Goal: Task Accomplishment & Management: Manage account settings

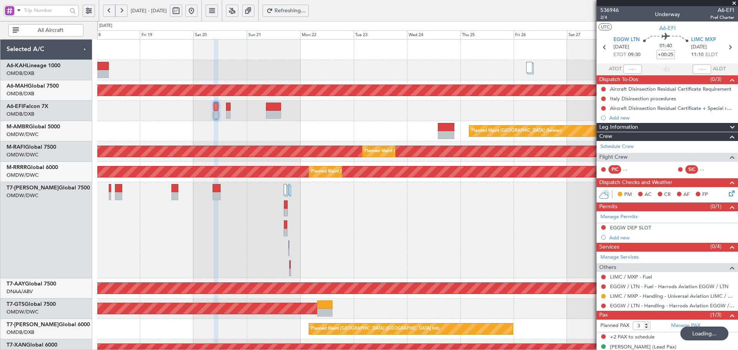
click at [167, 210] on div "Planned Maint Dubai (Al Maktoum Intl) Planned Maint [GEOGRAPHIC_DATA] ([GEOGRAP…" at bounding box center [417, 302] width 640 height 524
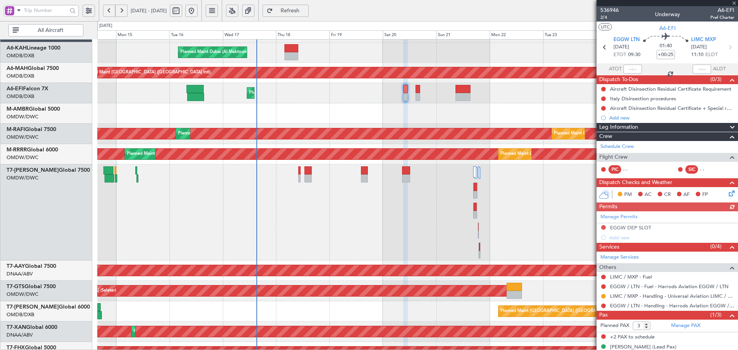
click at [360, 208] on div "Planned Maint Dubai (Al Maktoum Intl)" at bounding box center [417, 212] width 640 height 96
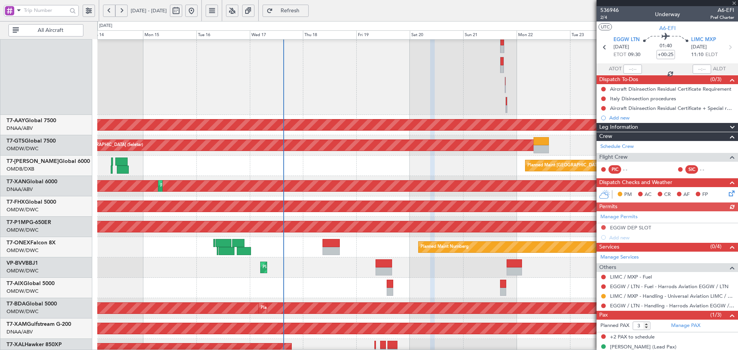
click at [256, 116] on div "Unplanned Maint [GEOGRAPHIC_DATA] (Al Maktoum Intl) Unplanned Maint [GEOGRAPHIC…" at bounding box center [417, 125] width 640 height 20
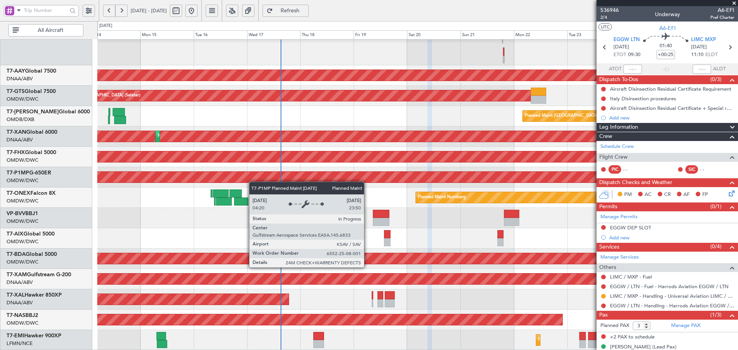
click at [253, 179] on div "Planned Maint Dubai (Al Maktoum Intl) Unplanned Maint [GEOGRAPHIC_DATA] (Al Mak…" at bounding box center [417, 89] width 640 height 524
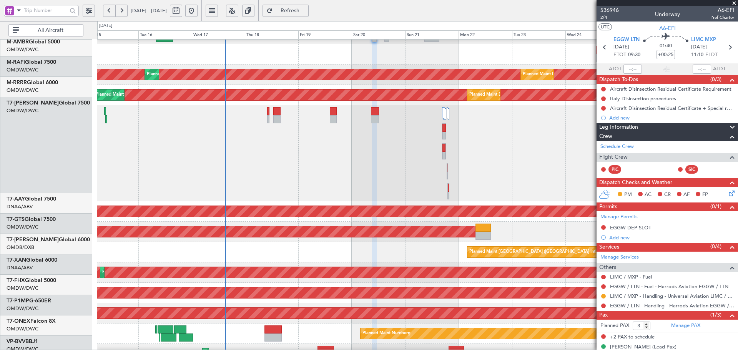
scroll to position [76, 0]
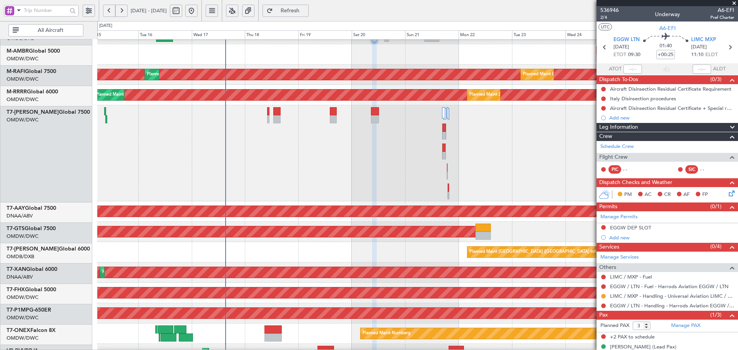
click at [303, 262] on div "Planned Maint [GEOGRAPHIC_DATA] ([GEOGRAPHIC_DATA] Intl)" at bounding box center [417, 252] width 640 height 20
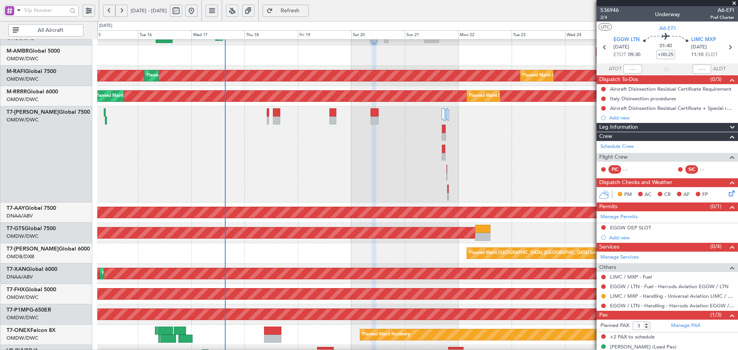
scroll to position [0, 0]
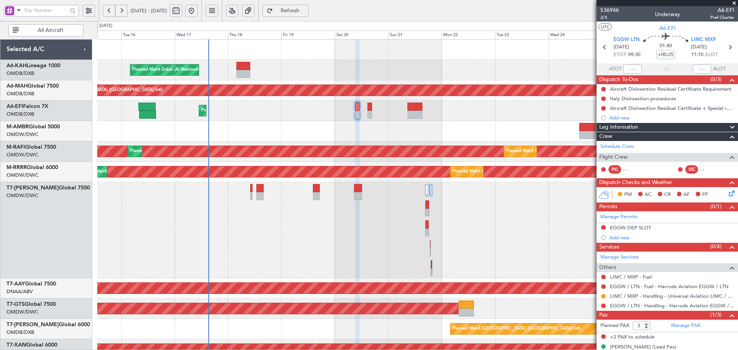
click at [214, 226] on div "Planned Maint Dubai (Al Maktoum Intl)" at bounding box center [417, 230] width 640 height 96
click at [677, 306] on link "EGGW / LTN - Handling - Harrods Aviation EGGW / LTN" at bounding box center [672, 305] width 124 height 7
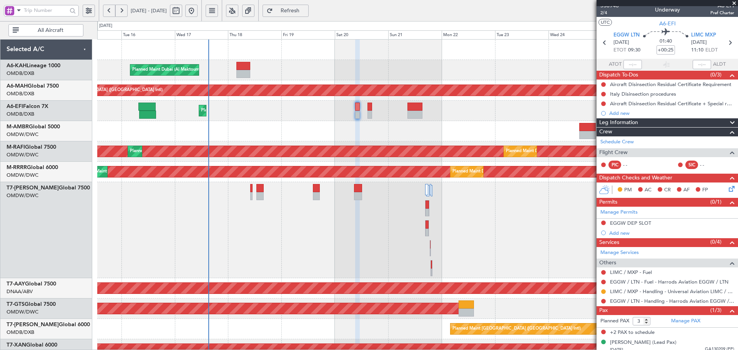
scroll to position [9, 0]
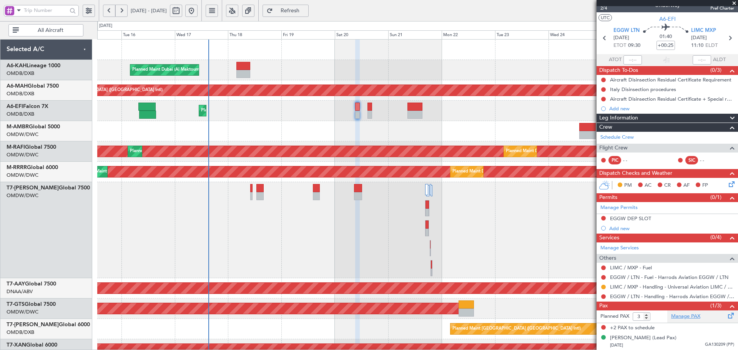
click at [684, 313] on link "Manage PAX" at bounding box center [685, 317] width 29 height 8
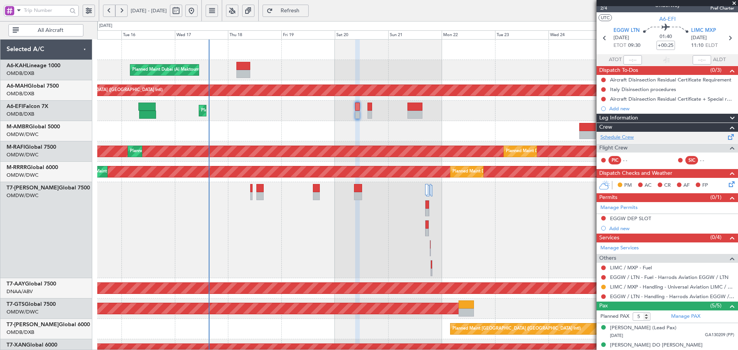
click at [627, 136] on link "Schedule Crew" at bounding box center [616, 138] width 33 height 8
click at [604, 294] on button at bounding box center [603, 296] width 5 height 5
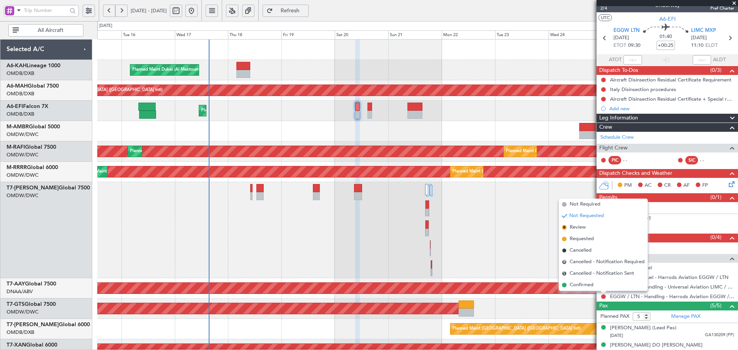
click at [584, 237] on span "Requested" at bounding box center [581, 239] width 24 height 8
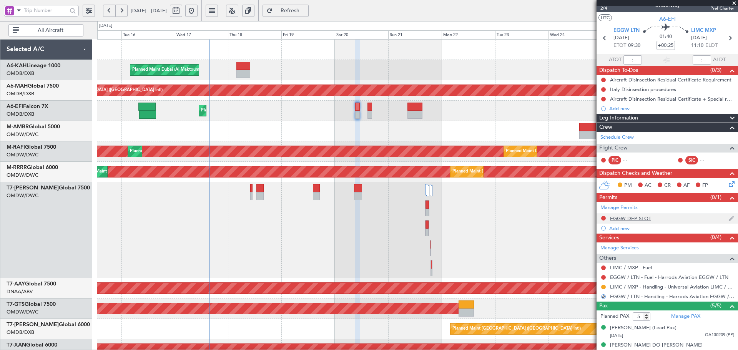
click at [600, 218] on div at bounding box center [603, 218] width 6 height 6
click at [602, 218] on button at bounding box center [603, 218] width 5 height 5
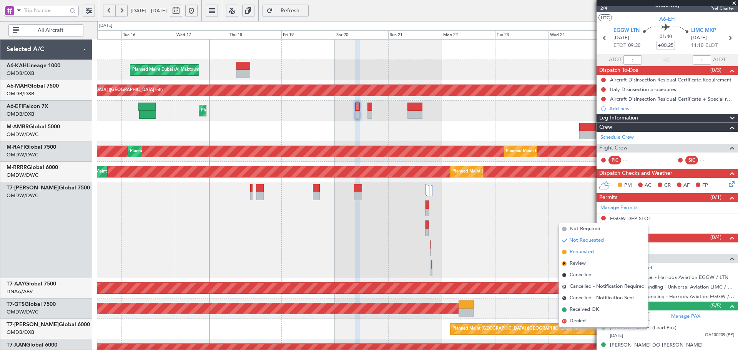
click at [579, 252] on span "Requested" at bounding box center [581, 252] width 24 height 8
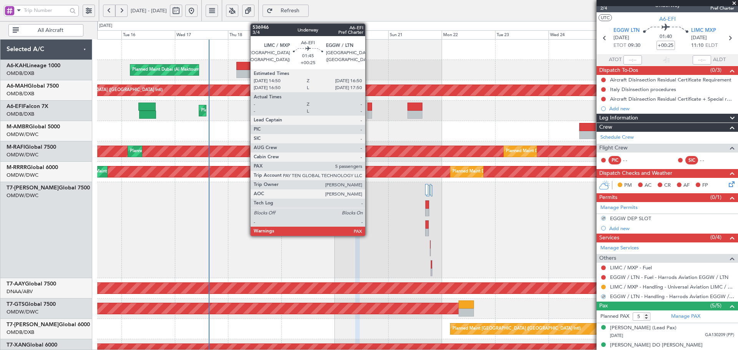
click at [368, 106] on div at bounding box center [369, 107] width 5 height 8
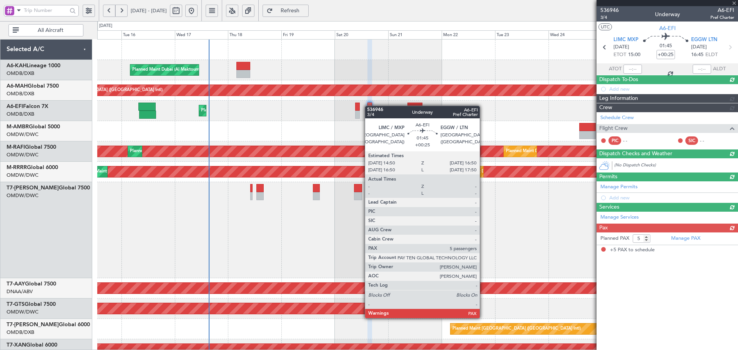
scroll to position [0, 0]
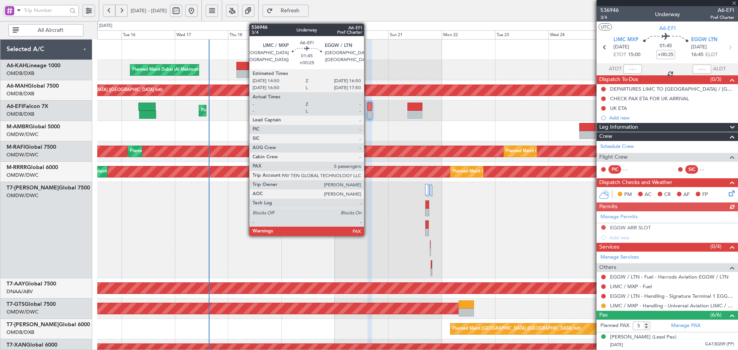
type input "6"
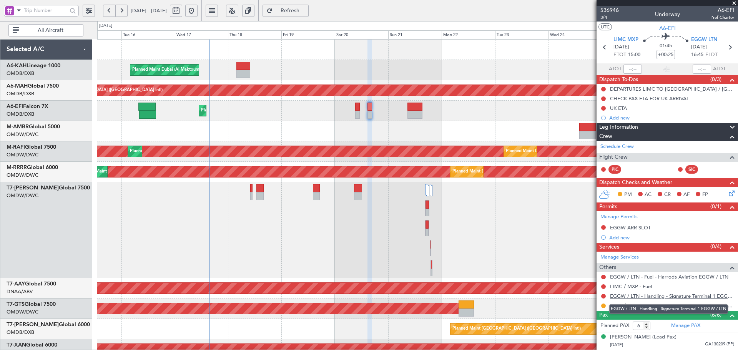
click at [688, 298] on link "EGGW / LTN - Handling - Signature Terminal 1 EGGW / LTN" at bounding box center [672, 296] width 124 height 7
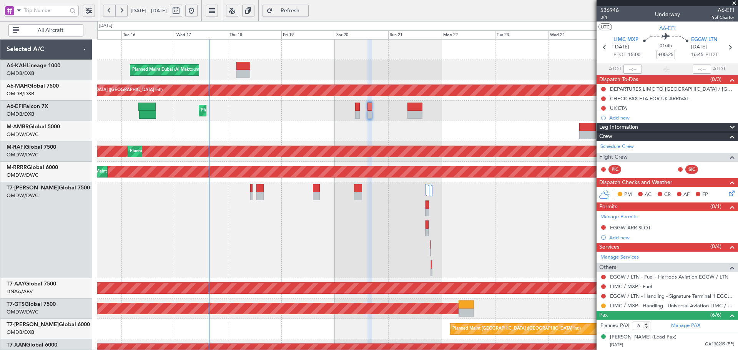
click at [305, 5] on button "Refresh" at bounding box center [285, 11] width 46 height 12
click at [604, 225] on div "Manage Permits EGGW ARR SLOT Add new" at bounding box center [666, 226] width 141 height 31
click at [602, 228] on button at bounding box center [603, 227] width 5 height 5
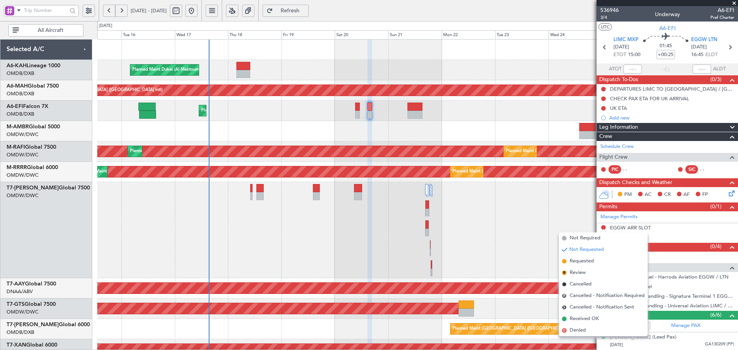
click at [571, 260] on span "Requested" at bounding box center [581, 261] width 24 height 8
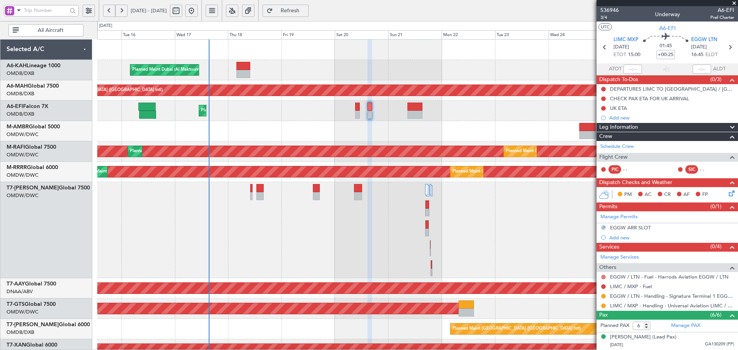
click at [602, 277] on button at bounding box center [603, 277] width 5 height 5
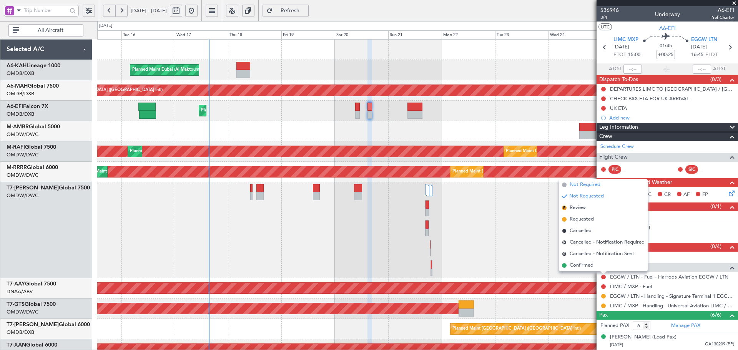
click at [587, 183] on span "Not Required" at bounding box center [584, 185] width 31 height 8
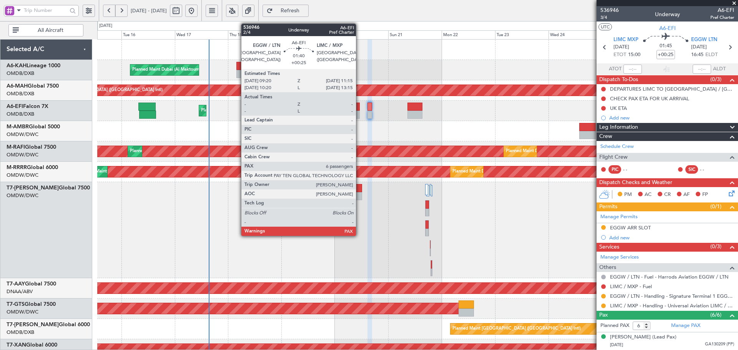
click at [359, 110] on div at bounding box center [357, 107] width 5 height 8
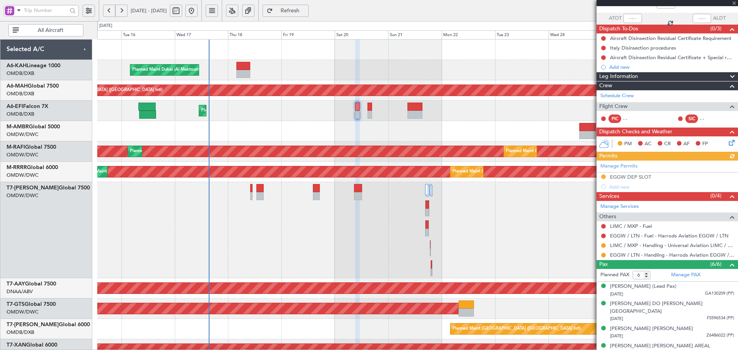
scroll to position [51, 0]
click at [603, 244] on button at bounding box center [603, 245] width 5 height 5
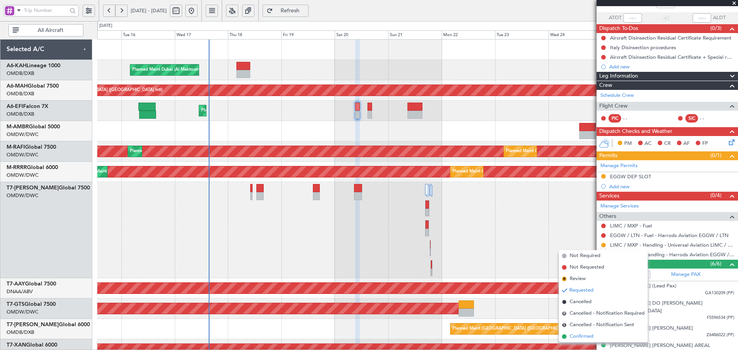
click at [566, 333] on li "Confirmed" at bounding box center [603, 337] width 89 height 12
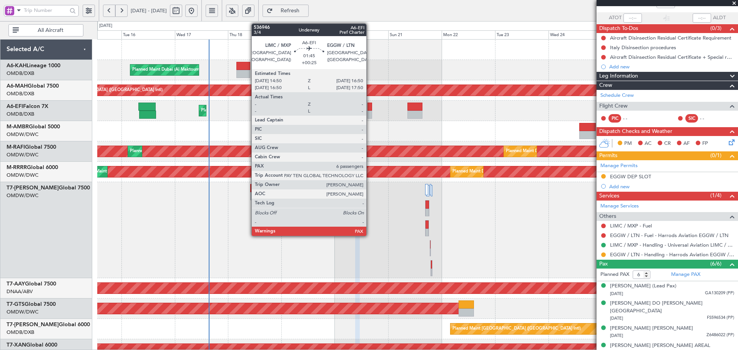
click at [370, 112] on div at bounding box center [369, 115] width 5 height 8
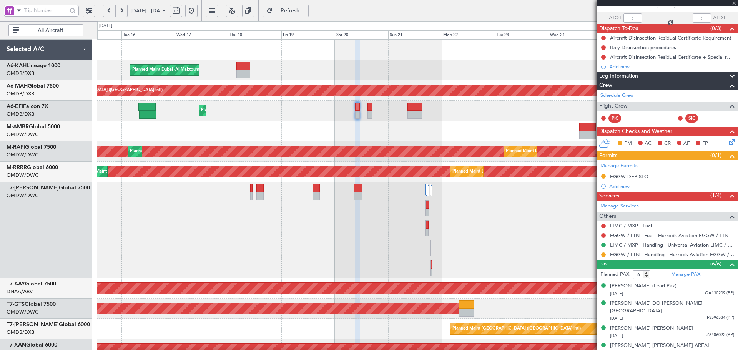
scroll to position [0, 0]
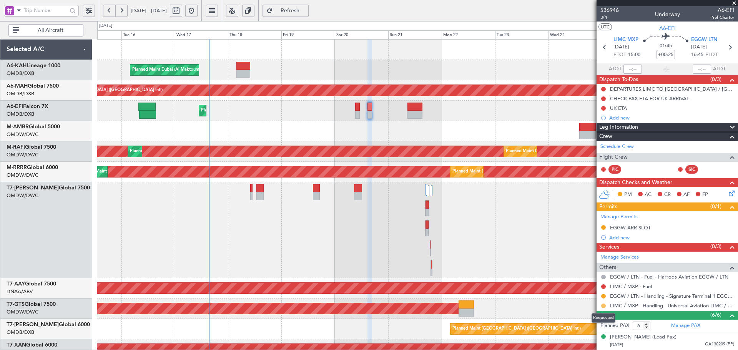
click at [604, 306] on button at bounding box center [603, 305] width 5 height 5
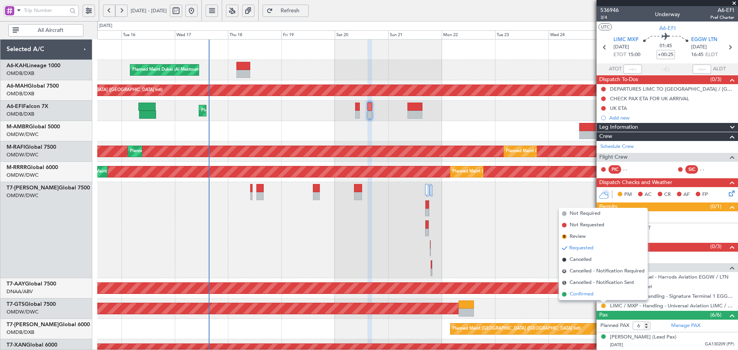
click at [578, 290] on li "Confirmed" at bounding box center [603, 295] width 89 height 12
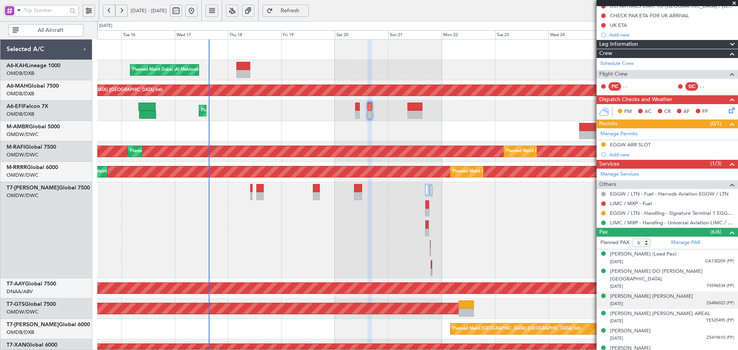
scroll to position [86, 0]
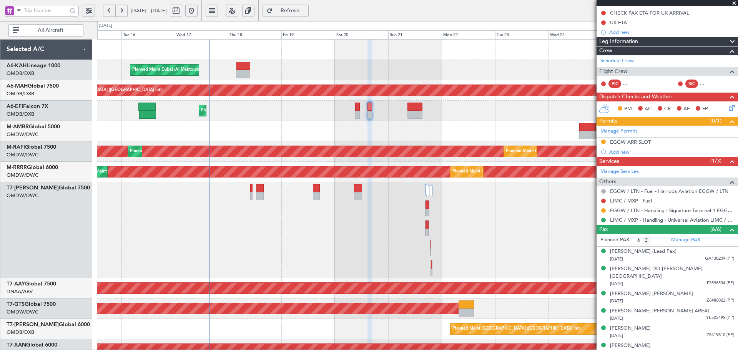
click at [306, 10] on span "Refresh" at bounding box center [290, 10] width 32 height 5
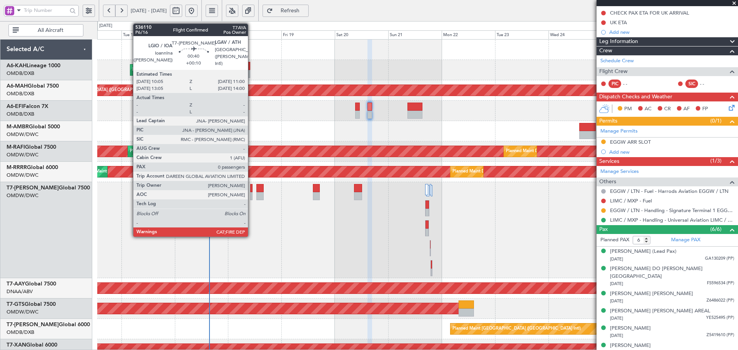
click at [251, 187] on div at bounding box center [251, 188] width 2 height 8
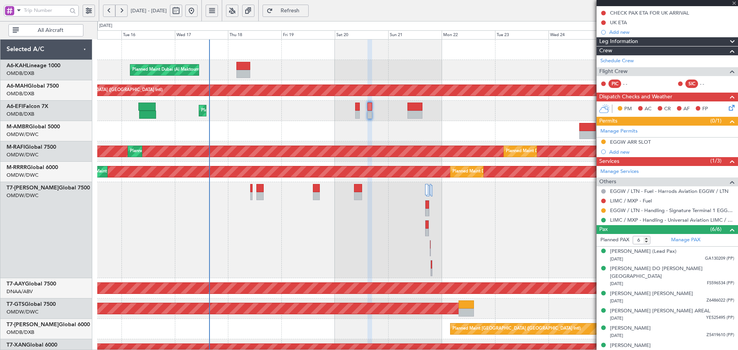
type input "+00:10"
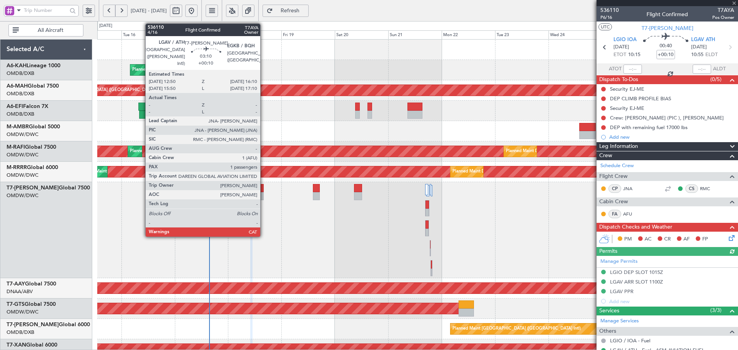
click at [264, 189] on div at bounding box center [260, 188] width 8 height 8
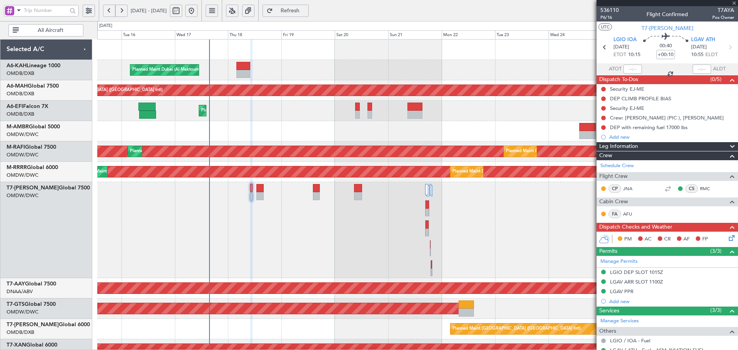
type input "1"
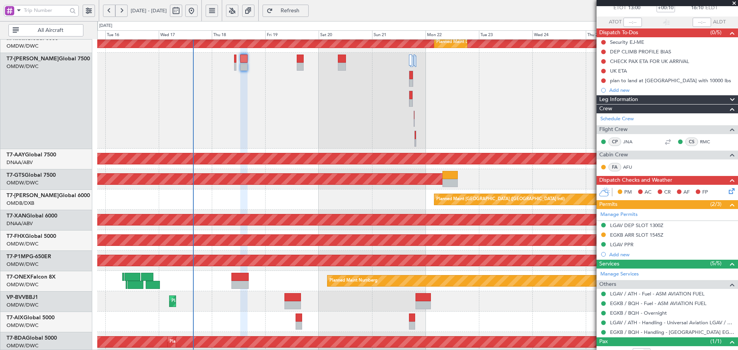
scroll to position [129, 0]
click at [202, 111] on div "Planned Maint Dubai (Al Maktoum Intl)" at bounding box center [417, 101] width 640 height 96
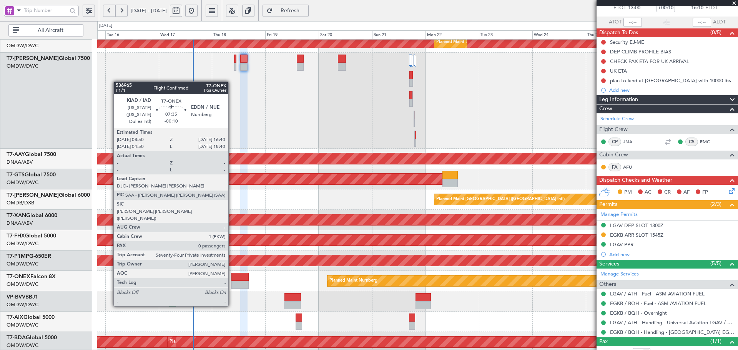
click at [232, 285] on div at bounding box center [240, 285] width 18 height 8
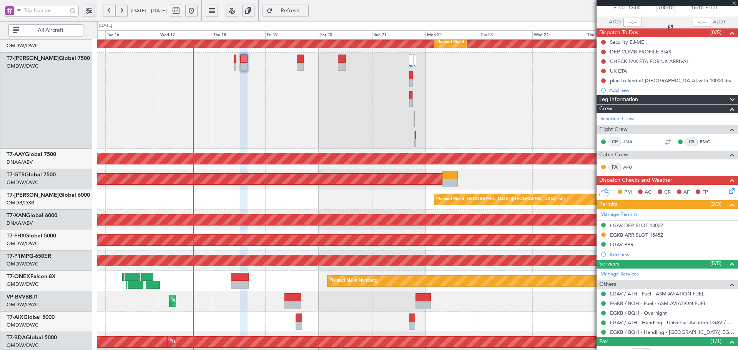
click at [235, 285] on div at bounding box center [240, 285] width 18 height 8
type input "-00:10"
type input "0"
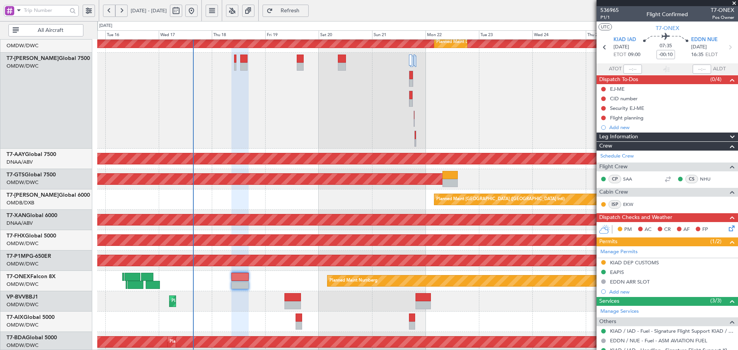
scroll to position [0, 0]
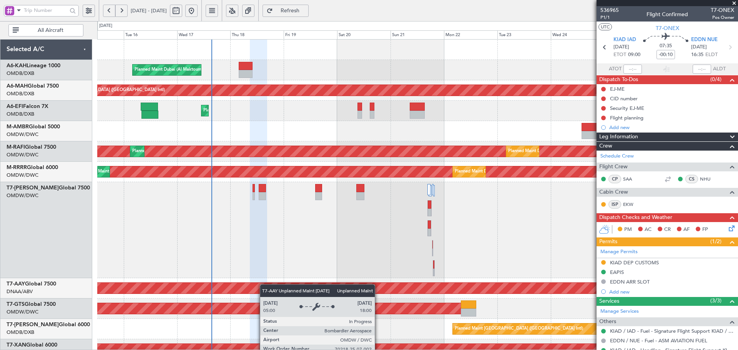
click at [262, 301] on div "Planned Maint Dubai (Al Maktoum Intl) Planned Maint [GEOGRAPHIC_DATA] ([GEOGRAP…" at bounding box center [417, 302] width 640 height 524
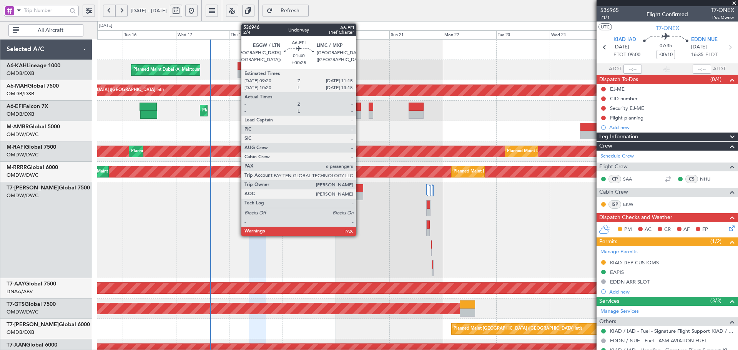
click at [359, 109] on div at bounding box center [358, 107] width 5 height 8
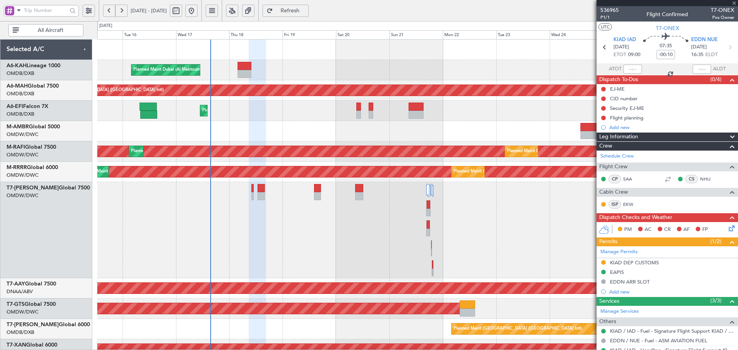
type input "+00:25"
type input "6"
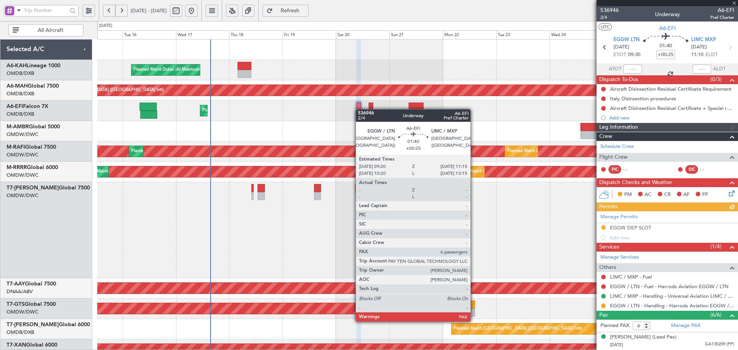
click at [359, 109] on div at bounding box center [358, 107] width 5 height 8
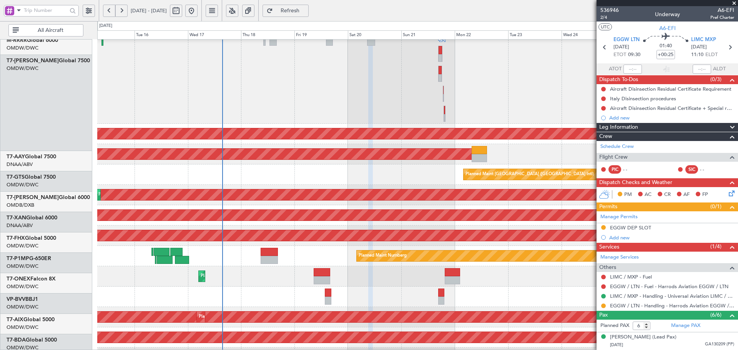
scroll to position [154, 0]
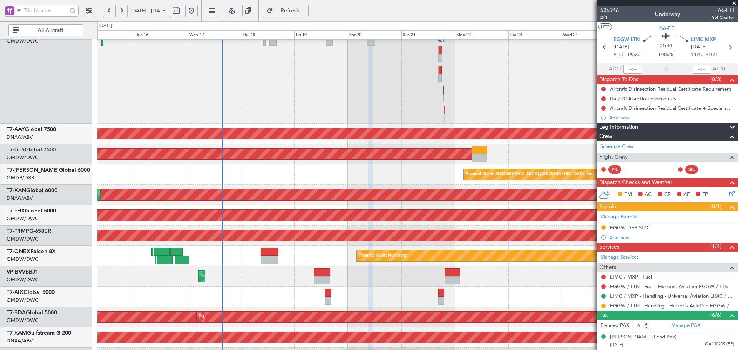
click at [376, 111] on div "Planned Maint Dubai (Al Maktoum Intl)" at bounding box center [417, 76] width 640 height 96
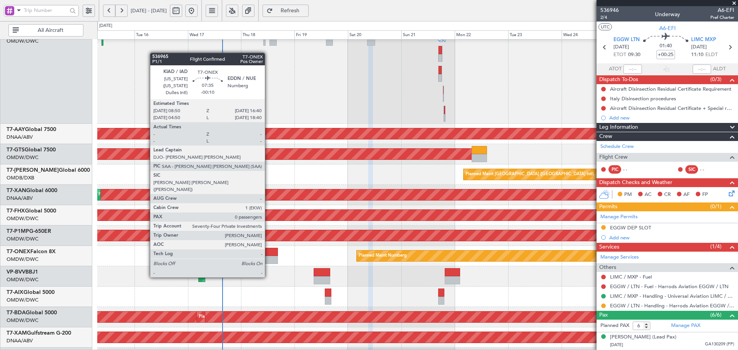
click at [268, 256] on div at bounding box center [269, 260] width 18 height 8
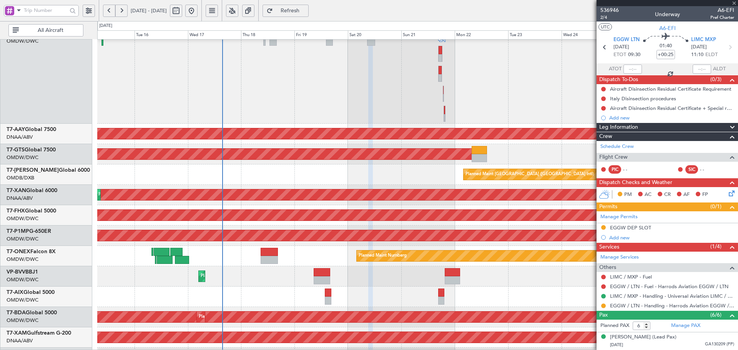
type input "-00:10"
type input "0"
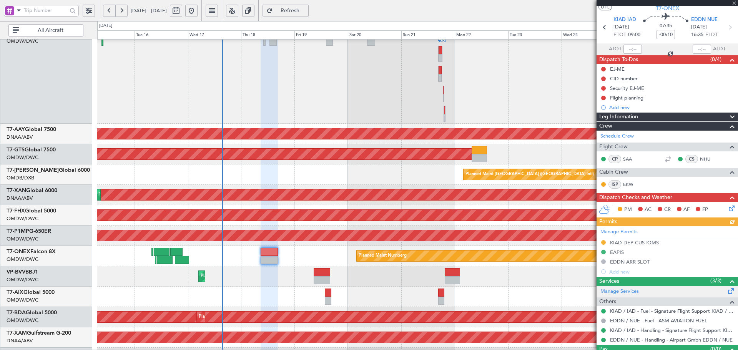
scroll to position [36, 0]
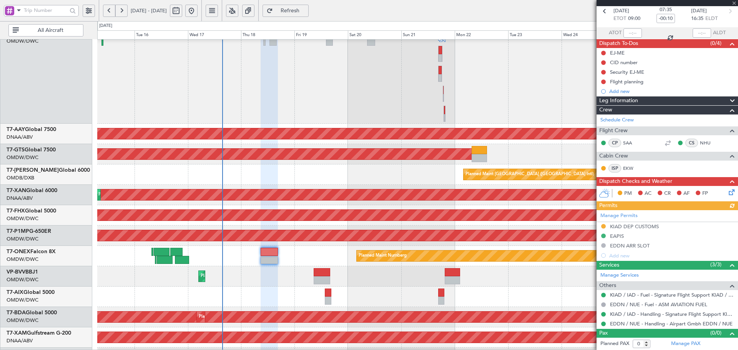
click at [604, 226] on div "Manage Permits KIAD DEP CUSTOMS EAPIS EDDN ARR SLOT Add new" at bounding box center [666, 235] width 141 height 50
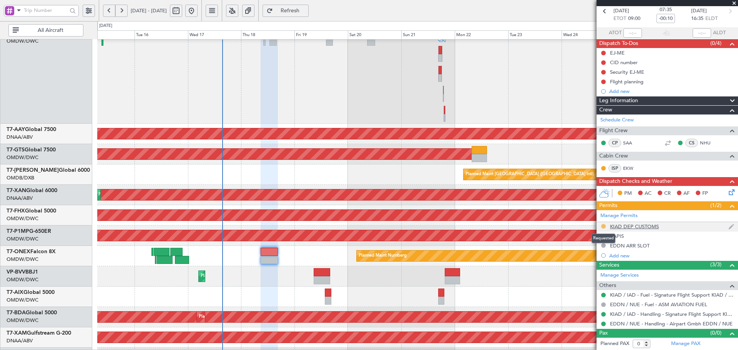
click at [602, 225] on button at bounding box center [603, 226] width 5 height 5
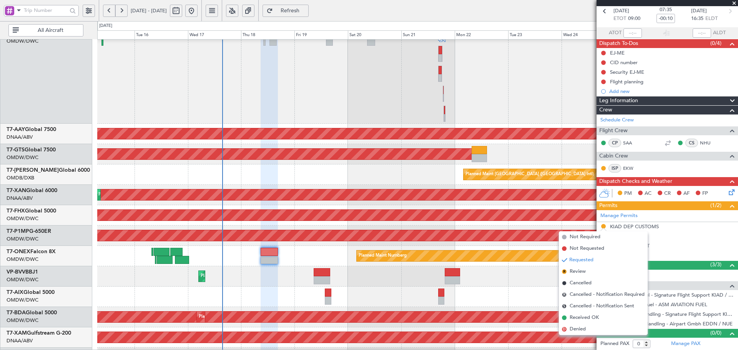
click at [589, 317] on span "Received OK" at bounding box center [583, 318] width 29 height 8
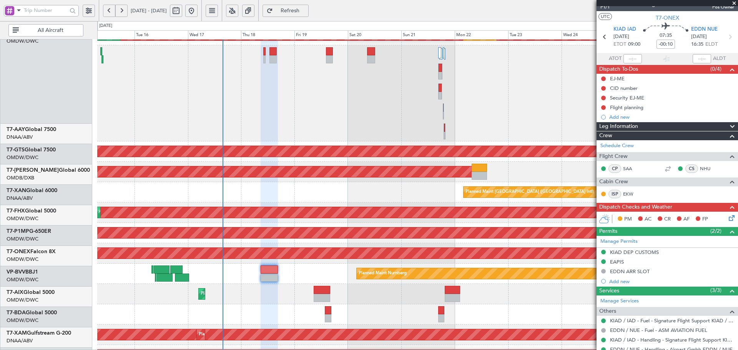
scroll to position [0, 0]
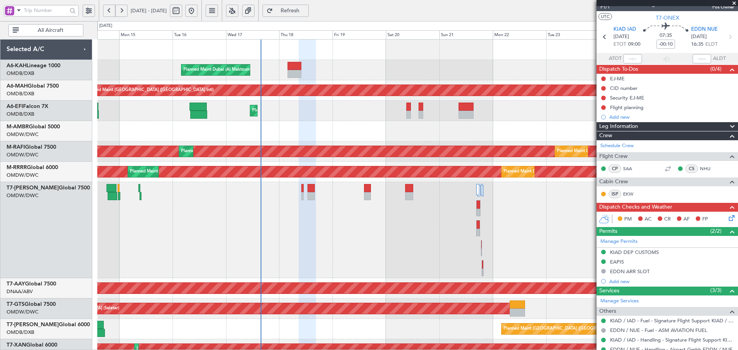
click at [331, 335] on div "Planned Maint Dubai (Al Maktoum Intl) Planned Maint [GEOGRAPHIC_DATA] ([GEOGRAP…" at bounding box center [417, 302] width 640 height 524
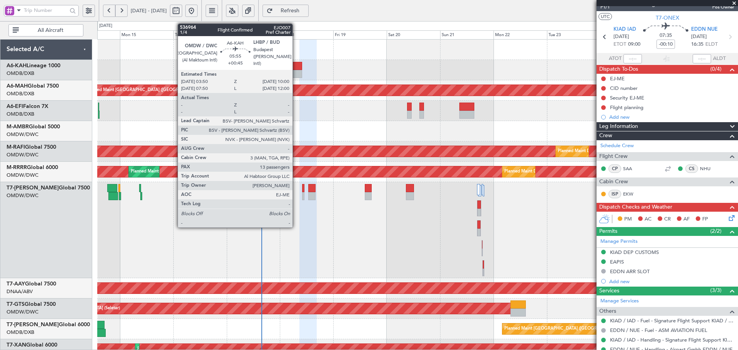
click at [296, 68] on div at bounding box center [295, 66] width 14 height 8
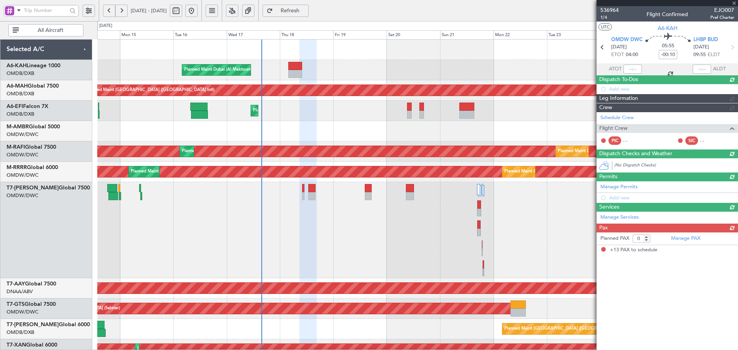
type input "+00:45"
type input "13"
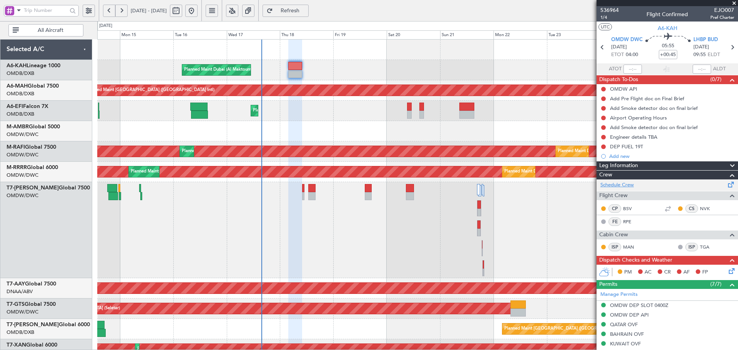
click at [624, 186] on link "Schedule Crew" at bounding box center [616, 185] width 33 height 8
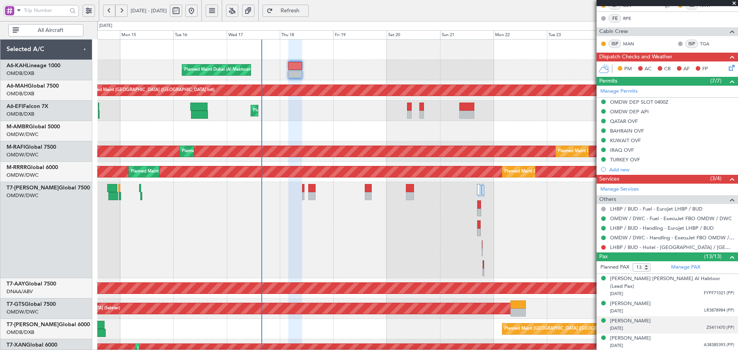
scroll to position [205, 0]
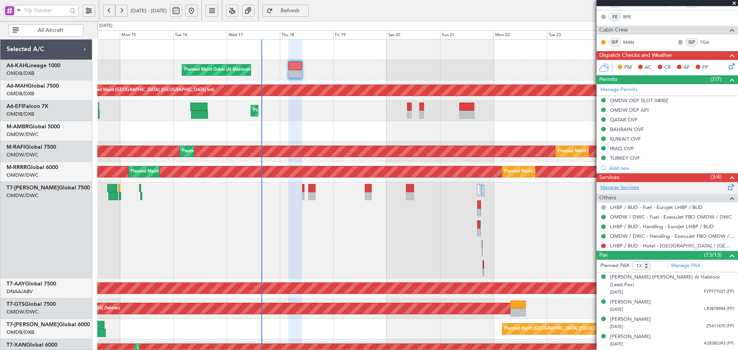
click at [608, 186] on link "Manage Services" at bounding box center [619, 188] width 38 height 8
click at [678, 263] on link "Manage PAX" at bounding box center [685, 266] width 29 height 8
drag, startPoint x: 315, startPoint y: 9, endPoint x: 473, endPoint y: 59, distance: 164.9
click at [306, 11] on span "Refresh" at bounding box center [290, 10] width 32 height 5
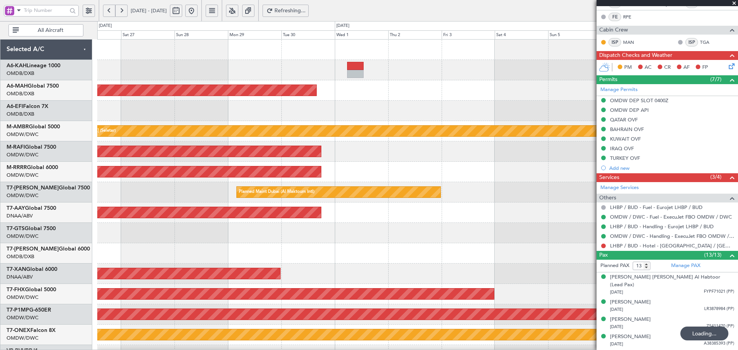
click at [0, 108] on html "[DATE] - [DATE] Refreshing... Quick Links All Aircraft Planned Maint [GEOGRAPHI…" at bounding box center [369, 175] width 738 height 350
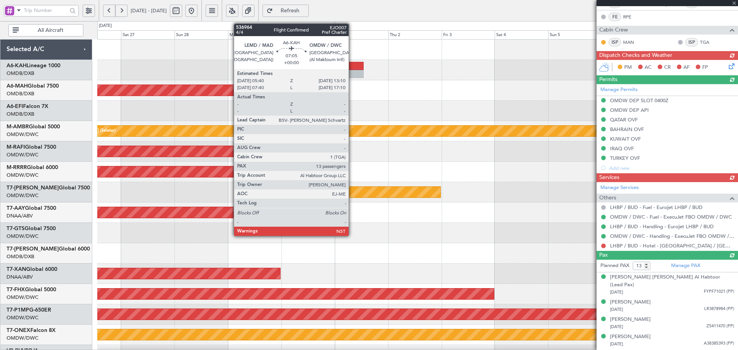
click at [352, 65] on div at bounding box center [355, 66] width 17 height 8
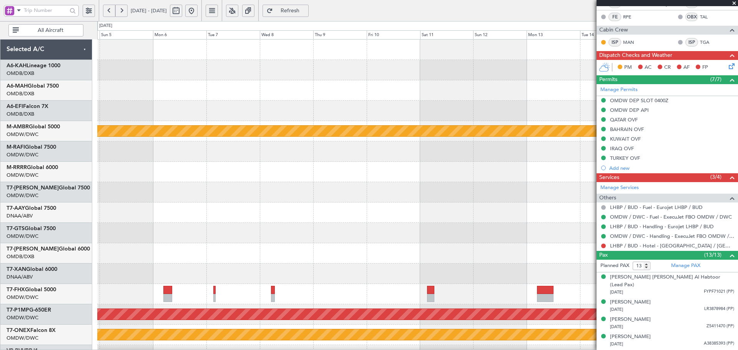
click at [0, 121] on html "[DATE] - [DATE] Refresh Quick Links All Aircraft Planned Maint [GEOGRAPHIC_DATA…" at bounding box center [369, 175] width 738 height 350
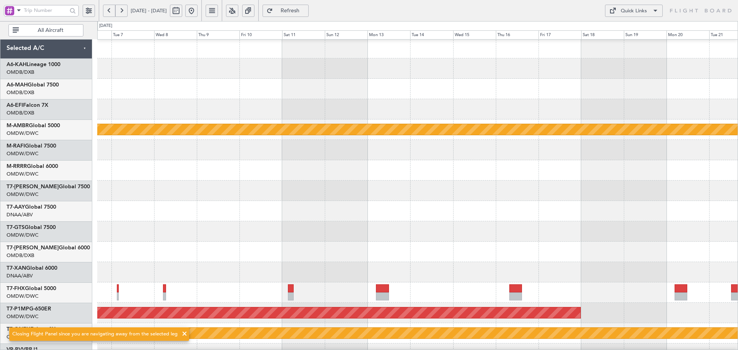
scroll to position [0, 0]
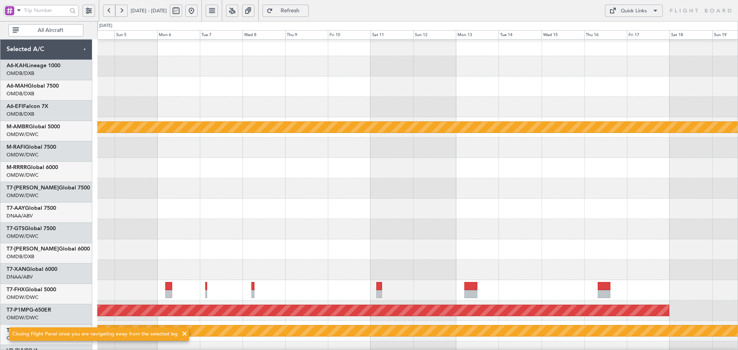
click at [728, 219] on div at bounding box center [417, 229] width 640 height 20
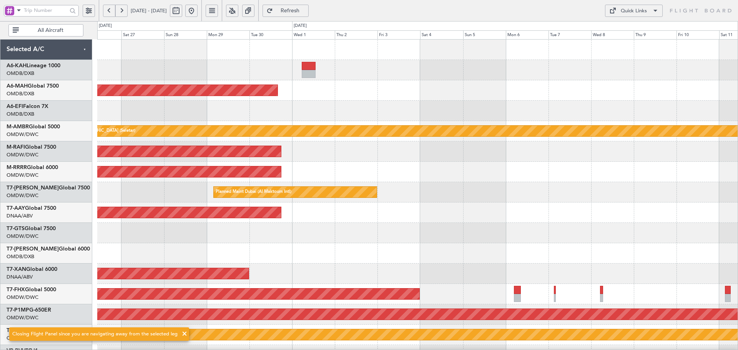
click at [612, 260] on div "Planned Maint [GEOGRAPHIC_DATA] ([GEOGRAPHIC_DATA] Intl) Planned Maint [GEOGRAP…" at bounding box center [417, 264] width 640 height 448
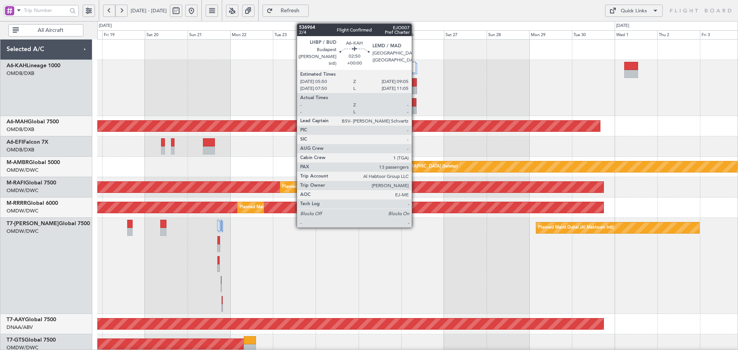
click at [415, 86] on div at bounding box center [413, 90] width 5 height 8
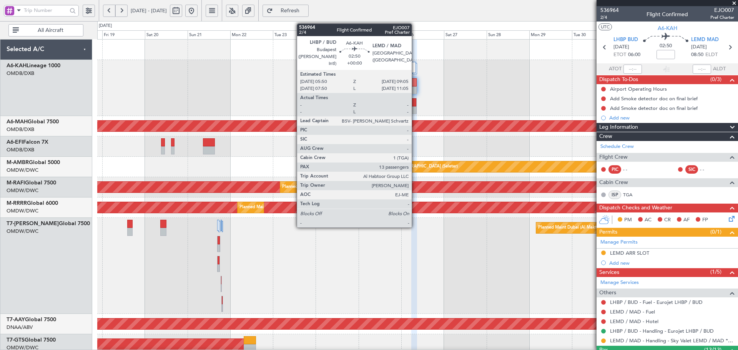
click at [415, 81] on div at bounding box center [413, 82] width 5 height 8
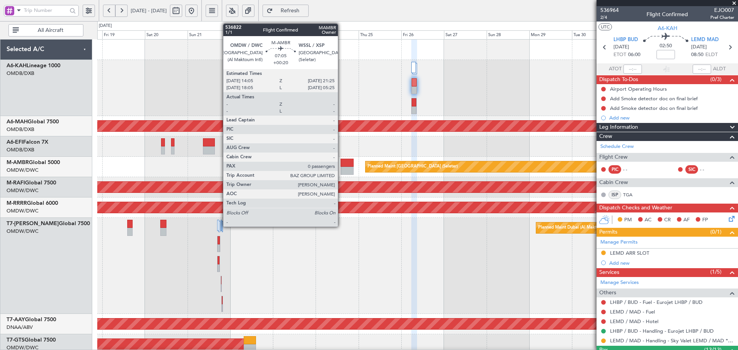
click at [341, 163] on div at bounding box center [346, 163] width 13 height 8
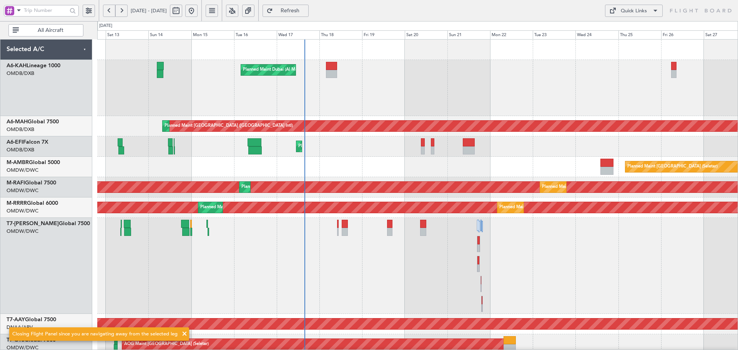
click at [521, 158] on div "Planned Maint Dubai (Al Maktoum Intl) Planned Maint [GEOGRAPHIC_DATA] ([GEOGRAP…" at bounding box center [417, 319] width 640 height 559
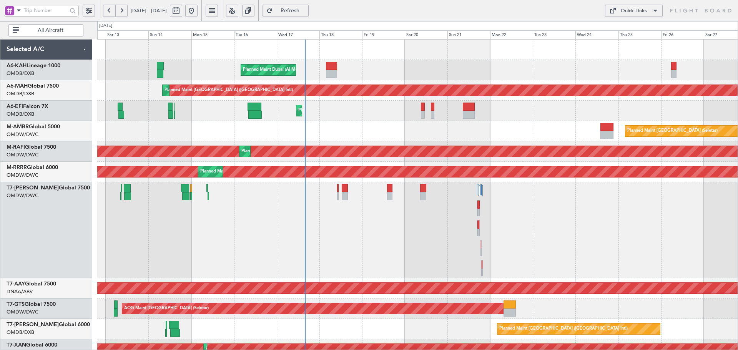
click at [302, 9] on span "Refresh" at bounding box center [290, 10] width 32 height 5
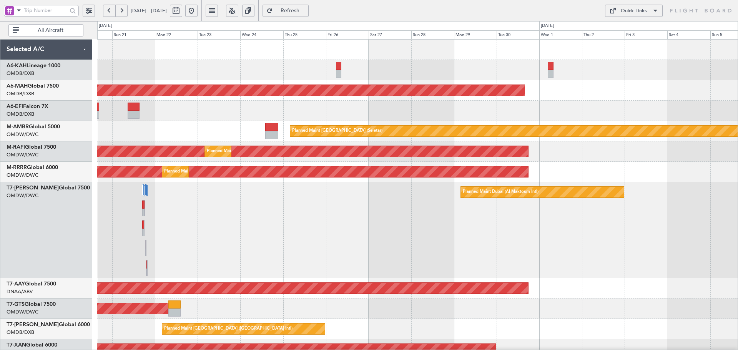
click at [58, 128] on div "Planned Maint Dubai (Al Maktoum Intl) Planned Maint [GEOGRAPHIC_DATA] ([GEOGRAP…" at bounding box center [369, 185] width 738 height 329
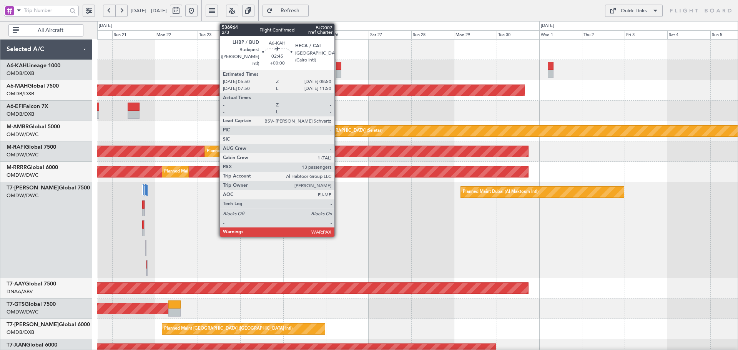
click at [338, 71] on div at bounding box center [338, 74] width 5 height 8
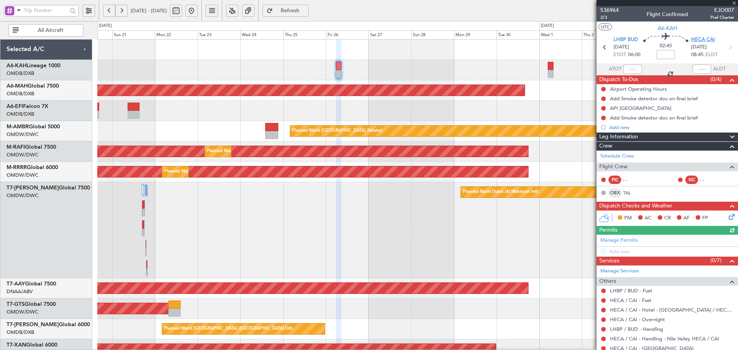
click at [696, 38] on span "HECA CAI" at bounding box center [703, 40] width 24 height 8
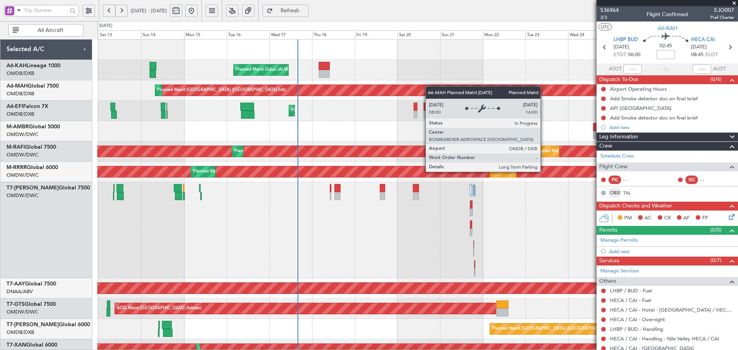
click at [491, 91] on div "Planned Maint Dubai (Al Maktoum Intl) Planned Maint [GEOGRAPHIC_DATA] ([GEOGRAP…" at bounding box center [417, 302] width 640 height 524
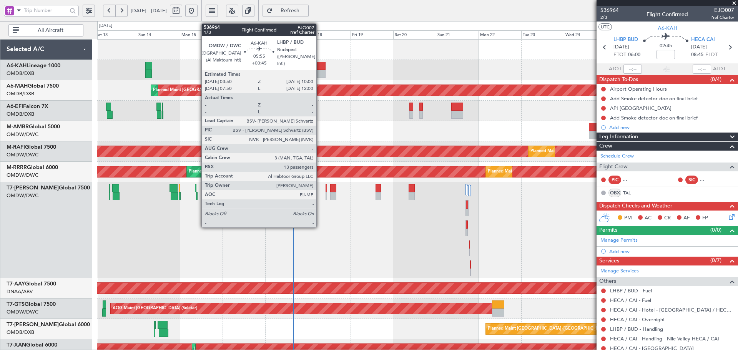
click at [320, 70] on div at bounding box center [319, 74] width 11 height 8
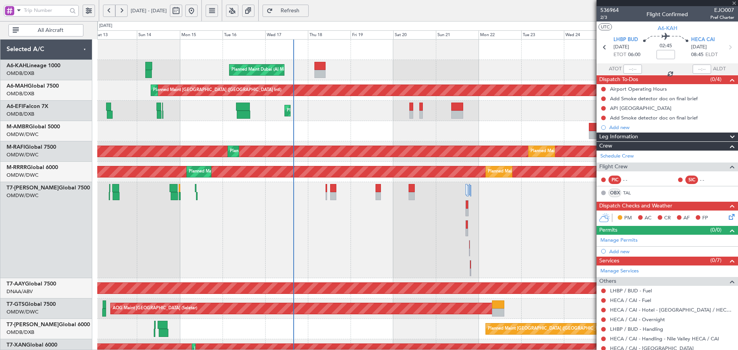
type input "+00:45"
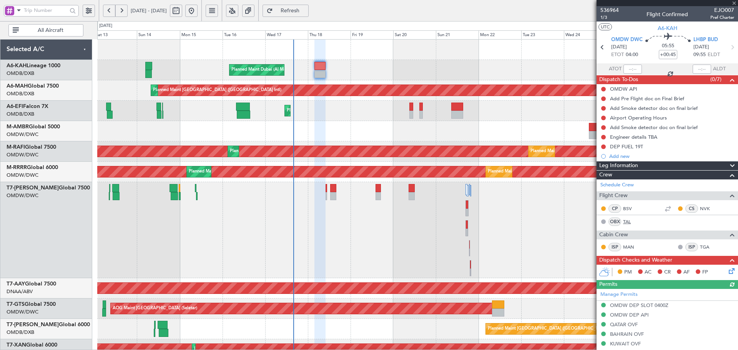
click at [626, 222] on link "TAL" at bounding box center [631, 221] width 17 height 7
click at [306, 10] on span "Refresh" at bounding box center [290, 10] width 32 height 5
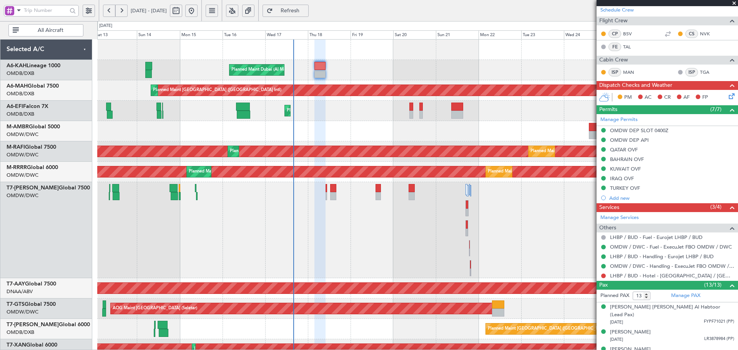
scroll to position [179, 0]
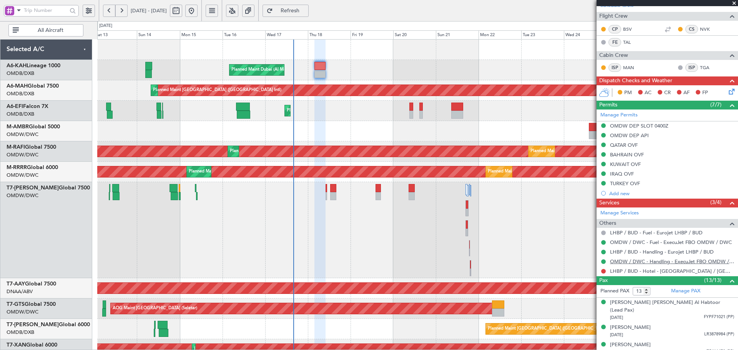
click at [653, 263] on link "OMDW / DWC - Handling - ExecuJet FBO OMDW / DWC" at bounding box center [672, 261] width 124 height 7
click at [308, 5] on button "Refresh" at bounding box center [285, 11] width 46 height 12
click at [602, 270] on button at bounding box center [603, 271] width 5 height 5
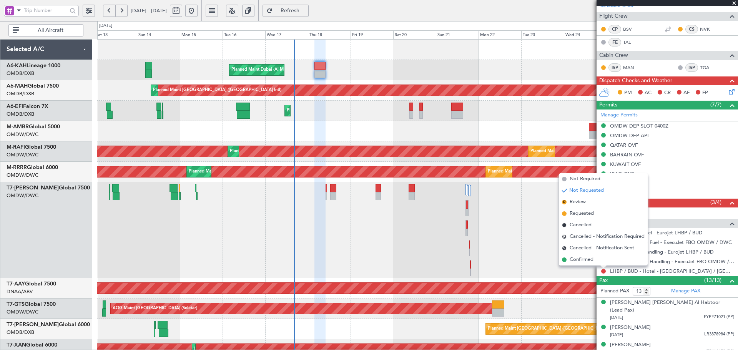
drag, startPoint x: 579, startPoint y: 180, endPoint x: 513, endPoint y: 239, distance: 88.2
click at [575, 184] on li "Not Required" at bounding box center [603, 179] width 89 height 12
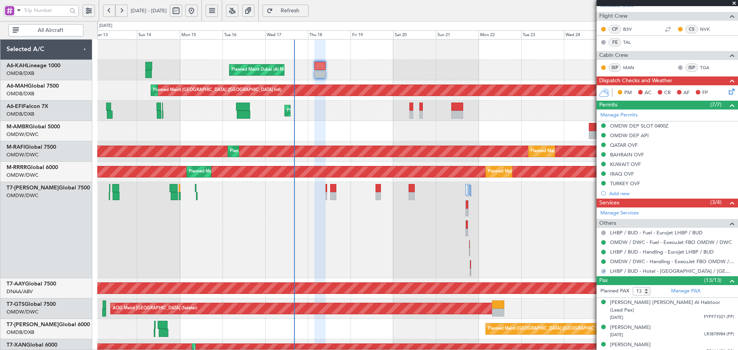
click at [367, 263] on div "Planned Maint Dubai (Al Maktoum Intl)" at bounding box center [417, 230] width 640 height 96
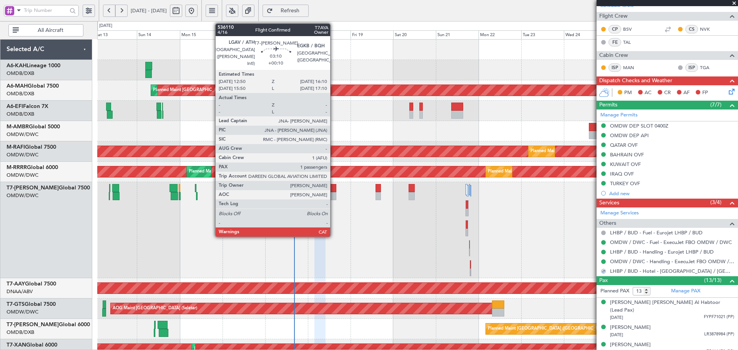
click at [333, 190] on div at bounding box center [333, 188] width 6 height 8
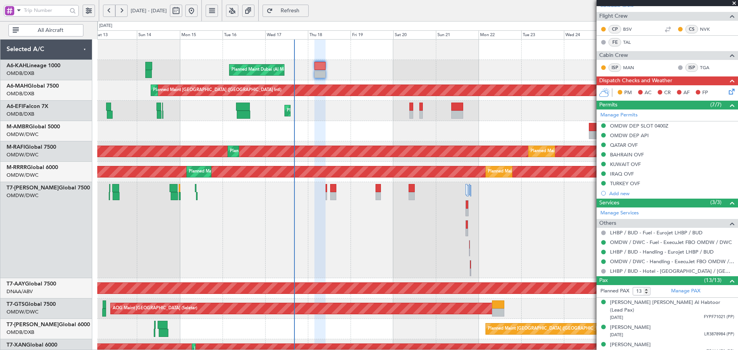
click at [306, 8] on span "Refresh" at bounding box center [290, 10] width 32 height 5
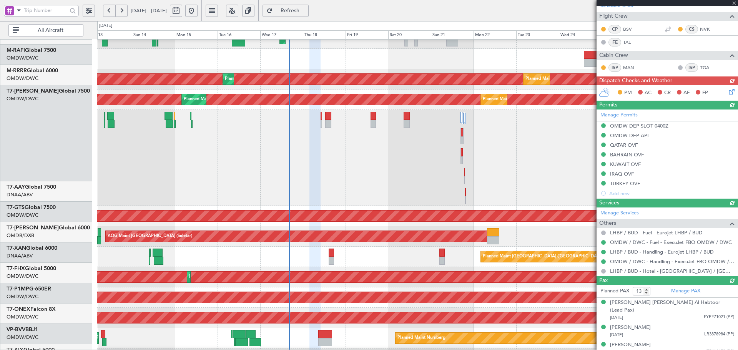
scroll to position [101, 0]
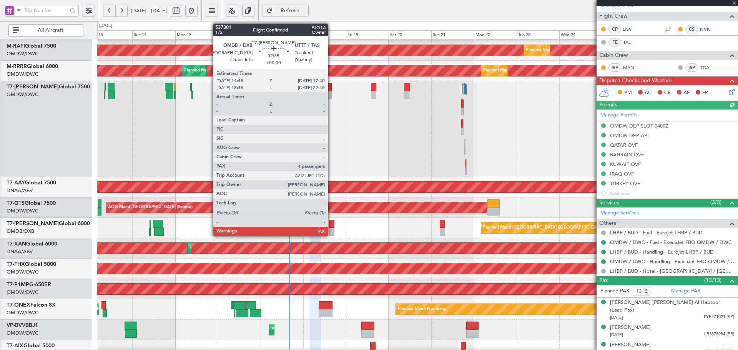
click at [331, 226] on div at bounding box center [331, 224] width 5 height 8
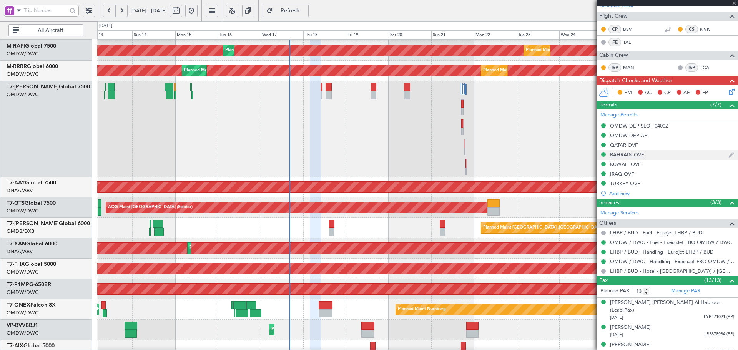
type input "4"
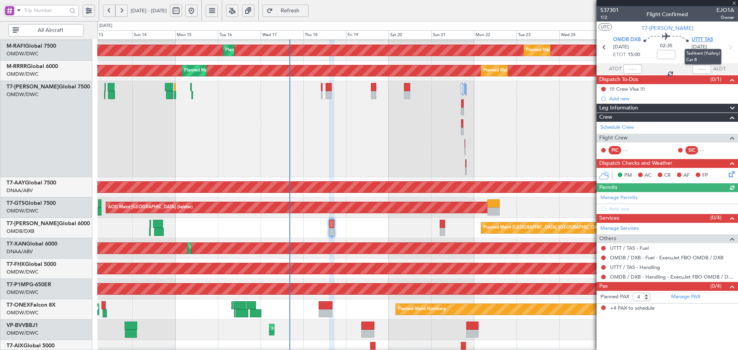
click at [708, 41] on span "UTTT TAS" at bounding box center [702, 40] width 22 height 8
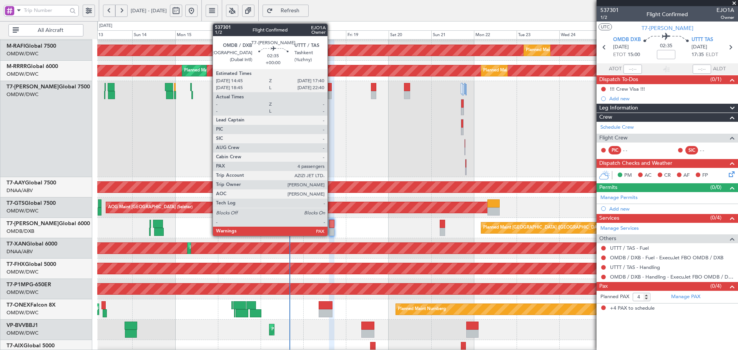
click at [331, 226] on div at bounding box center [331, 224] width 5 height 8
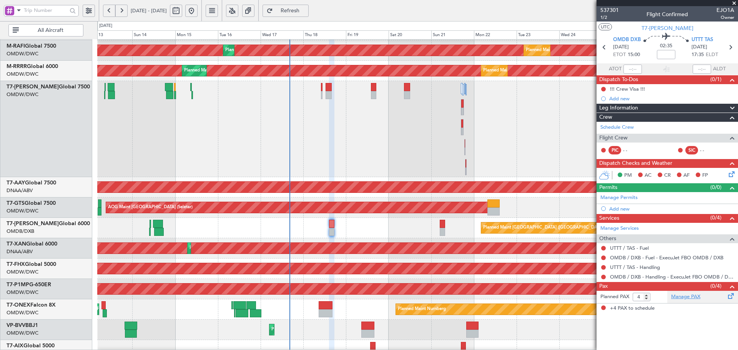
click at [689, 295] on link "Manage PAX" at bounding box center [685, 297] width 29 height 8
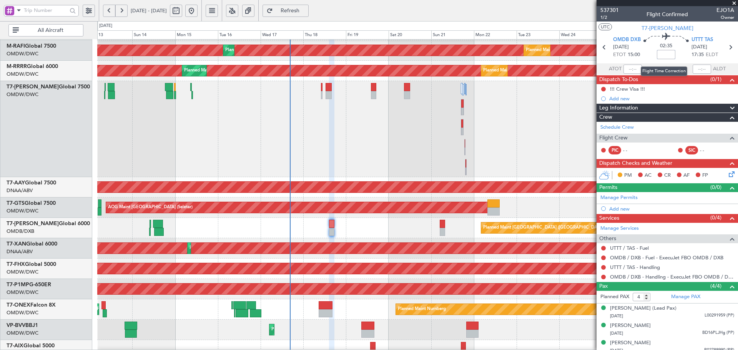
click at [663, 55] on input at bounding box center [666, 54] width 18 height 9
type input "+00:10"
click at [618, 200] on link "Manage Permits" at bounding box center [618, 198] width 37 height 8
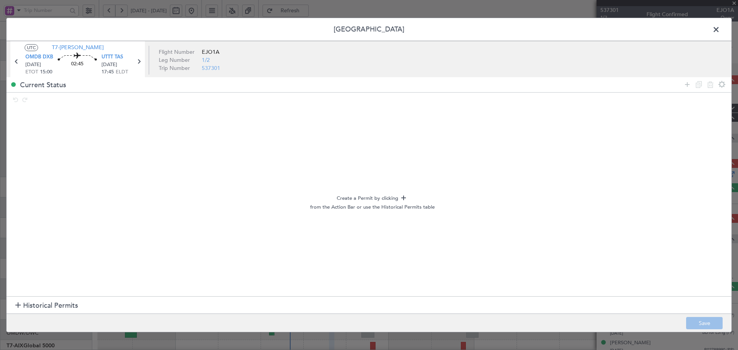
type input "+00:10"
click at [32, 305] on span "Historical Permits" at bounding box center [50, 305] width 55 height 10
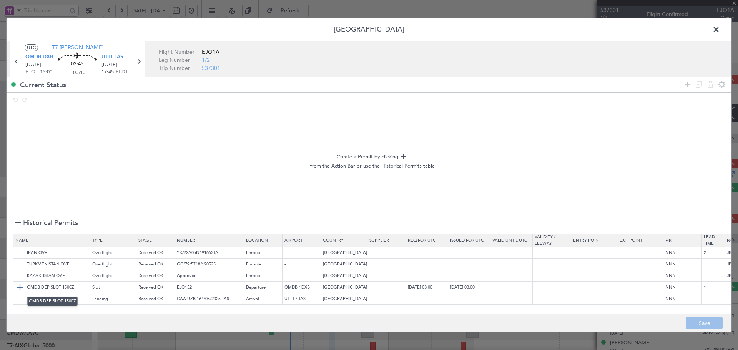
click at [19, 289] on img at bounding box center [19, 287] width 9 height 9
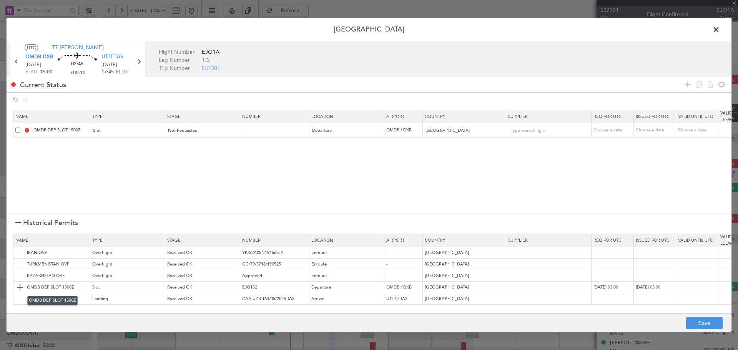
click at [21, 285] on img at bounding box center [19, 287] width 9 height 9
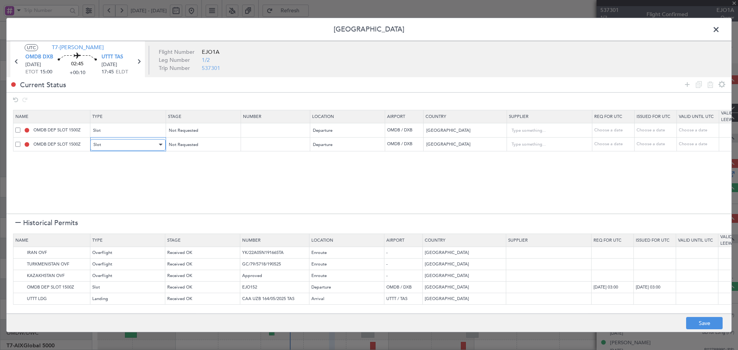
click at [125, 146] on div "Slot" at bounding box center [125, 145] width 64 height 12
click at [107, 185] on span "API" at bounding box center [128, 184] width 68 height 12
click at [16, 251] on img at bounding box center [19, 252] width 9 height 9
click at [18, 264] on img at bounding box center [19, 264] width 9 height 9
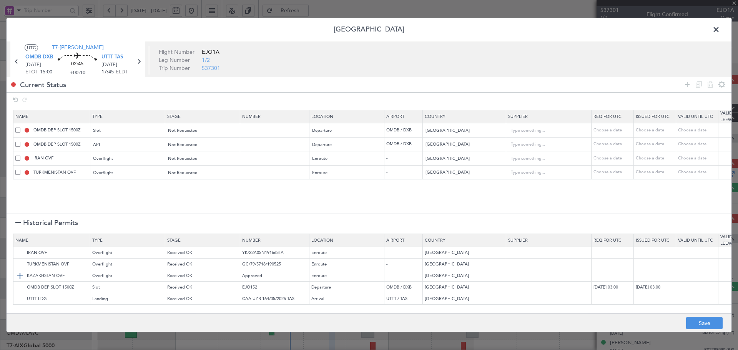
click at [18, 273] on img at bounding box center [19, 275] width 9 height 9
drag, startPoint x: 18, startPoint y: 298, endPoint x: 21, endPoint y: 291, distance: 7.7
click at [0, 0] on img at bounding box center [0, 0] width 0 height 0
click at [697, 328] on button "Save" at bounding box center [704, 323] width 36 height 12
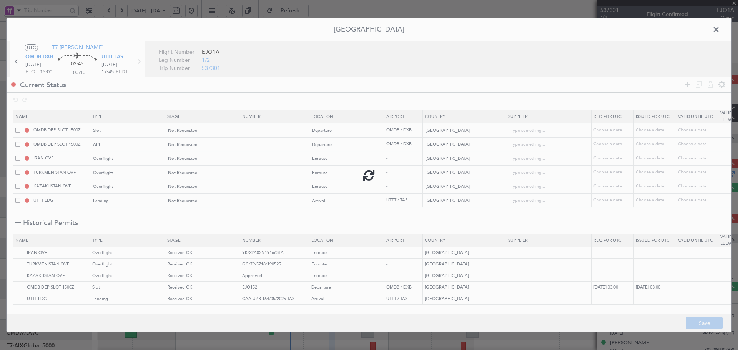
type input "OMDB DEP SLOT"
type input "NNN"
type input "1"
type input "OMDB DEP API"
type input "NNN"
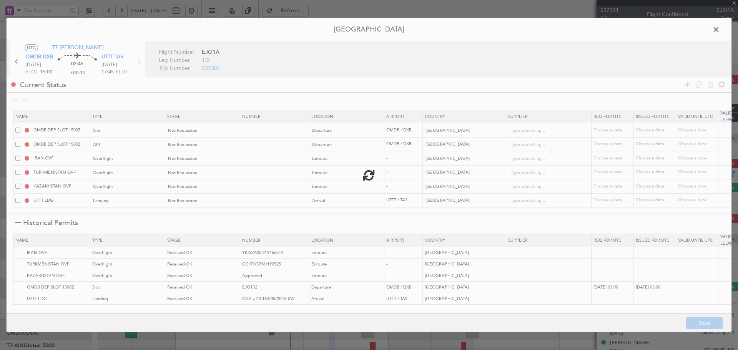
type input "1"
type input "NNN"
type input "2"
type input "NNN"
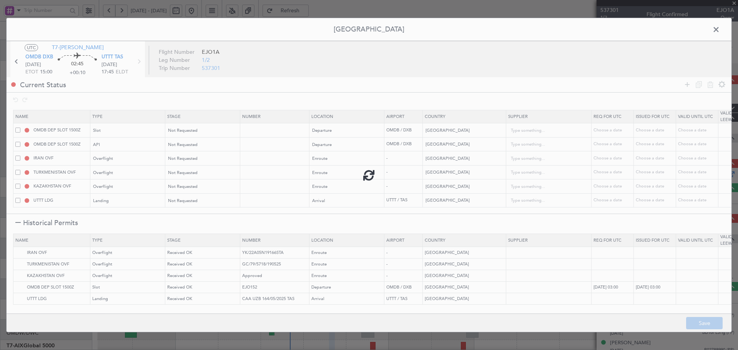
type input "NNN"
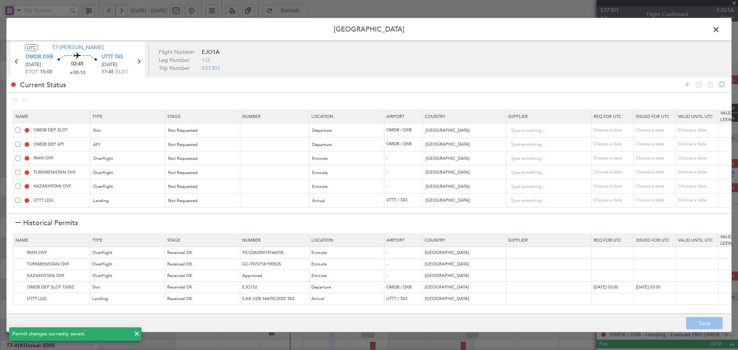
click at [15, 222] on section "Historical Permits" at bounding box center [369, 223] width 725 height 18
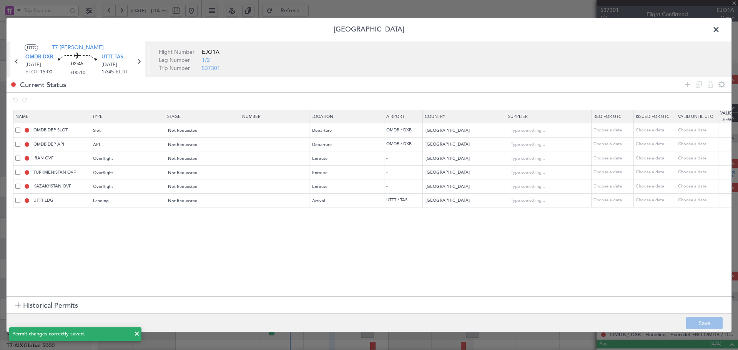
scroll to position [0, 0]
click at [720, 29] on span at bounding box center [720, 31] width 0 height 15
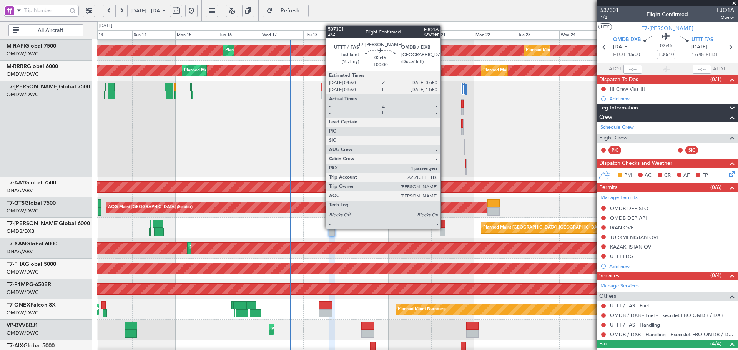
click at [444, 228] on div at bounding box center [441, 232] width 5 height 8
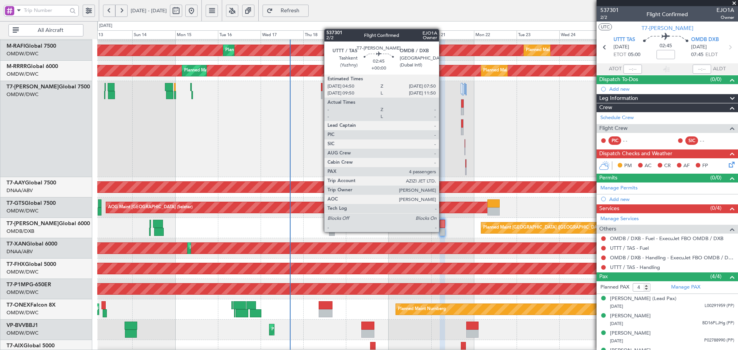
click at [442, 229] on div at bounding box center [441, 232] width 5 height 8
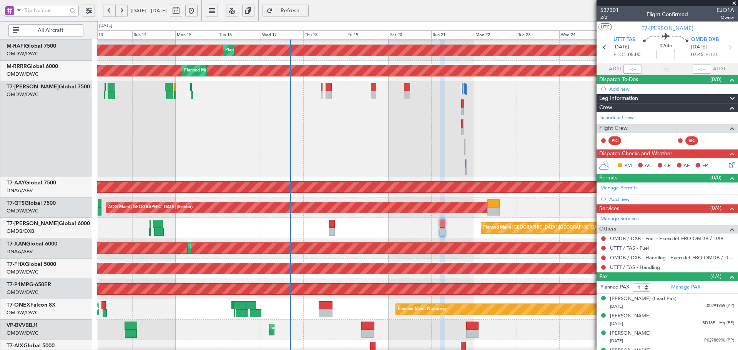
click at [665, 53] on input at bounding box center [665, 54] width 18 height 9
type input "+00:25"
click at [704, 256] on link "OMDB / DXB - Handling - ExecuJet FBO OMDB / DXB" at bounding box center [672, 257] width 124 height 7
click at [626, 119] on link "Schedule Crew" at bounding box center [616, 118] width 33 height 8
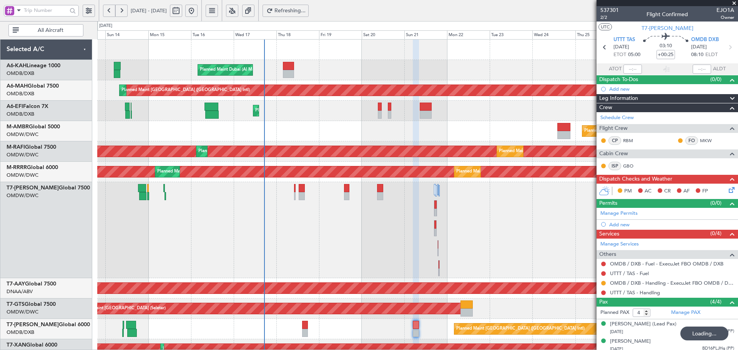
click at [231, 211] on div "Planned Maint Dubai (Al Maktoum Intl)" at bounding box center [417, 230] width 640 height 96
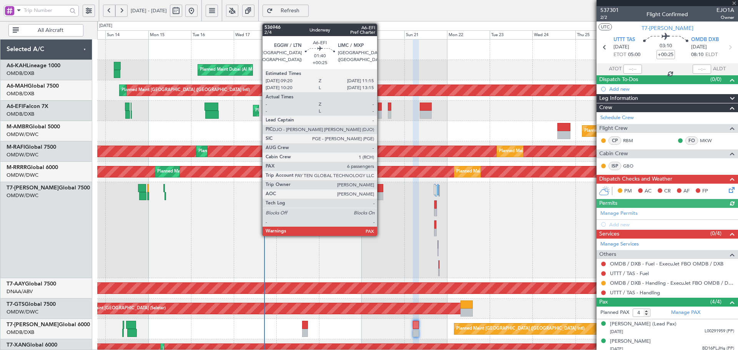
click at [380, 106] on div at bounding box center [379, 107] width 3 height 8
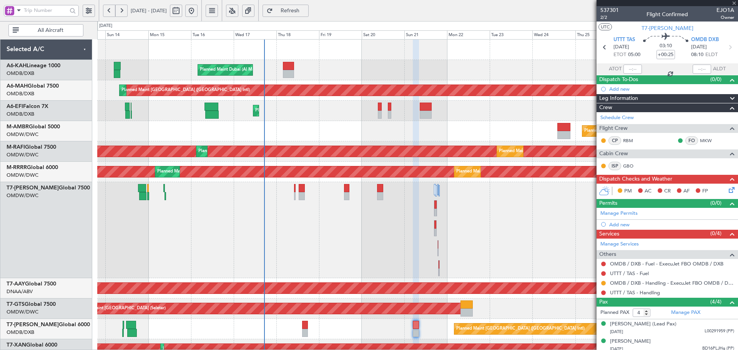
type input "6"
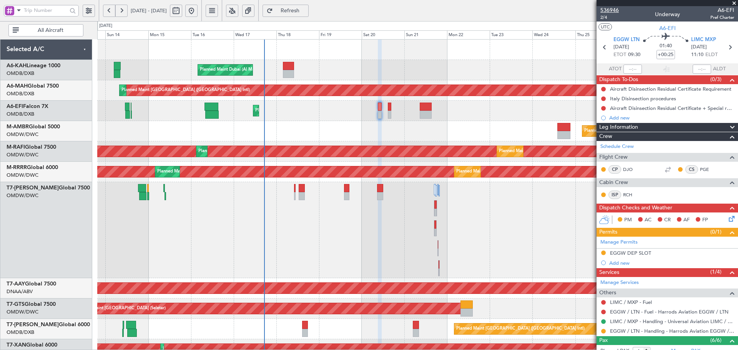
click at [612, 11] on span "536946" at bounding box center [609, 10] width 18 height 8
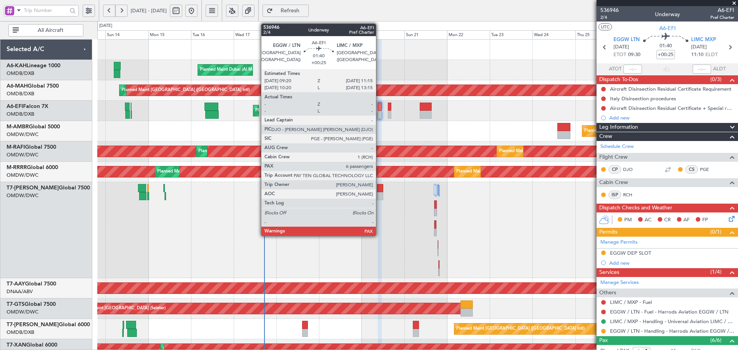
click at [379, 106] on div at bounding box center [379, 107] width 3 height 8
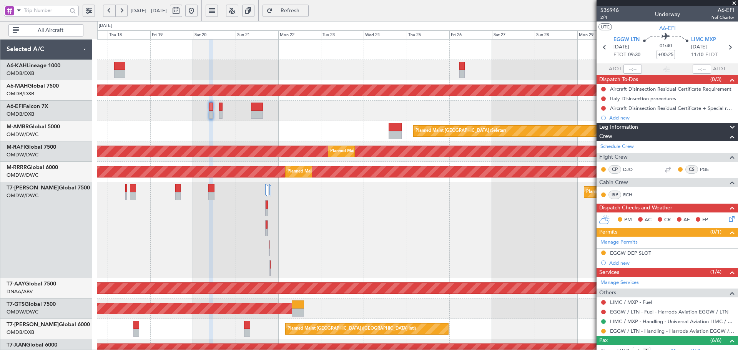
click at [180, 106] on div "Planned Maint Dubai (Al Maktoum Intl) Planned Maint [GEOGRAPHIC_DATA] ([GEOGRAP…" at bounding box center [417, 302] width 640 height 524
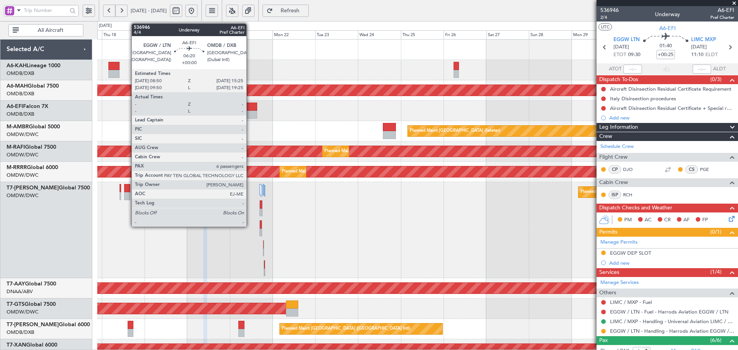
click at [250, 111] on div at bounding box center [251, 115] width 12 height 8
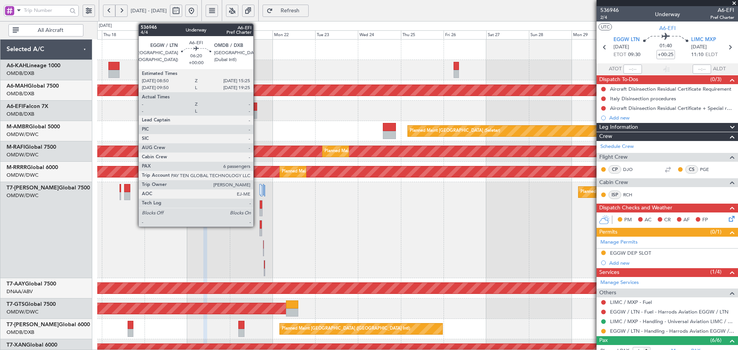
click at [257, 108] on div at bounding box center [251, 107] width 12 height 8
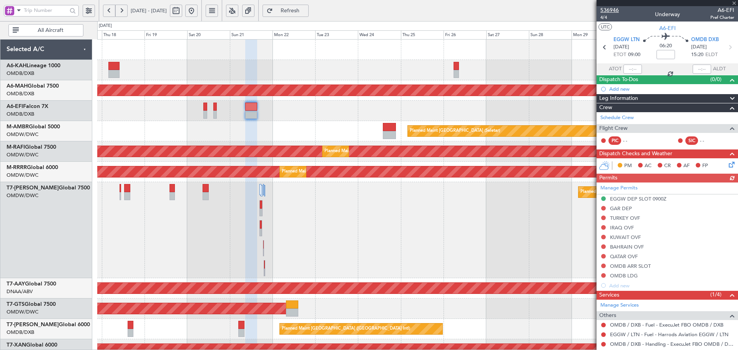
drag, startPoint x: 612, startPoint y: 8, endPoint x: 607, endPoint y: 10, distance: 5.2
click at [612, 8] on span "536946" at bounding box center [609, 10] width 18 height 8
drag, startPoint x: 301, startPoint y: 14, endPoint x: 197, endPoint y: 83, distance: 123.9
click at [301, 14] on button "Refresh" at bounding box center [285, 11] width 46 height 12
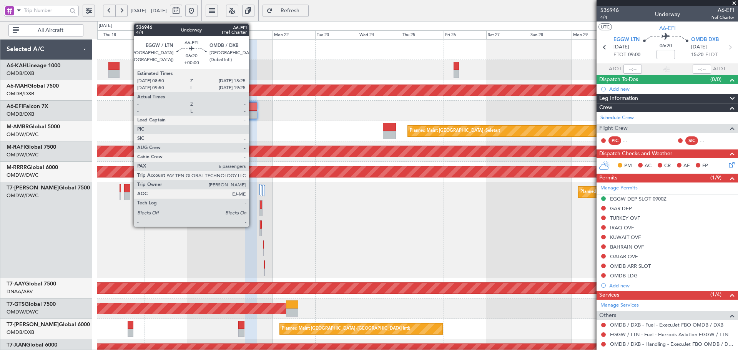
click at [252, 111] on div at bounding box center [251, 115] width 12 height 8
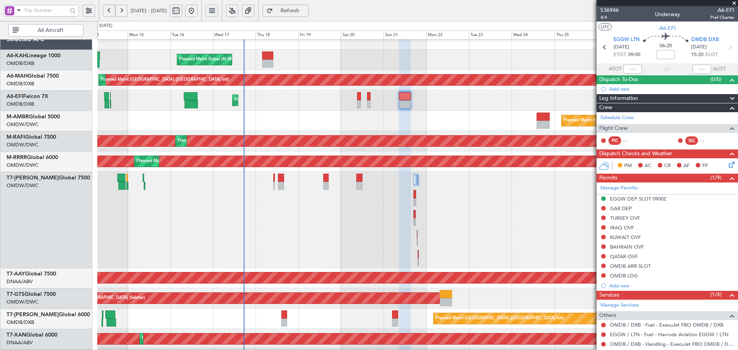
scroll to position [10, 0]
click at [283, 196] on div "Planned Maint Dubai (Al Maktoum Intl)" at bounding box center [417, 220] width 640 height 96
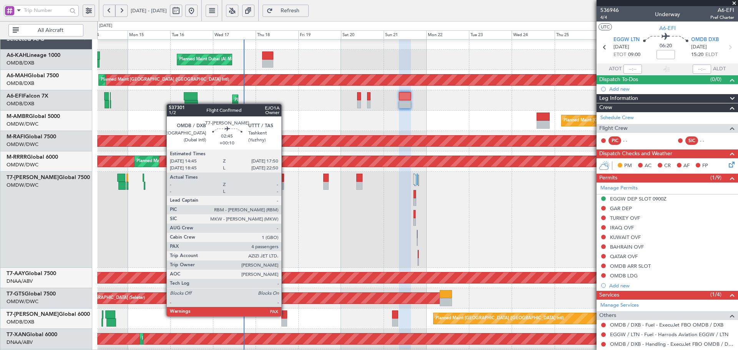
click at [285, 315] on div at bounding box center [284, 314] width 6 height 8
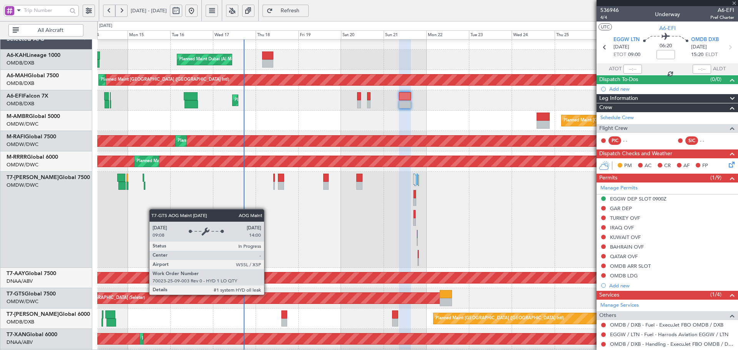
type input "+00:10"
type input "4"
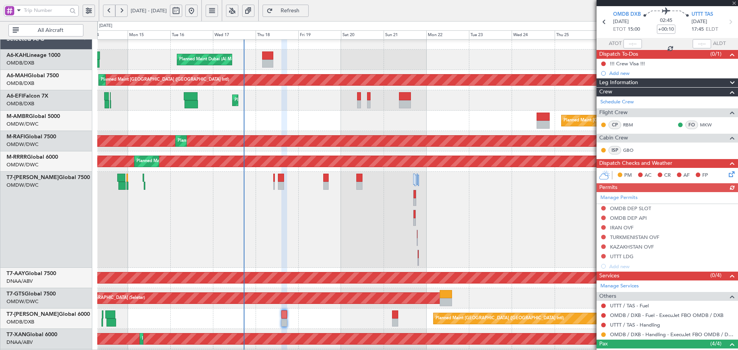
scroll to position [26, 0]
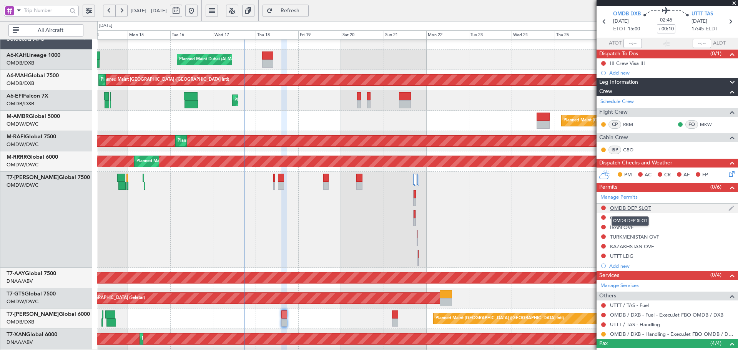
click at [632, 209] on div "OMDB DEP SLOT" at bounding box center [630, 208] width 41 height 7
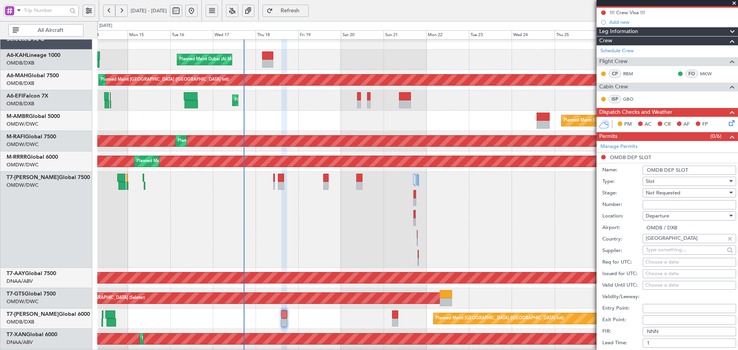
scroll to position [77, 0]
click at [654, 201] on input "Number:" at bounding box center [688, 204] width 93 height 9
paste input "EJO101"
type input "EJO101"
click at [661, 192] on span "Not Requested" at bounding box center [662, 192] width 35 height 7
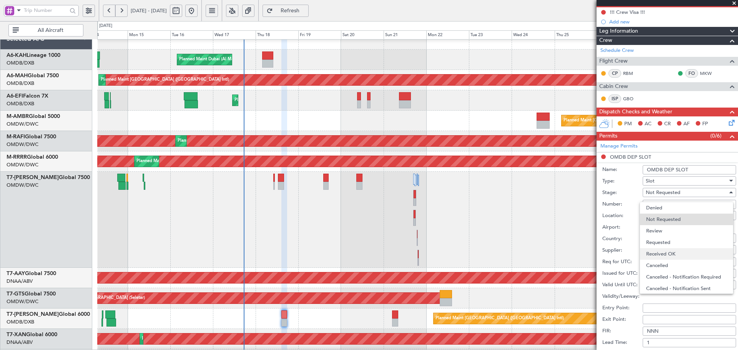
click at [668, 257] on span "Received OK" at bounding box center [686, 254] width 81 height 12
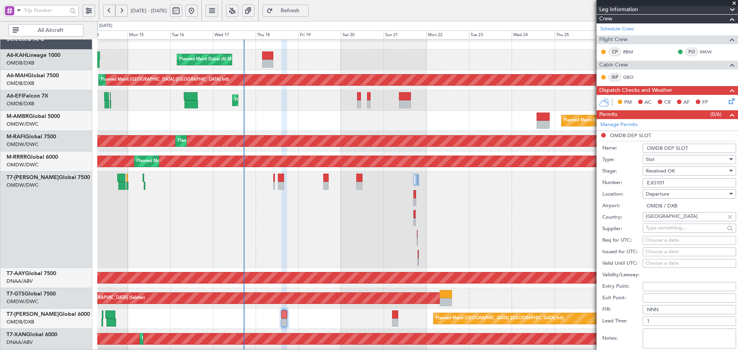
scroll to position [128, 0]
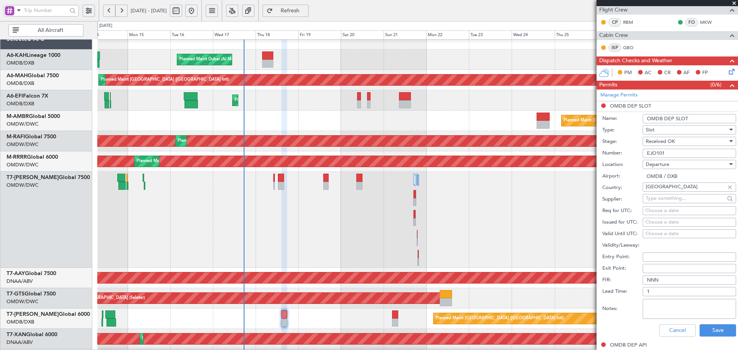
click at [660, 212] on div "Choose a date" at bounding box center [689, 211] width 88 height 8
select select "9"
select select "2025"
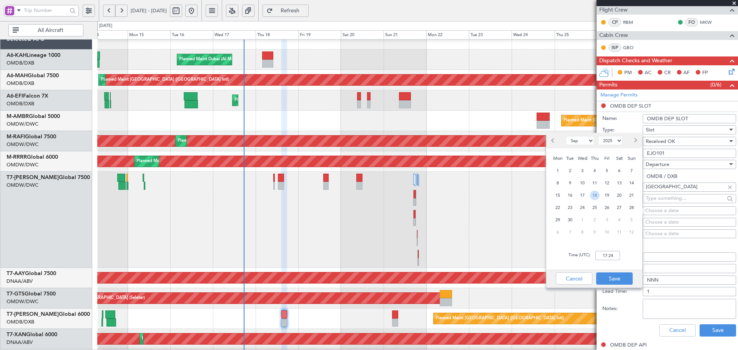
click at [593, 194] on span "18" at bounding box center [595, 196] width 10 height 10
click at [602, 253] on input "00:00" at bounding box center [607, 255] width 25 height 9
type input "15:00"
click at [610, 278] on button "Save" at bounding box center [614, 278] width 36 height 12
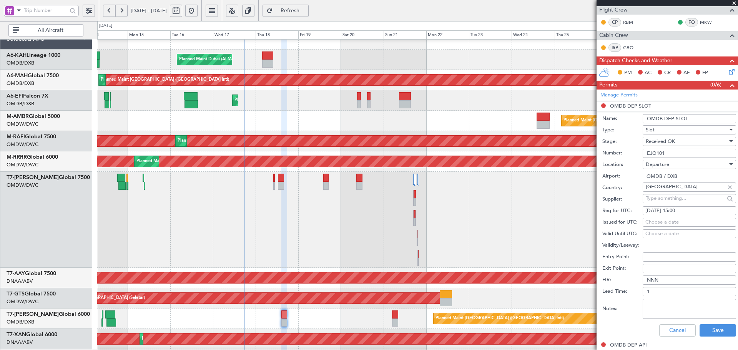
drag, startPoint x: 660, startPoint y: 224, endPoint x: 649, endPoint y: 223, distance: 11.2
click at [660, 223] on div "Choose a date" at bounding box center [689, 223] width 88 height 8
select select "9"
select select "2025"
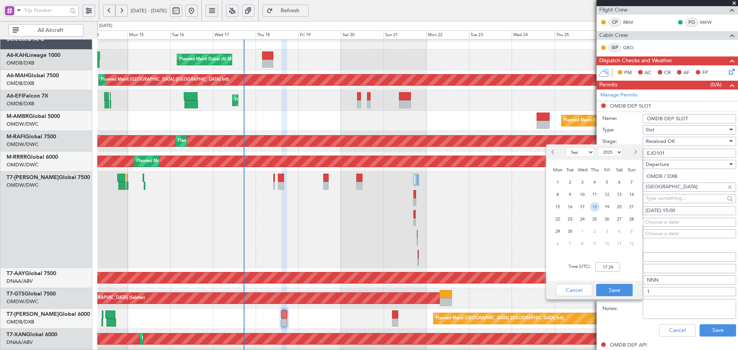
click at [595, 206] on span "18" at bounding box center [595, 207] width 10 height 10
click at [603, 270] on input "00:00" at bounding box center [607, 266] width 25 height 9
drag, startPoint x: 615, startPoint y: 265, endPoint x: 601, endPoint y: 267, distance: 13.6
click at [601, 267] on input "00:05" at bounding box center [607, 266] width 25 height 9
type input "15:00"
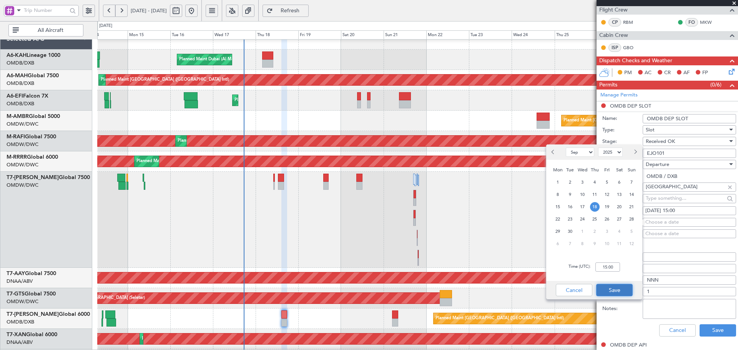
click at [619, 293] on button "Save" at bounding box center [614, 290] width 36 height 12
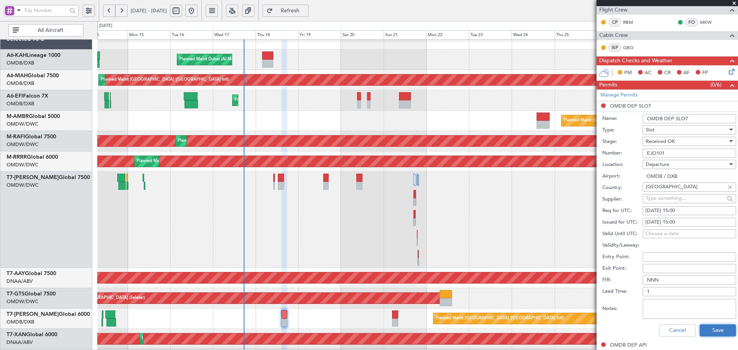
click at [710, 328] on button "Save" at bounding box center [717, 330] width 36 height 12
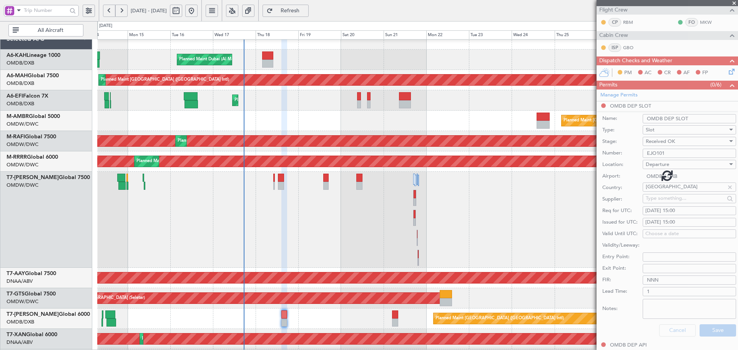
scroll to position [105, 0]
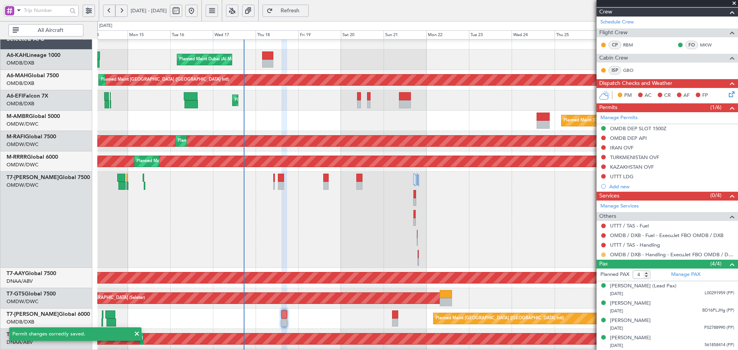
click at [604, 255] on button at bounding box center [603, 254] width 5 height 5
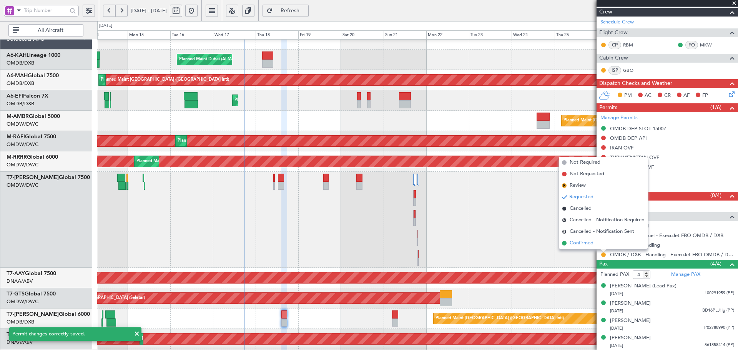
click at [583, 244] on span "Confirmed" at bounding box center [581, 243] width 24 height 8
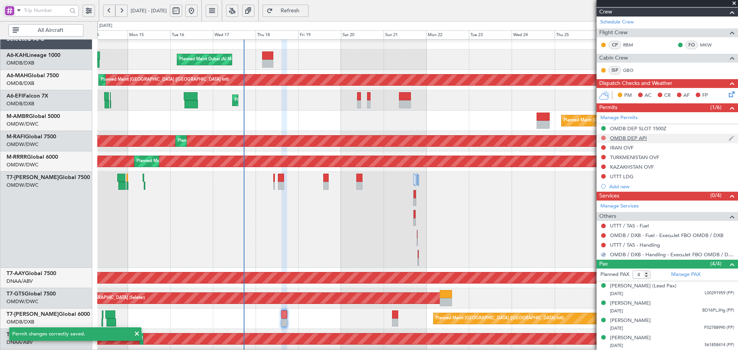
click at [603, 138] on button at bounding box center [603, 138] width 5 height 5
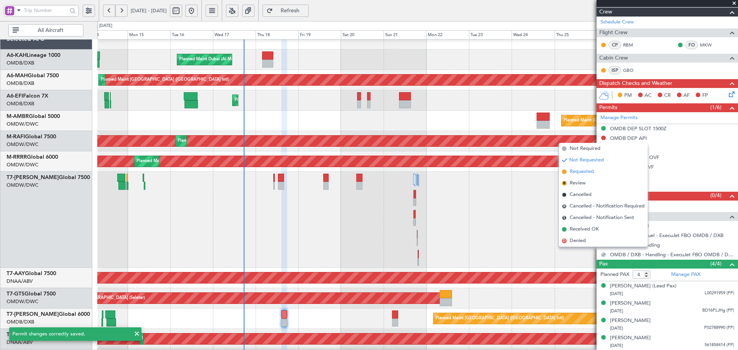
click at [586, 172] on span "Requested" at bounding box center [581, 172] width 24 height 8
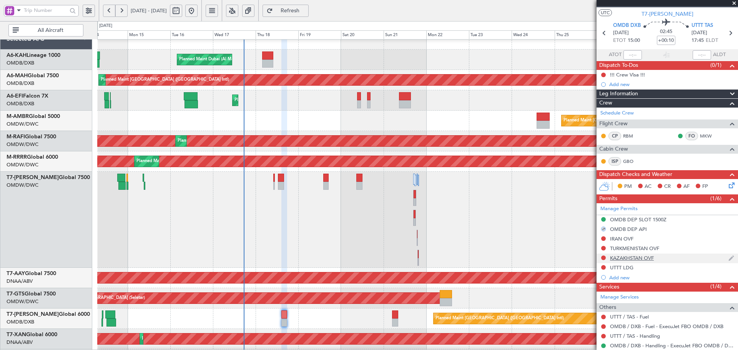
scroll to position [0, 0]
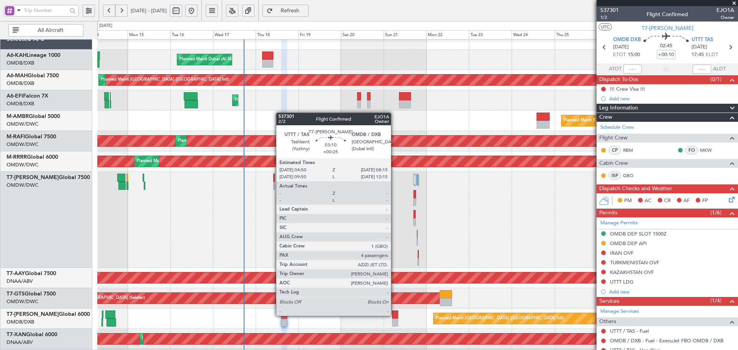
click at [394, 315] on div at bounding box center [395, 314] width 6 height 8
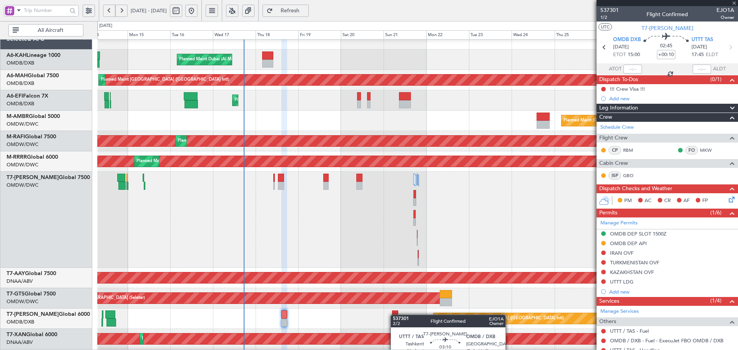
type input "+00:25"
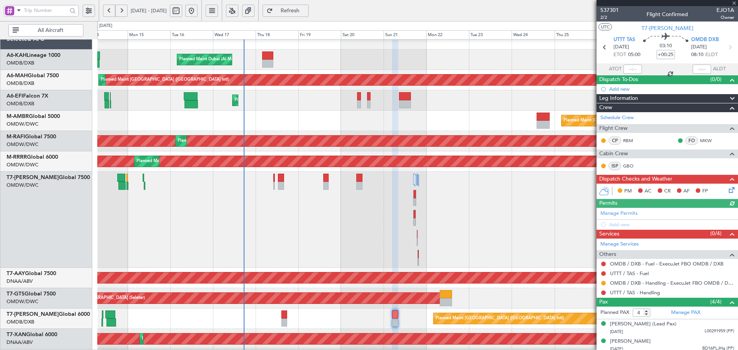
click at [629, 211] on div "Manage Permits Add new" at bounding box center [666, 219] width 141 height 22
click at [630, 212] on link "Manage Permits" at bounding box center [618, 214] width 37 height 8
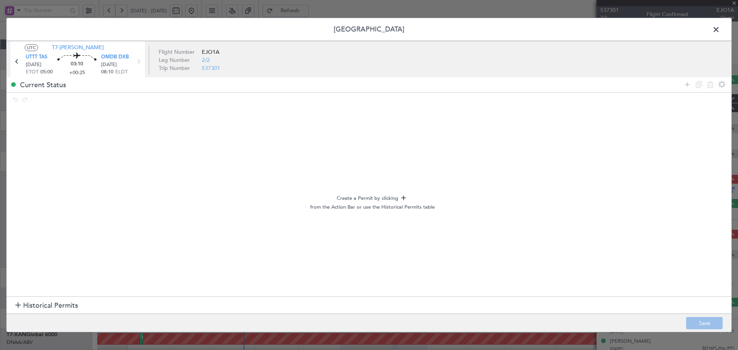
click at [38, 302] on span "Historical Permits" at bounding box center [50, 305] width 55 height 10
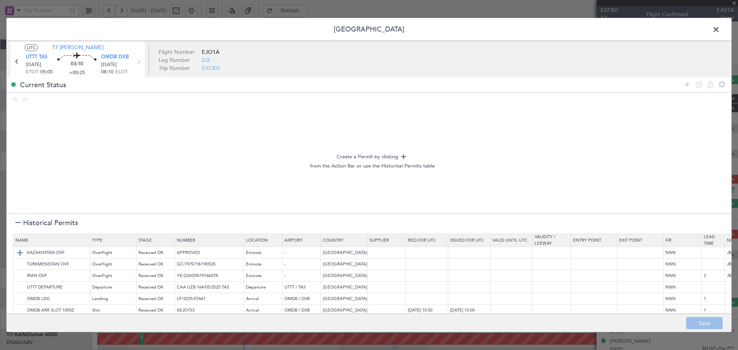
click at [20, 251] on img at bounding box center [19, 252] width 9 height 9
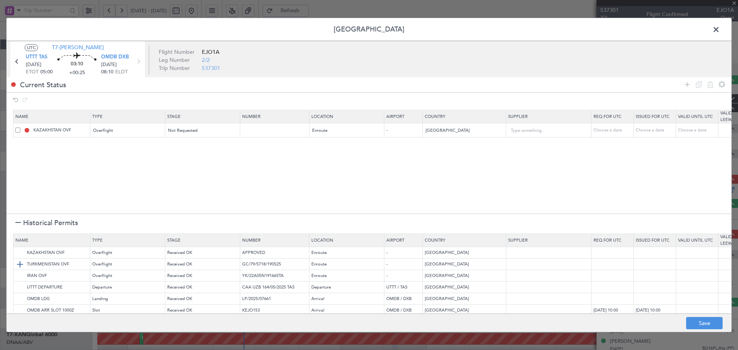
click at [24, 266] on img at bounding box center [19, 264] width 9 height 9
click at [22, 273] on img at bounding box center [19, 275] width 9 height 9
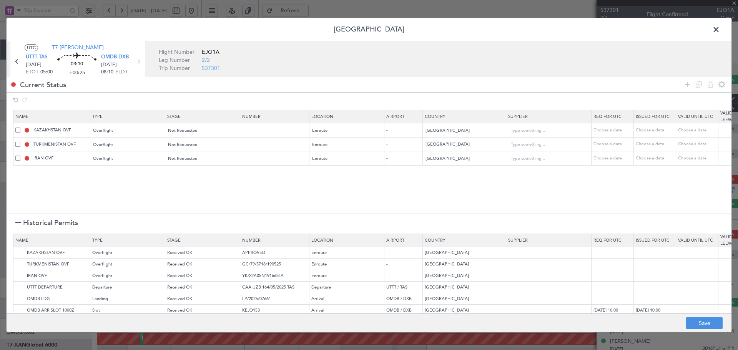
click at [18, 131] on span at bounding box center [17, 130] width 5 height 5
click at [21, 128] on input "checkbox" at bounding box center [21, 128] width 0 height 0
click at [18, 144] on span at bounding box center [17, 144] width 5 height 5
click at [21, 142] on input "checkbox" at bounding box center [21, 142] width 0 height 0
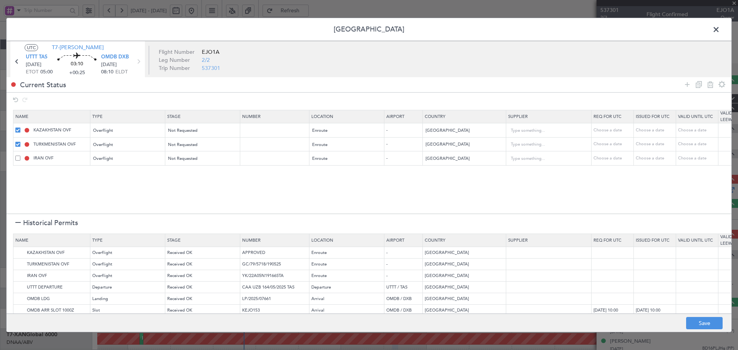
click at [19, 157] on span at bounding box center [17, 158] width 5 height 5
click at [21, 156] on input "checkbox" at bounding box center [21, 156] width 0 height 0
click at [710, 83] on icon at bounding box center [709, 84] width 9 height 9
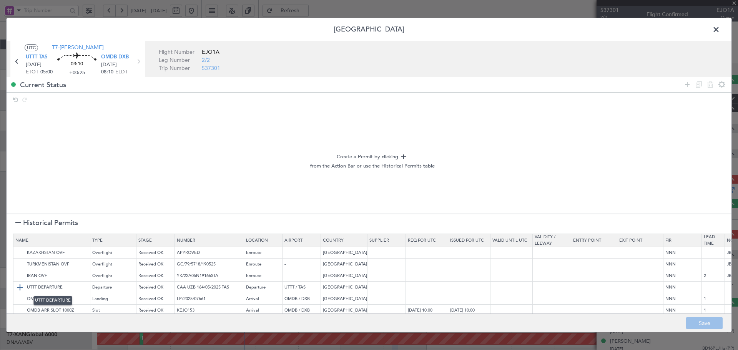
click at [20, 287] on img at bounding box center [19, 287] width 9 height 9
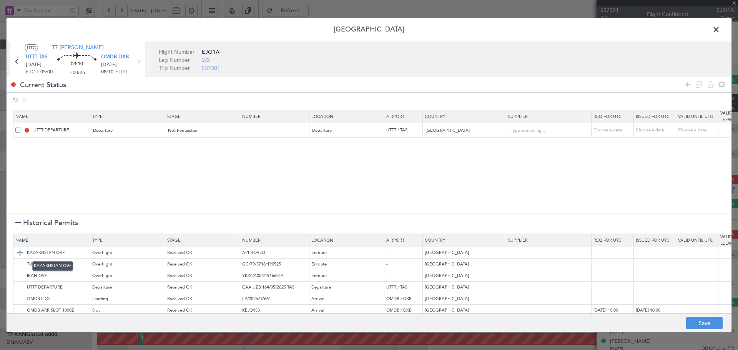
click at [23, 253] on img at bounding box center [19, 252] width 9 height 9
click at [19, 260] on img at bounding box center [19, 264] width 9 height 9
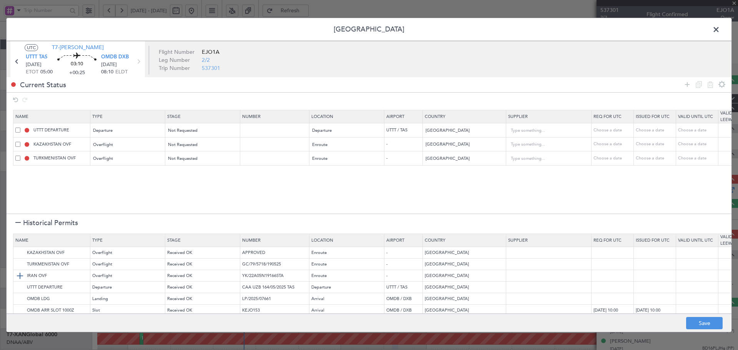
click at [21, 275] on img at bounding box center [19, 275] width 9 height 9
click at [21, 297] on img at bounding box center [19, 298] width 9 height 9
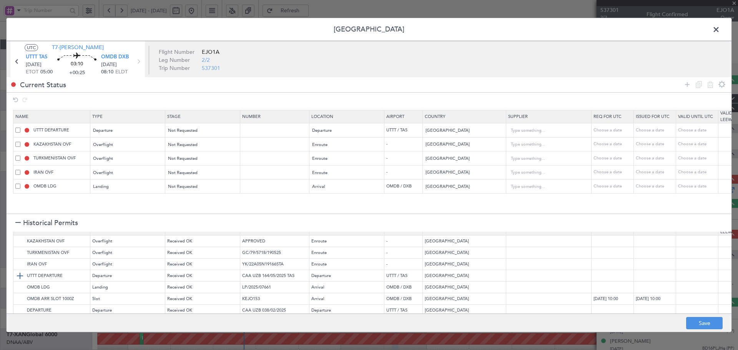
scroll to position [21, 0]
click at [20, 290] on img at bounding box center [19, 294] width 9 height 9
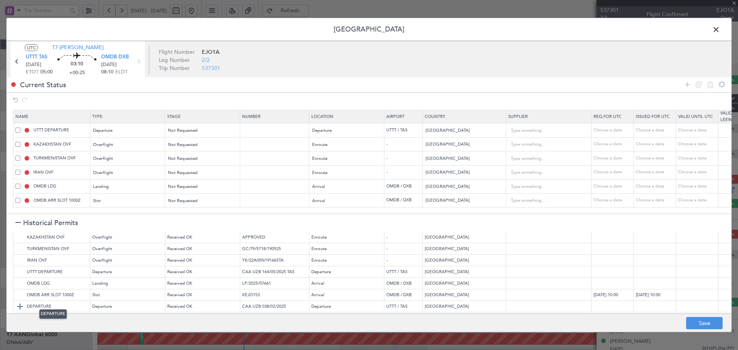
click at [19, 302] on img at bounding box center [19, 306] width 9 height 9
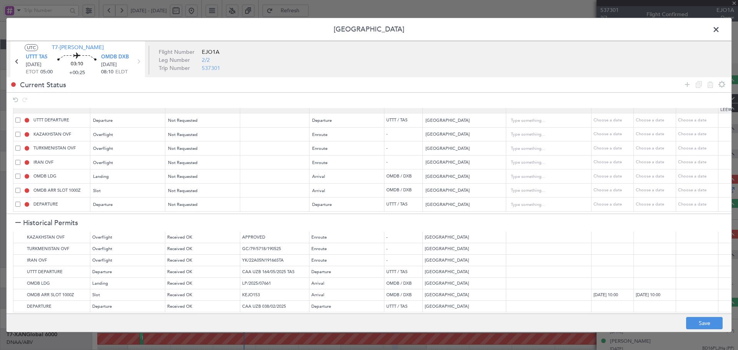
click at [18, 219] on h1 "Historical Permits" at bounding box center [46, 223] width 63 height 10
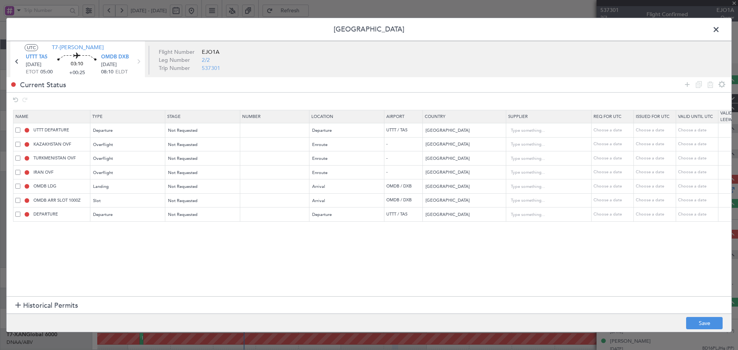
scroll to position [0, 0]
click at [125, 215] on div "Departure" at bounding box center [125, 215] width 64 height 12
click at [102, 256] on span "API" at bounding box center [128, 254] width 68 height 12
click at [326, 218] on div "Departure" at bounding box center [344, 215] width 64 height 12
click at [320, 250] on span "Arrival" at bounding box center [347, 254] width 68 height 12
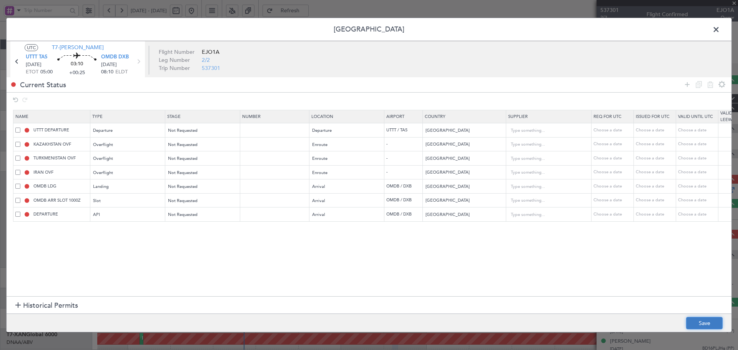
click at [689, 321] on button "Save" at bounding box center [704, 323] width 36 height 12
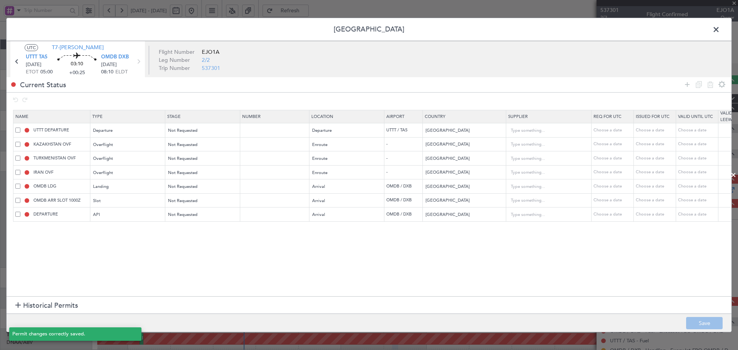
type input "UZBEKISTAN DEPARTURE"
type input "NNN"
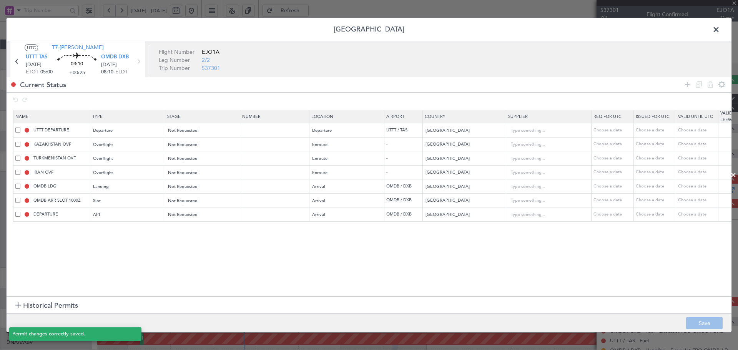
type input "2"
type input "NNN"
type input "1"
type input "OMDB ARR SLOT"
type input "NNN"
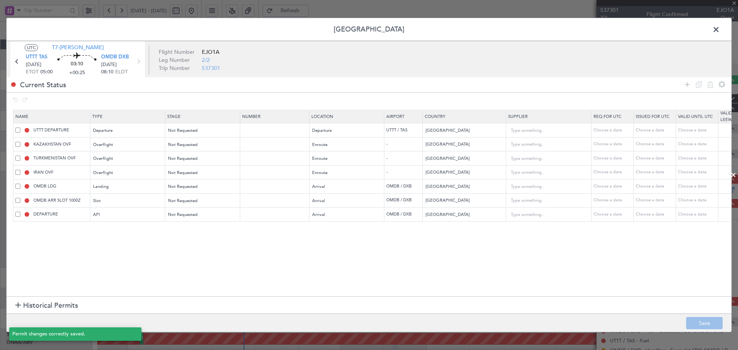
type input "1"
type input "OMDB ARR API"
type input "[GEOGRAPHIC_DATA]"
type input "NNN"
type input "1"
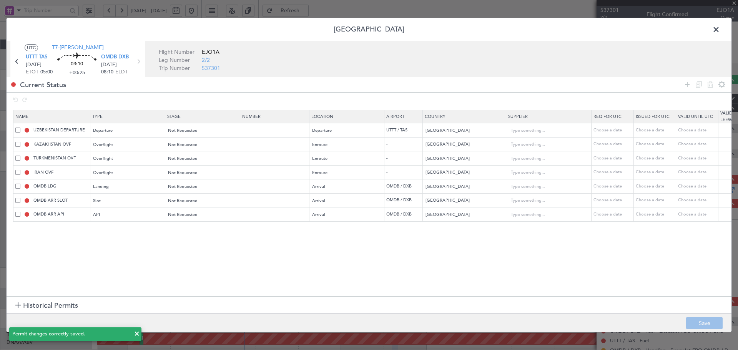
click at [720, 30] on span at bounding box center [720, 31] width 0 height 15
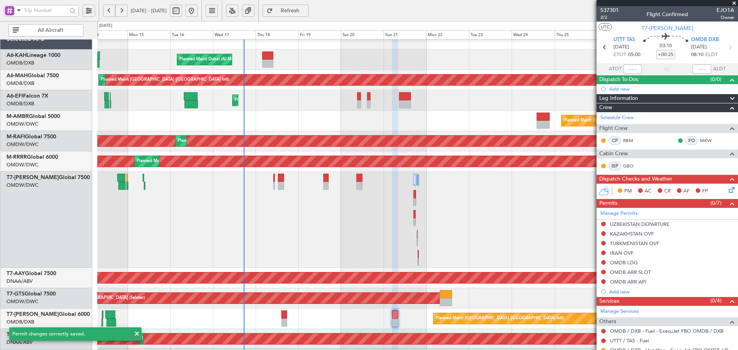
click at [297, 10] on button "Refresh" at bounding box center [285, 11] width 46 height 12
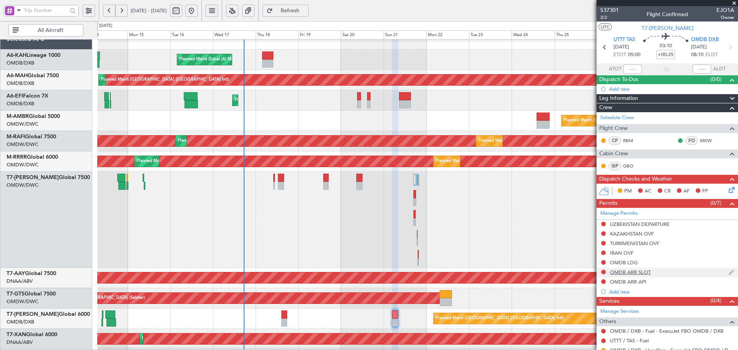
click at [643, 274] on div "OMDB ARR SLOT" at bounding box center [630, 272] width 41 height 7
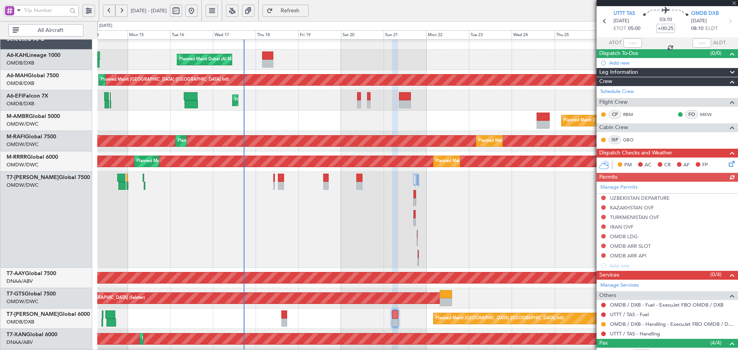
scroll to position [26, 0]
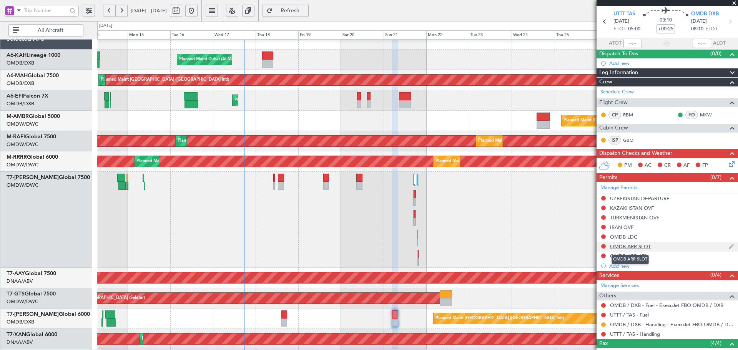
click at [643, 247] on div "OMDB ARR SLOT" at bounding box center [630, 246] width 41 height 7
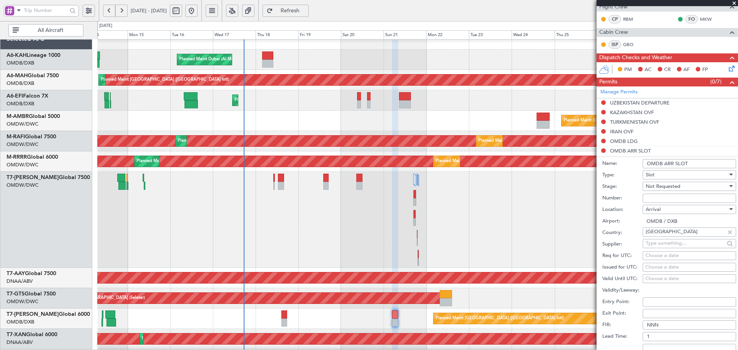
scroll to position [128, 0]
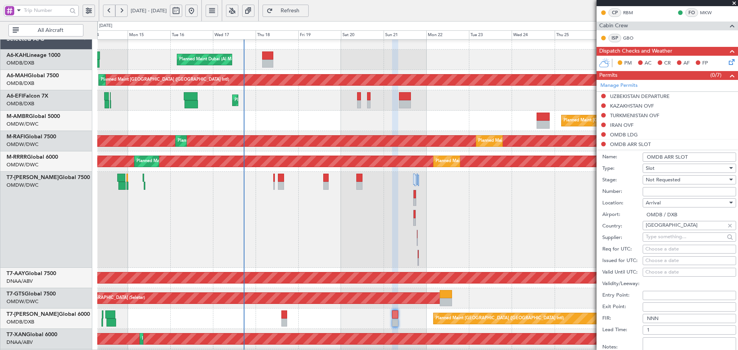
click at [675, 192] on input "Number:" at bounding box center [688, 191] width 93 height 9
paste input "KEJO101"
type input "KEJO101"
click at [677, 182] on span "Not Requested" at bounding box center [662, 179] width 35 height 7
click at [665, 240] on span "Received OK" at bounding box center [686, 241] width 81 height 12
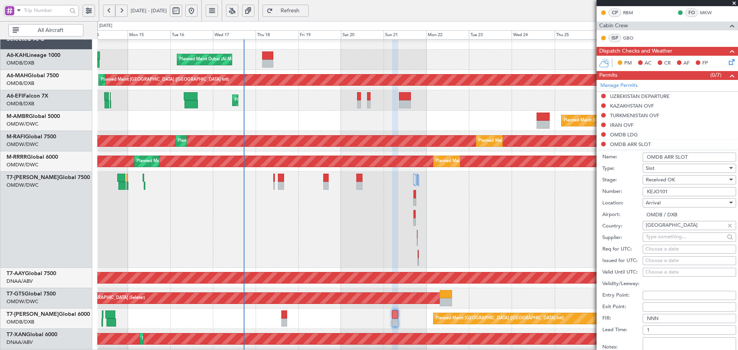
click at [661, 250] on div "Choose a date" at bounding box center [689, 249] width 88 height 8
select select "9"
select select "2025"
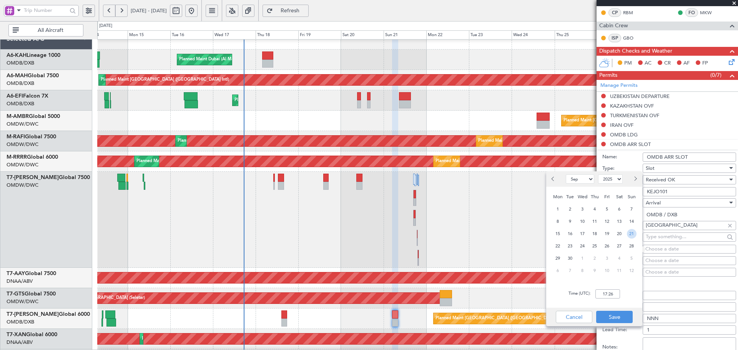
drag, startPoint x: 629, startPoint y: 233, endPoint x: 624, endPoint y: 241, distance: 9.4
click at [629, 232] on span "21" at bounding box center [632, 234] width 10 height 10
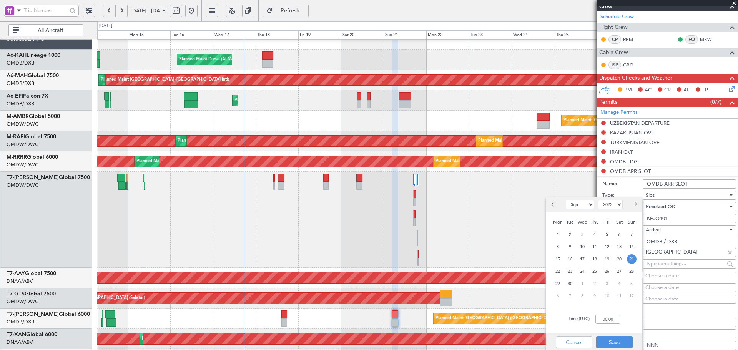
scroll to position [103, 0]
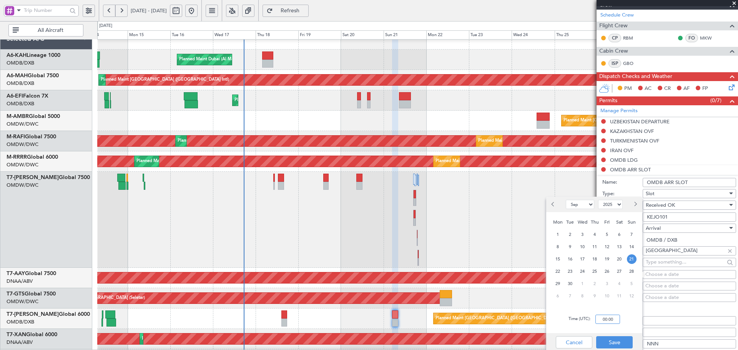
click at [607, 320] on input "00:00" at bounding box center [607, 319] width 25 height 9
type input "08:10"
click at [608, 346] on button "Save" at bounding box center [614, 342] width 36 height 12
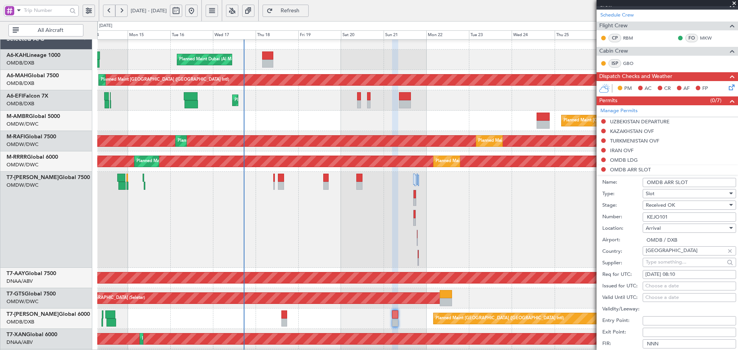
click at [660, 287] on div "Choose a date" at bounding box center [689, 286] width 88 height 8
select select "9"
select select "2025"
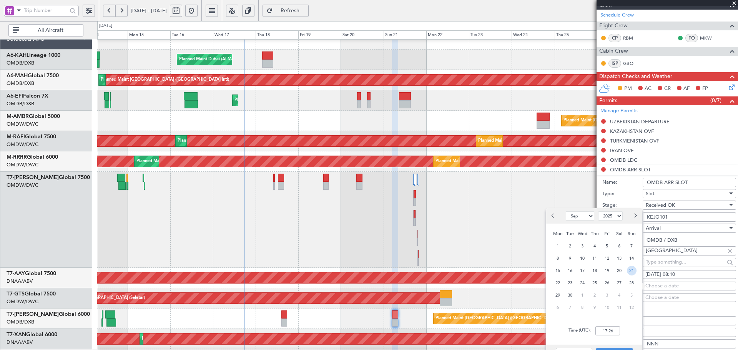
click at [630, 270] on span "21" at bounding box center [632, 271] width 10 height 10
click at [605, 328] on input "00:00" at bounding box center [607, 330] width 25 height 9
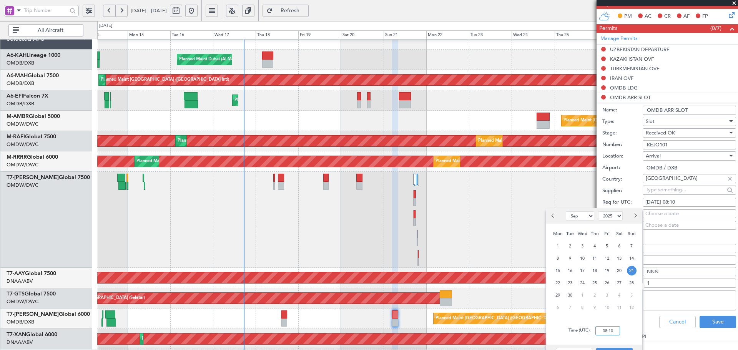
scroll to position [179, 0]
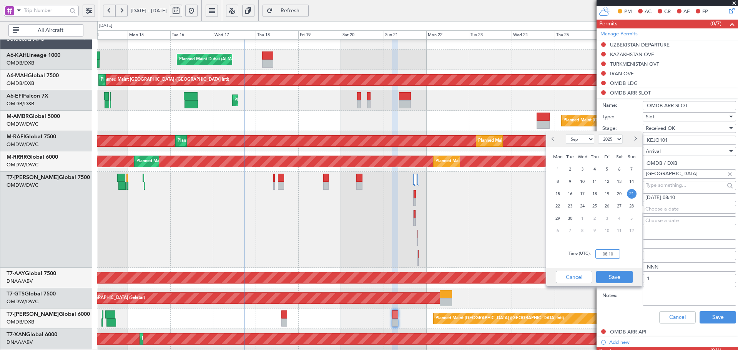
type input "08:10"
click at [622, 284] on div "Cancel Save" at bounding box center [594, 277] width 96 height 18
click at [619, 280] on button "Save" at bounding box center [614, 277] width 36 height 12
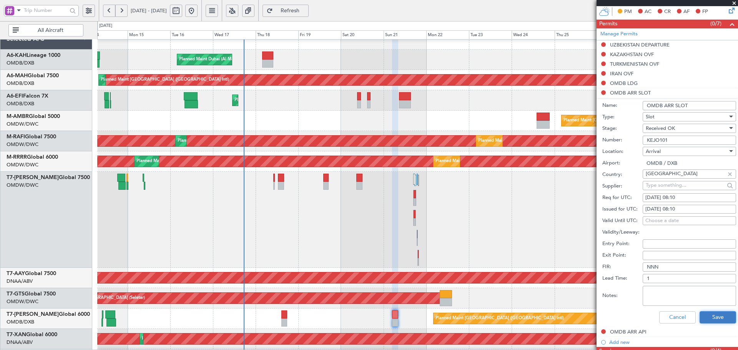
click at [706, 317] on button "Save" at bounding box center [717, 317] width 36 height 12
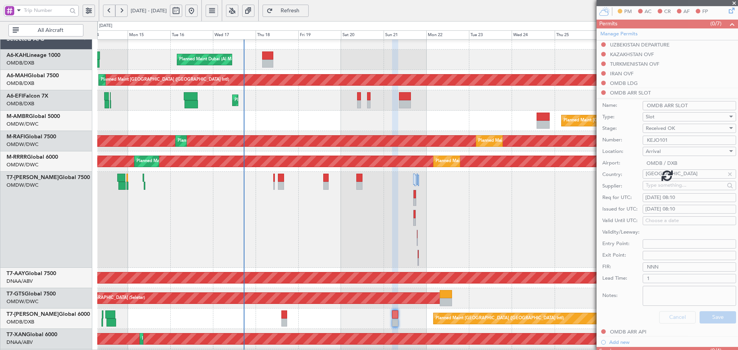
scroll to position [105, 0]
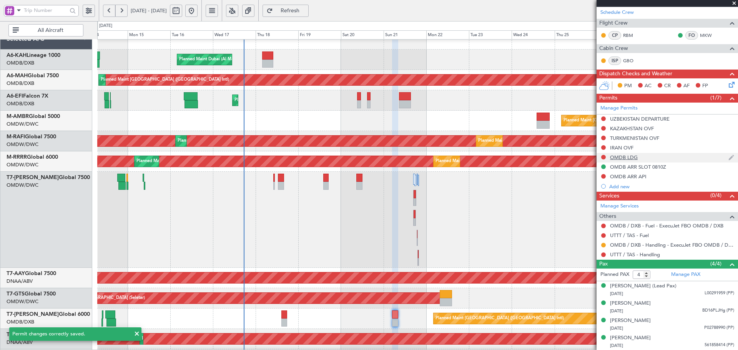
click at [621, 156] on div "OMDB LDG" at bounding box center [624, 157] width 28 height 7
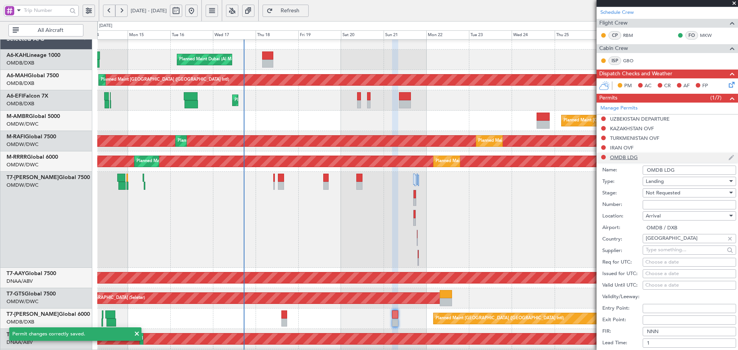
scroll to position [179, 0]
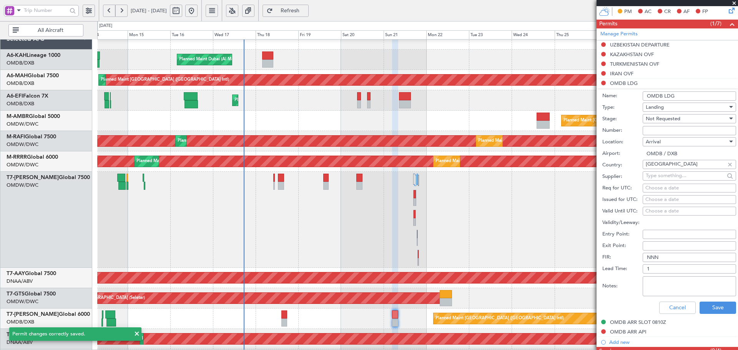
drag, startPoint x: 660, startPoint y: 131, endPoint x: 669, endPoint y: 123, distance: 12.8
click at [662, 130] on input "Number:" at bounding box center [688, 130] width 93 height 9
paste input "LP/2025/12730"
type input "LP/2025/12730"
click at [671, 118] on span "Not Requested" at bounding box center [662, 118] width 35 height 7
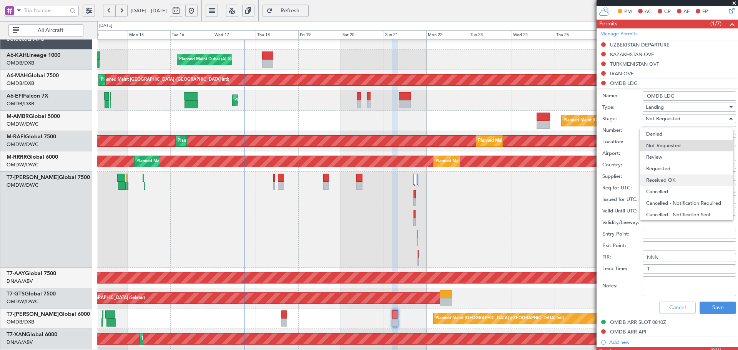
click at [665, 181] on span "Received OK" at bounding box center [686, 180] width 81 height 12
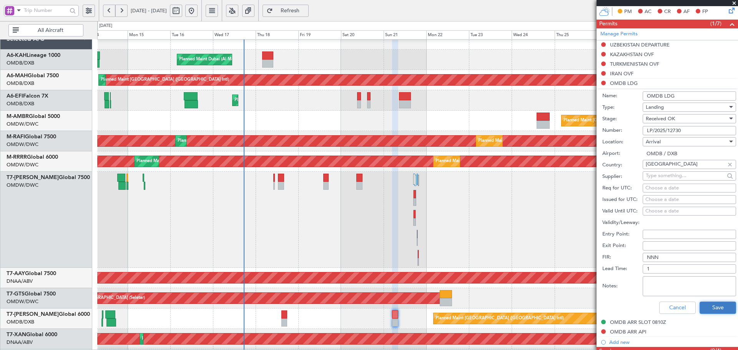
click at [712, 302] on button "Save" at bounding box center [717, 308] width 36 height 12
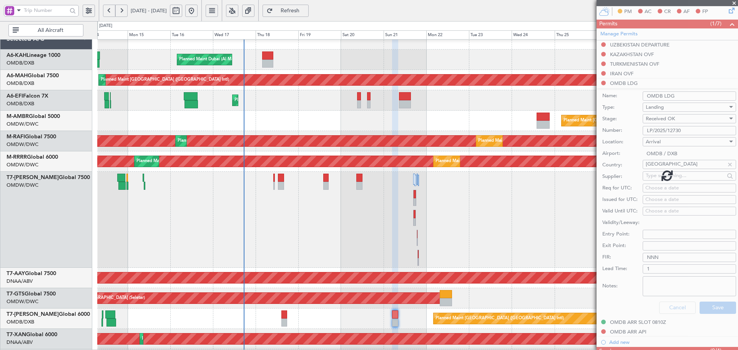
scroll to position [105, 0]
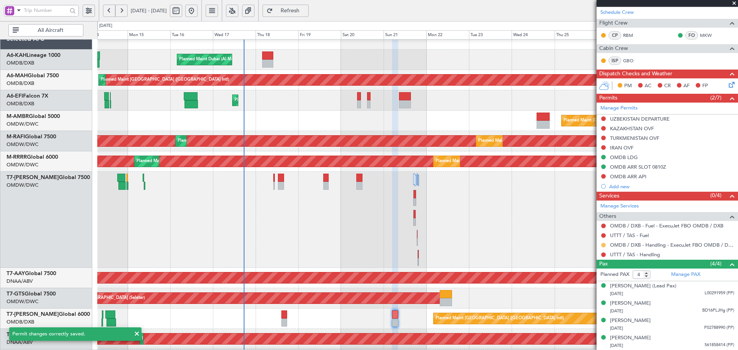
click at [602, 245] on button at bounding box center [603, 245] width 5 height 5
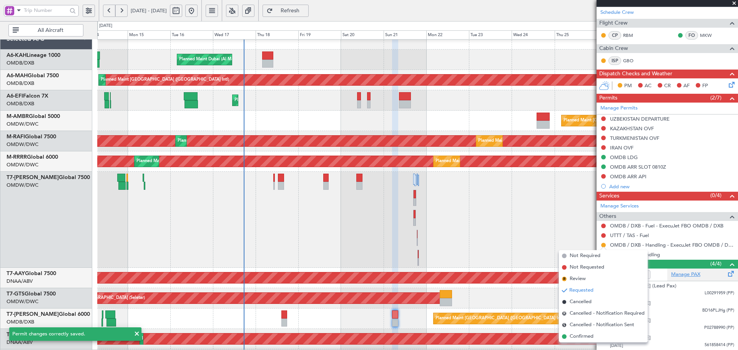
drag, startPoint x: 579, startPoint y: 338, endPoint x: 674, endPoint y: 274, distance: 114.3
click at [579, 336] on span "Confirmed" at bounding box center [581, 337] width 24 height 8
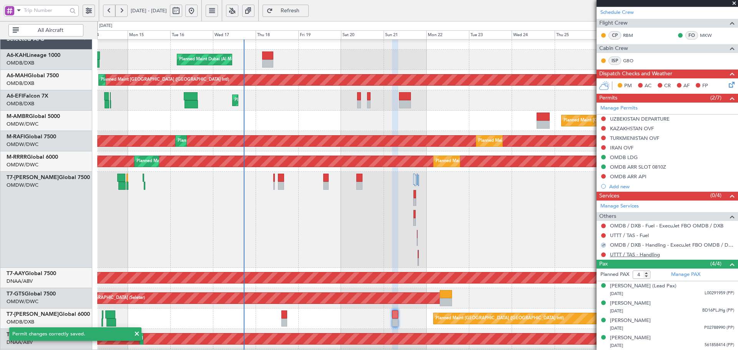
click at [643, 256] on link "UTTT / TAS - Handling" at bounding box center [635, 254] width 50 height 7
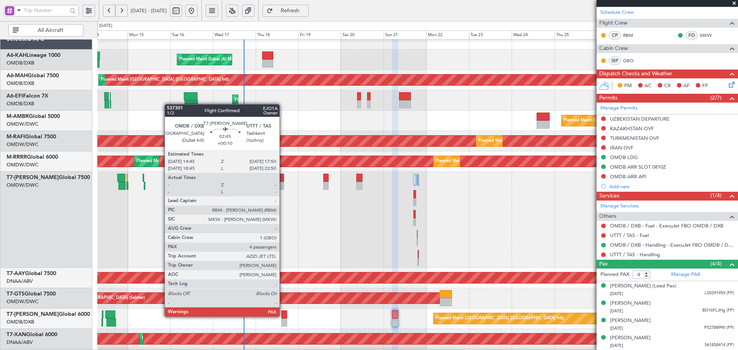
click at [283, 316] on div at bounding box center [284, 314] width 6 height 8
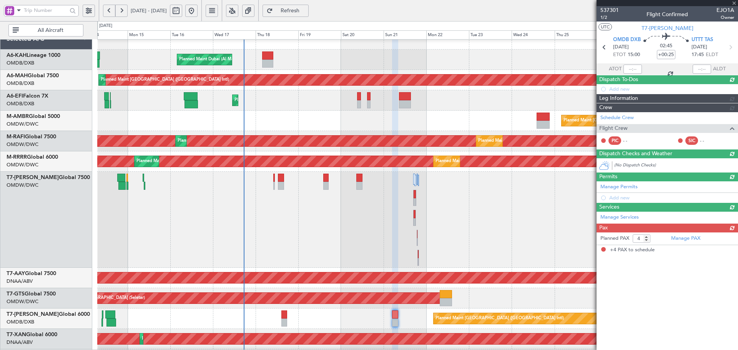
type input "+00:10"
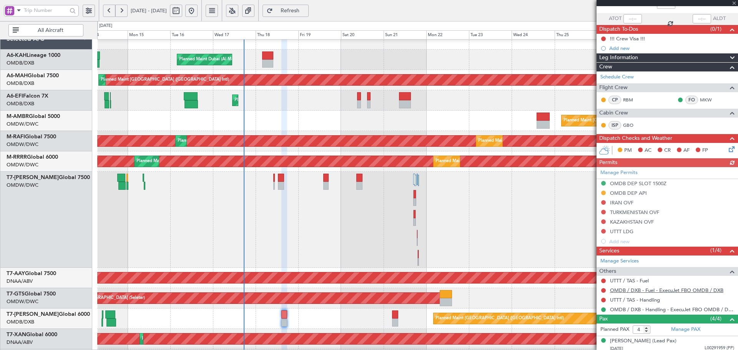
scroll to position [51, 0]
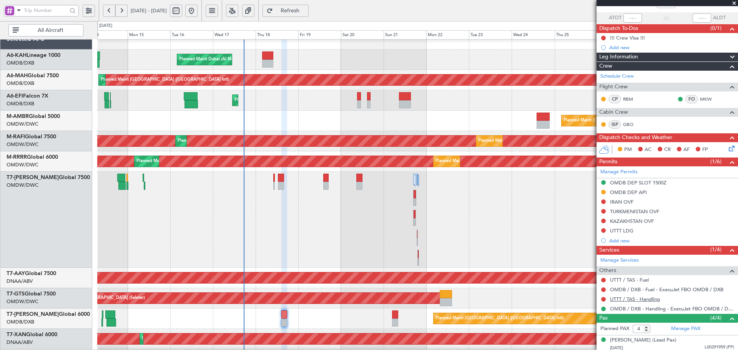
click at [649, 298] on link "UTTT / TAS - Handling" at bounding box center [635, 299] width 50 height 7
click at [306, 10] on span "Refresh" at bounding box center [290, 10] width 32 height 5
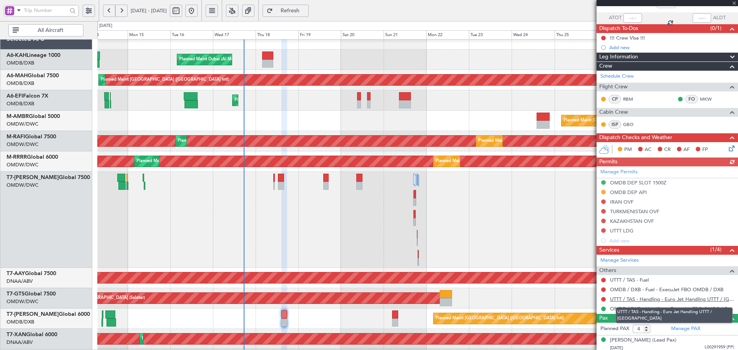
click at [649, 299] on link "UTTT / TAS - Handling - Euro Jet Handling UTTT / TAS" at bounding box center [672, 299] width 124 height 7
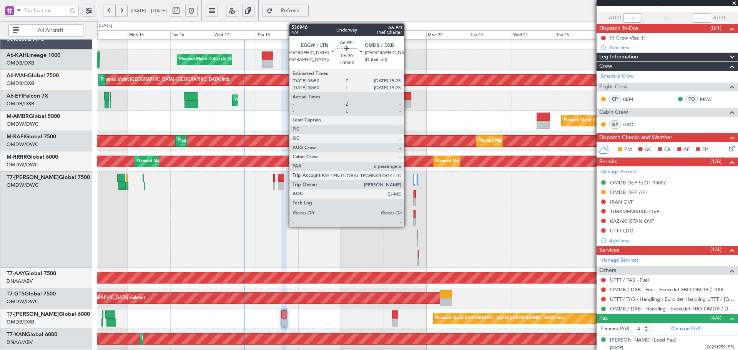
click at [407, 100] on div at bounding box center [405, 104] width 12 height 8
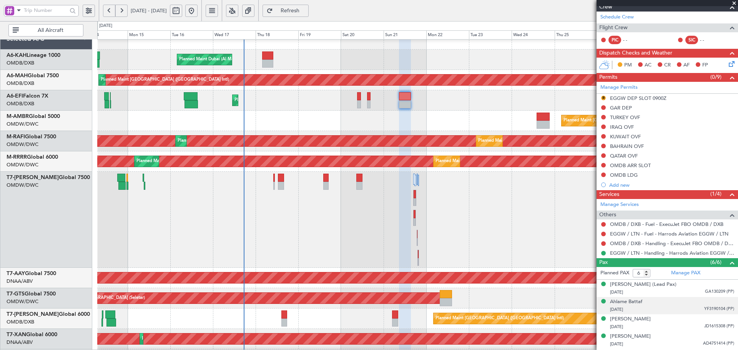
scroll to position [128, 0]
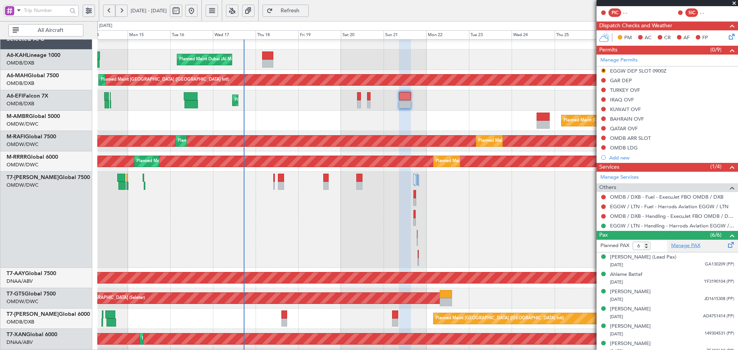
click at [690, 245] on link "Manage PAX" at bounding box center [685, 246] width 29 height 8
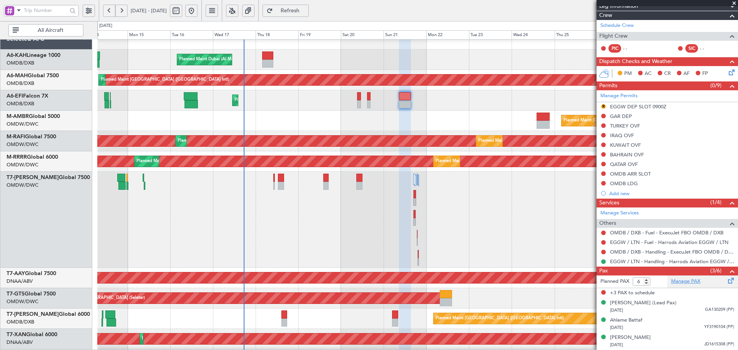
scroll to position [92, 0]
click at [304, 13] on span "Refresh" at bounding box center [290, 10] width 32 height 5
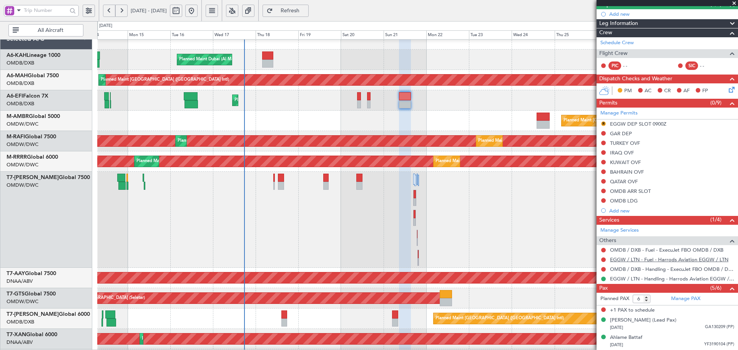
scroll to position [103, 0]
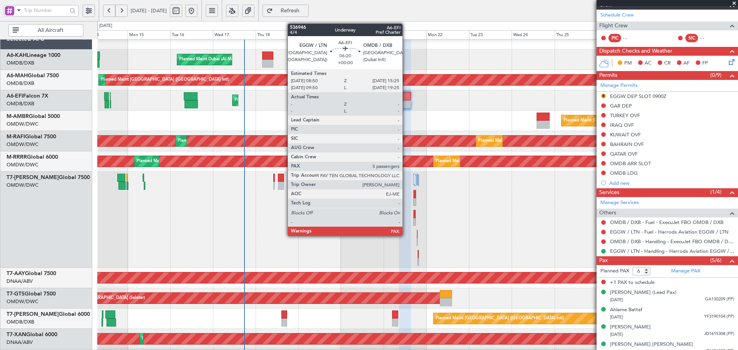
click at [406, 98] on div at bounding box center [405, 96] width 12 height 8
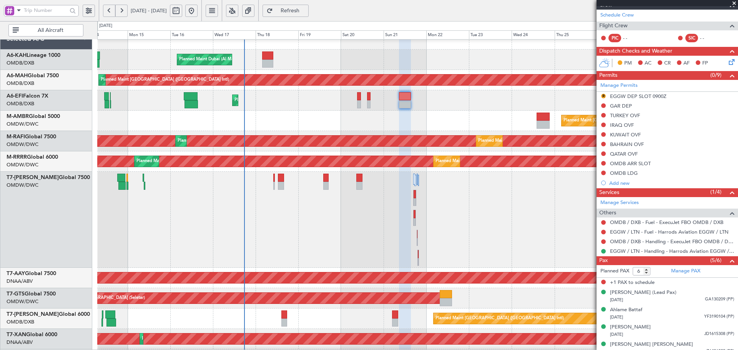
click at [306, 10] on span "Refresh" at bounding box center [290, 10] width 32 height 5
type input "5"
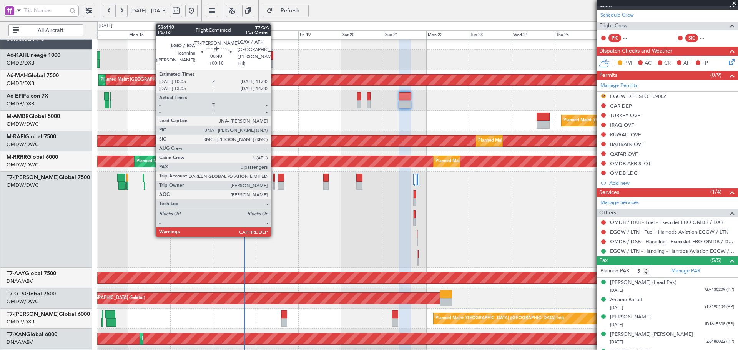
click at [274, 178] on div at bounding box center [274, 178] width 2 height 8
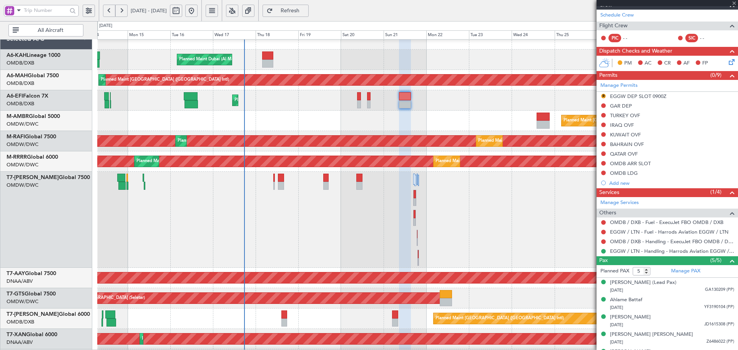
type input "+00:10"
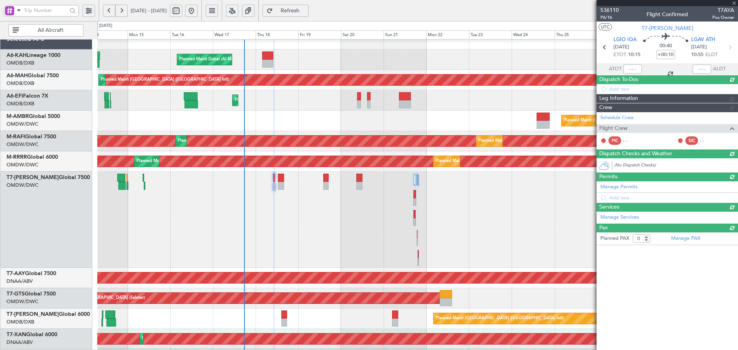
scroll to position [0, 0]
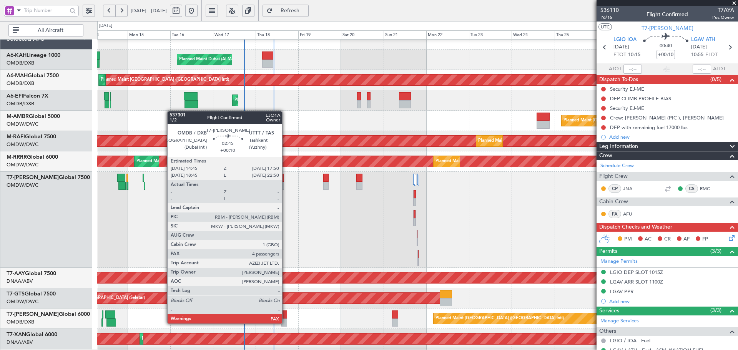
click at [285, 323] on div at bounding box center [284, 322] width 6 height 8
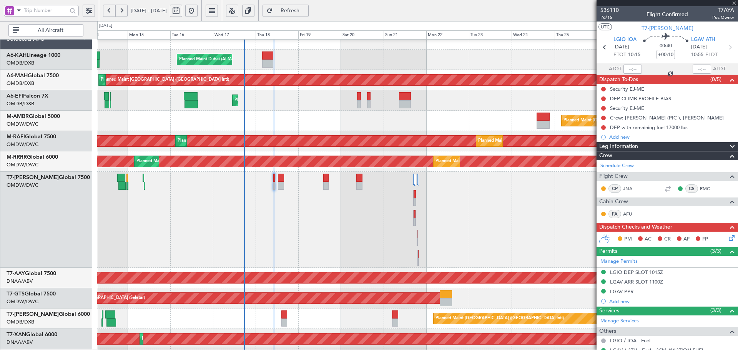
type input "4"
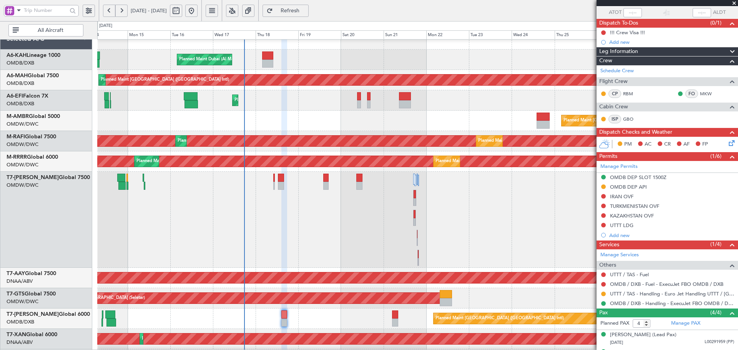
scroll to position [105, 0]
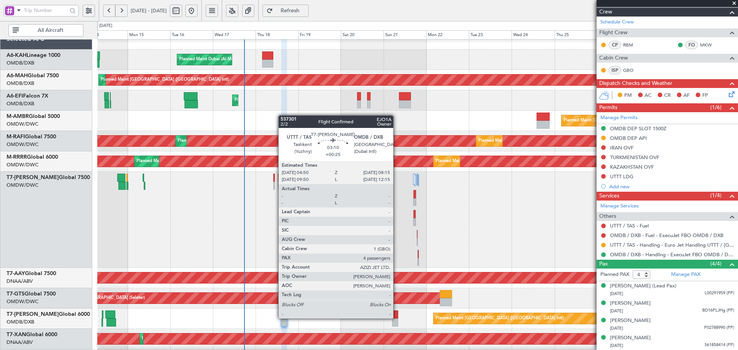
click at [396, 318] on div at bounding box center [395, 314] width 6 height 8
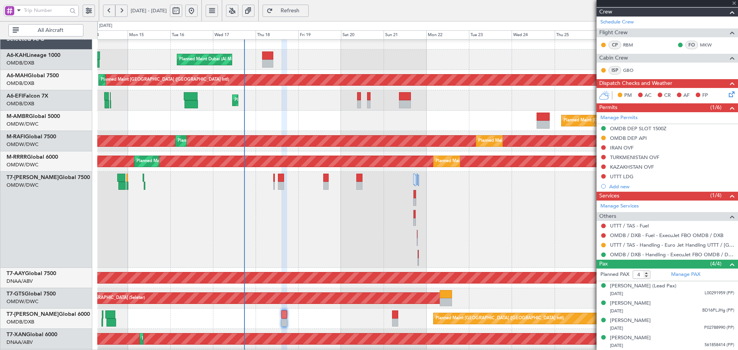
scroll to position [0, 0]
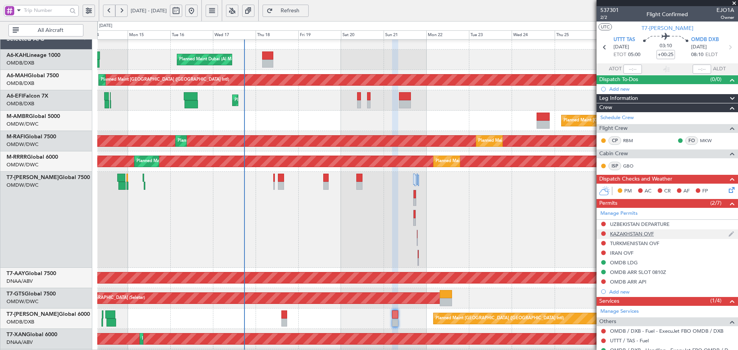
drag, startPoint x: 658, startPoint y: 232, endPoint x: 631, endPoint y: 236, distance: 27.2
click at [629, 236] on body "14 Sep 2025 - 29 Sep 2025 Refresh Quick Links All Aircraft Planned Maint Dubai …" at bounding box center [369, 175] width 738 height 350
click at [628, 234] on div "KAZAKHSTAN OVF" at bounding box center [632, 234] width 44 height 7
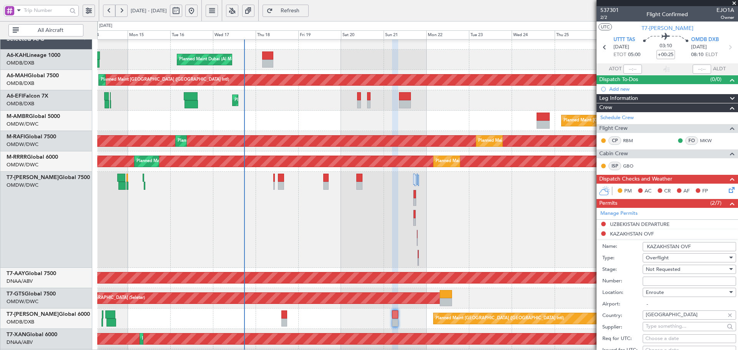
drag, startPoint x: 705, startPoint y: 247, endPoint x: 614, endPoint y: 249, distance: 91.1
click at [614, 249] on div "Name: KAZAKHSTAN OVF" at bounding box center [669, 247] width 134 height 12
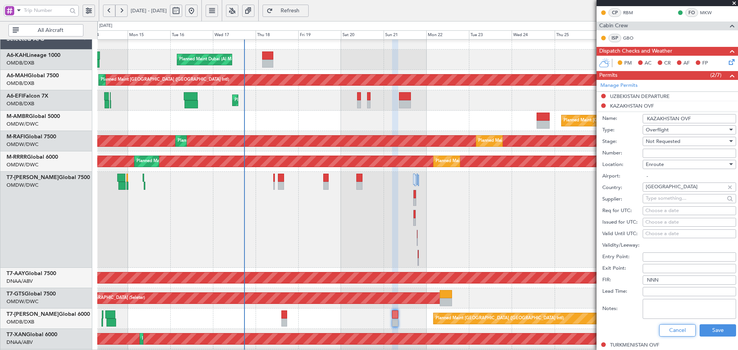
drag, startPoint x: 669, startPoint y: 327, endPoint x: 174, endPoint y: 301, distance: 495.9
click at [668, 327] on button "Cancel" at bounding box center [677, 330] width 36 height 12
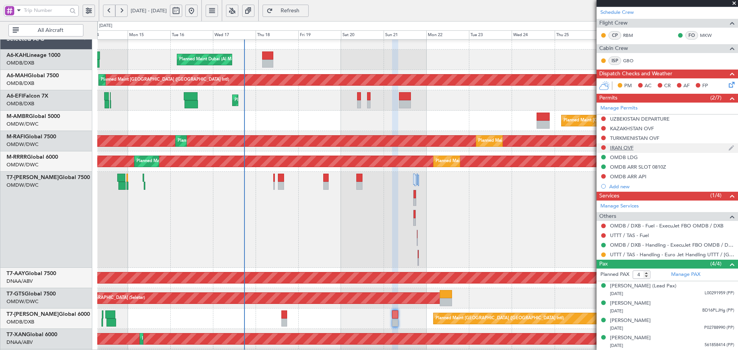
click at [606, 147] on div at bounding box center [603, 147] width 6 height 6
click at [604, 148] on button at bounding box center [603, 147] width 5 height 5
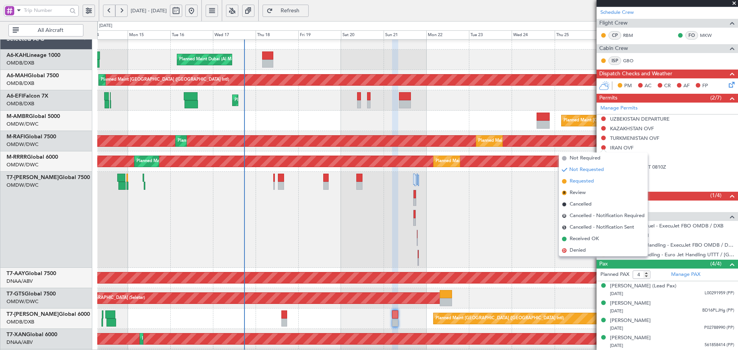
click at [583, 181] on span "Requested" at bounding box center [581, 181] width 24 height 8
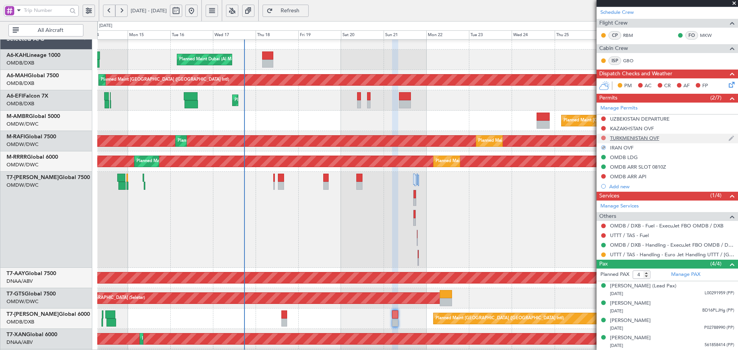
click at [603, 137] on button at bounding box center [603, 138] width 5 height 5
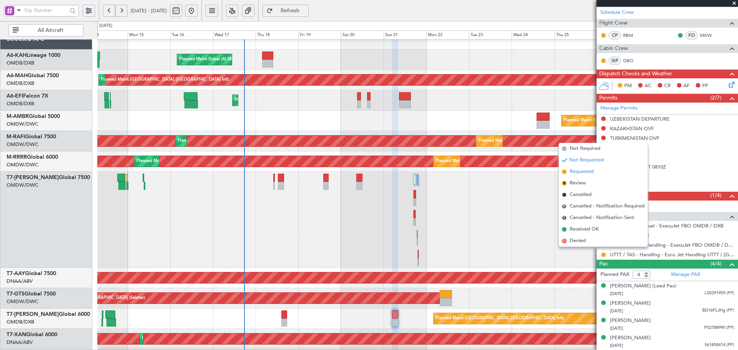
click at [584, 174] on span "Requested" at bounding box center [581, 172] width 24 height 8
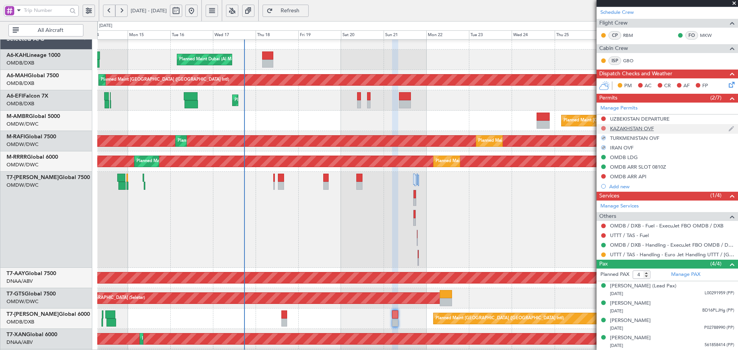
click at [603, 128] on button at bounding box center [603, 128] width 5 height 5
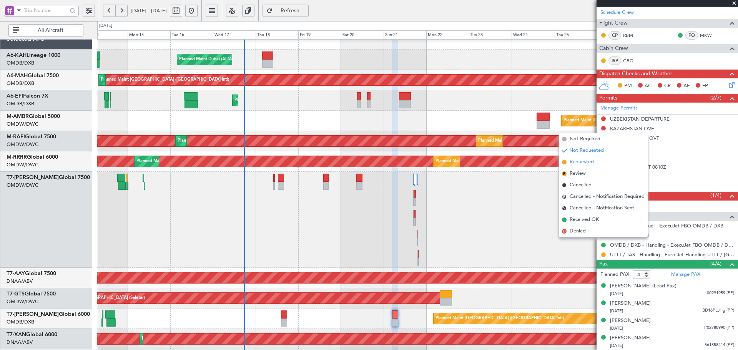
click at [577, 163] on span "Requested" at bounding box center [581, 162] width 24 height 8
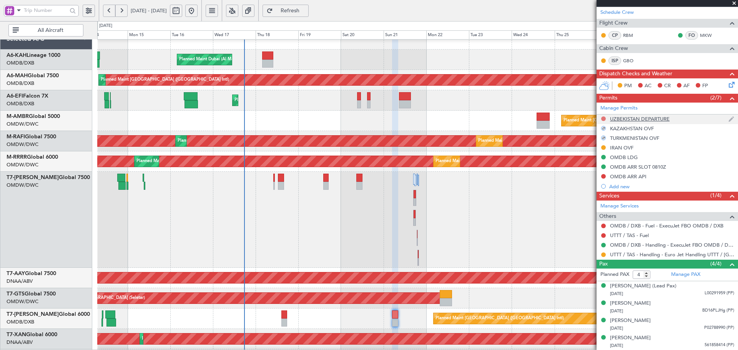
click at [603, 119] on button at bounding box center [603, 118] width 5 height 5
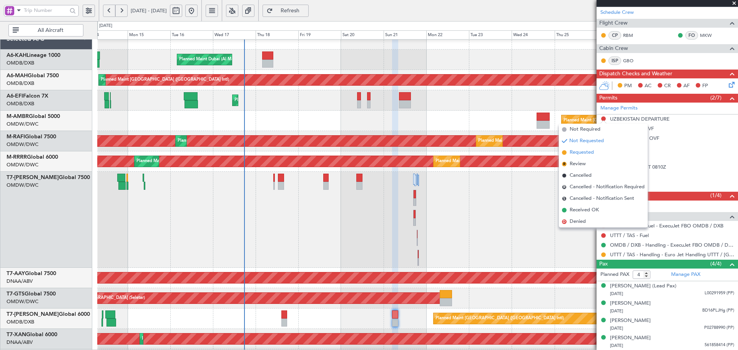
click at [586, 153] on span "Requested" at bounding box center [581, 153] width 24 height 8
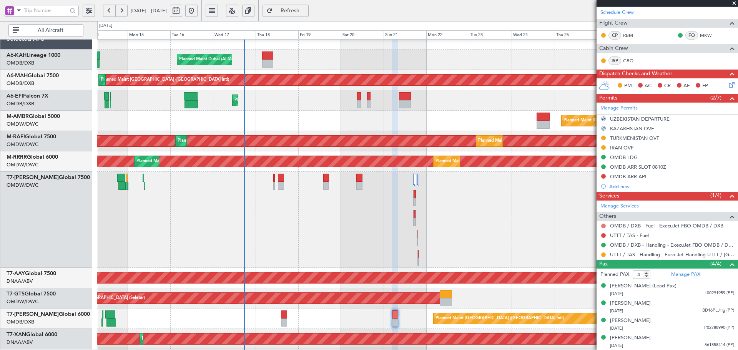
click at [603, 227] on button at bounding box center [603, 226] width 5 height 5
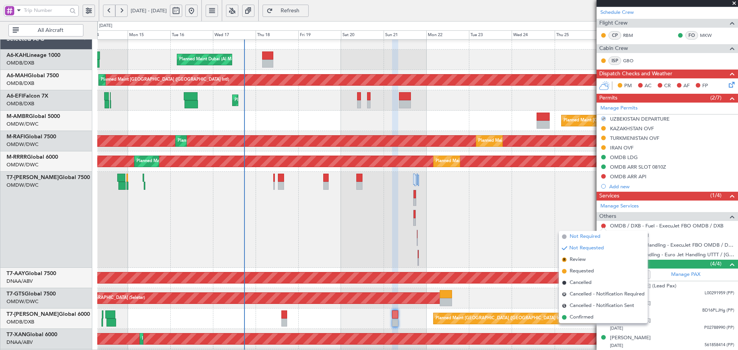
click at [580, 235] on span "Not Required" at bounding box center [584, 237] width 31 height 8
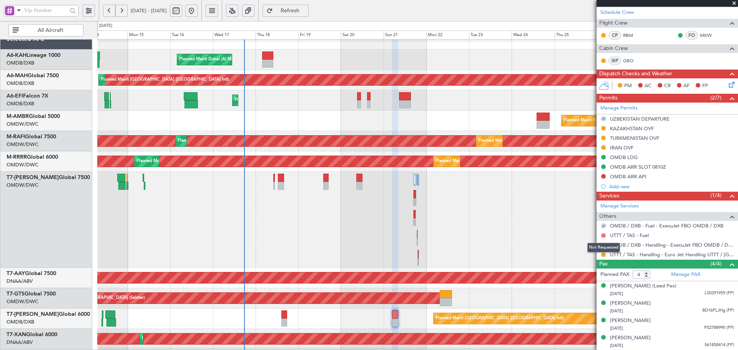
click at [604, 236] on button at bounding box center [603, 235] width 5 height 5
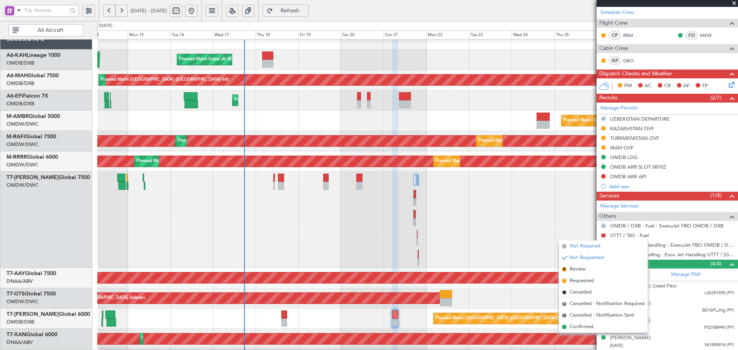
click at [569, 245] on span "Not Required" at bounding box center [584, 246] width 31 height 8
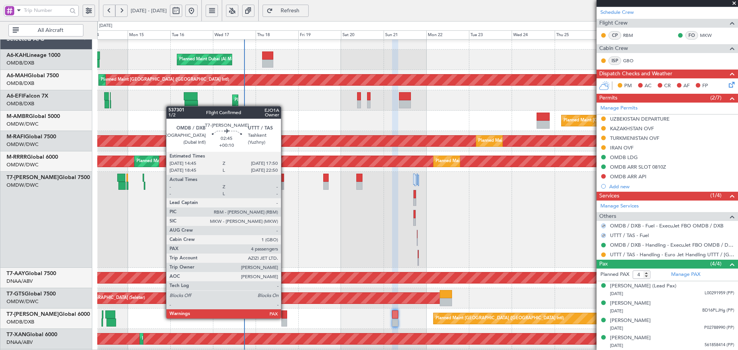
click at [284, 318] on div at bounding box center [284, 314] width 6 height 8
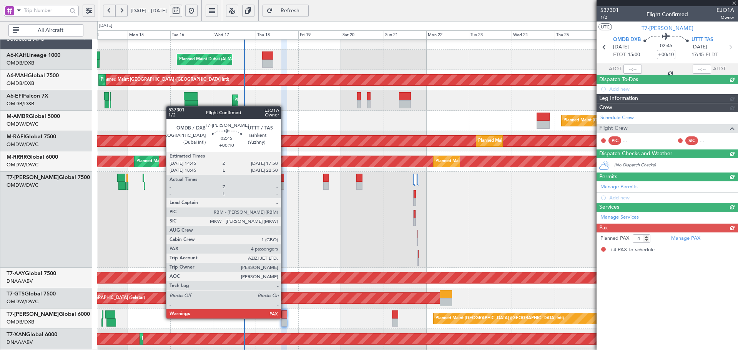
scroll to position [0, 0]
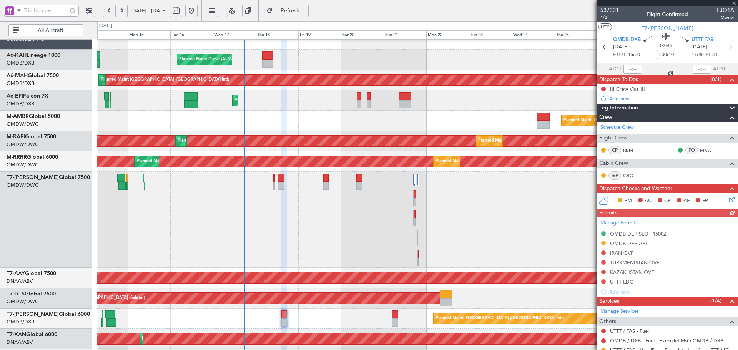
click at [603, 253] on div "Manage Permits OMDB DEP SLOT 1500Z OMDB DEP API IRAN OVF TURKMENISTAN OVF KAZAK…" at bounding box center [666, 256] width 141 height 79
click at [603, 253] on button at bounding box center [603, 252] width 5 height 5
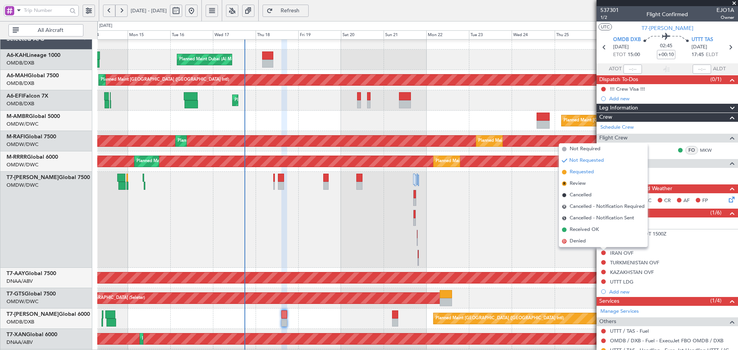
click at [583, 175] on span "Requested" at bounding box center [581, 172] width 24 height 8
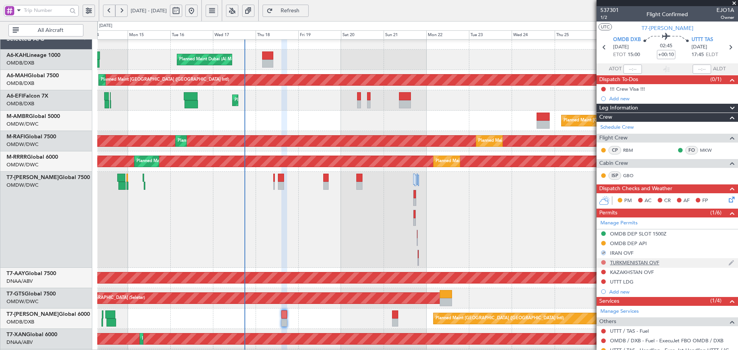
click at [602, 262] on button at bounding box center [603, 262] width 5 height 5
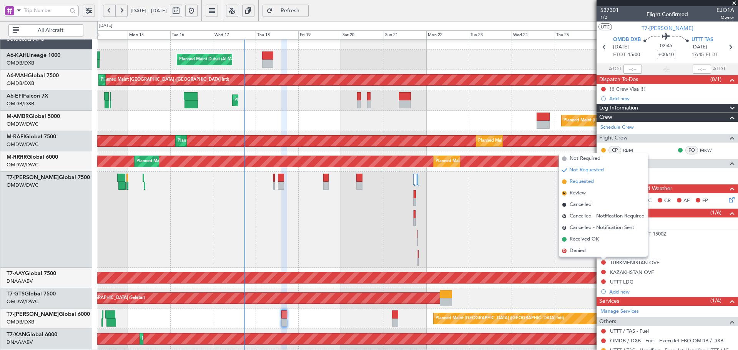
click at [581, 182] on span "Requested" at bounding box center [581, 182] width 24 height 8
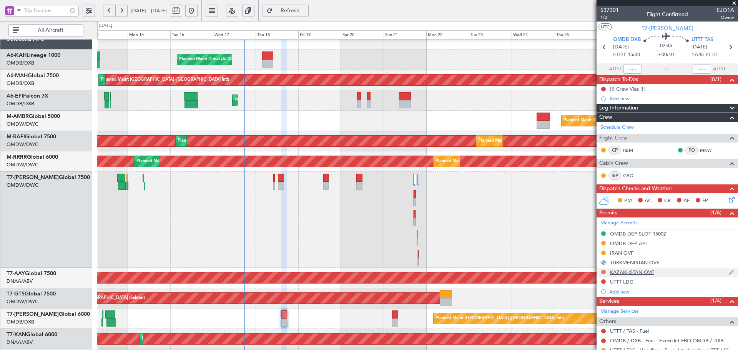
click at [604, 270] on button at bounding box center [603, 272] width 5 height 5
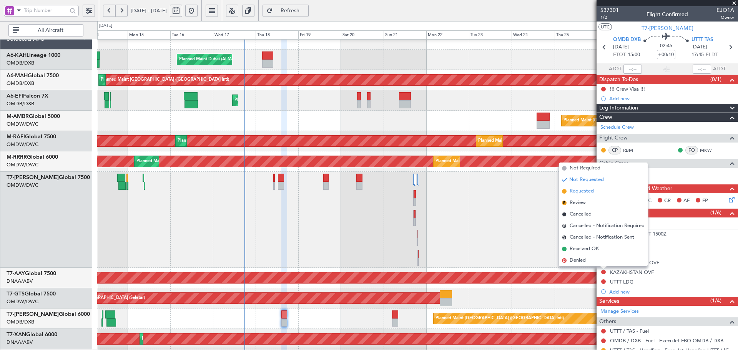
click at [584, 196] on li "Requested" at bounding box center [603, 192] width 89 height 12
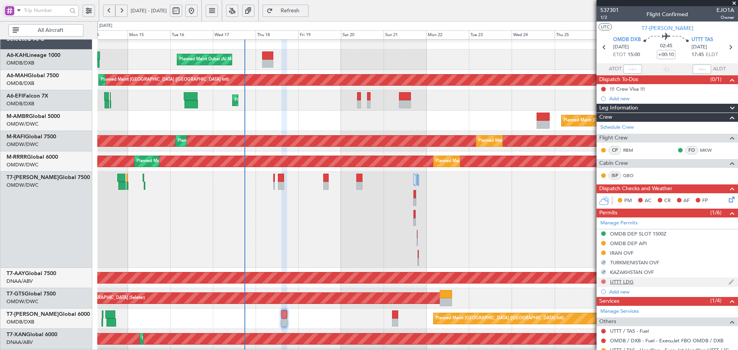
click at [602, 282] on button at bounding box center [603, 281] width 5 height 5
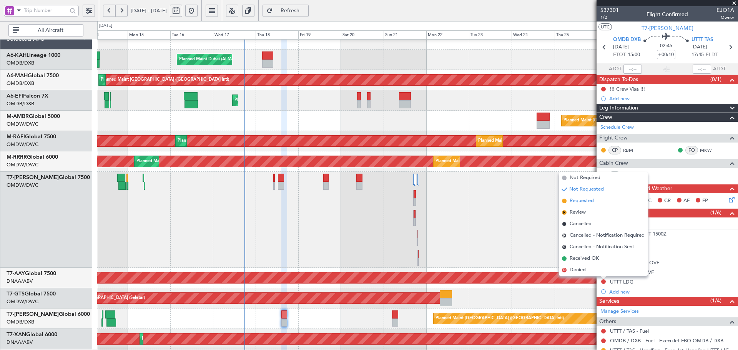
click at [570, 197] on span "Requested" at bounding box center [581, 201] width 24 height 8
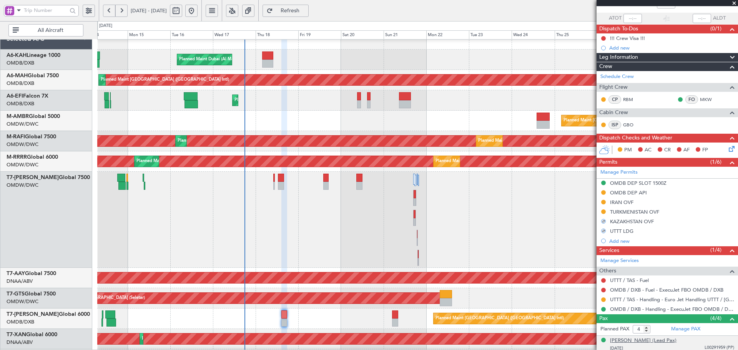
scroll to position [105, 0]
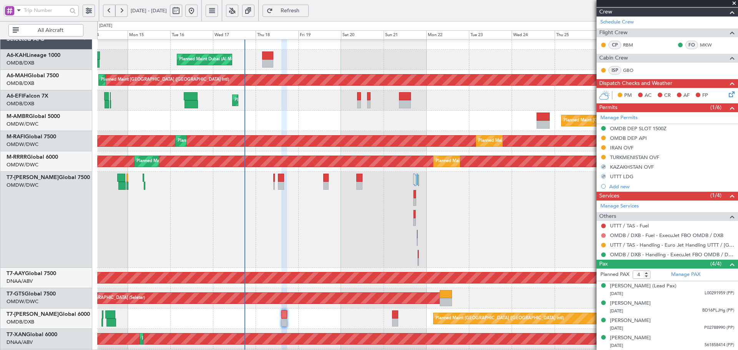
click at [603, 236] on button at bounding box center [603, 235] width 5 height 5
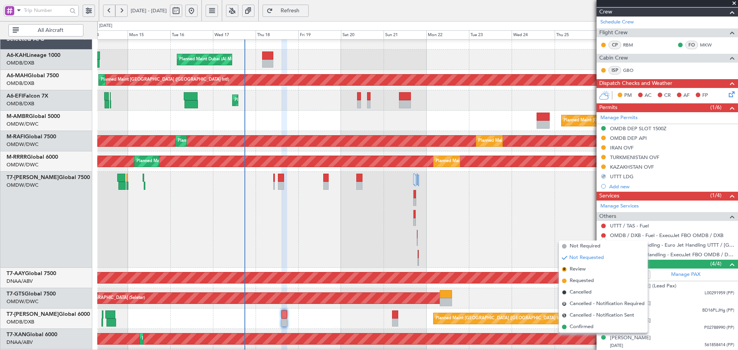
drag, startPoint x: 574, startPoint y: 280, endPoint x: 609, endPoint y: 230, distance: 61.2
click at [574, 279] on span "Requested" at bounding box center [581, 281] width 24 height 8
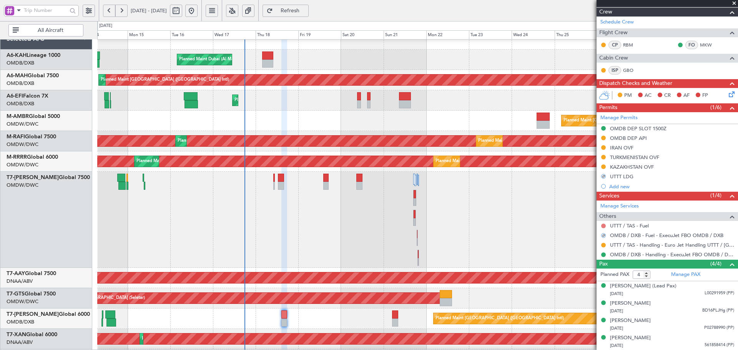
click at [604, 225] on button at bounding box center [603, 226] width 5 height 5
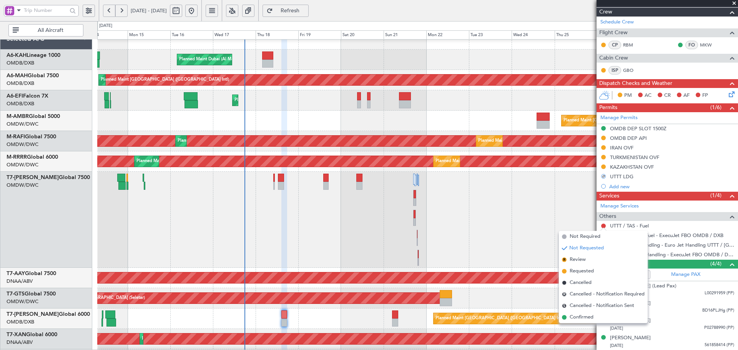
click at [519, 242] on div "Planned Maint Dubai (Al Maktoum Intl)" at bounding box center [417, 220] width 640 height 96
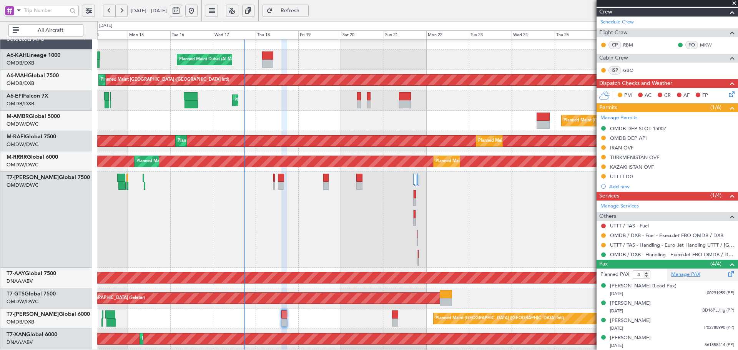
click at [684, 275] on link "Manage PAX" at bounding box center [685, 275] width 29 height 8
click at [305, 8] on span "Refresh" at bounding box center [290, 10] width 32 height 5
click at [647, 246] on link "UTTT / TAS - Handling - Euro Jet Handling UTTT / TAS" at bounding box center [672, 245] width 124 height 7
click at [306, 11] on span "Refresh" at bounding box center [290, 10] width 32 height 5
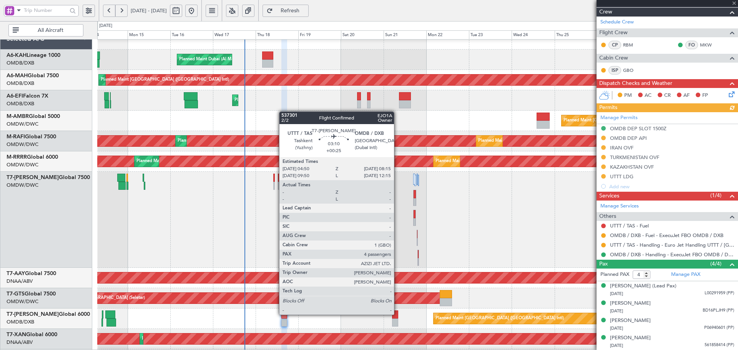
click at [396, 313] on div at bounding box center [395, 314] width 6 height 8
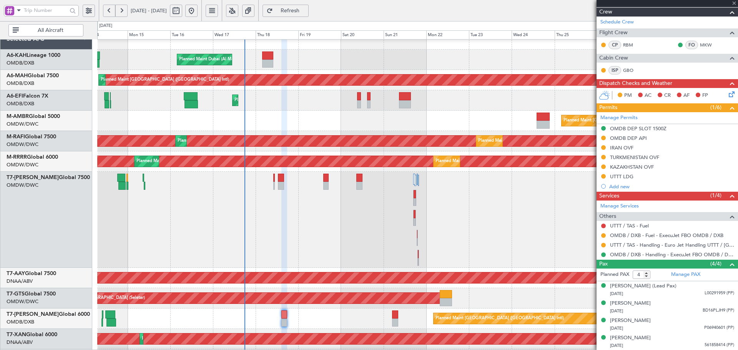
type input "+00:25"
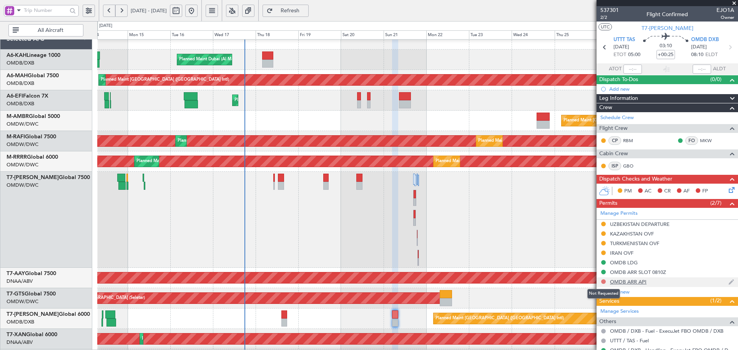
click at [602, 282] on button at bounding box center [603, 281] width 5 height 5
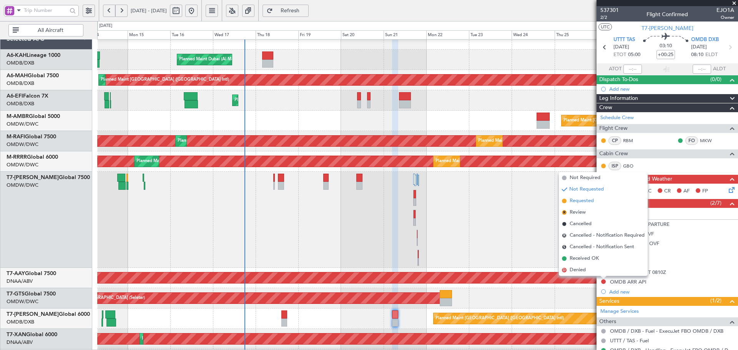
click at [583, 198] on span "Requested" at bounding box center [581, 201] width 24 height 8
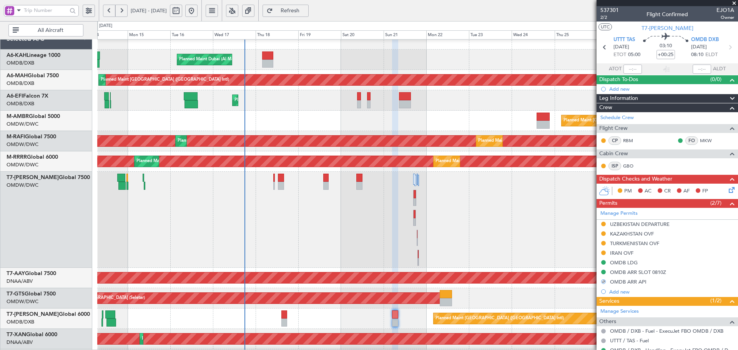
click at [496, 235] on div "Planned Maint Dubai (Al Maktoum Intl)" at bounding box center [417, 220] width 640 height 96
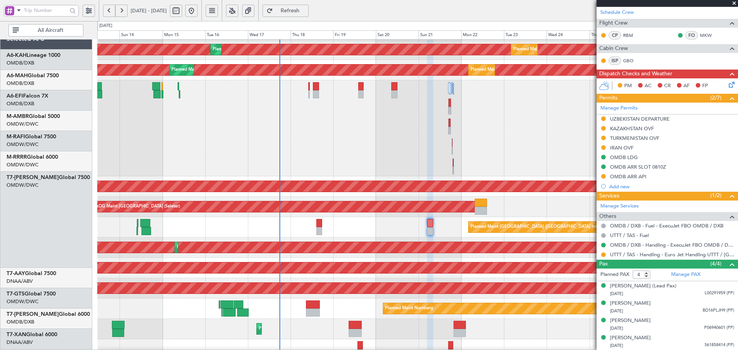
scroll to position [127, 0]
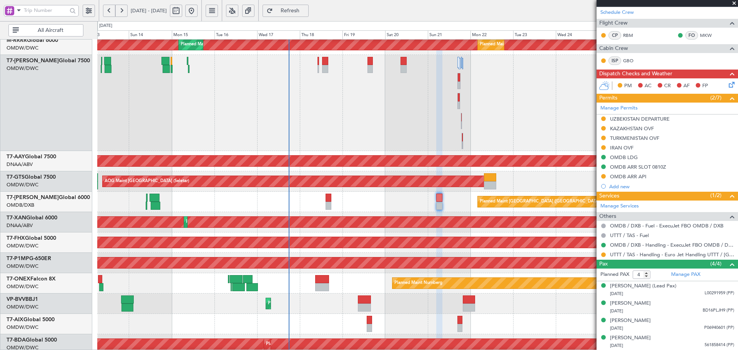
click at [320, 174] on div "AOG Maint [GEOGRAPHIC_DATA] (Seletar)" at bounding box center [417, 181] width 640 height 20
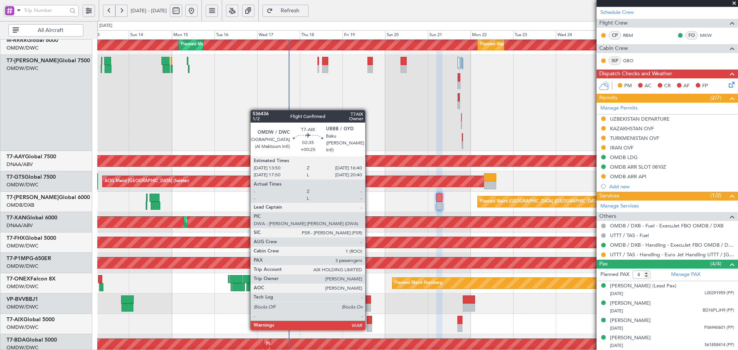
click at [368, 322] on div at bounding box center [369, 320] width 5 height 8
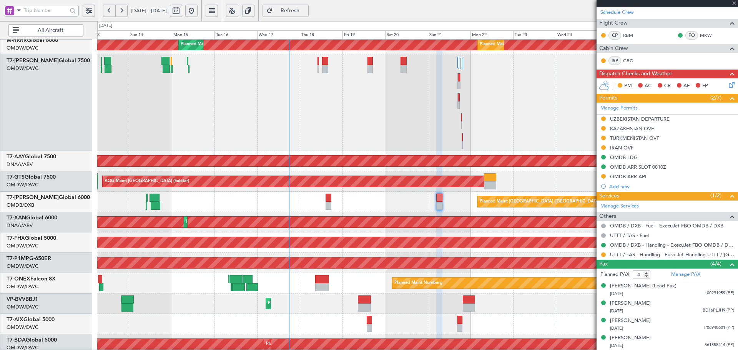
type input "3"
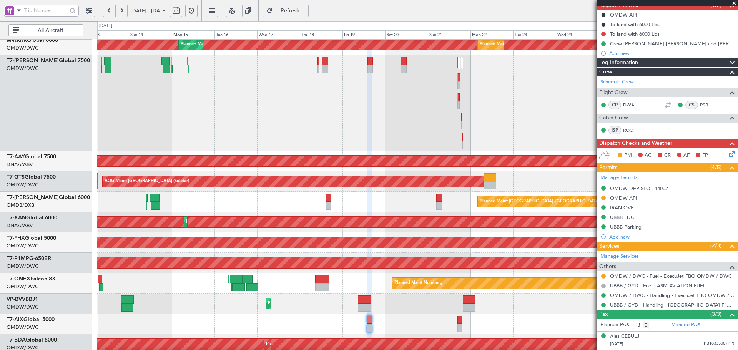
scroll to position [77, 0]
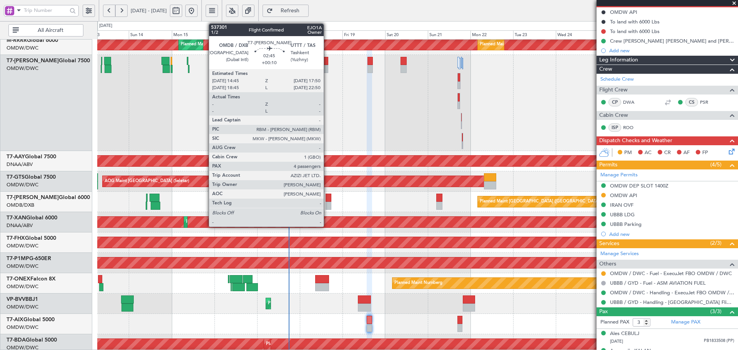
click at [327, 199] on div at bounding box center [328, 198] width 6 height 8
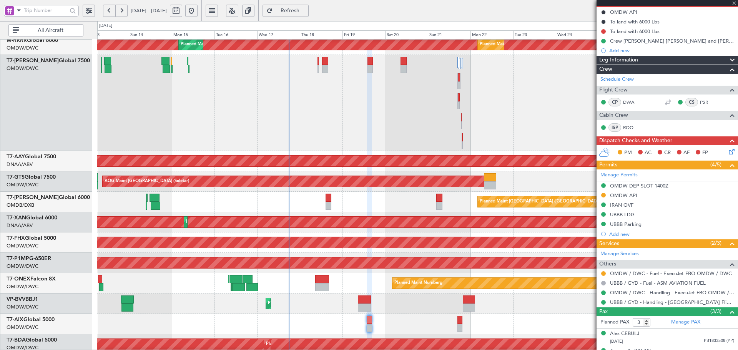
type input "+00:10"
type input "4"
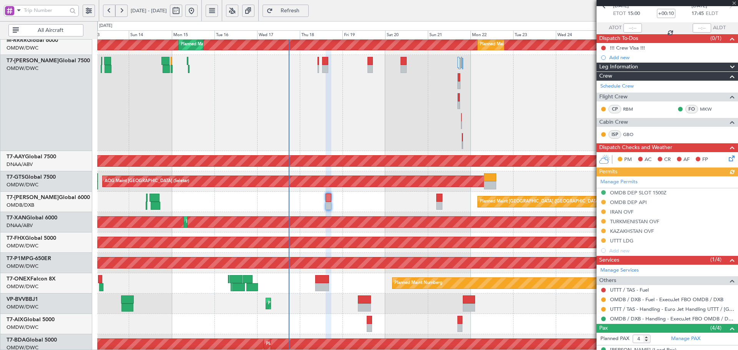
scroll to position [51, 0]
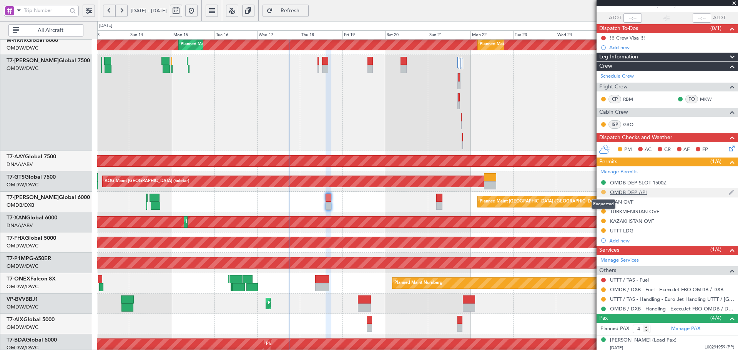
click at [602, 192] on button at bounding box center [603, 192] width 5 height 5
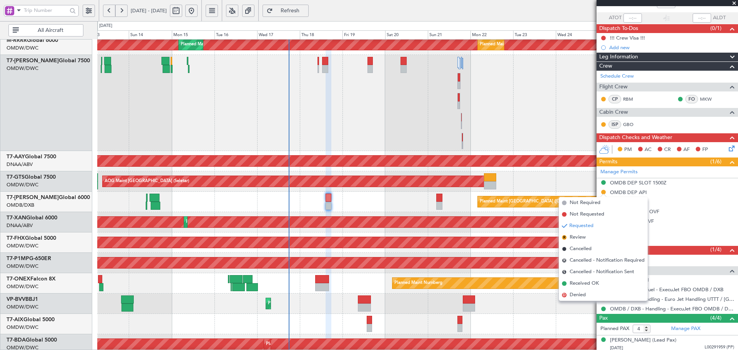
click at [492, 320] on div "AOG Maint" at bounding box center [417, 324] width 640 height 20
click at [551, 327] on div "AOG Maint" at bounding box center [417, 324] width 640 height 20
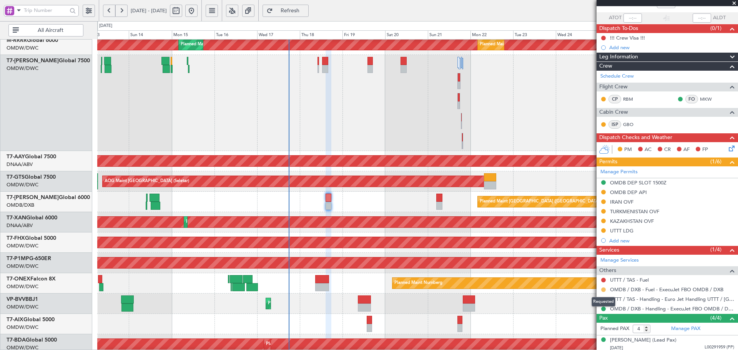
click at [604, 289] on button at bounding box center [603, 289] width 5 height 5
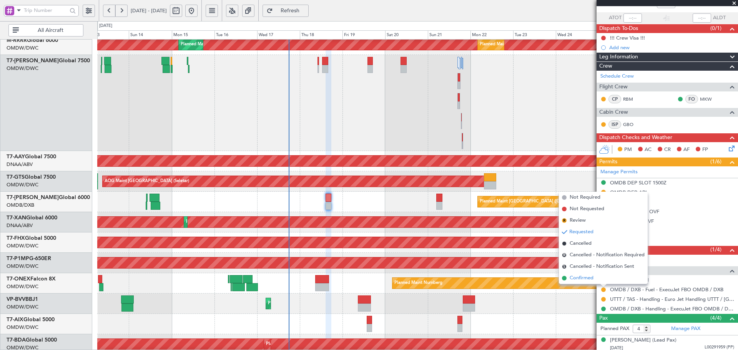
click at [585, 276] on span "Confirmed" at bounding box center [581, 278] width 24 height 8
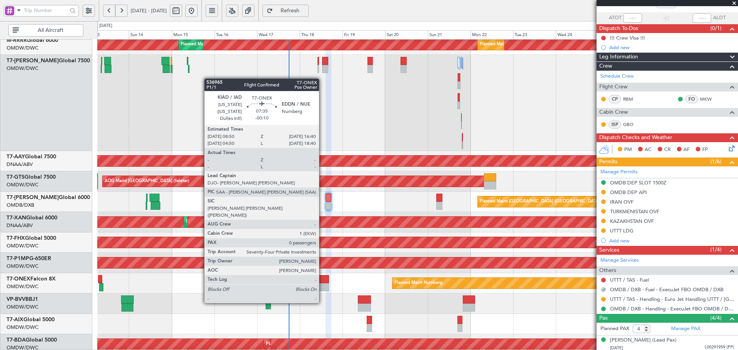
click at [322, 281] on div at bounding box center [322, 279] width 14 height 8
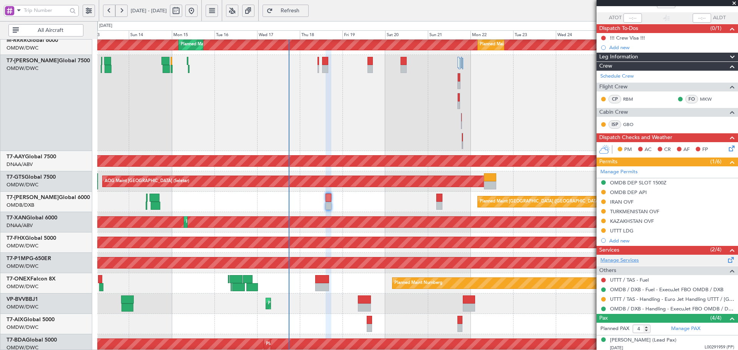
click at [629, 262] on link "Manage Services" at bounding box center [619, 261] width 38 height 8
click at [306, 9] on span "Refresh" at bounding box center [290, 10] width 32 height 5
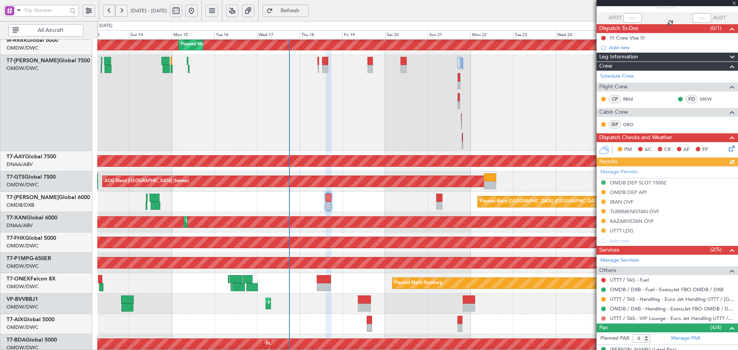
click at [603, 318] on button at bounding box center [603, 318] width 5 height 5
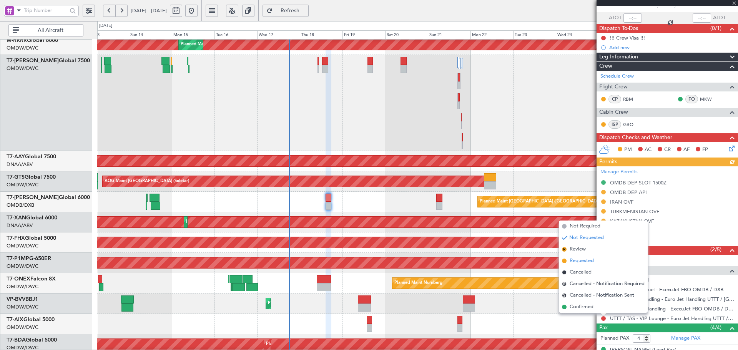
click at [585, 262] on span "Requested" at bounding box center [581, 261] width 24 height 8
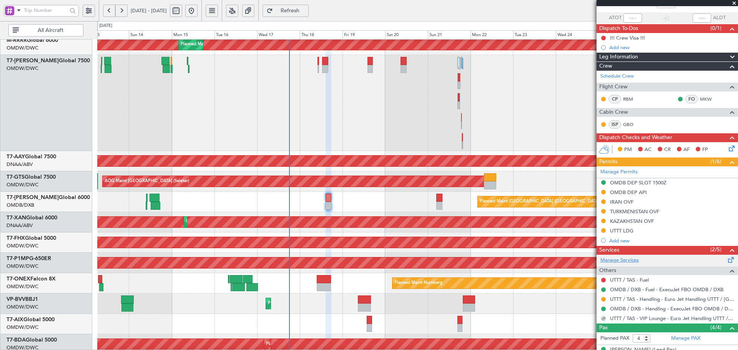
click at [627, 260] on link "Manage Services" at bounding box center [619, 261] width 38 height 8
click at [306, 11] on span "Refresh" at bounding box center [290, 10] width 32 height 5
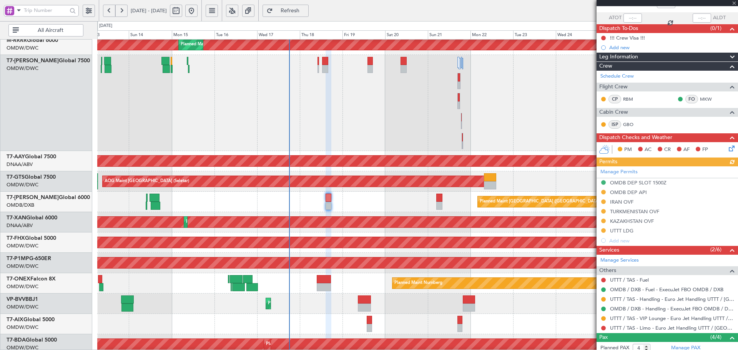
drag, startPoint x: 604, startPoint y: 328, endPoint x: 599, endPoint y: 325, distance: 5.7
click at [604, 328] on button at bounding box center [603, 328] width 5 height 5
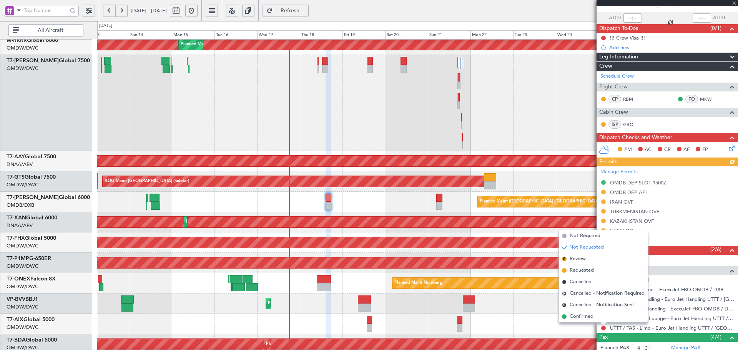
drag, startPoint x: 584, startPoint y: 270, endPoint x: 565, endPoint y: 275, distance: 20.0
click at [584, 270] on span "Requested" at bounding box center [581, 271] width 24 height 8
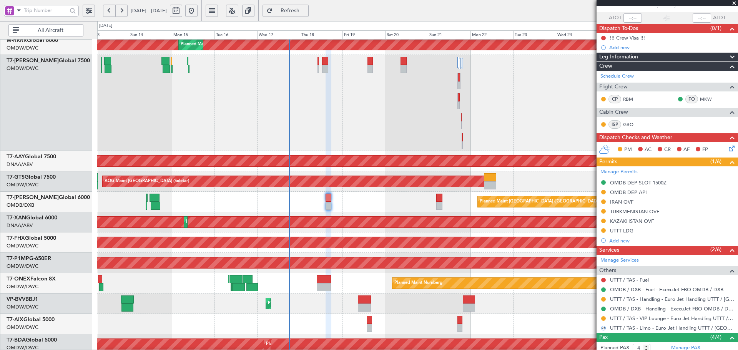
drag, startPoint x: 309, startPoint y: 11, endPoint x: 294, endPoint y: 2, distance: 17.1
click at [306, 11] on span "Refresh" at bounding box center [290, 10] width 32 height 5
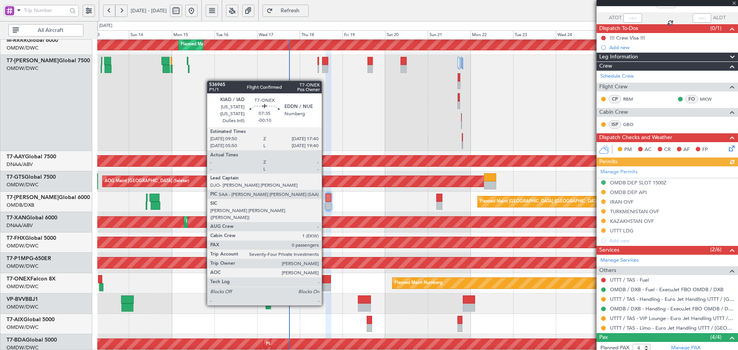
click at [325, 284] on div at bounding box center [324, 287] width 14 height 8
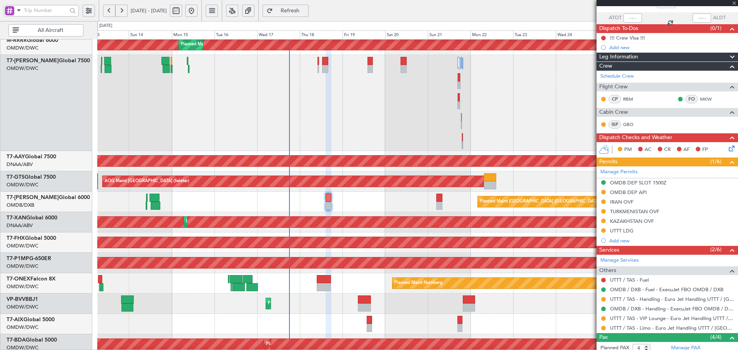
type input "-00:10"
type input "0"
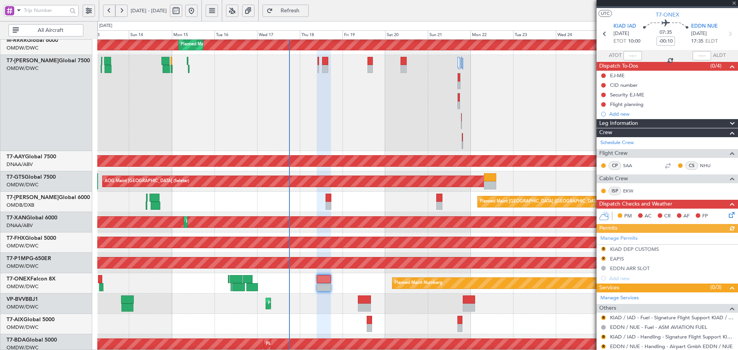
scroll to position [36, 0]
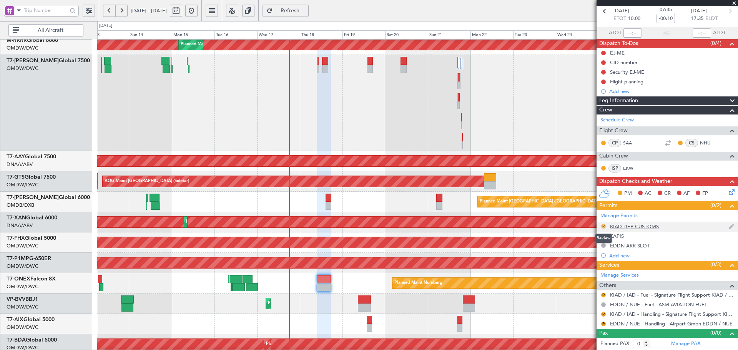
click at [603, 226] on button "R" at bounding box center [603, 226] width 5 height 5
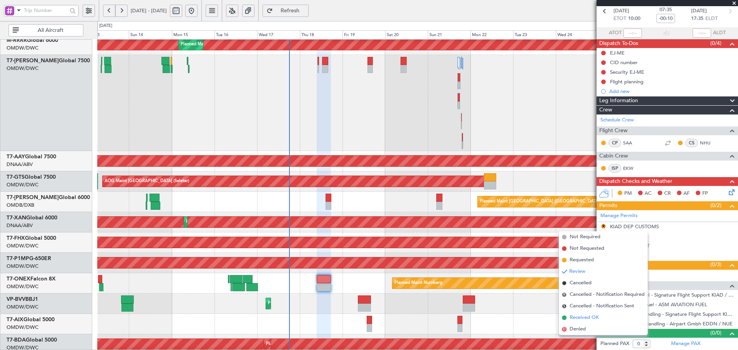
click at [574, 317] on span "Received OK" at bounding box center [583, 318] width 29 height 8
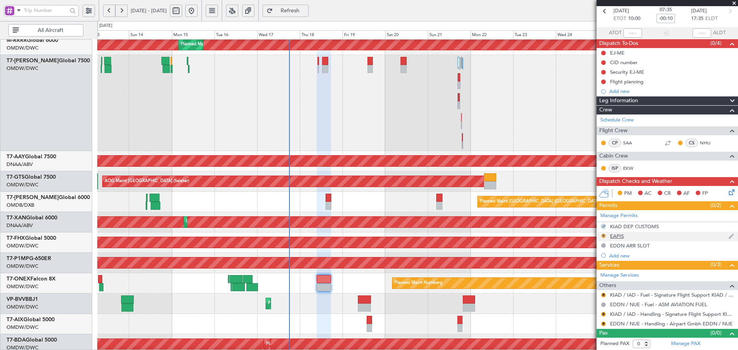
click at [603, 235] on button "R" at bounding box center [603, 236] width 5 height 5
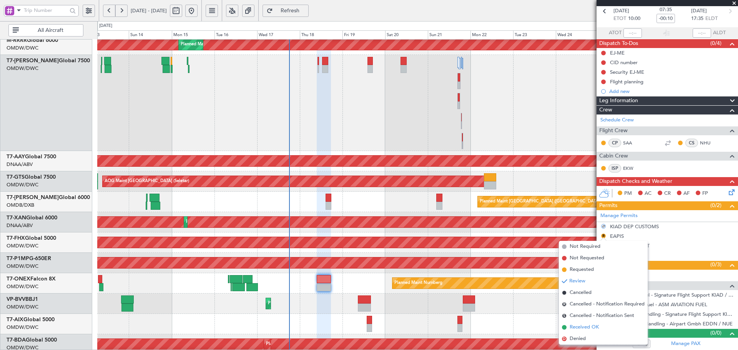
click at [575, 325] on span "Received OK" at bounding box center [583, 327] width 29 height 8
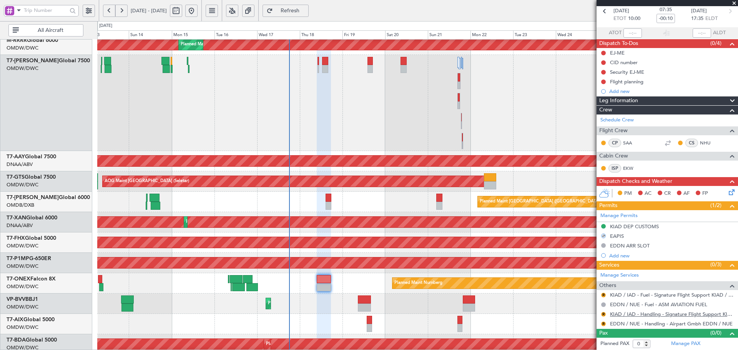
click at [710, 315] on link "KIAD / IAD - Handling - Signature Flight Support KIAD / IAD" at bounding box center [672, 314] width 124 height 7
click at [603, 325] on button "R" at bounding box center [603, 324] width 5 height 5
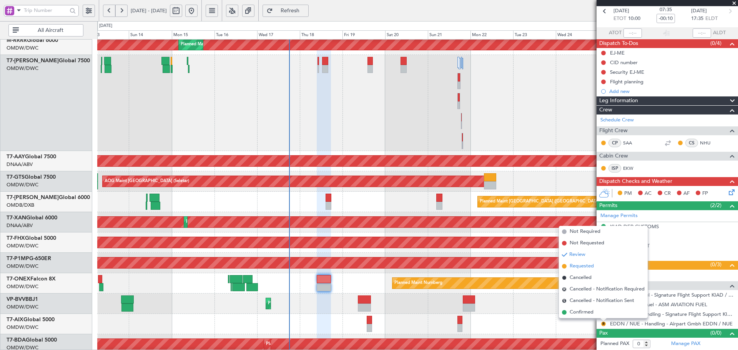
click at [577, 268] on span "Requested" at bounding box center [581, 266] width 24 height 8
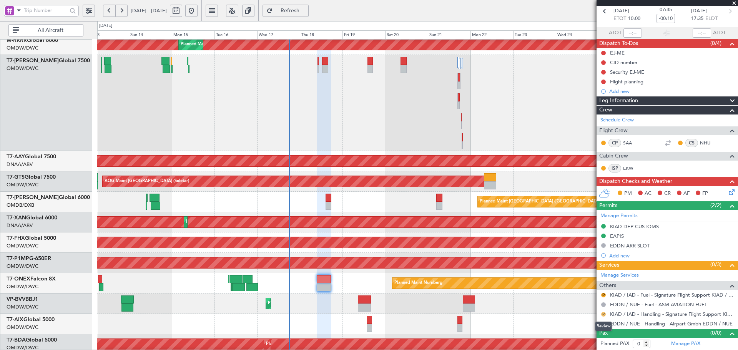
click at [603, 313] on button "R" at bounding box center [603, 314] width 5 height 5
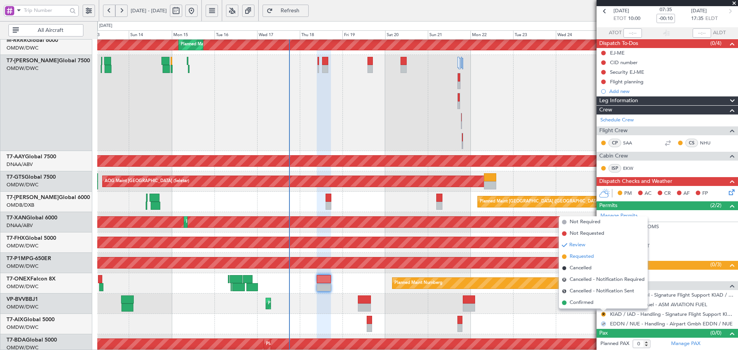
click at [580, 256] on span "Requested" at bounding box center [581, 257] width 24 height 8
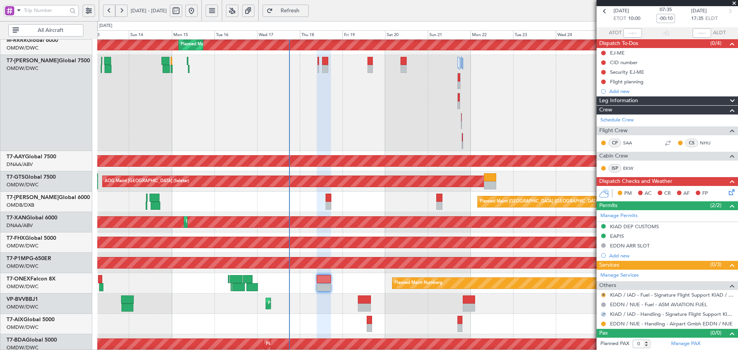
click at [603, 294] on button "R" at bounding box center [603, 295] width 5 height 5
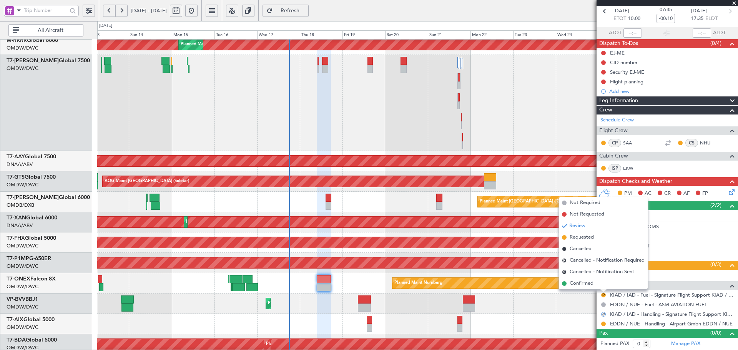
click at [583, 238] on span "Requested" at bounding box center [581, 238] width 24 height 8
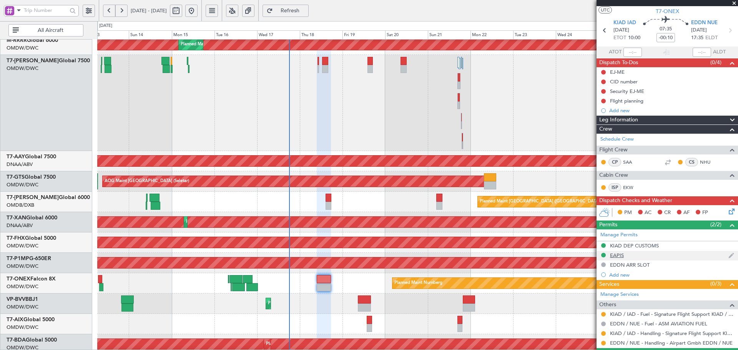
scroll to position [0, 0]
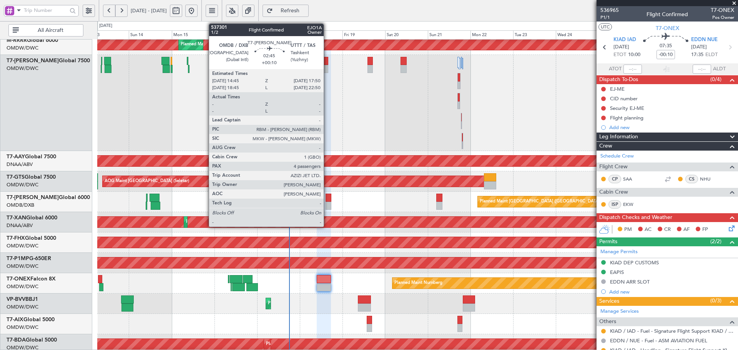
click at [327, 197] on div at bounding box center [328, 198] width 6 height 8
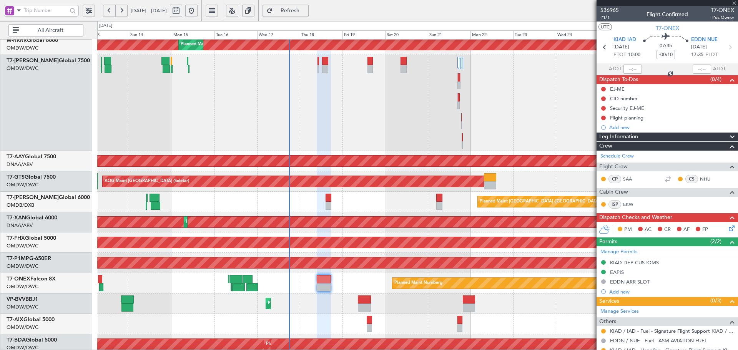
scroll to position [24, 0]
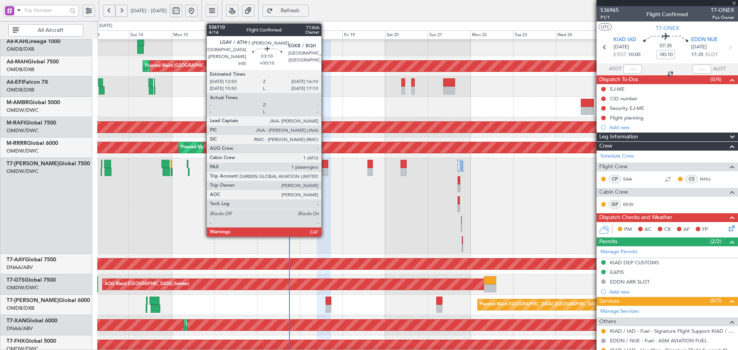
type input "+00:10"
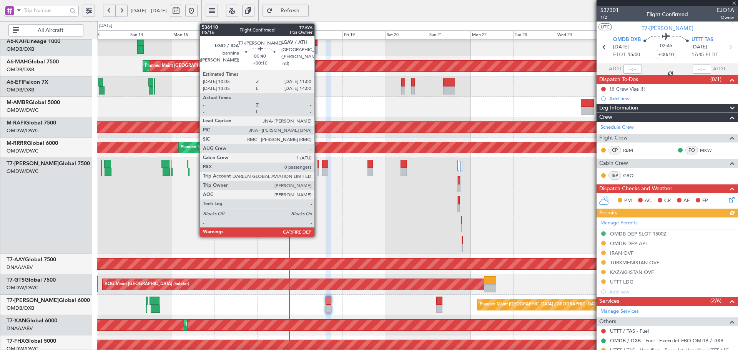
click at [318, 165] on div at bounding box center [318, 164] width 2 height 8
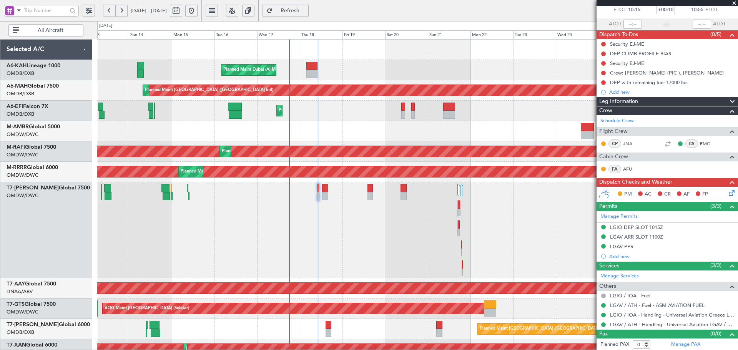
scroll to position [46, 0]
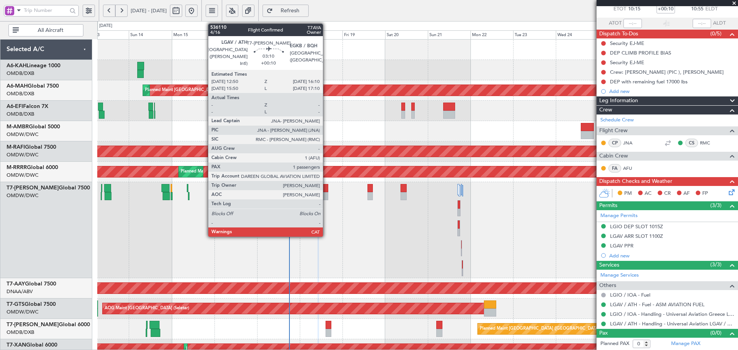
click at [326, 192] on div at bounding box center [325, 196] width 6 height 8
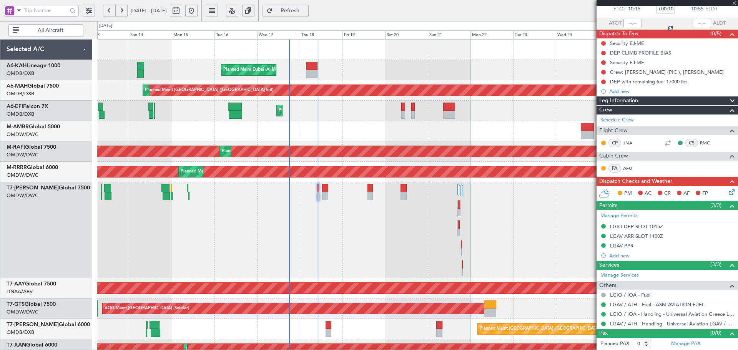
type input "1"
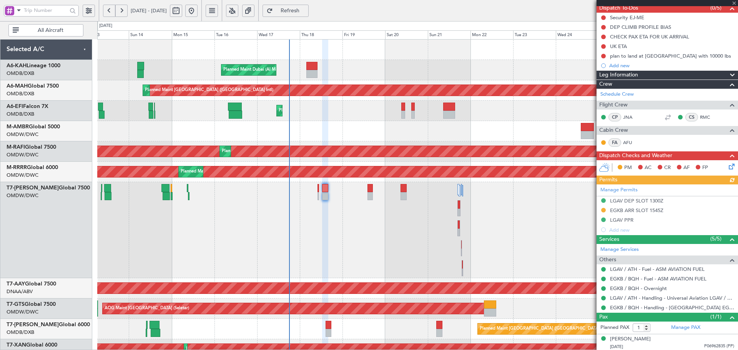
scroll to position [73, 0]
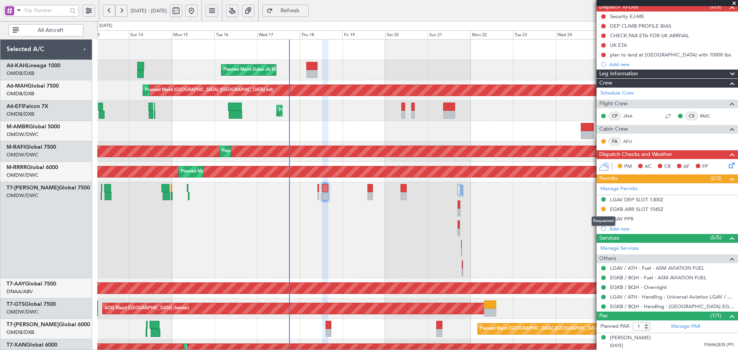
drag, startPoint x: 603, startPoint y: 209, endPoint x: 598, endPoint y: 219, distance: 11.0
click at [603, 209] on button at bounding box center [603, 209] width 5 height 5
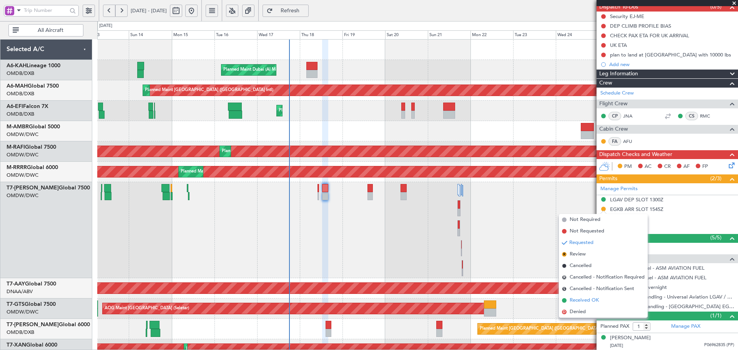
click at [579, 300] on span "Received OK" at bounding box center [583, 301] width 29 height 8
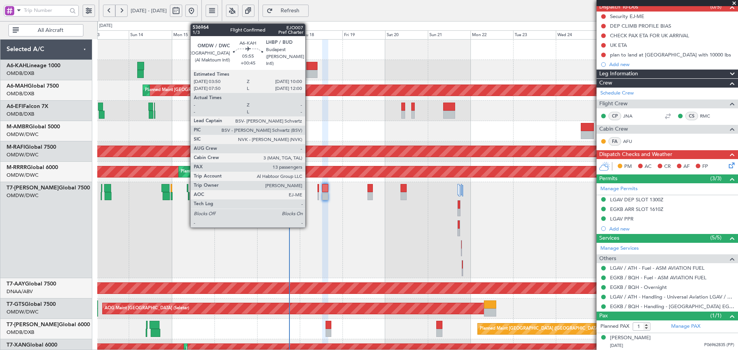
click at [308, 68] on div at bounding box center [311, 66] width 11 height 8
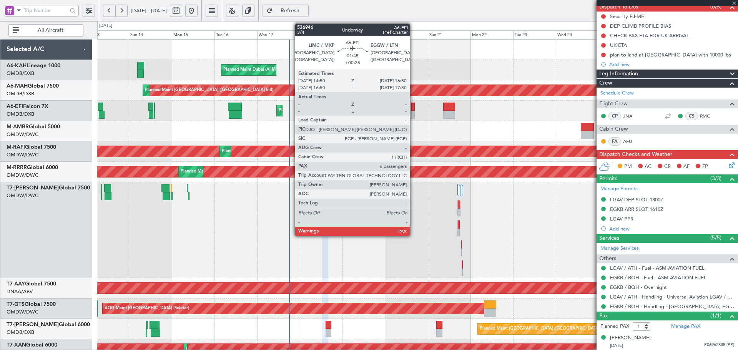
type input "+00:45"
type input "13"
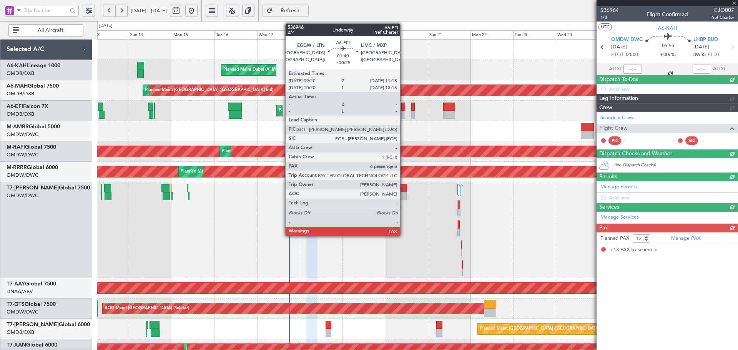
scroll to position [0, 0]
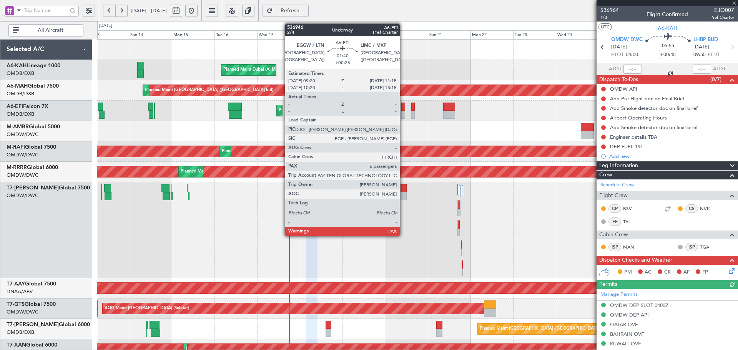
click at [403, 109] on div at bounding box center [402, 107] width 3 height 8
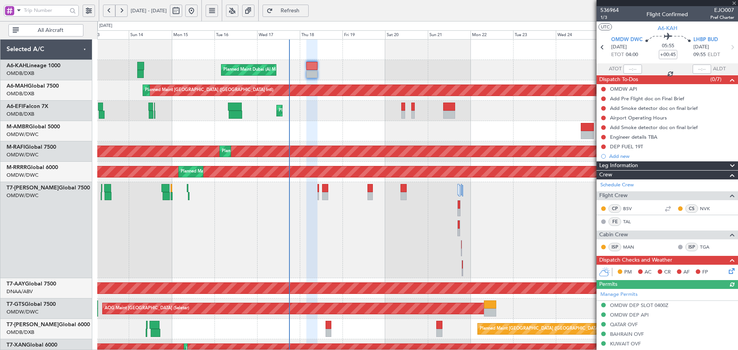
type input "+00:25"
type input "6"
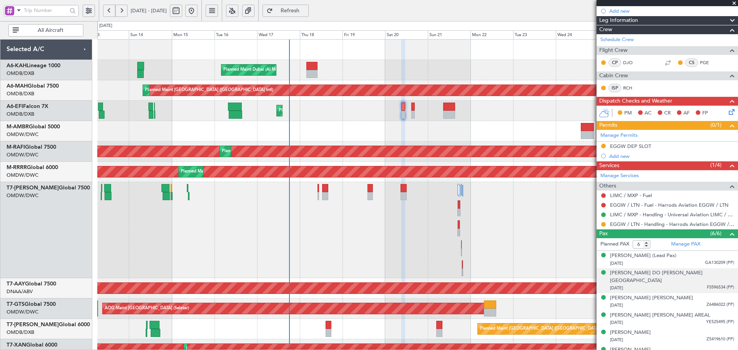
scroll to position [111, 0]
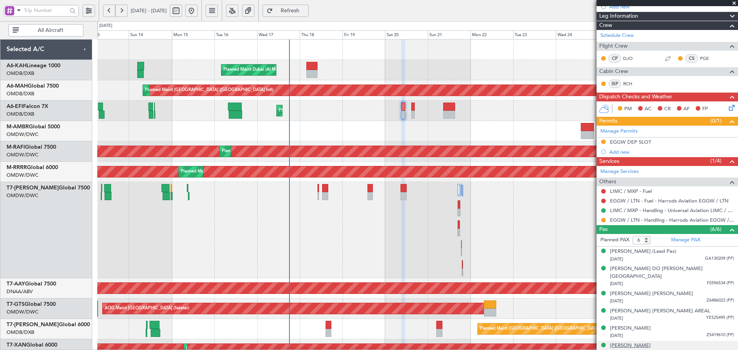
click at [625, 342] on div "[PERSON_NAME]" at bounding box center [630, 346] width 41 height 8
click at [306, 12] on span "Refresh" at bounding box center [290, 10] width 32 height 5
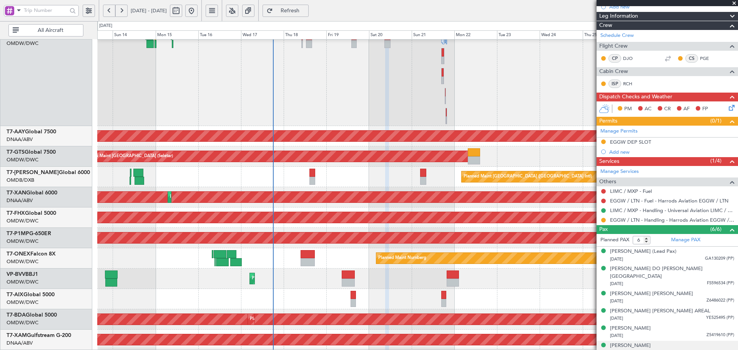
scroll to position [154, 0]
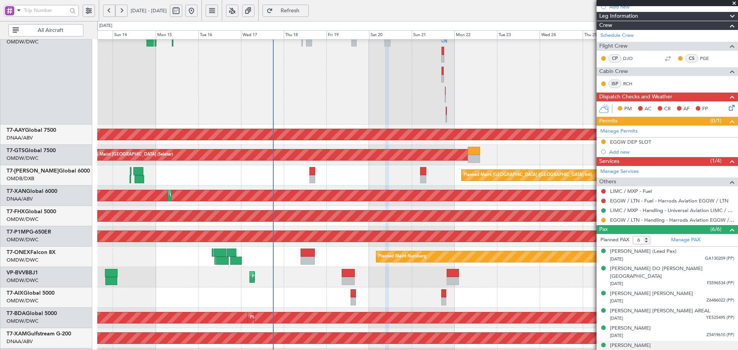
click at [288, 167] on div "Planned Maint [GEOGRAPHIC_DATA] ([GEOGRAPHIC_DATA] Intl)" at bounding box center [417, 175] width 640 height 20
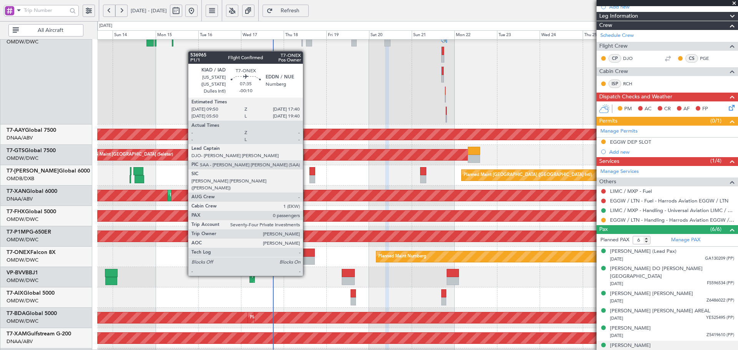
click at [307, 253] on div at bounding box center [307, 253] width 14 height 8
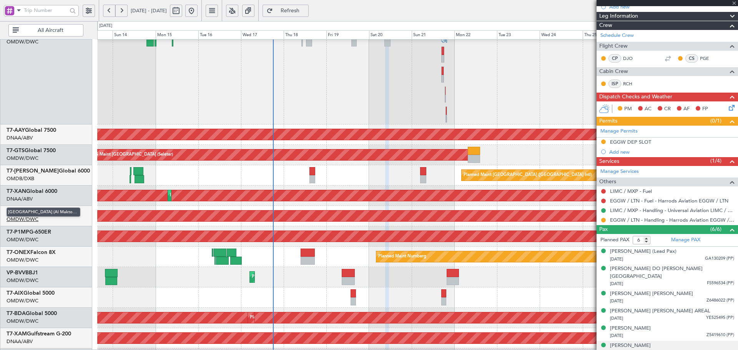
type input "-00:10"
type input "0"
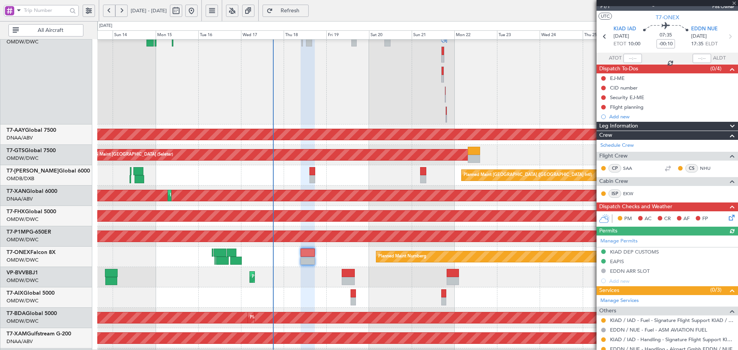
scroll to position [10, 0]
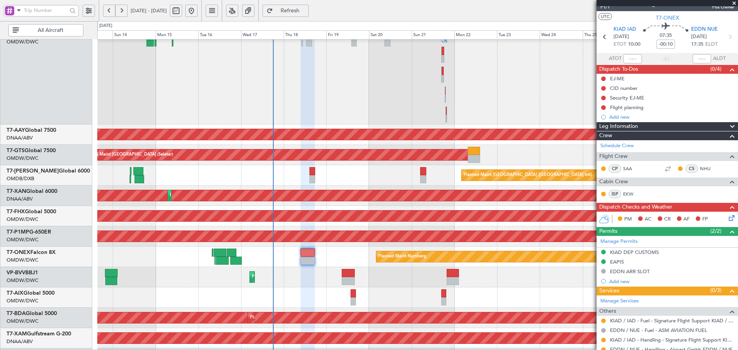
click at [604, 348] on button at bounding box center [603, 349] width 5 height 5
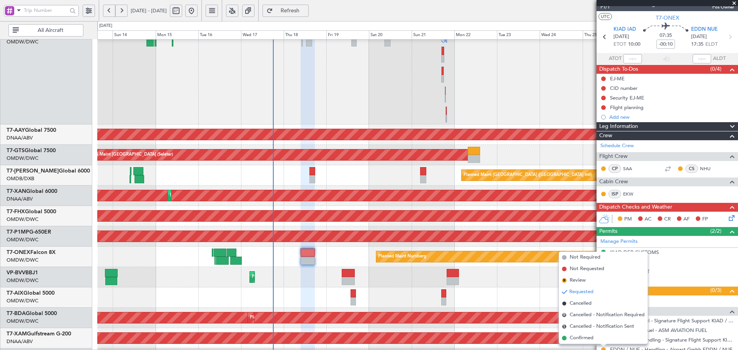
click at [584, 337] on span "Confirmed" at bounding box center [581, 338] width 24 height 8
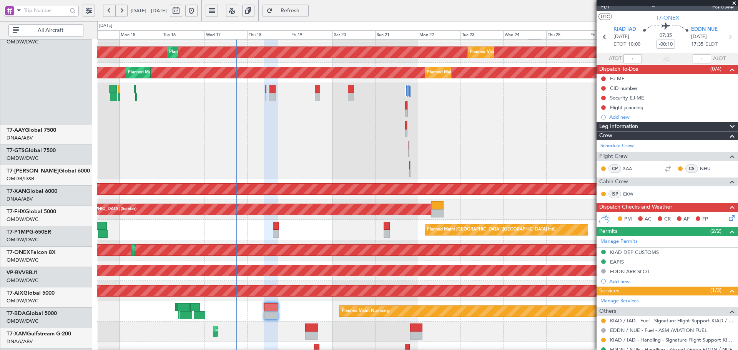
scroll to position [22, 0]
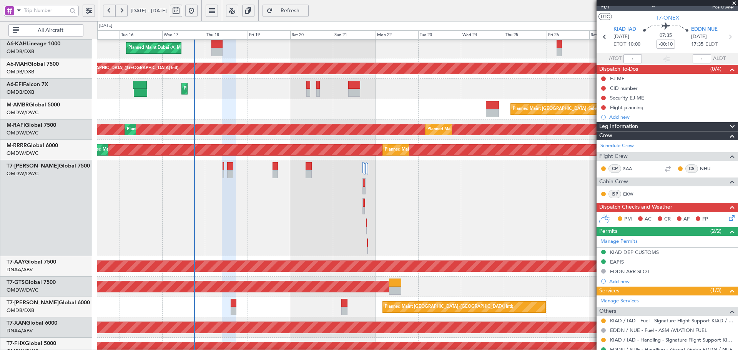
click at [293, 220] on div "Planned Maint Dubai (Al Maktoum Intl)" at bounding box center [417, 208] width 640 height 96
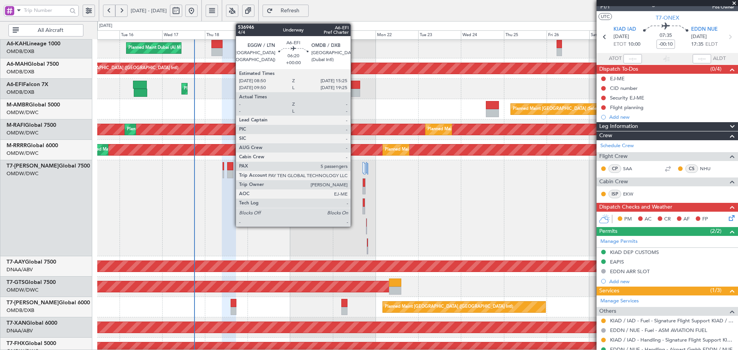
click at [354, 89] on div at bounding box center [354, 93] width 12 height 8
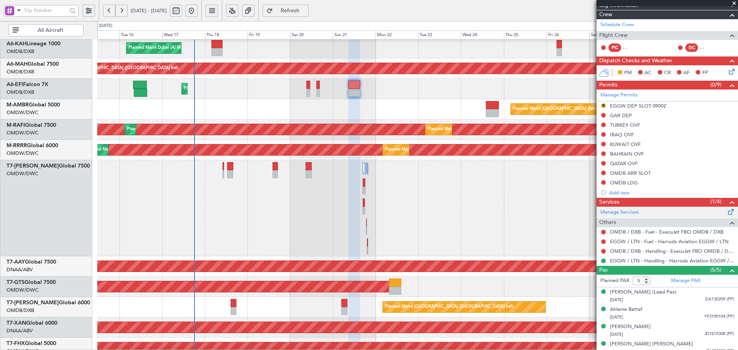
scroll to position [103, 0]
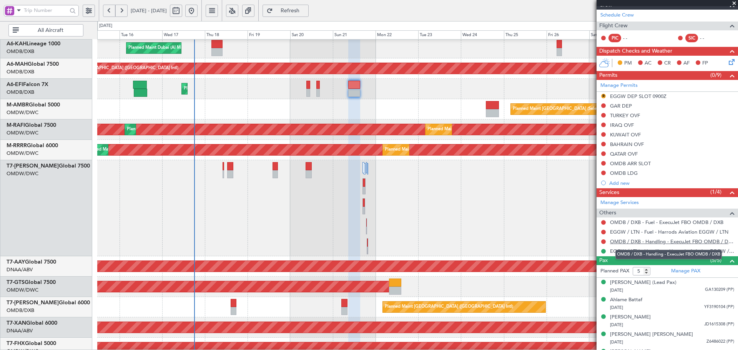
click at [635, 243] on link "OMDB / DXB - Handling - ExecuJet FBO OMDB / DXB" at bounding box center [672, 241] width 124 height 7
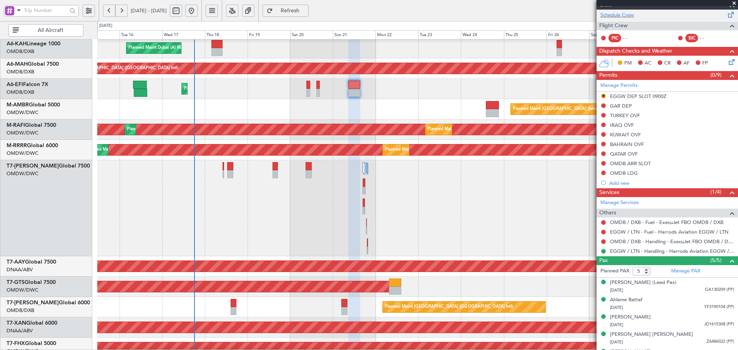
click at [624, 19] on div "Schedule Crew" at bounding box center [666, 16] width 141 height 12
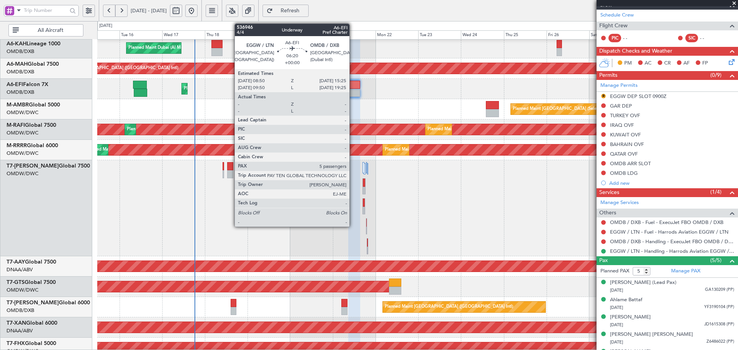
click at [353, 92] on div at bounding box center [354, 93] width 12 height 8
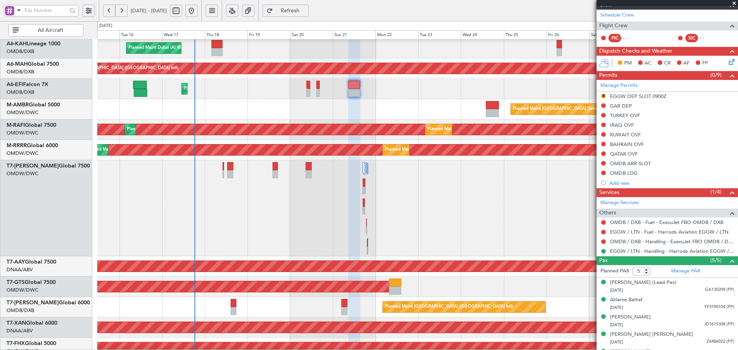
click at [306, 10] on span "Refresh" at bounding box center [290, 10] width 32 height 5
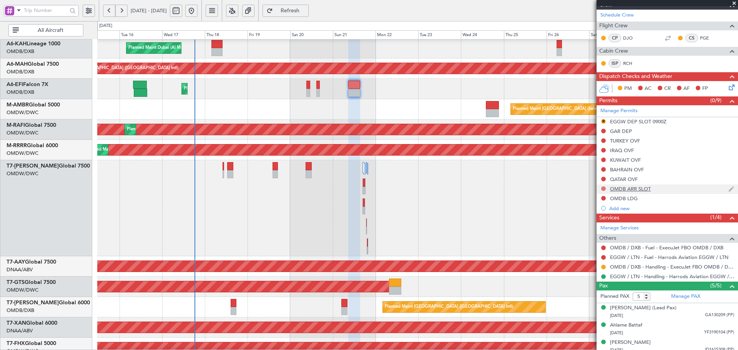
click at [603, 189] on button at bounding box center [603, 188] width 5 height 5
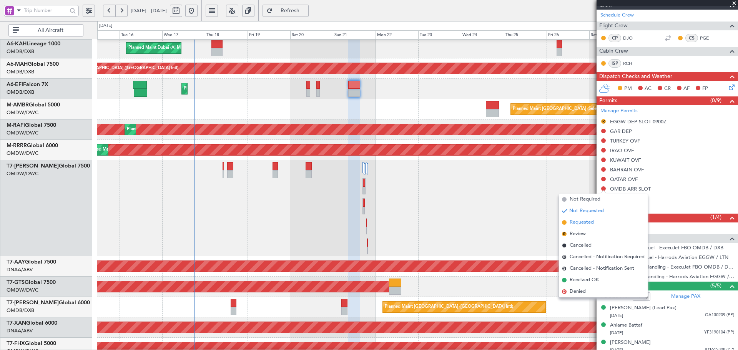
click at [580, 221] on span "Requested" at bounding box center [581, 223] width 24 height 8
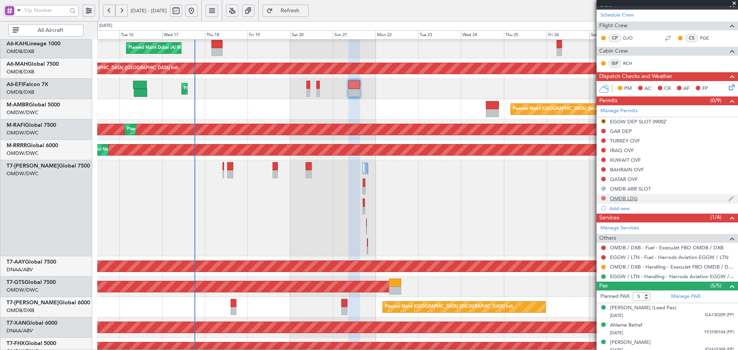
click at [604, 199] on button at bounding box center [603, 198] width 5 height 5
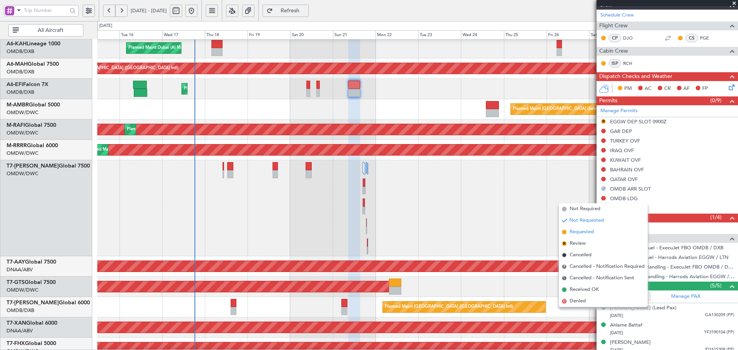
click at [579, 230] on span "Requested" at bounding box center [581, 232] width 24 height 8
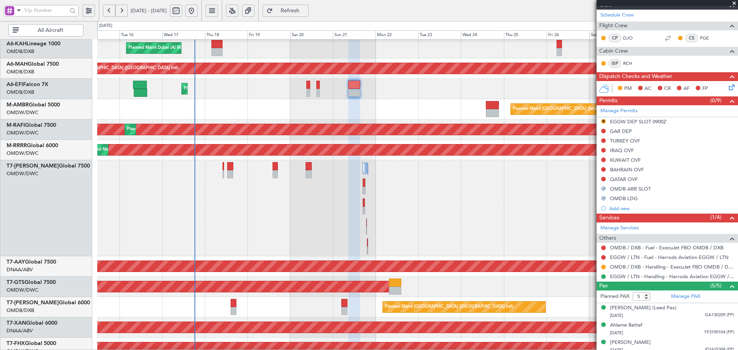
click at [524, 234] on div "Planned Maint Dubai (Al Maktoum Intl)" at bounding box center [417, 208] width 640 height 96
click at [603, 121] on button "R" at bounding box center [603, 121] width 5 height 5
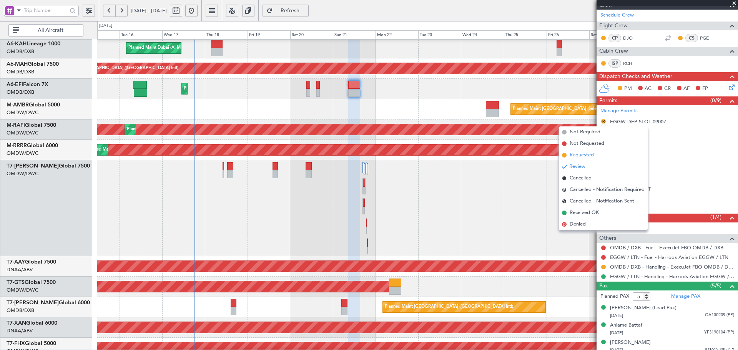
click at [584, 156] on span "Requested" at bounding box center [581, 155] width 24 height 8
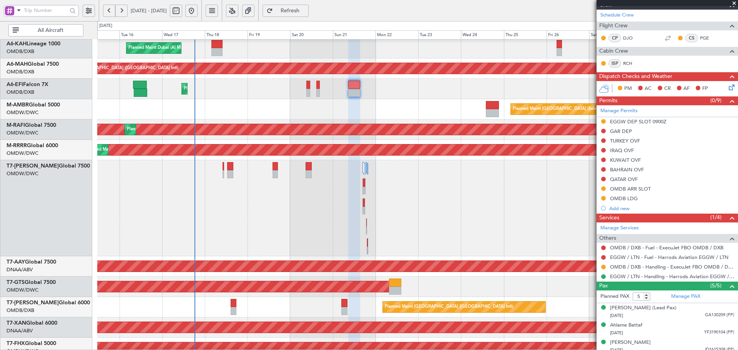
click at [306, 13] on span "Refresh" at bounding box center [290, 10] width 32 height 5
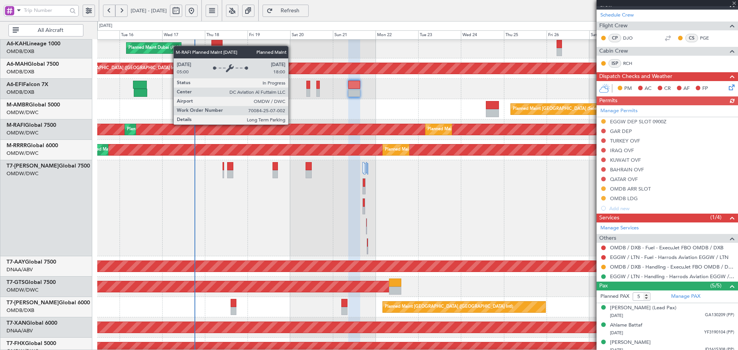
scroll to position [0, 0]
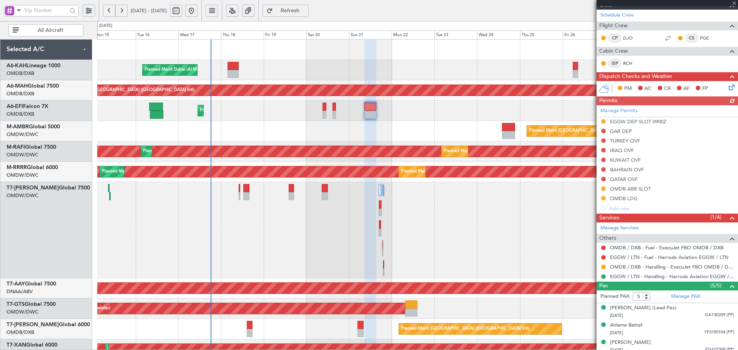
click at [305, 228] on div "Planned Maint Dubai (Al Maktoum Intl) Planned Maint Dubai (Dubai Intl) Planned …" at bounding box center [417, 302] width 640 height 524
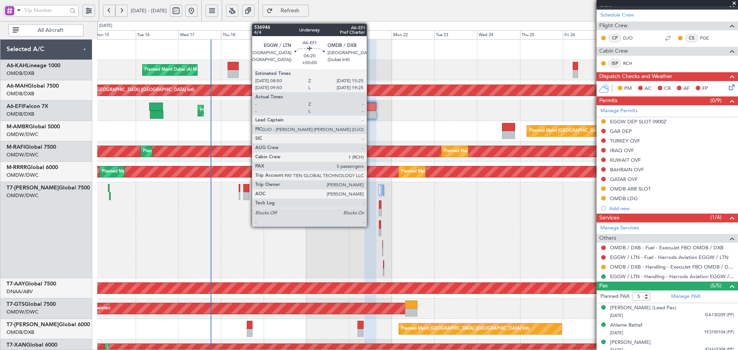
click at [370, 116] on div at bounding box center [370, 115] width 12 height 8
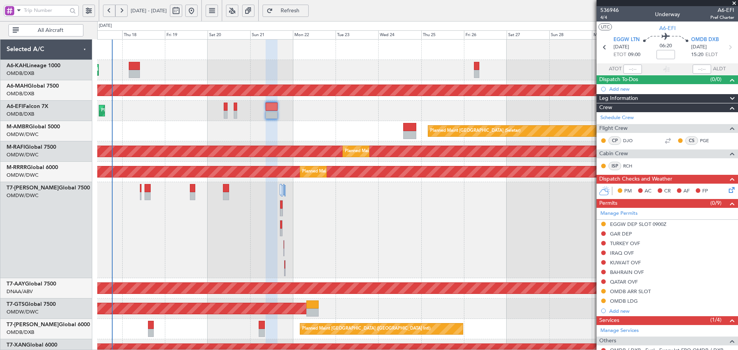
click at [295, 156] on div "Planned Maint Dubai (Al Maktoum Intl) Planned Maint Dubai (Dubai Intl) Planned …" at bounding box center [417, 302] width 640 height 524
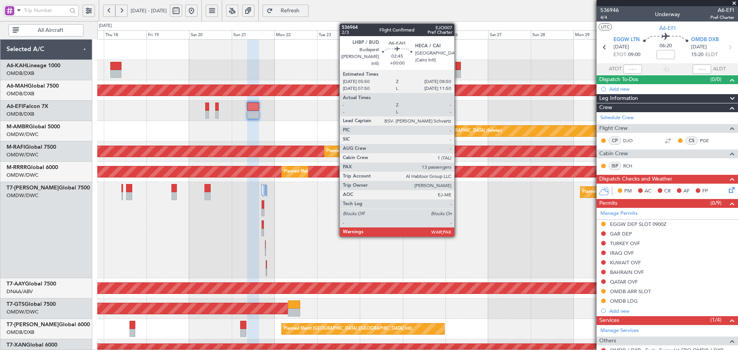
click at [458, 66] on div at bounding box center [457, 66] width 5 height 8
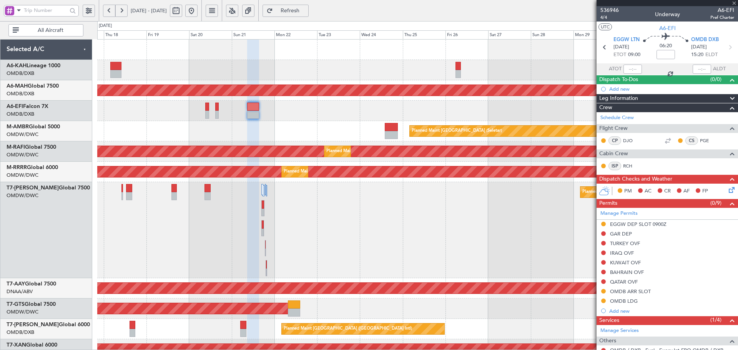
type input "13"
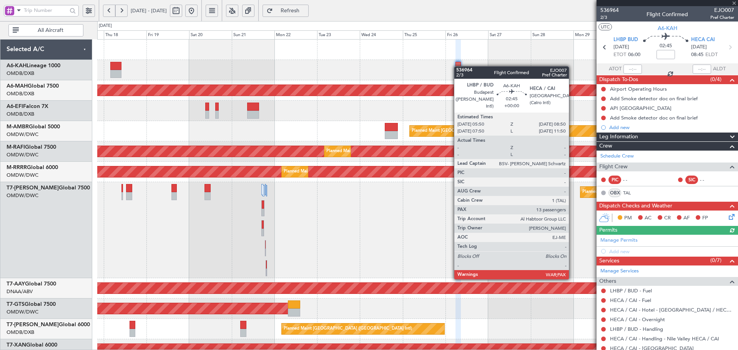
click at [458, 66] on div at bounding box center [457, 66] width 5 height 8
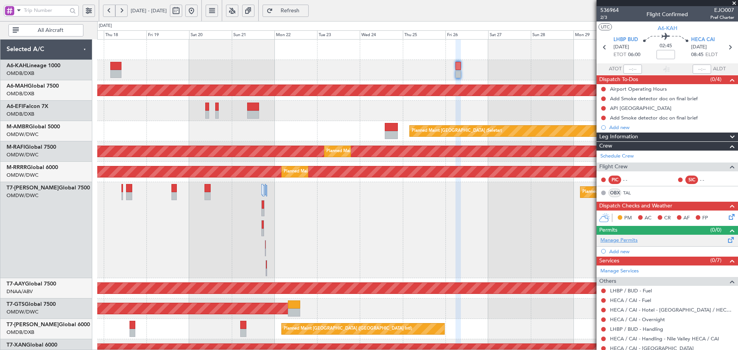
click at [627, 240] on link "Manage Permits" at bounding box center [618, 241] width 37 height 8
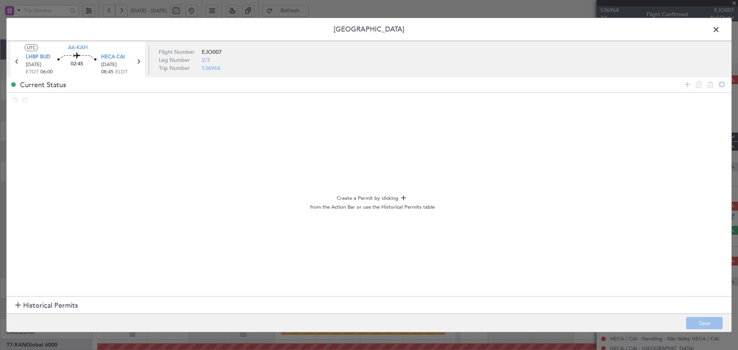
click at [66, 308] on span "Historical Permits" at bounding box center [50, 305] width 55 height 10
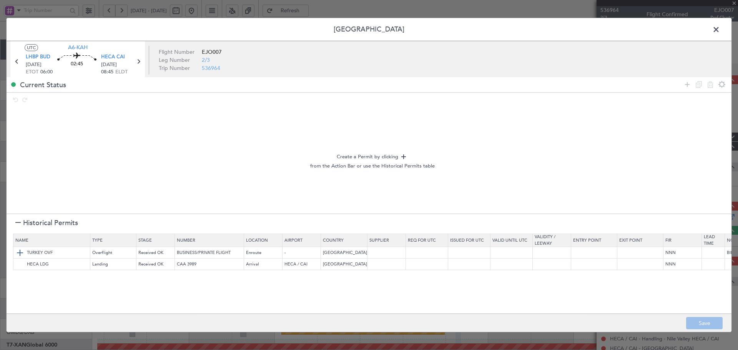
click at [20, 250] on img at bounding box center [19, 252] width 9 height 9
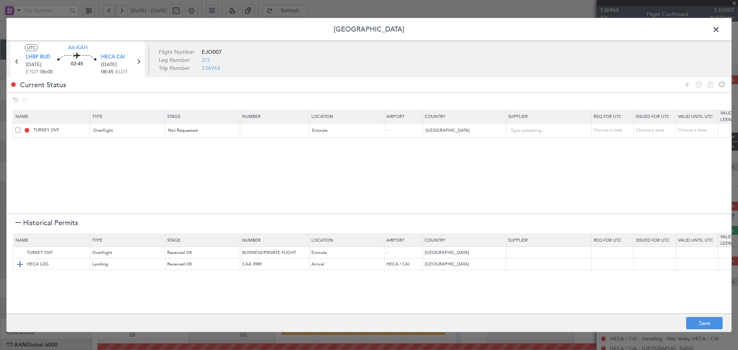
click at [19, 262] on img at bounding box center [19, 264] width 9 height 9
click at [698, 328] on button "Save" at bounding box center [704, 323] width 36 height 12
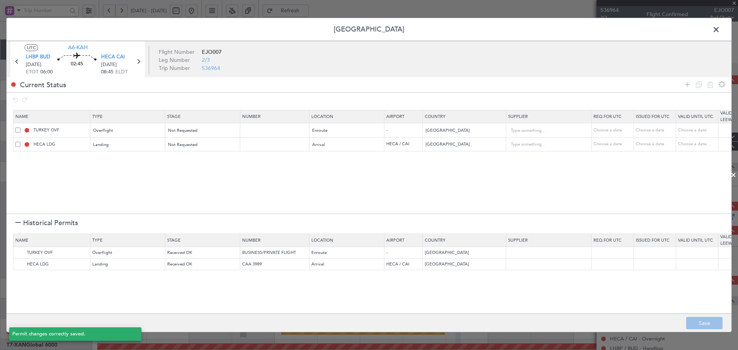
type input "NNN"
drag, startPoint x: 715, startPoint y: 30, endPoint x: 680, endPoint y: 31, distance: 35.0
click at [720, 30] on span at bounding box center [720, 31] width 0 height 15
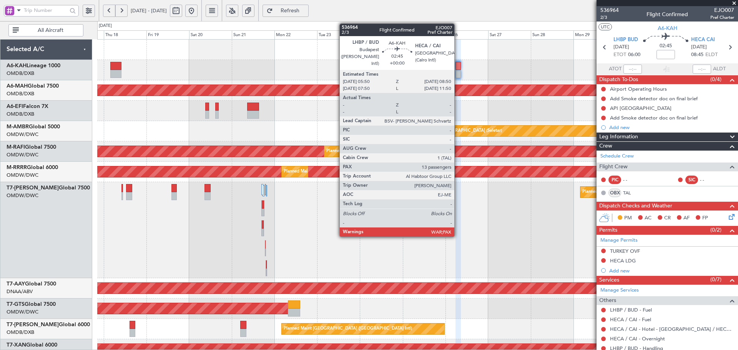
click at [458, 66] on div at bounding box center [457, 66] width 5 height 8
click at [456, 65] on div at bounding box center [457, 66] width 5 height 8
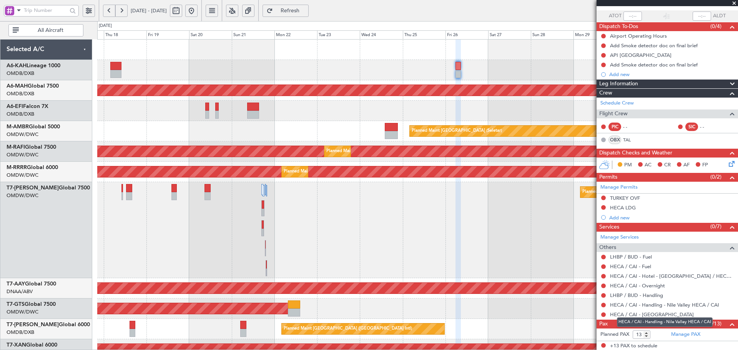
scroll to position [54, 0]
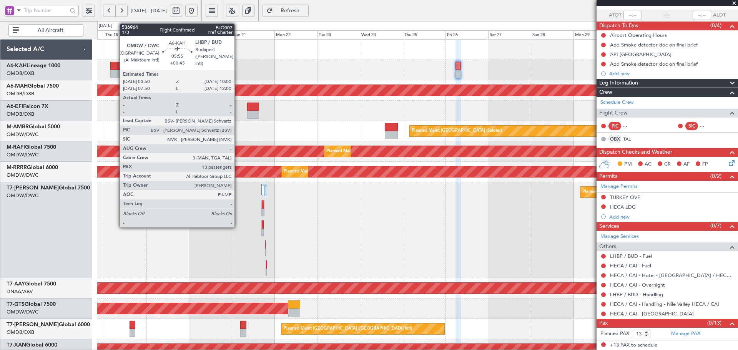
click at [116, 63] on div at bounding box center [115, 66] width 11 height 8
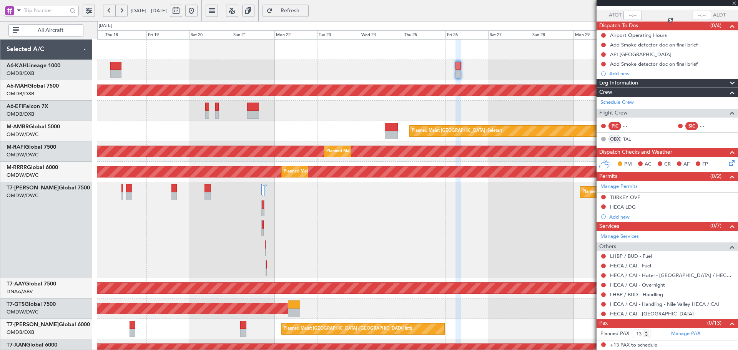
type input "+00:45"
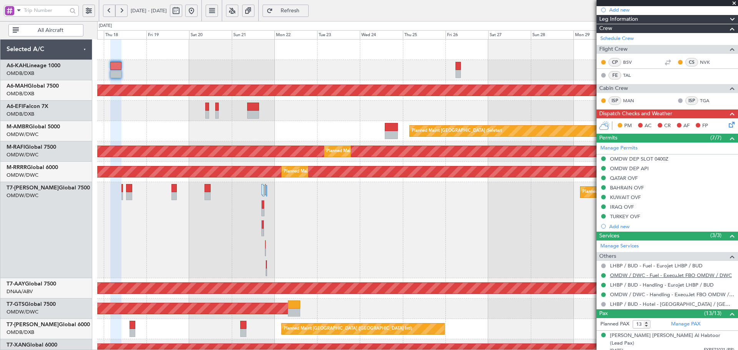
scroll to position [231, 0]
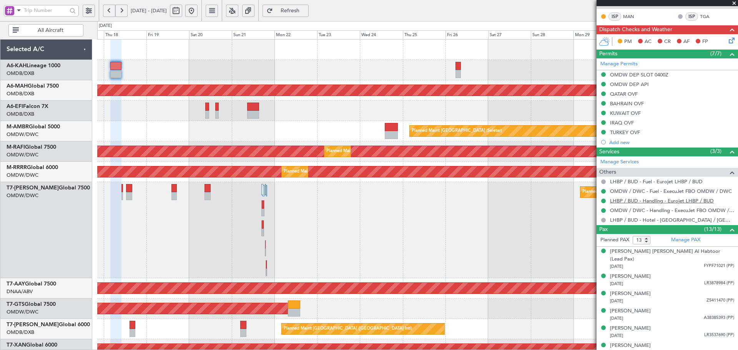
drag, startPoint x: 647, startPoint y: 201, endPoint x: 708, endPoint y: 201, distance: 61.5
click at [688, 201] on link "LHBP / BUD - Handling - Eurojet LHBP / BUD" at bounding box center [662, 200] width 104 height 7
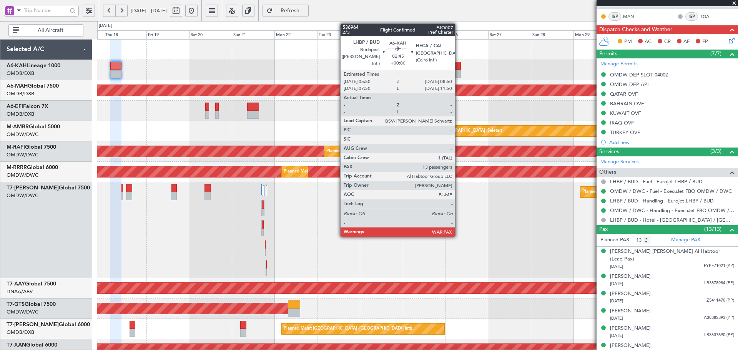
click at [458, 63] on div at bounding box center [457, 66] width 5 height 8
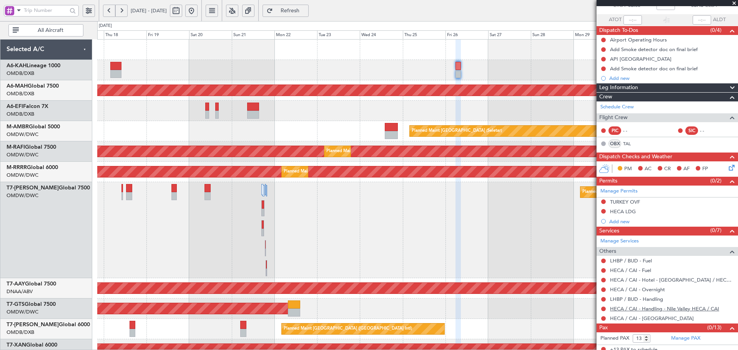
scroll to position [51, 0]
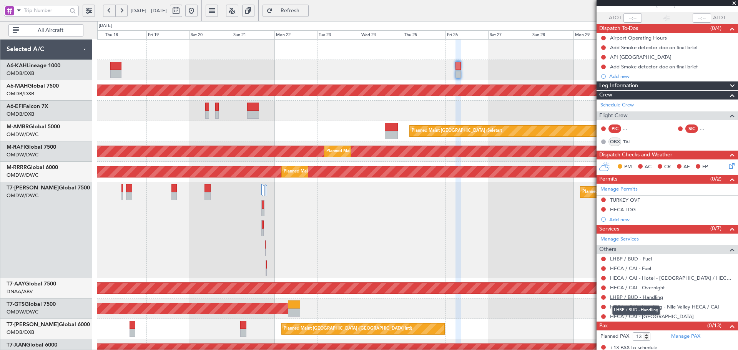
click at [652, 298] on link "LHBP / BUD - Handling" at bounding box center [636, 297] width 53 height 7
click at [304, 10] on span "Refresh" at bounding box center [290, 10] width 32 height 5
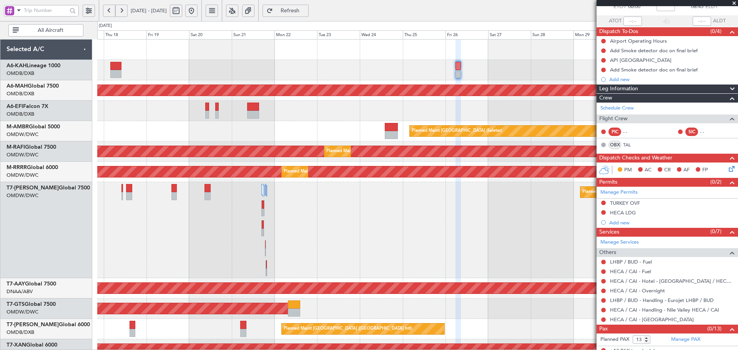
scroll to position [54, 0]
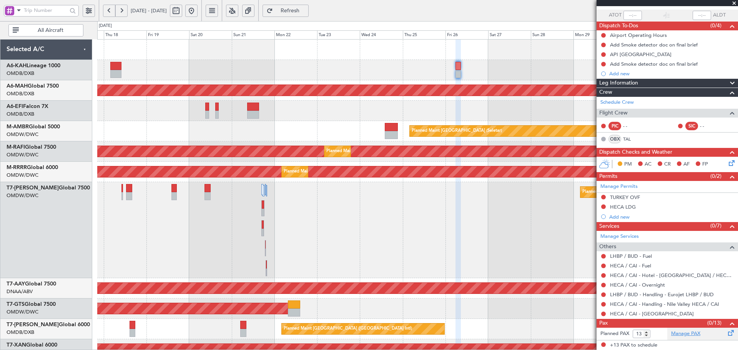
click at [681, 333] on link "Manage PAX" at bounding box center [685, 334] width 29 height 8
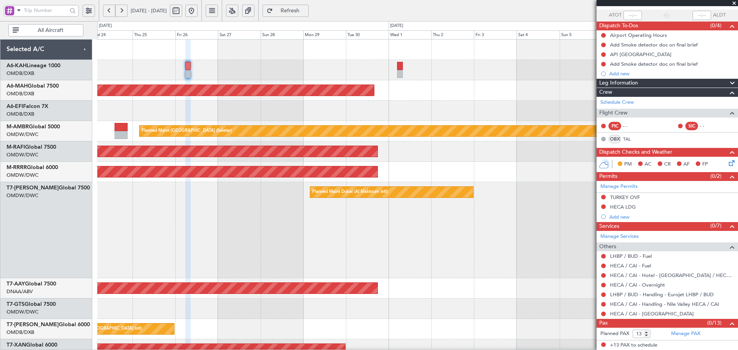
click at [253, 97] on div "Planned Maint [GEOGRAPHIC_DATA] ([GEOGRAPHIC_DATA] Intl)" at bounding box center [417, 90] width 640 height 20
click at [398, 67] on div at bounding box center [400, 66] width 6 height 8
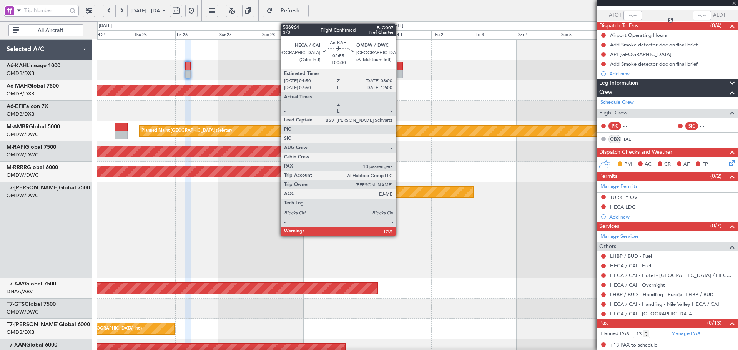
scroll to position [0, 0]
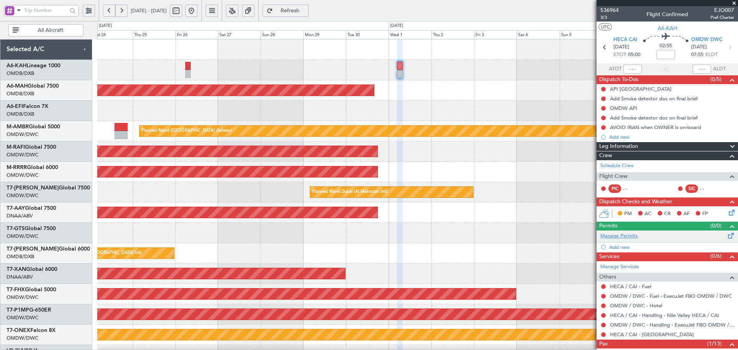
click at [631, 236] on link "Manage Permits" at bounding box center [618, 236] width 37 height 8
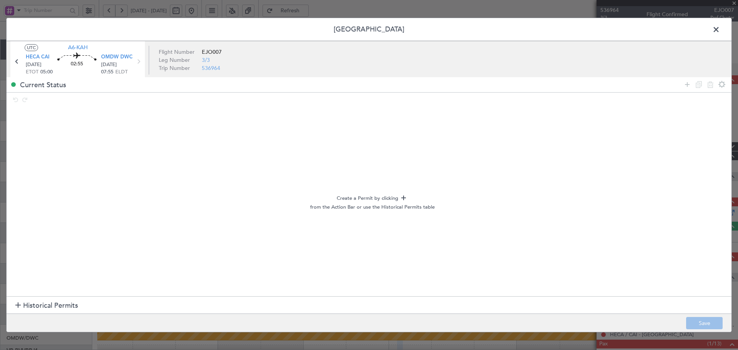
click at [56, 307] on span "Historical Permits" at bounding box center [50, 305] width 55 height 10
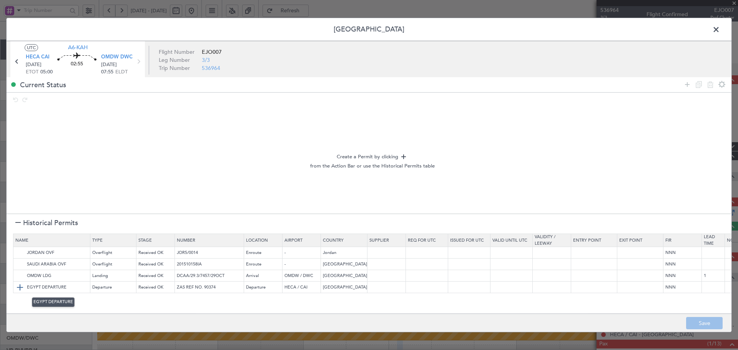
click at [19, 289] on img at bounding box center [19, 287] width 9 height 9
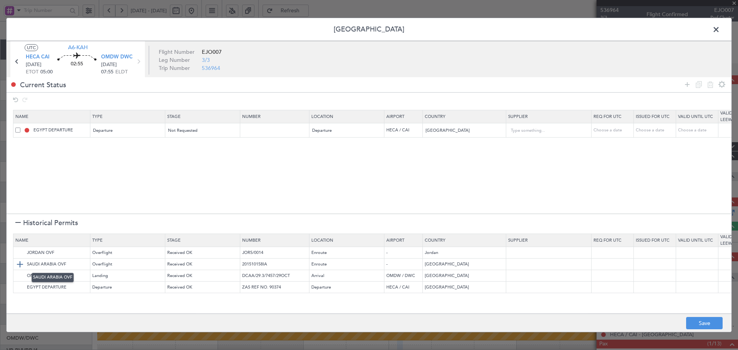
click at [22, 263] on img at bounding box center [19, 264] width 9 height 9
click at [18, 250] on img at bounding box center [19, 252] width 9 height 9
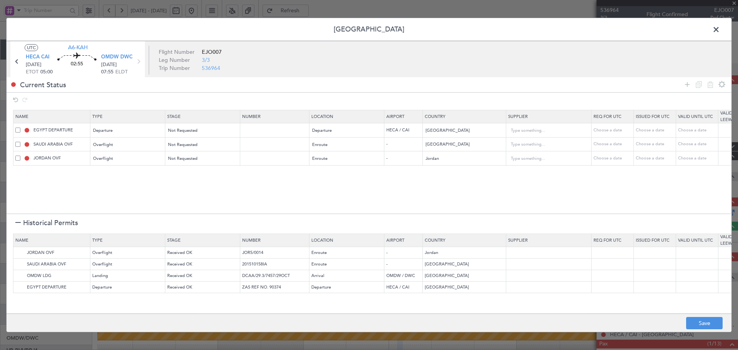
click at [468, 166] on section "Name Type Stage Number Location Airport Country Supplier Req For Utc Issued For…" at bounding box center [369, 161] width 725 height 106
click at [462, 158] on input "Jordan" at bounding box center [460, 159] width 69 height 12
drag, startPoint x: 462, startPoint y: 159, endPoint x: 379, endPoint y: 161, distance: 83.4
click at [379, 161] on tr "JORDAN OVF Overflight Not Requested Enroute - Jordan Choose a date Choose a dat…" at bounding box center [503, 158] width 981 height 14
click at [456, 171] on span "Bahrain" at bounding box center [464, 171] width 71 height 12
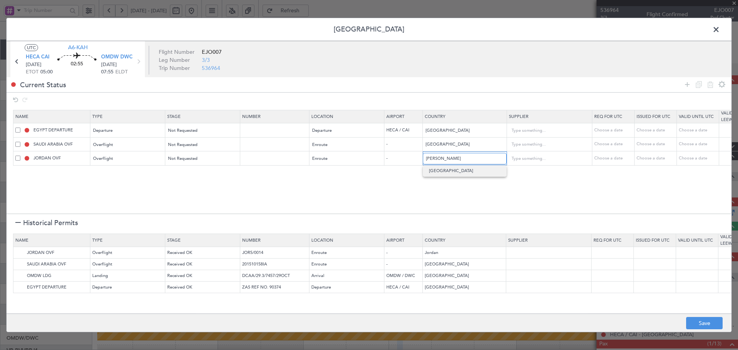
type input "Bahrain"
click at [20, 253] on img at bounding box center [19, 252] width 9 height 9
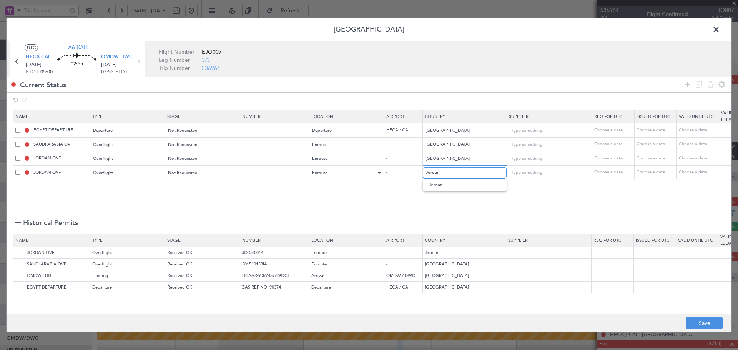
drag, startPoint x: 444, startPoint y: 171, endPoint x: 380, endPoint y: 175, distance: 63.5
click at [381, 175] on tr "JORDAN OVF Overflight Not Requested Enroute - Jordan Choose a date Choose a dat…" at bounding box center [503, 172] width 981 height 14
click at [436, 186] on span "Qatar" at bounding box center [464, 185] width 71 height 12
type input "Qatar"
click at [17, 276] on img at bounding box center [19, 275] width 9 height 9
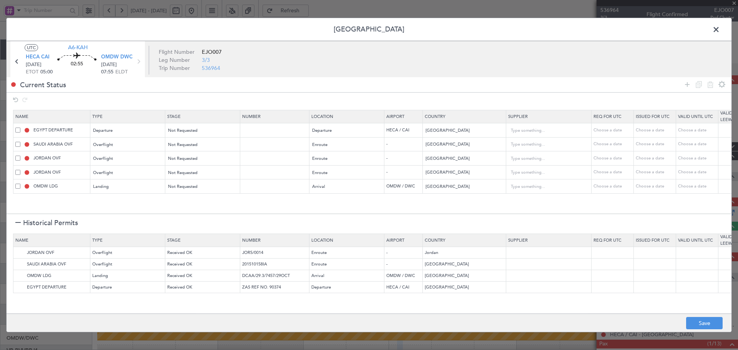
click at [16, 222] on div at bounding box center [17, 223] width 5 height 5
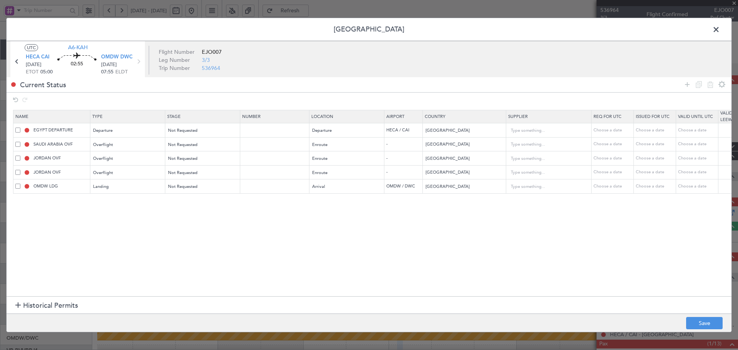
drag, startPoint x: 687, startPoint y: 84, endPoint x: 640, endPoint y: 95, distance: 48.4
click at [683, 85] on icon at bounding box center [686, 84] width 9 height 9
click at [108, 202] on div "Type" at bounding box center [126, 202] width 64 height 12
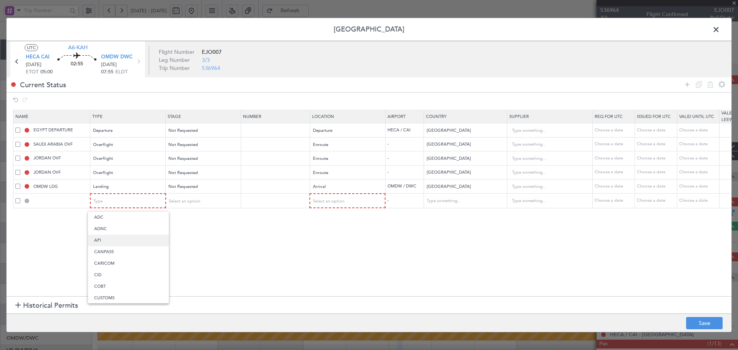
click at [103, 242] on span "API" at bounding box center [128, 241] width 68 height 12
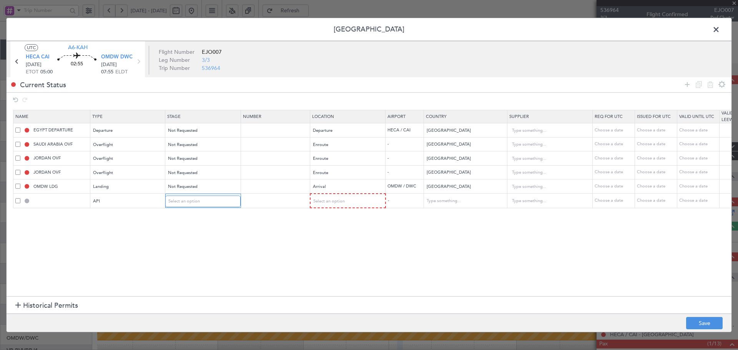
drag, startPoint x: 203, startPoint y: 205, endPoint x: 193, endPoint y: 230, distance: 26.8
click at [201, 210] on section "Name Type Stage Number Location Airport Country Supplier Req For Utc Issued For…" at bounding box center [369, 202] width 725 height 188
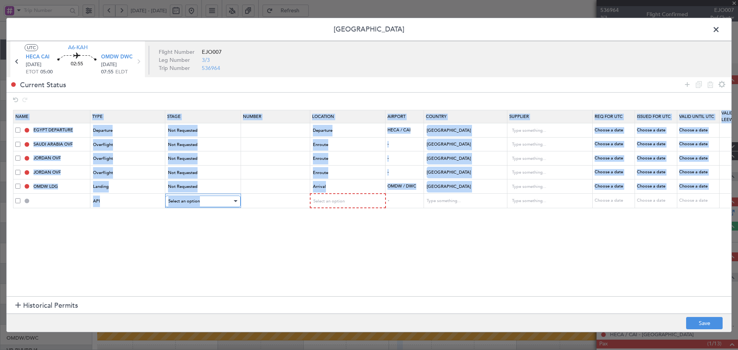
click at [195, 202] on span "Select an option" at bounding box center [184, 201] width 32 height 6
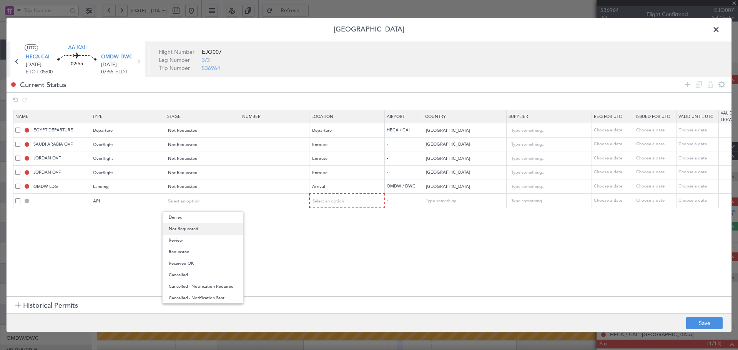
click at [188, 232] on span "Not Requested" at bounding box center [203, 229] width 68 height 12
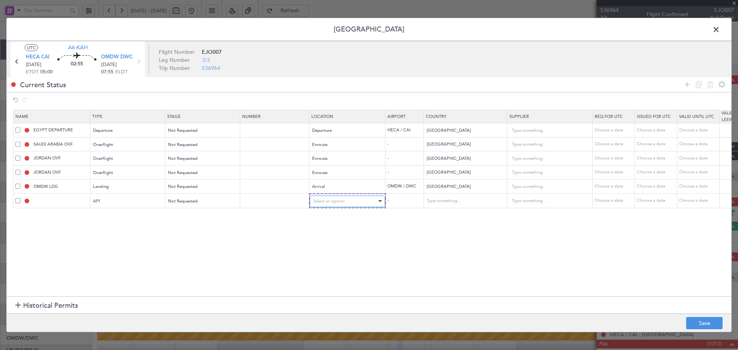
click at [330, 206] on div "Select an option" at bounding box center [345, 202] width 64 height 12
click at [326, 238] on span "Arrival" at bounding box center [347, 241] width 68 height 12
drag, startPoint x: 687, startPoint y: 85, endPoint x: 627, endPoint y: 93, distance: 60.9
click at [685, 85] on icon at bounding box center [686, 84] width 9 height 9
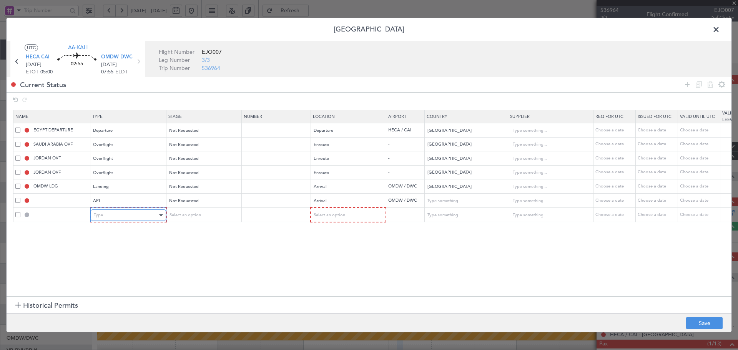
click at [114, 214] on div "Type" at bounding box center [126, 215] width 64 height 12
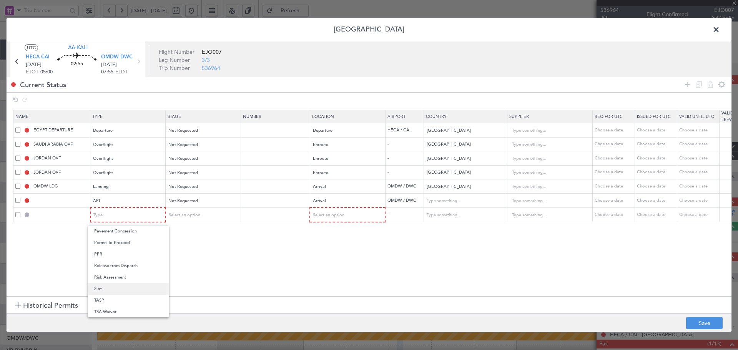
click at [103, 287] on span "Slot" at bounding box center [128, 289] width 68 height 12
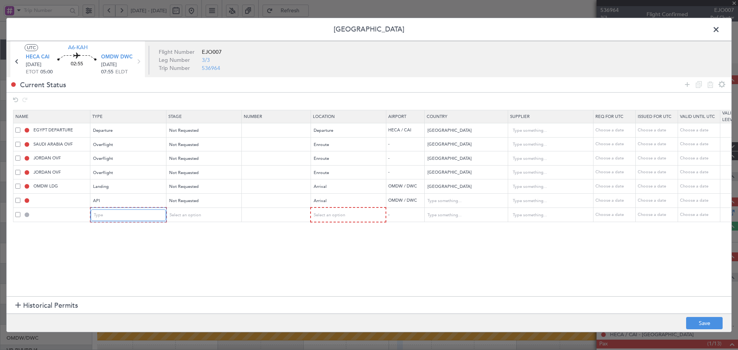
scroll to position [231, 0]
click at [194, 216] on span "Select an option" at bounding box center [184, 215] width 32 height 6
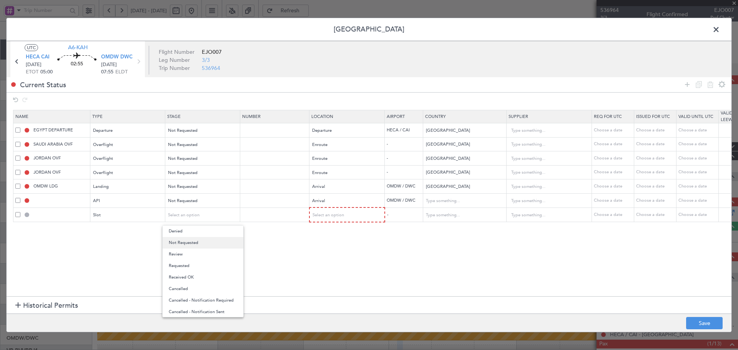
click at [183, 245] on span "Not Requested" at bounding box center [203, 243] width 68 height 12
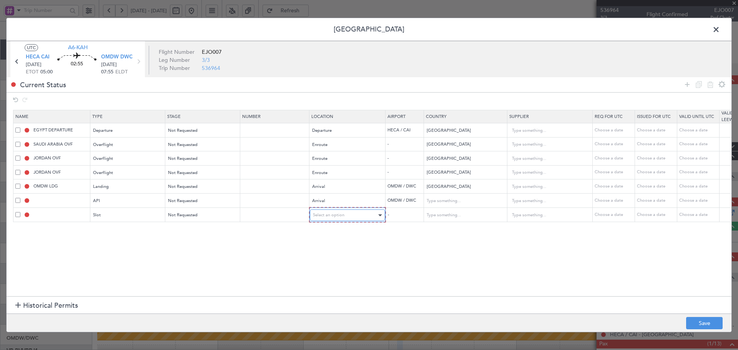
click at [342, 215] on span "Select an option" at bounding box center [329, 215] width 32 height 6
click at [326, 254] on span "Arrival" at bounding box center [347, 255] width 68 height 12
click at [228, 288] on section "Name Type Stage Number Location Airport Country Supplier Req For Utc Issued For…" at bounding box center [369, 202] width 725 height 188
click at [696, 326] on button "Save" at bounding box center [704, 323] width 36 height 12
type input "NNN"
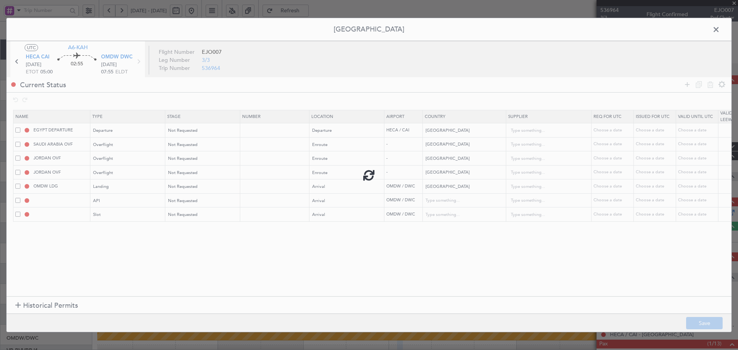
type input "NNN"
type input "BAHRAIN OVF"
type input "NNN"
type input "QATAR OVF"
type input "NNN"
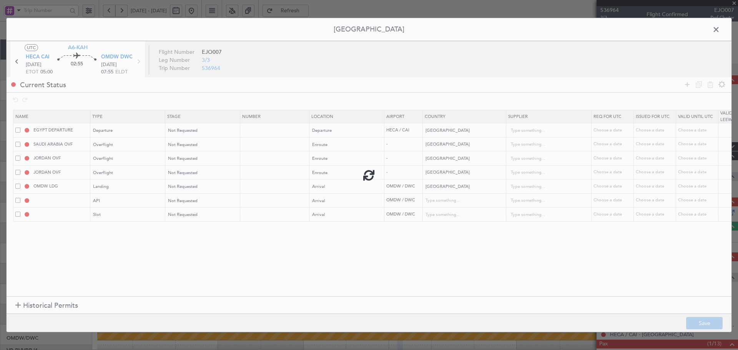
type input "2"
type input "NNN"
type input "1"
type input "OMDW ARR API"
type input "[GEOGRAPHIC_DATA]"
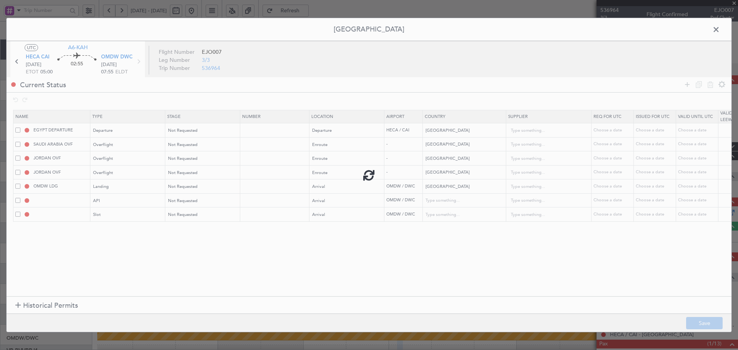
type input "NNN"
type input "1"
type input "OMDW ARR SLOT"
type input "[GEOGRAPHIC_DATA]"
type input "NNN"
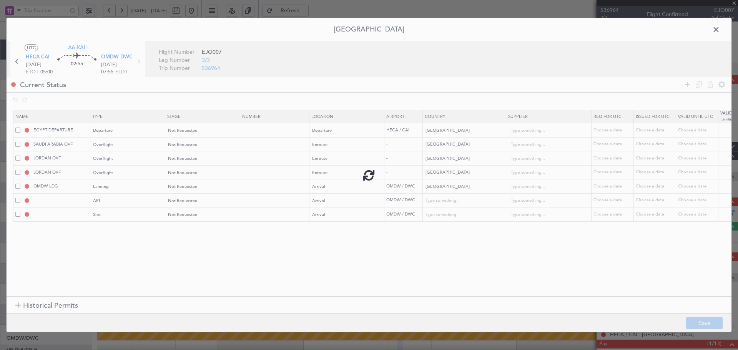
type input "1"
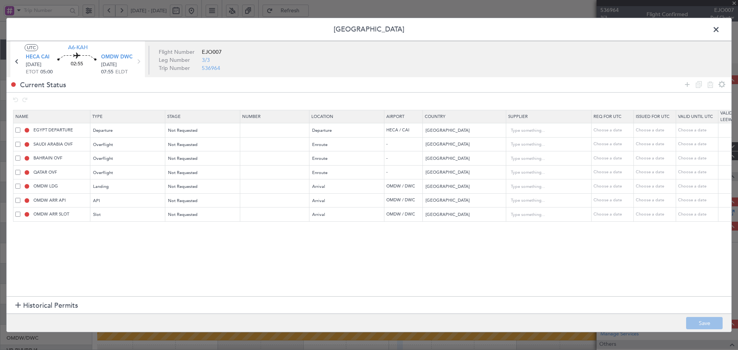
click at [720, 27] on span at bounding box center [720, 31] width 0 height 15
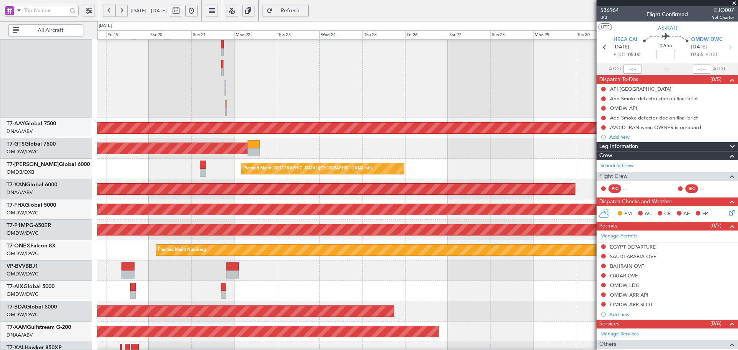
click at [453, 37] on div "Planned Maint Dubai (Al Maktoum Intl) Unplanned Maint Dubai (Al Maktoum Intl) A…" at bounding box center [369, 185] width 738 height 329
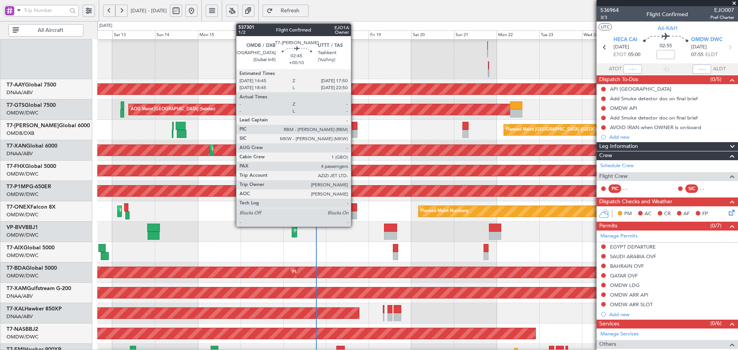
click at [354, 128] on div at bounding box center [355, 126] width 6 height 8
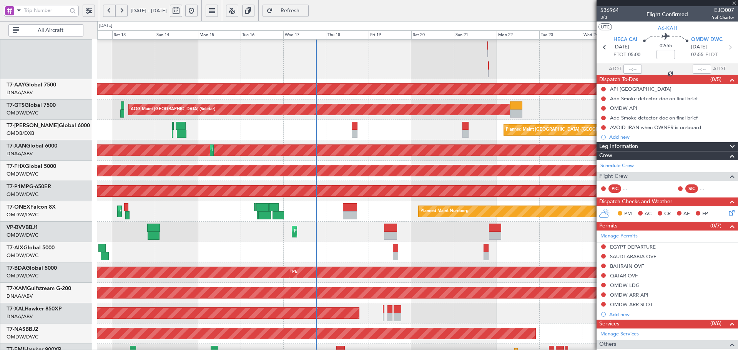
click at [354, 128] on div at bounding box center [355, 126] width 6 height 8
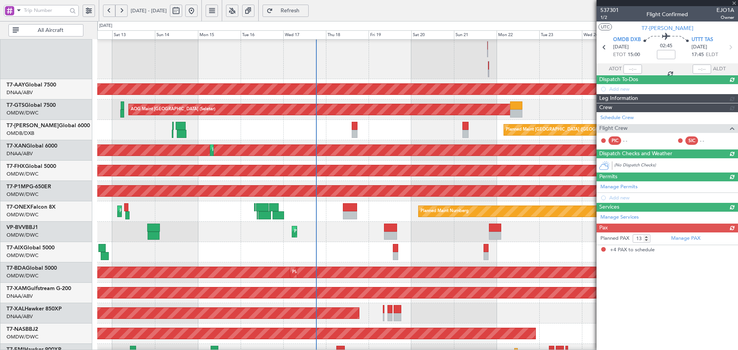
type input "+00:10"
type input "4"
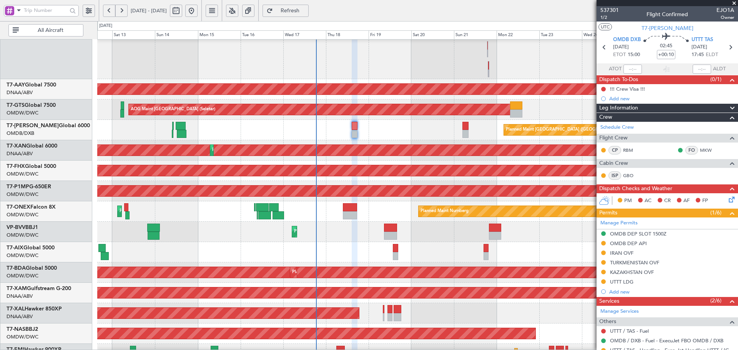
click at [306, 11] on span "Refresh" at bounding box center [290, 10] width 32 height 5
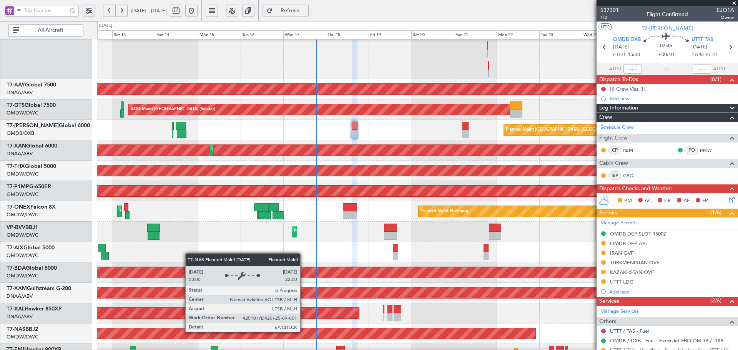
scroll to position [213, 0]
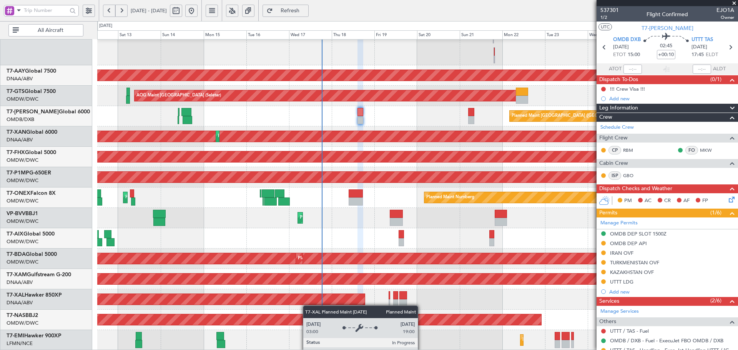
click at [307, 294] on div "Planned Maint Dubai (Al Maktoum Intl) Unplanned Maint Dubai (Al Maktoum Intl) U…" at bounding box center [417, 89] width 640 height 524
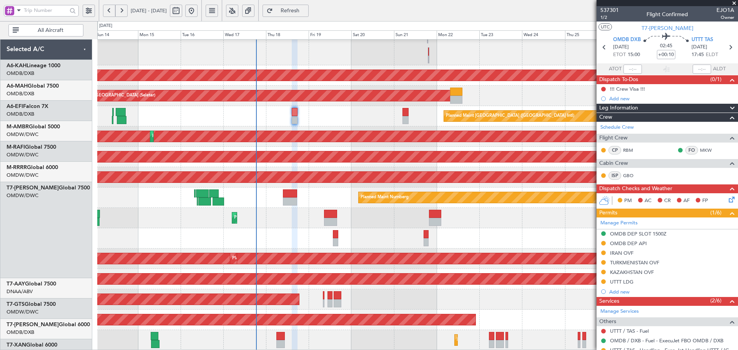
scroll to position [213, 0]
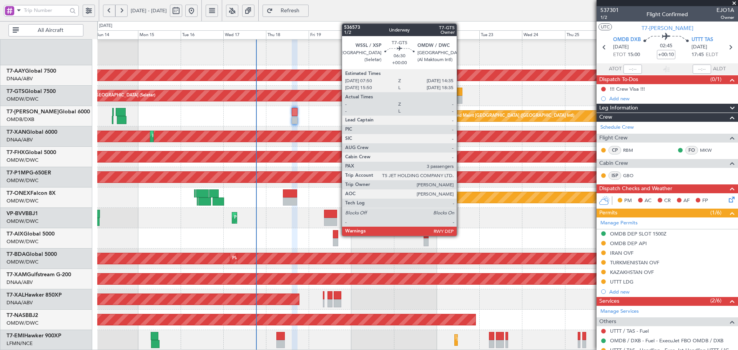
click at [460, 93] on div at bounding box center [456, 92] width 12 height 8
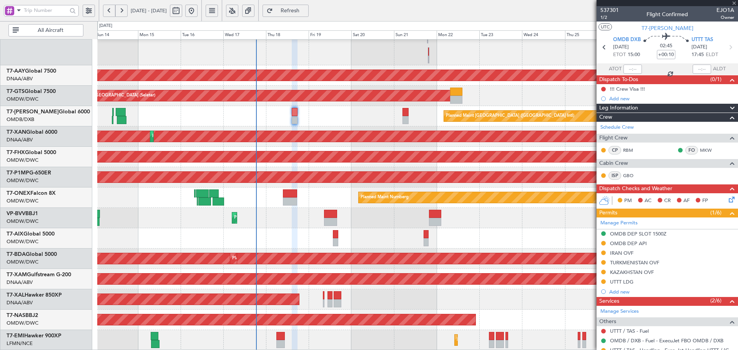
type input "3"
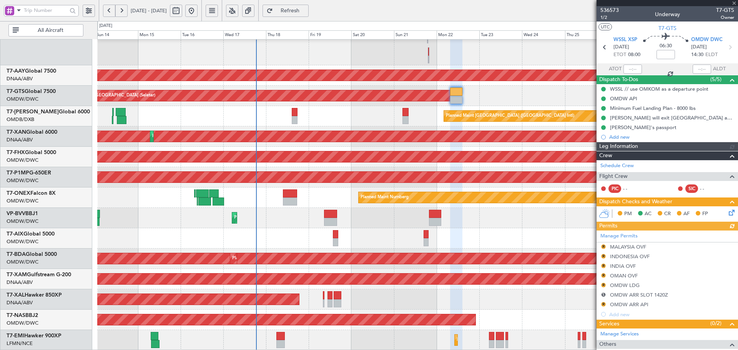
type input "Anita Mani (ANI)"
type input "7241"
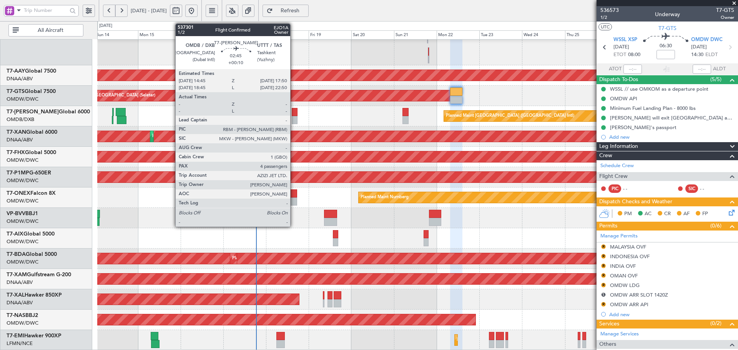
click at [294, 111] on div at bounding box center [295, 112] width 6 height 8
type input "+00:10"
type input "4"
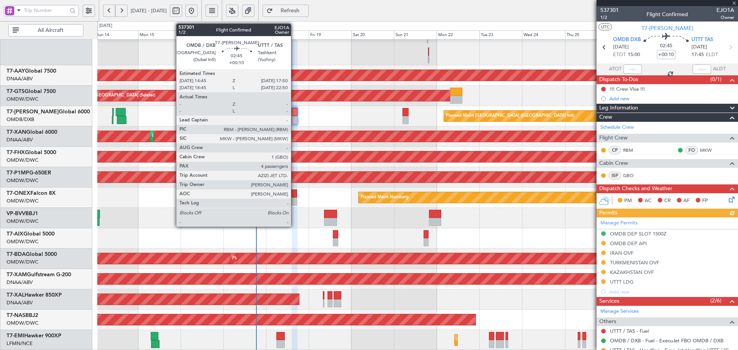
click at [294, 112] on div at bounding box center [295, 112] width 6 height 8
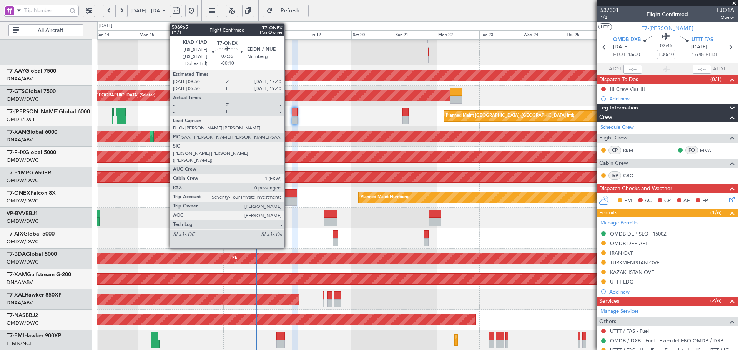
click at [288, 193] on div at bounding box center [290, 193] width 14 height 8
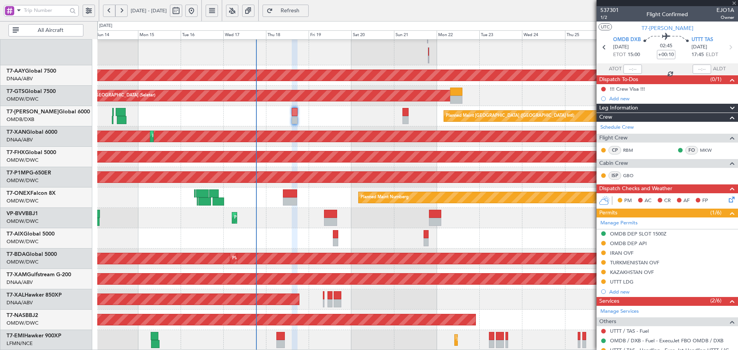
type input "-00:10"
type input "0"
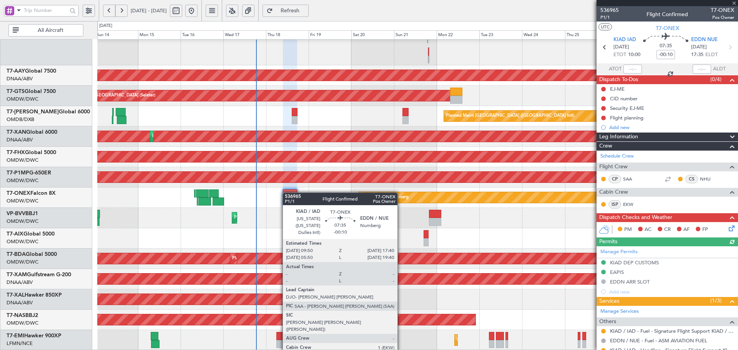
click at [286, 192] on div at bounding box center [290, 193] width 14 height 8
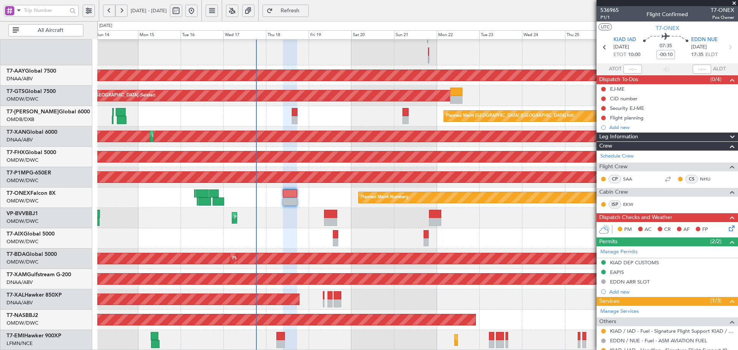
click at [303, 8] on span "Refresh" at bounding box center [290, 10] width 32 height 5
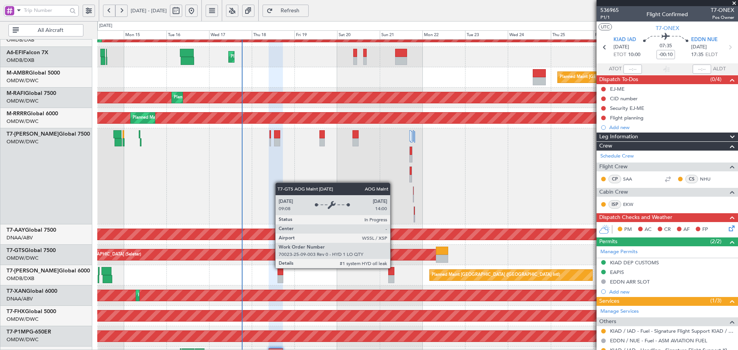
scroll to position [53, 0]
click at [266, 249] on div "AOG Maint [GEOGRAPHIC_DATA] (Seletar)" at bounding box center [417, 255] width 640 height 20
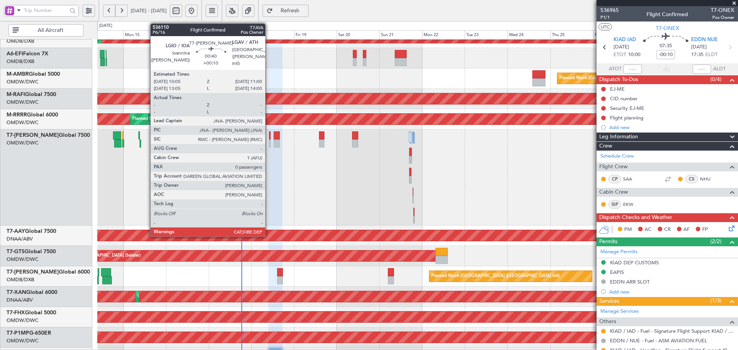
click at [269, 138] on div at bounding box center [270, 135] width 2 height 8
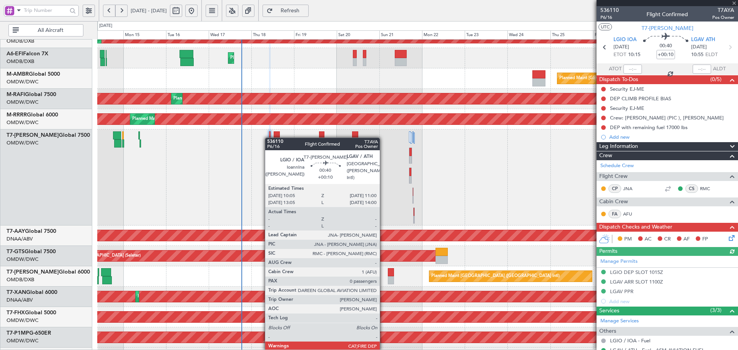
click at [269, 138] on div at bounding box center [270, 135] width 2 height 8
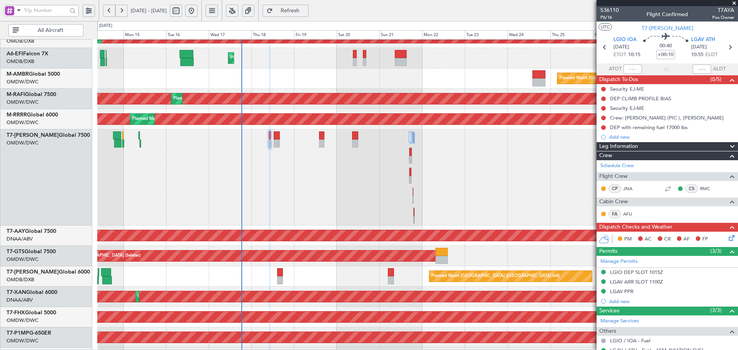
click at [306, 8] on span "Refresh" at bounding box center [290, 10] width 32 height 5
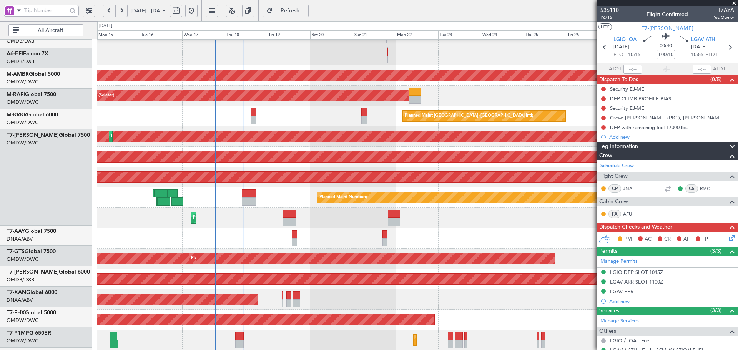
scroll to position [213, 0]
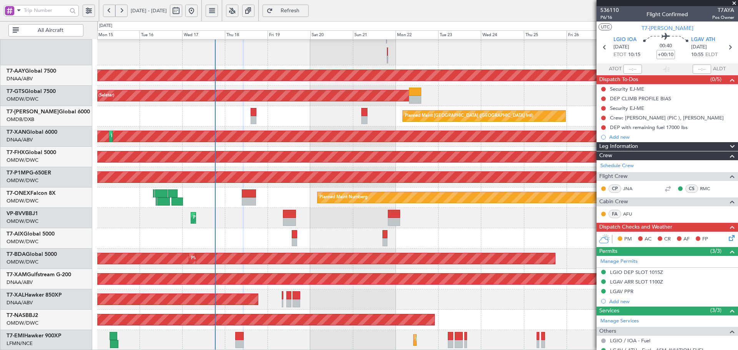
click at [231, 121] on div "Planned Maint Dubai (Al Maktoum Intl) Unplanned Maint Dubai (Al Maktoum Intl) U…" at bounding box center [417, 89] width 640 height 524
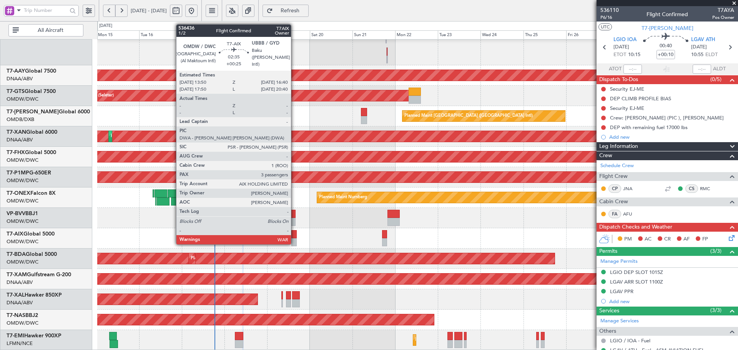
click at [294, 236] on div at bounding box center [293, 234] width 5 height 8
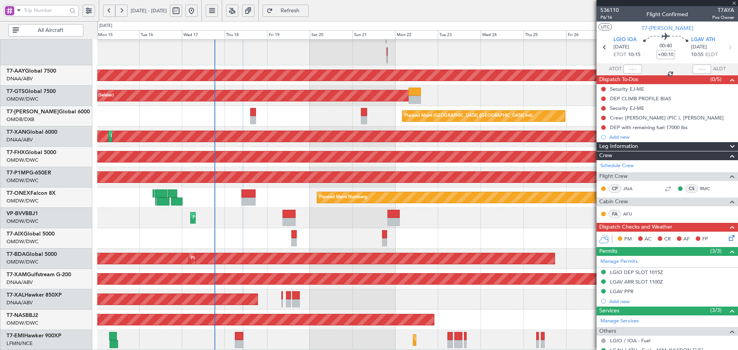
type input "+00:25"
type input "3"
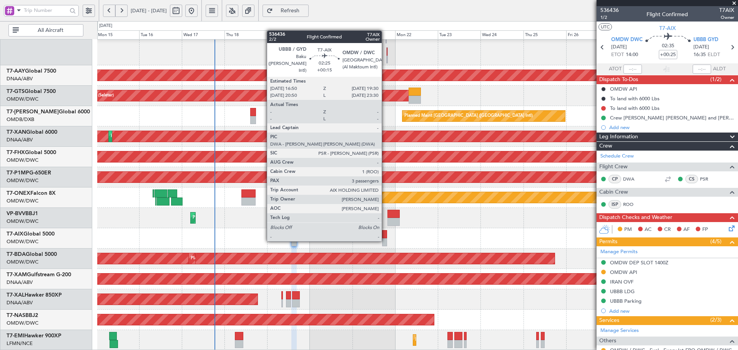
click at [385, 233] on div at bounding box center [384, 234] width 5 height 8
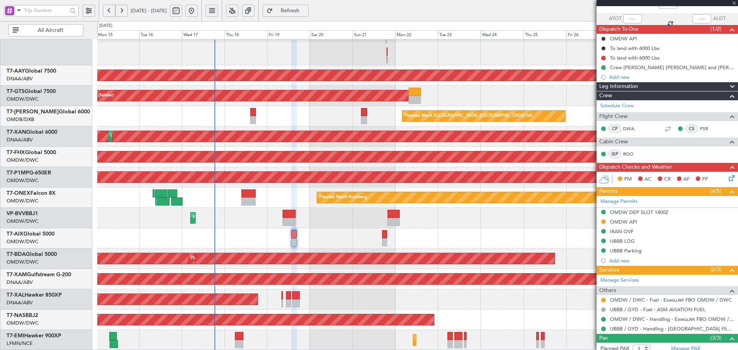
scroll to position [51, 0]
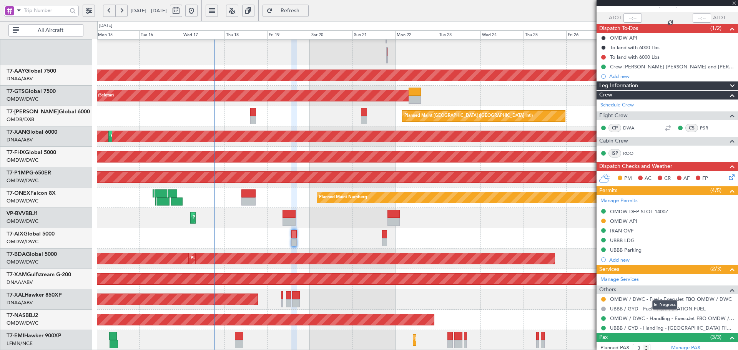
type input "+00:15"
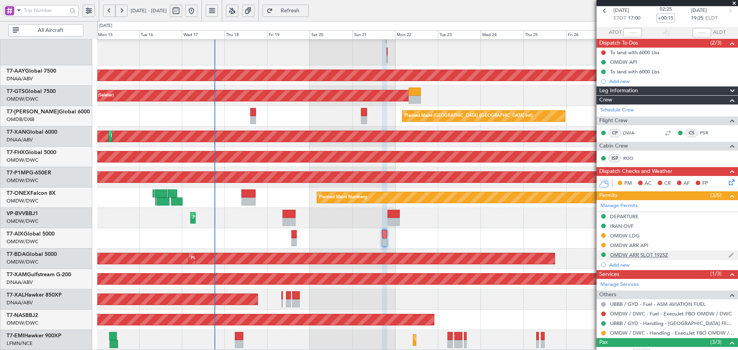
scroll to position [77, 0]
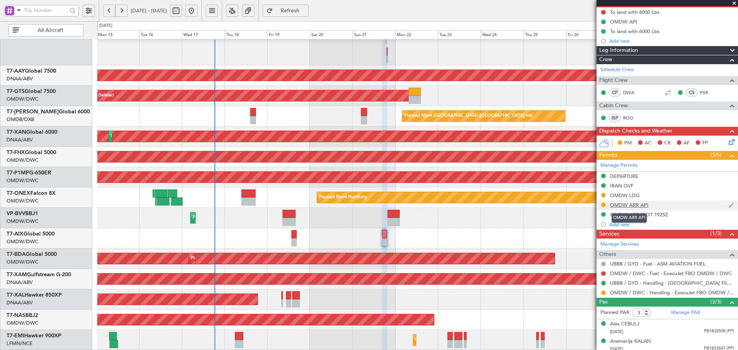
click at [633, 202] on div "OMDW ARR API" at bounding box center [629, 205] width 38 height 7
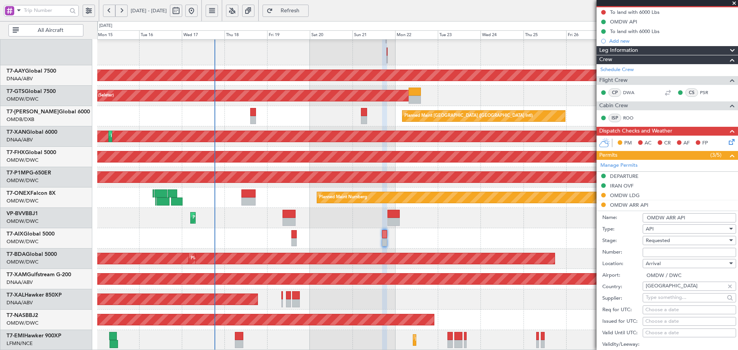
drag, startPoint x: 650, startPoint y: 250, endPoint x: 656, endPoint y: 247, distance: 6.2
click at [650, 250] on input "Number:" at bounding box center [688, 252] width 93 height 9
paste input "KEJO132"
type input "KEJO132"
click at [668, 240] on span "Requested" at bounding box center [657, 240] width 24 height 7
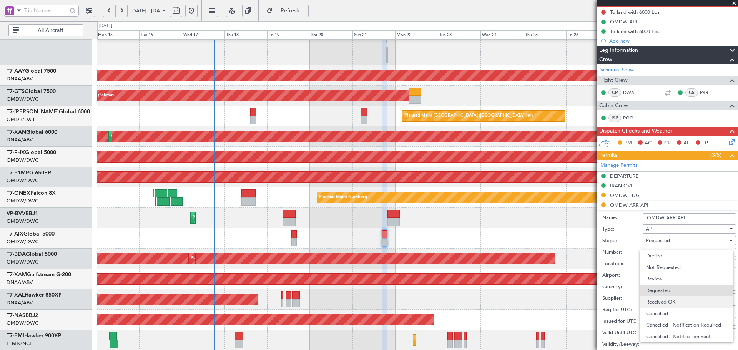
scroll to position [3, 0]
click at [665, 299] on span "Received OK" at bounding box center [686, 299] width 81 height 12
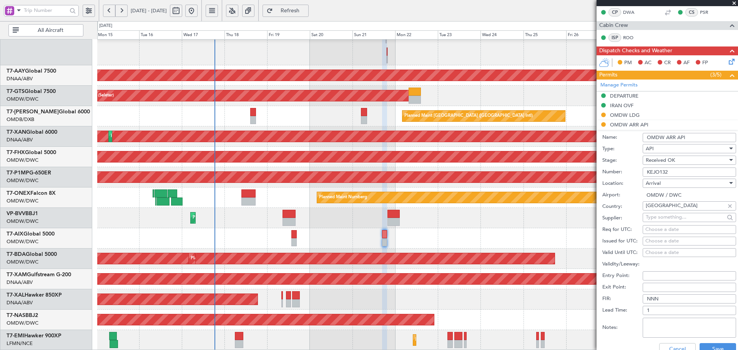
scroll to position [231, 0]
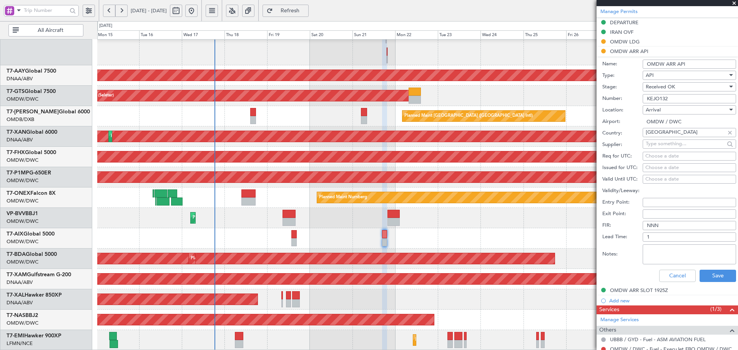
click at [652, 156] on div "Choose a date" at bounding box center [689, 157] width 88 height 8
select select "9"
select select "2025"
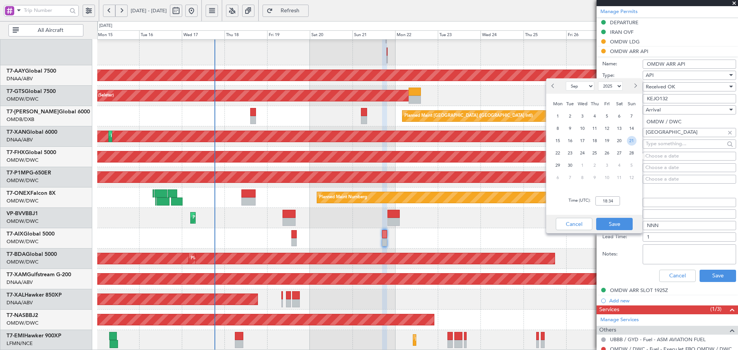
click at [631, 141] on span "21" at bounding box center [632, 141] width 10 height 10
click at [613, 202] on input "00:00" at bounding box center [607, 200] width 25 height 9
type input "19:25"
drag, startPoint x: 616, startPoint y: 224, endPoint x: 621, endPoint y: 211, distance: 14.8
click at [616, 223] on button "Save" at bounding box center [614, 224] width 36 height 12
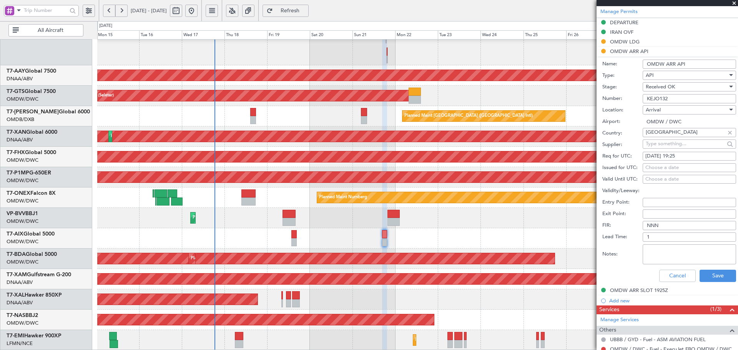
click at [655, 166] on div "Choose a date" at bounding box center [689, 168] width 88 height 8
select select "9"
select select "2025"
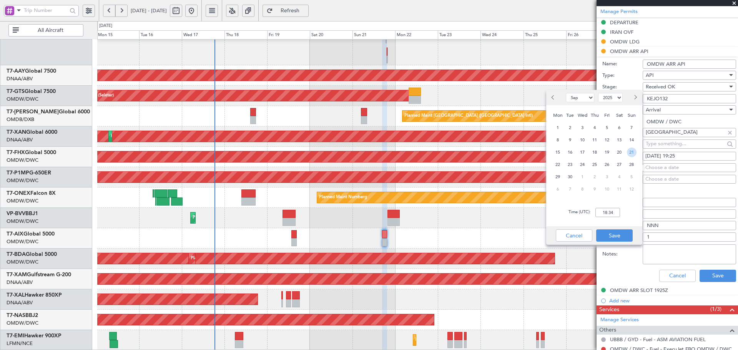
click at [628, 154] on span "21" at bounding box center [632, 153] width 10 height 10
click at [606, 215] on input "00:00" at bounding box center [607, 212] width 25 height 9
type input "19:25"
click at [612, 232] on button "Save" at bounding box center [614, 235] width 36 height 12
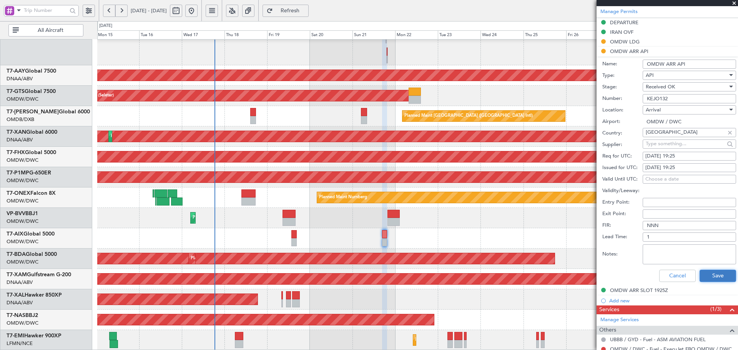
click at [713, 277] on button "Save" at bounding box center [717, 276] width 36 height 12
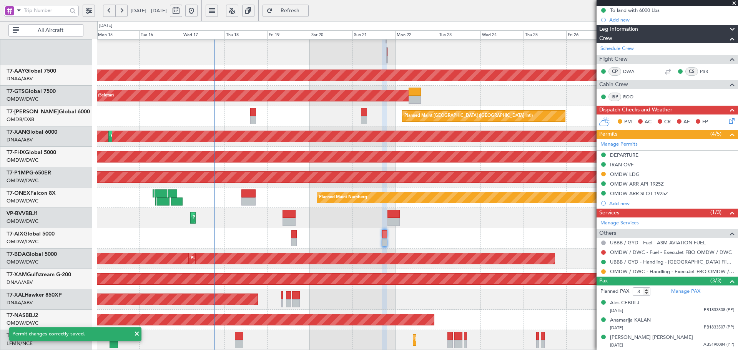
scroll to position [98, 0]
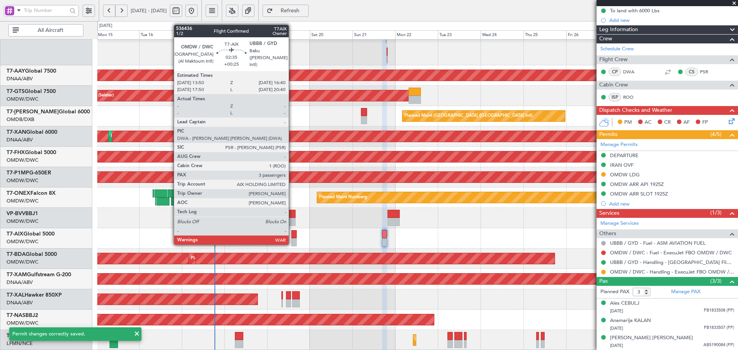
click at [292, 236] on div at bounding box center [293, 234] width 5 height 8
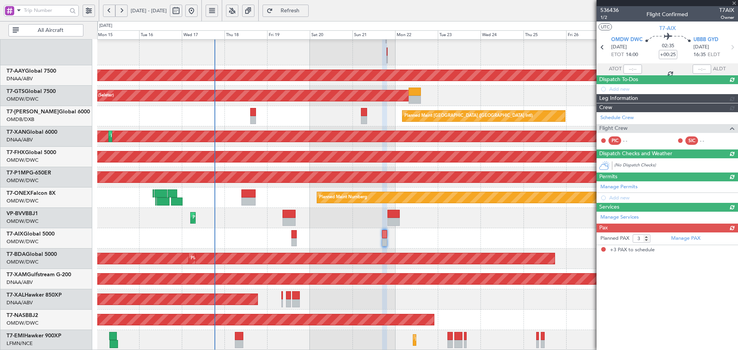
scroll to position [0, 0]
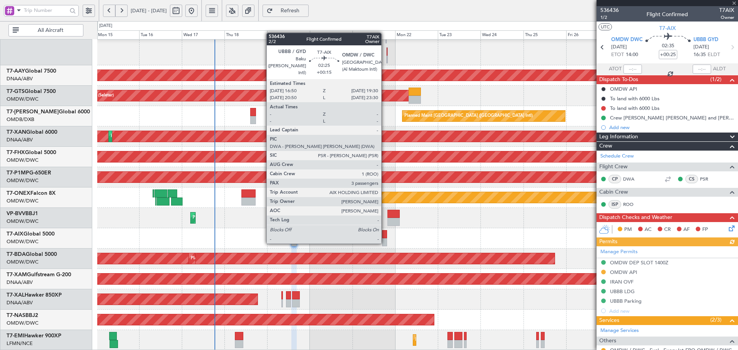
click at [385, 235] on div at bounding box center [384, 234] width 5 height 8
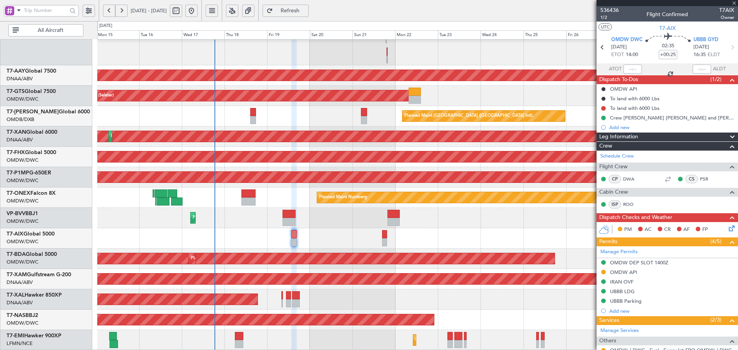
type input "+00:15"
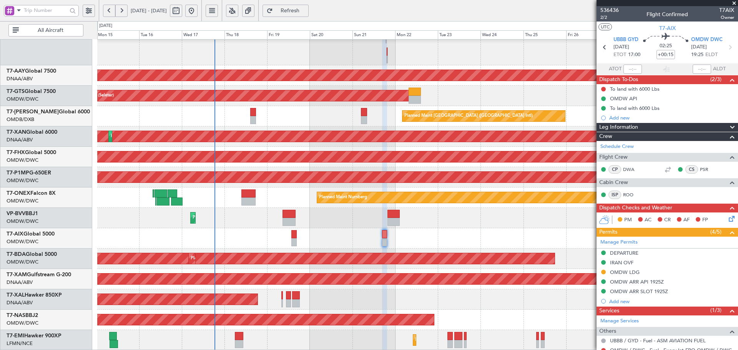
click at [627, 282] on mat-tooltip-component "OMDW LDG" at bounding box center [624, 285] width 38 height 20
click at [658, 282] on div "OMDW ARR API 1925Z" at bounding box center [637, 282] width 54 height 7
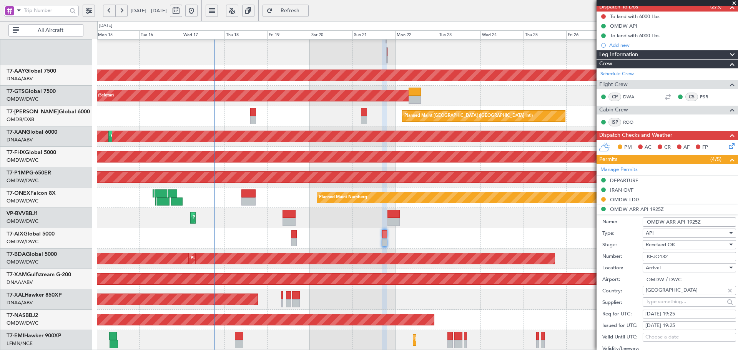
scroll to position [77, 0]
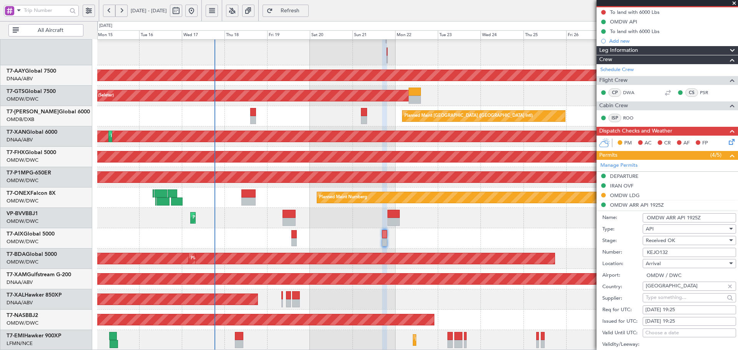
click at [660, 244] on div "Received OK" at bounding box center [686, 241] width 82 height 12
click at [663, 277] on span "Requested" at bounding box center [686, 278] width 81 height 12
click at [666, 308] on div "21/09/2025 19:25" at bounding box center [689, 310] width 88 height 8
select select "9"
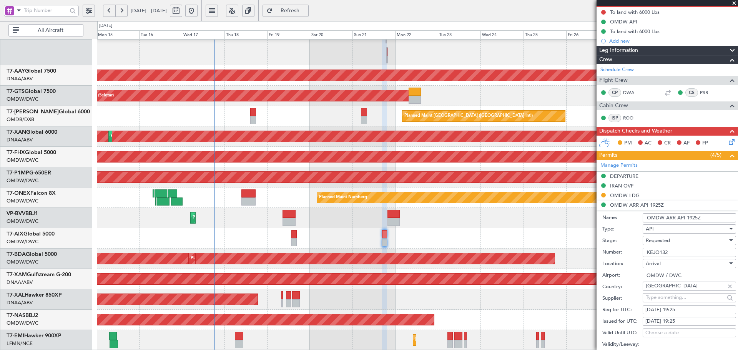
select select "2025"
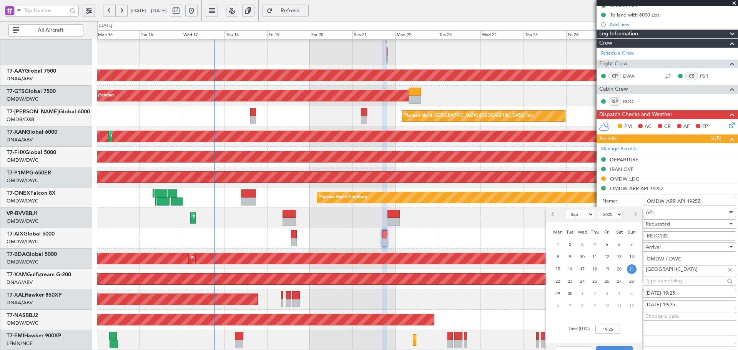
scroll to position [103, 0]
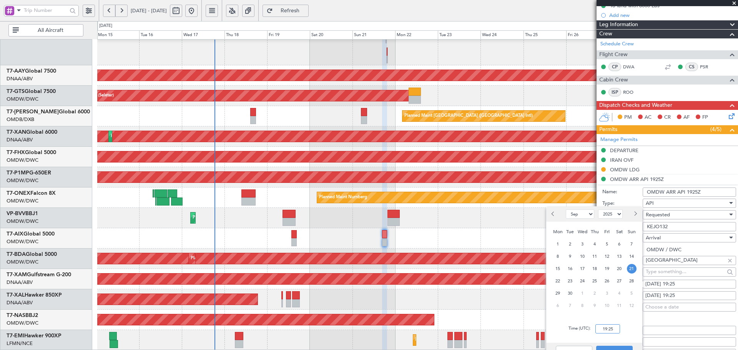
click at [606, 330] on input "19:25" at bounding box center [607, 328] width 25 height 9
type input "00:00"
click at [610, 347] on button "Save" at bounding box center [614, 352] width 36 height 12
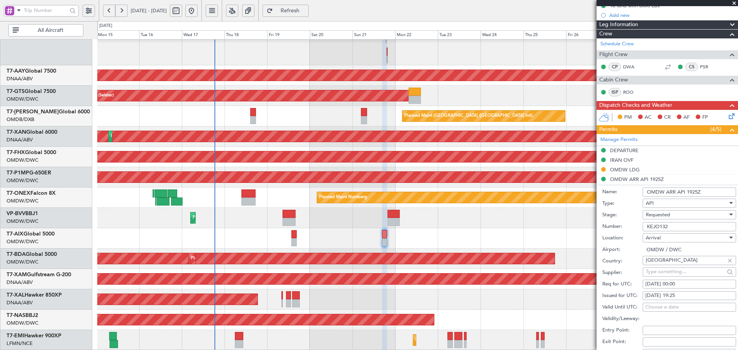
click at [682, 294] on div "21/09/2025 19:25" at bounding box center [689, 296] width 88 height 8
select select "9"
select select "2025"
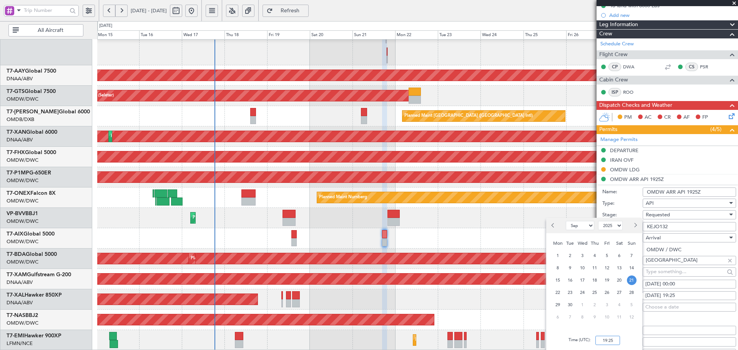
click at [610, 338] on input "19:25" at bounding box center [607, 340] width 25 height 9
type input "00:00"
click at [623, 140] on link "Manage Permits" at bounding box center [618, 140] width 37 height 8
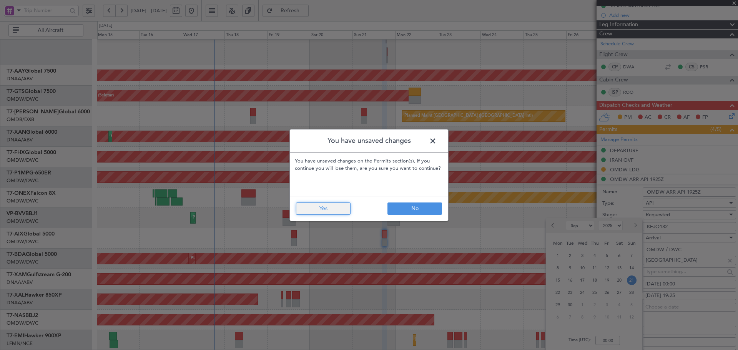
click at [323, 212] on button "Yes" at bounding box center [323, 208] width 55 height 12
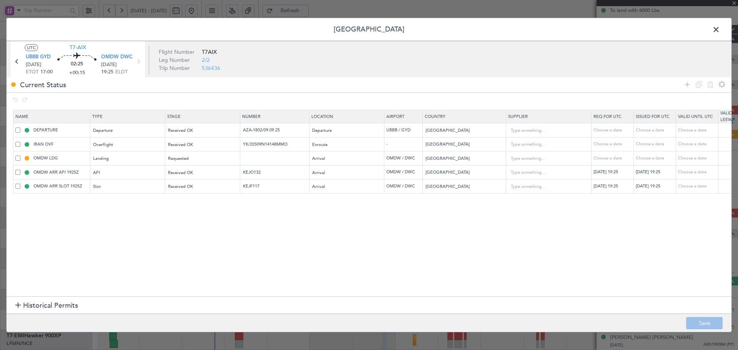
scroll to position [98, 0]
click at [17, 172] on span at bounding box center [17, 172] width 5 height 5
click at [21, 170] on input "checkbox" at bounding box center [21, 170] width 0 height 0
click at [706, 84] on icon at bounding box center [709, 84] width 9 height 9
type input "OMDW ARR SLOT 1925Z"
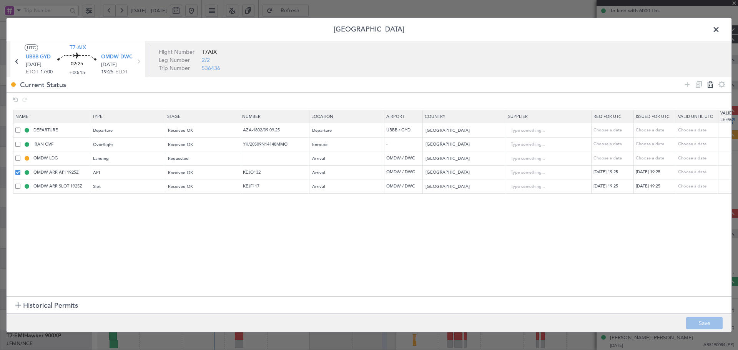
type input "KEJF117"
drag, startPoint x: 685, startPoint y: 84, endPoint x: 141, endPoint y: 164, distance: 550.3
click at [684, 84] on icon at bounding box center [686, 84] width 9 height 9
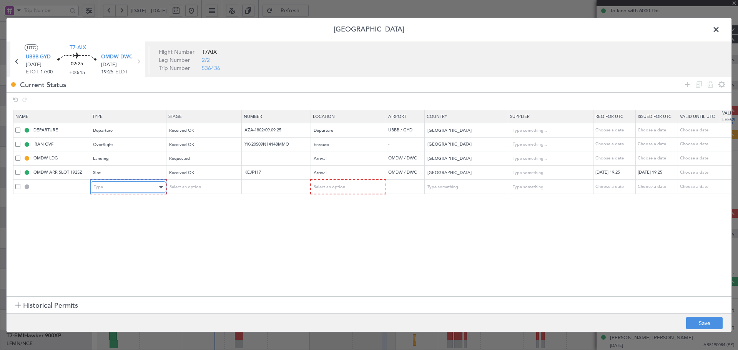
click at [143, 187] on div "Type" at bounding box center [126, 187] width 64 height 12
click at [103, 224] on span "API" at bounding box center [128, 227] width 68 height 12
click at [198, 188] on span "Select an option" at bounding box center [184, 187] width 32 height 6
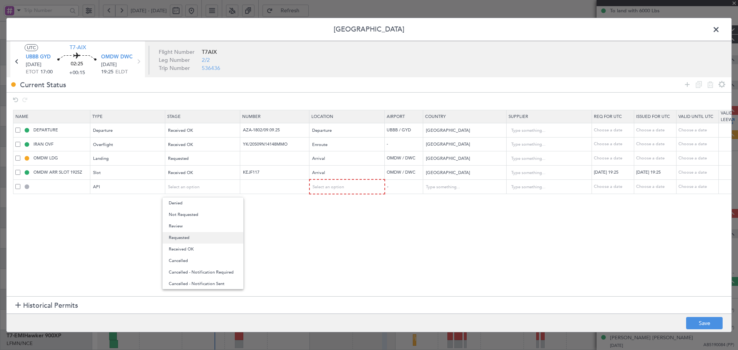
click at [182, 236] on span "Requested" at bounding box center [203, 238] width 68 height 12
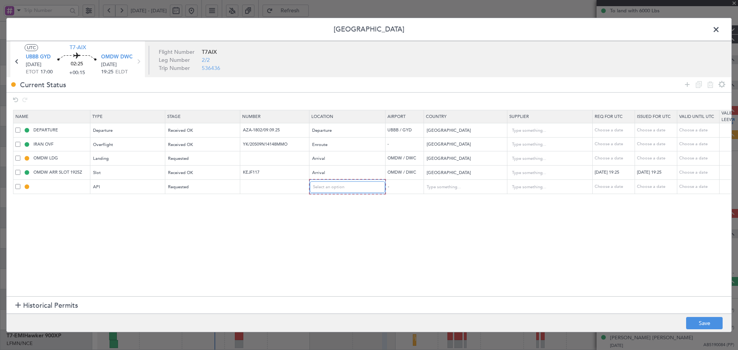
drag, startPoint x: 330, startPoint y: 189, endPoint x: 330, endPoint y: 194, distance: 5.8
click at [330, 189] on span "Select an option" at bounding box center [329, 187] width 32 height 6
drag, startPoint x: 328, startPoint y: 225, endPoint x: 512, endPoint y: 256, distance: 186.6
click at [328, 225] on span "Arrival" at bounding box center [347, 227] width 68 height 12
click at [698, 322] on button "Save" at bounding box center [704, 323] width 36 height 12
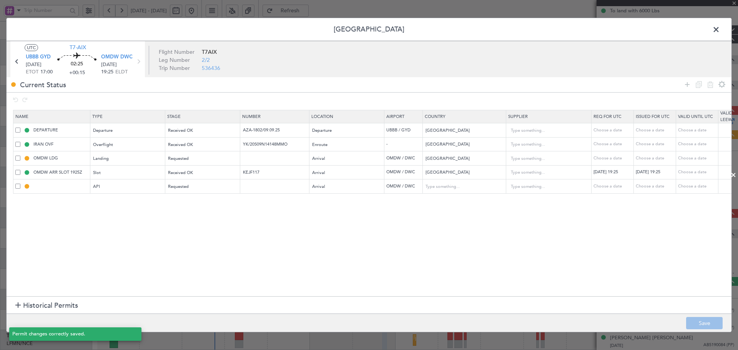
type input "OMDW ARR API"
type input "[GEOGRAPHIC_DATA]"
type input "NNN"
type input "1"
click at [720, 25] on span at bounding box center [720, 31] width 0 height 15
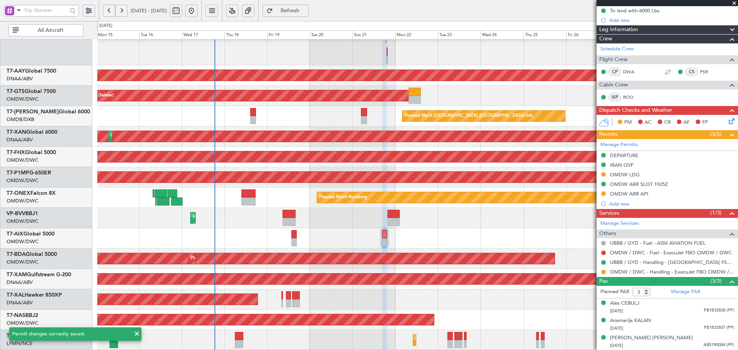
click at [306, 10] on span "Refresh" at bounding box center [290, 10] width 32 height 5
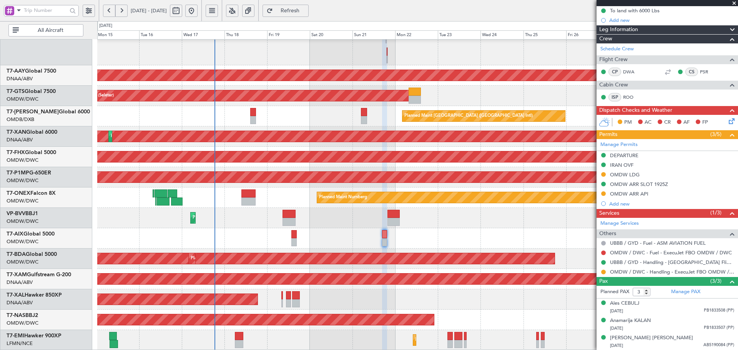
click at [306, 12] on span "Refresh" at bounding box center [290, 10] width 32 height 5
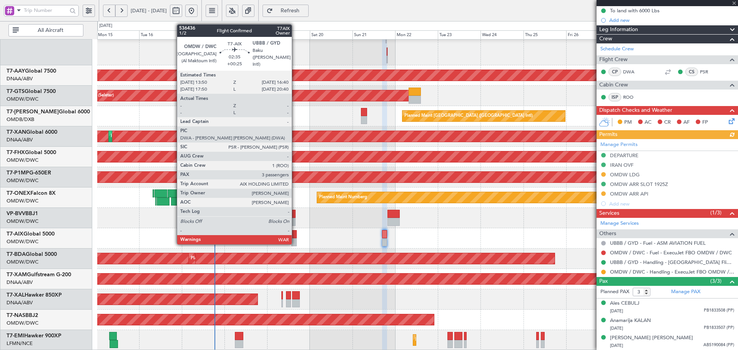
click at [295, 236] on div at bounding box center [293, 234] width 5 height 8
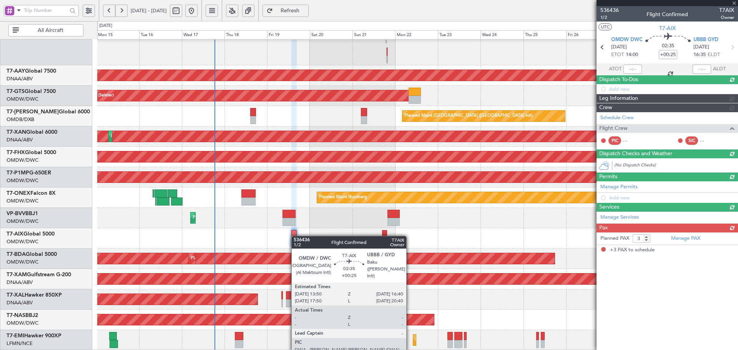
scroll to position [0, 0]
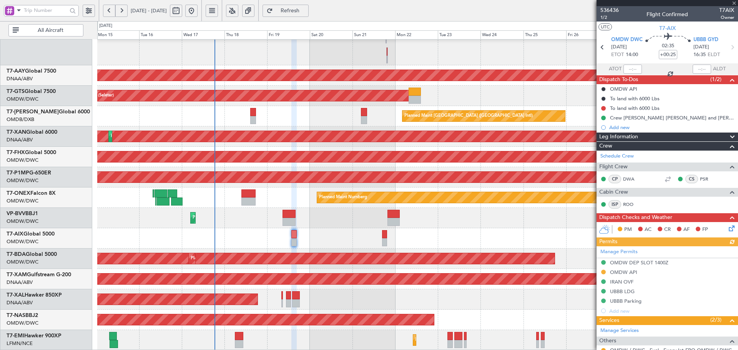
click at [604, 271] on div "Manage Permits OMDW DEP SLOT 1400Z OMDW API IRAN OVF UBBB LDG UBBB Parking Add …" at bounding box center [666, 281] width 141 height 70
click at [604, 272] on button at bounding box center [603, 272] width 5 height 5
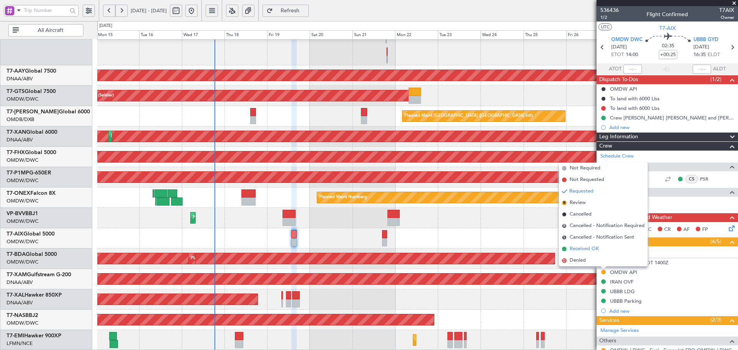
click at [578, 248] on span "Received OK" at bounding box center [583, 249] width 29 height 8
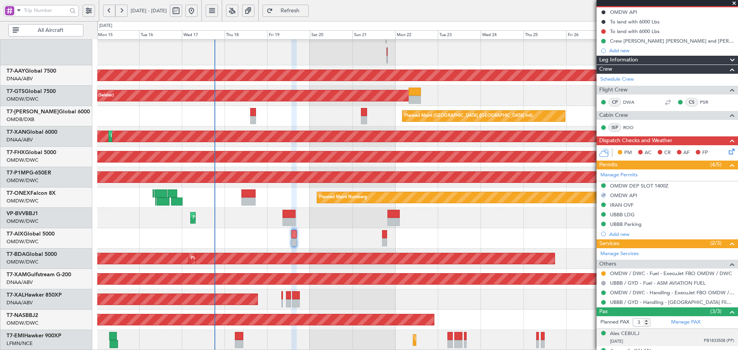
scroll to position [107, 0]
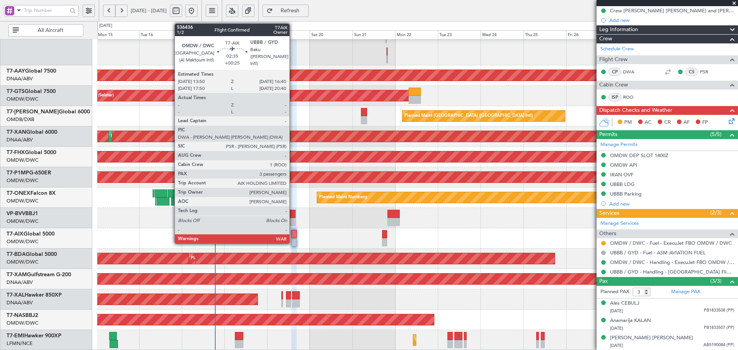
click at [293, 235] on div at bounding box center [293, 234] width 5 height 8
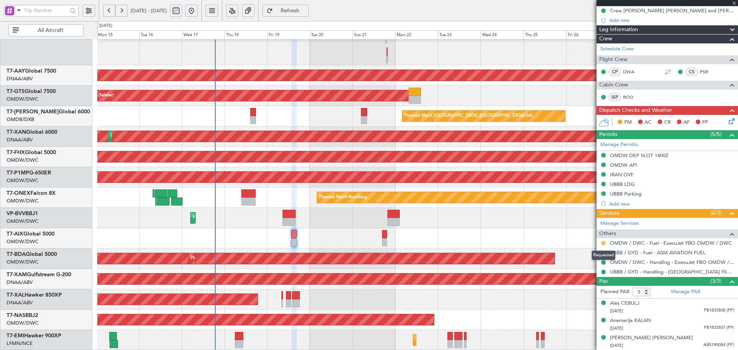
click at [603, 242] on button at bounding box center [603, 243] width 5 height 5
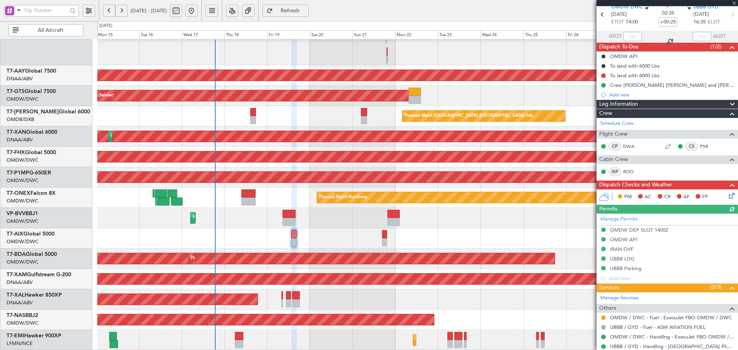
scroll to position [77, 0]
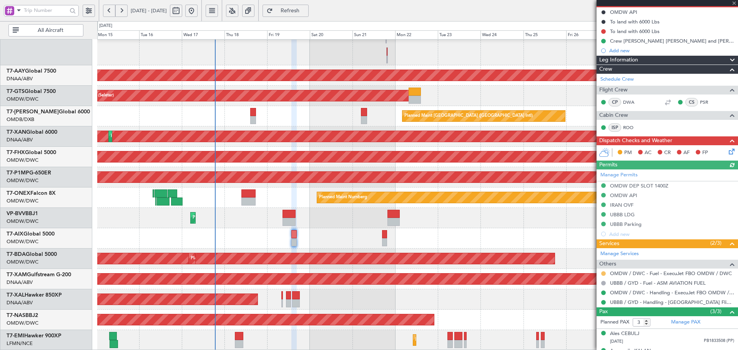
click at [604, 272] on button at bounding box center [603, 273] width 5 height 5
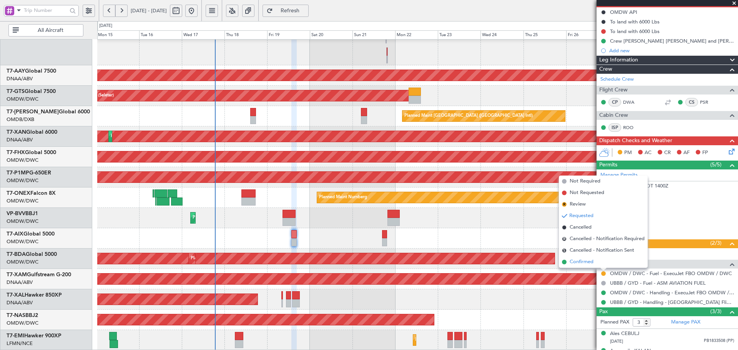
click at [574, 265] on span "Confirmed" at bounding box center [581, 262] width 24 height 8
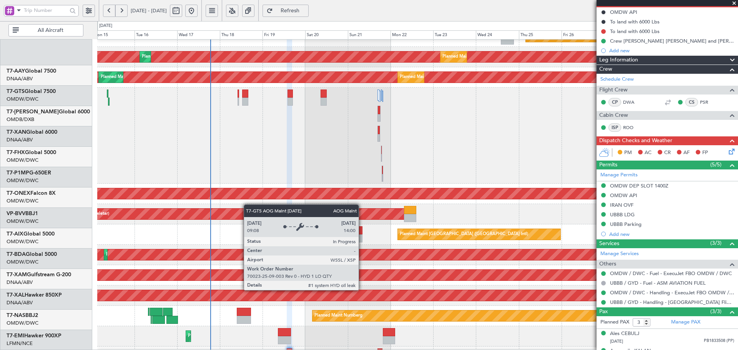
scroll to position [92, 0]
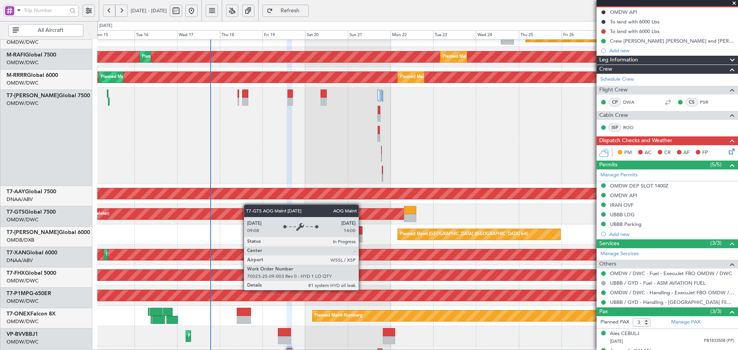
click at [246, 216] on div "AOG Maint [GEOGRAPHIC_DATA] (Seletar)" at bounding box center [219, 214] width 392 height 11
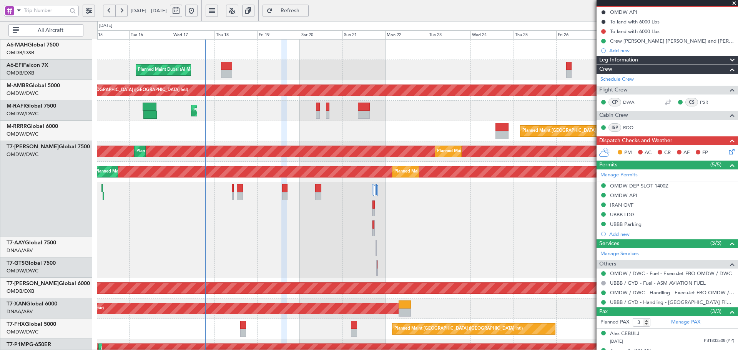
scroll to position [0, 0]
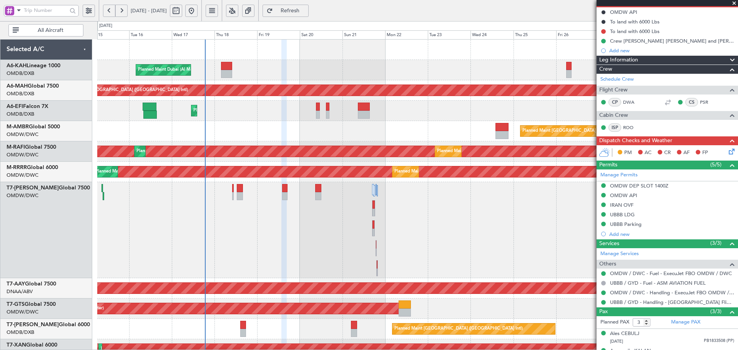
click at [237, 181] on div "Planned Maint Dubai (Al Maktoum Intl) Planned Maint Dubai (Dubai Intl) Planned …" at bounding box center [417, 302] width 640 height 524
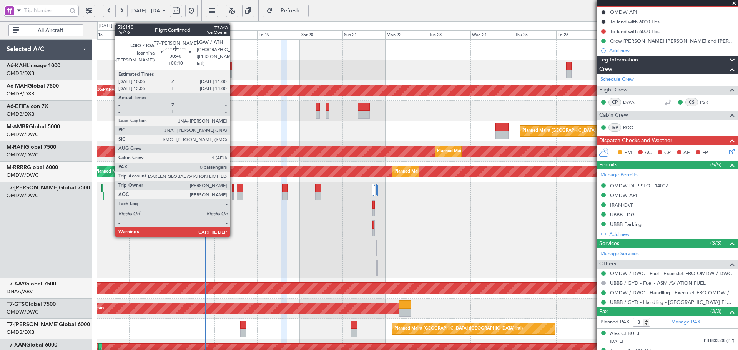
click at [233, 191] on div at bounding box center [233, 188] width 2 height 8
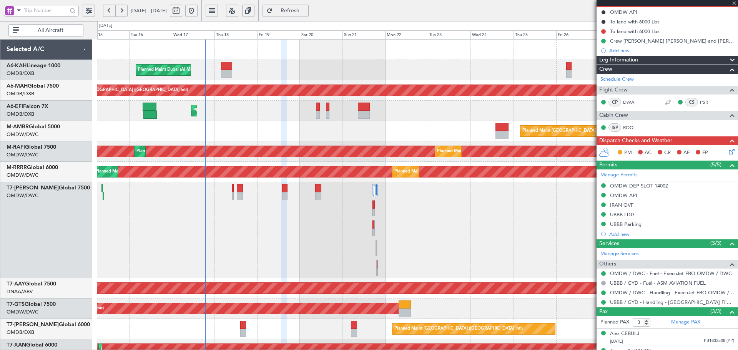
type input "+00:10"
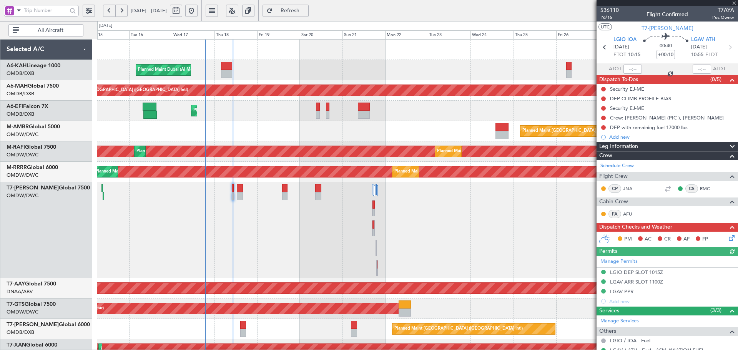
click at [236, 190] on div "Planned Maint Dubai (Al Maktoum Intl)" at bounding box center [417, 230] width 640 height 96
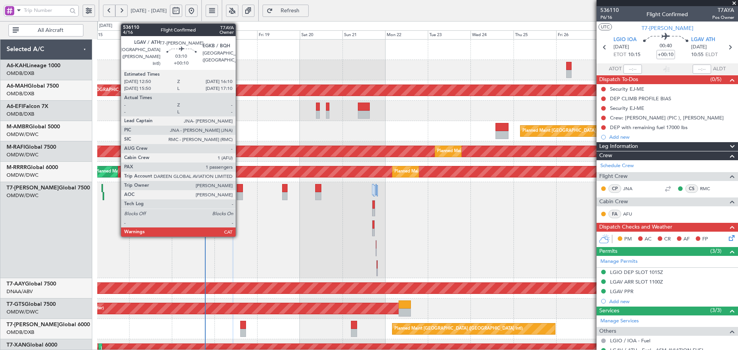
click at [239, 189] on div at bounding box center [240, 188] width 6 height 8
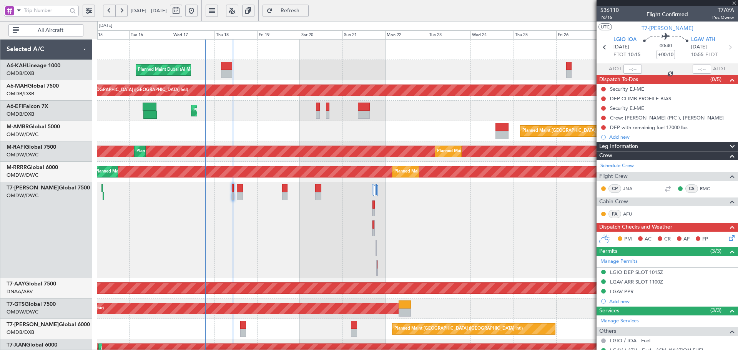
type input "1"
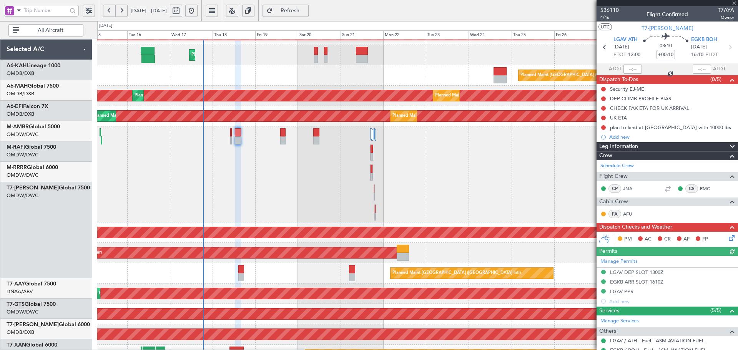
scroll to position [92, 0]
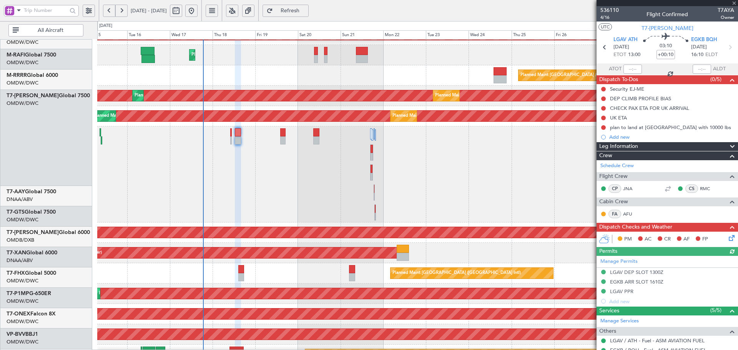
click at [209, 126] on div "Planned Maint Dubai (Al Maktoum Intl)" at bounding box center [417, 174] width 640 height 96
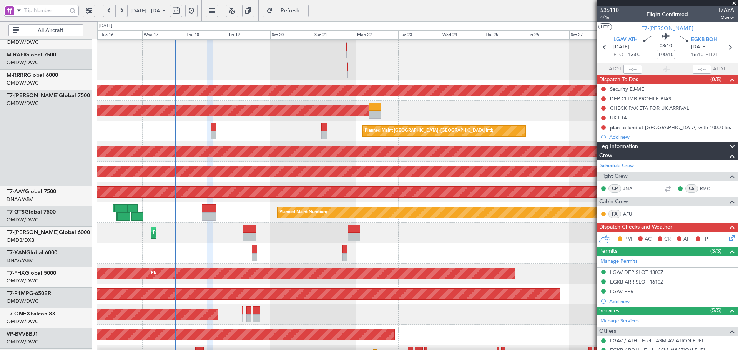
scroll to position [213, 0]
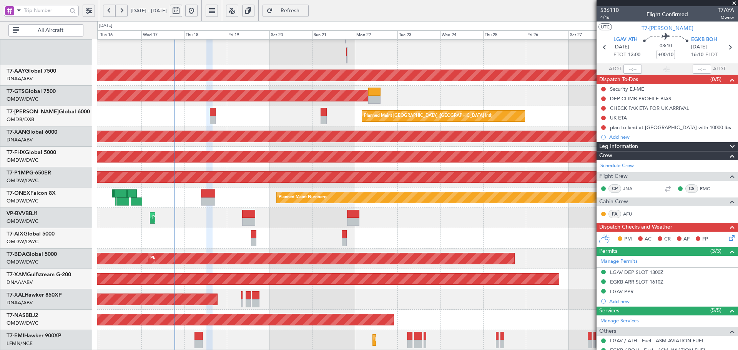
click at [177, 190] on div "Planned Maint Nurnberg Planned Maint Dubai (Al Maktoum Intl)" at bounding box center [417, 197] width 640 height 20
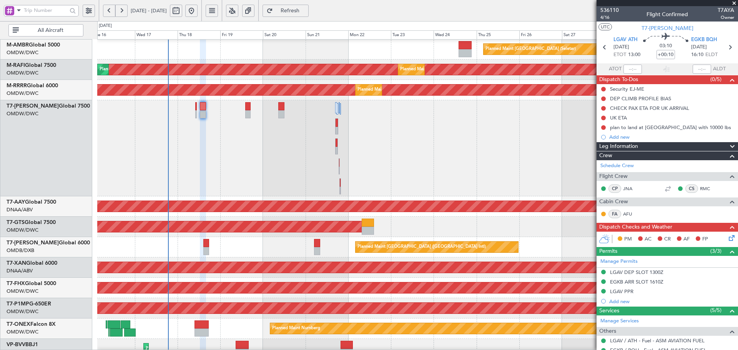
click at [192, 350] on html "15 Sep 2025 - 30 Sep 2025 Refresh Quick Links All Aircraft Planned Maint London…" at bounding box center [369, 175] width 738 height 350
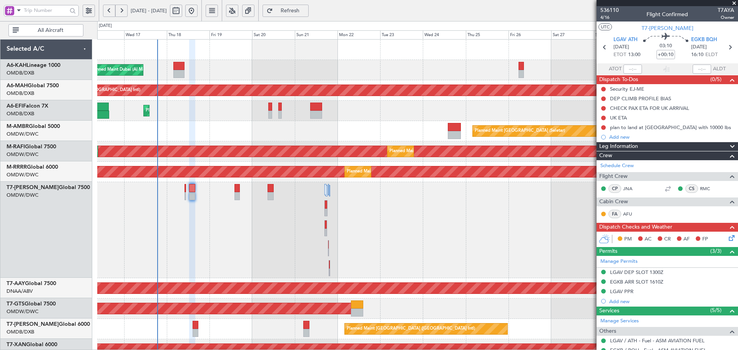
scroll to position [0, 0]
click at [182, 255] on div "Planned Maint Dubai (Al Maktoum Intl)" at bounding box center [417, 230] width 640 height 96
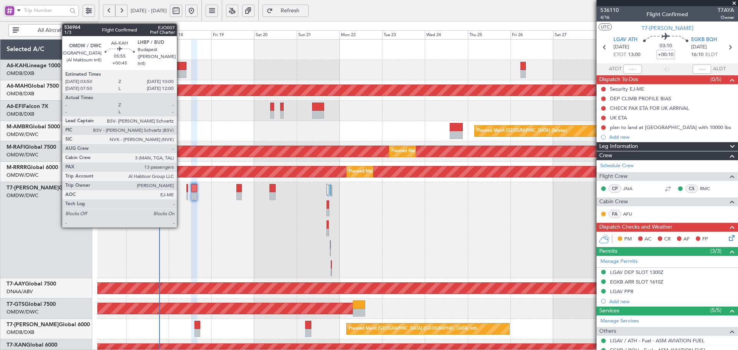
click at [180, 70] on div at bounding box center [180, 74] width 11 height 8
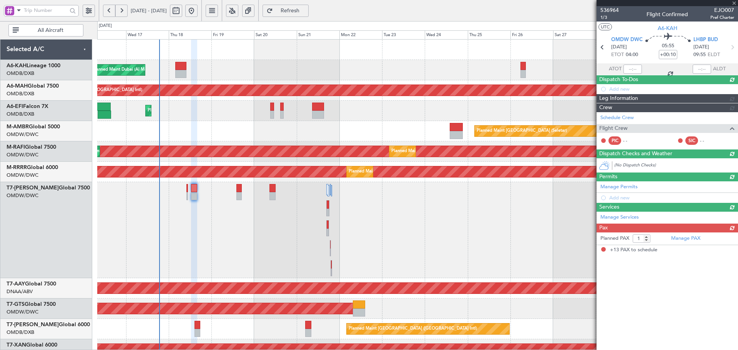
type input "+00:45"
type input "13"
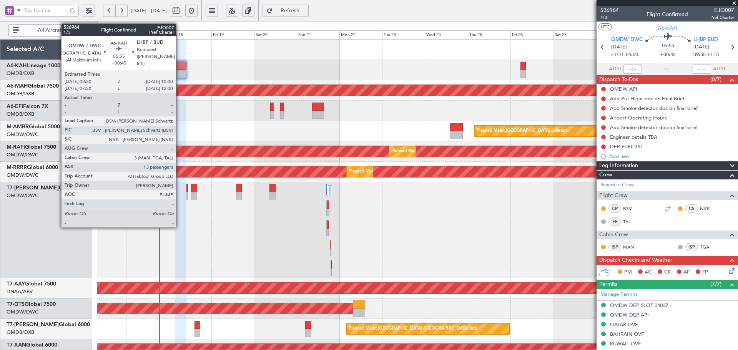
click at [179, 72] on div at bounding box center [180, 74] width 11 height 8
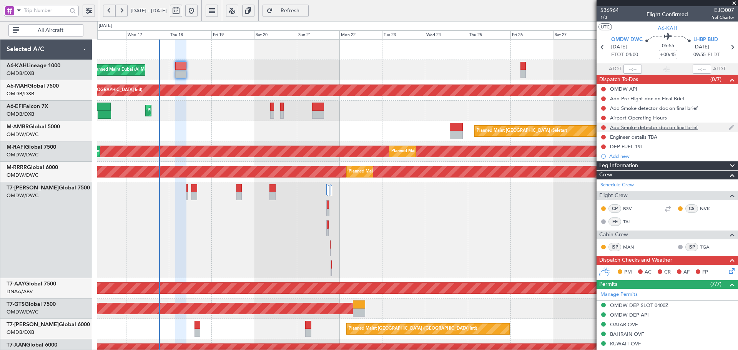
click at [664, 130] on div "Add Smoke detector doc on final brief" at bounding box center [654, 127] width 88 height 7
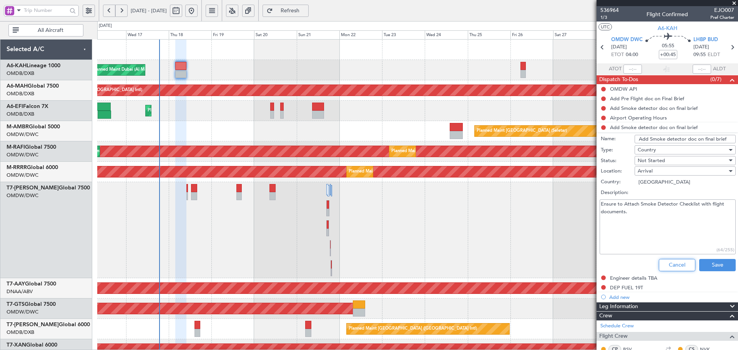
click at [672, 265] on button "Cancel" at bounding box center [676, 265] width 36 height 12
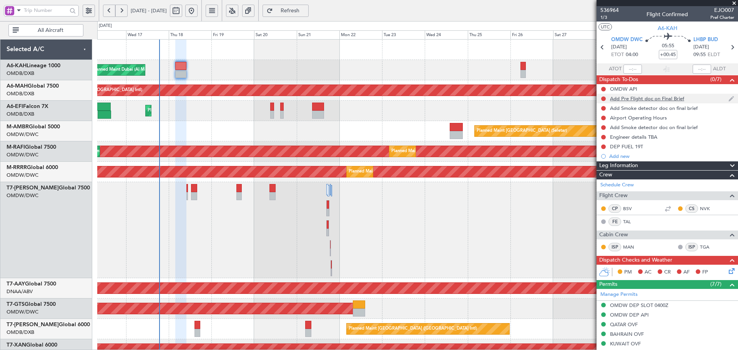
click at [637, 101] on div "Add Pre Flight doc on Final Brief" at bounding box center [647, 98] width 74 height 7
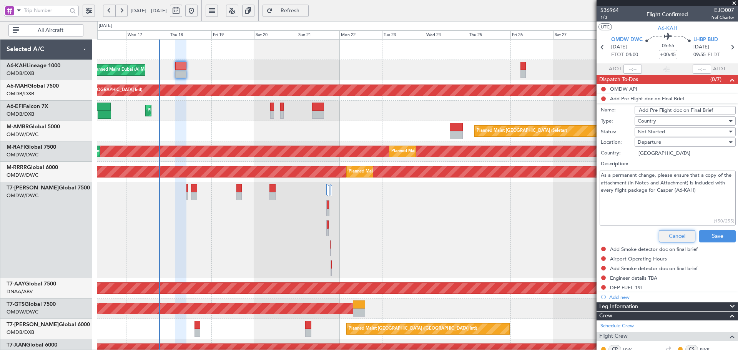
click at [673, 234] on button "Cancel" at bounding box center [676, 236] width 36 height 12
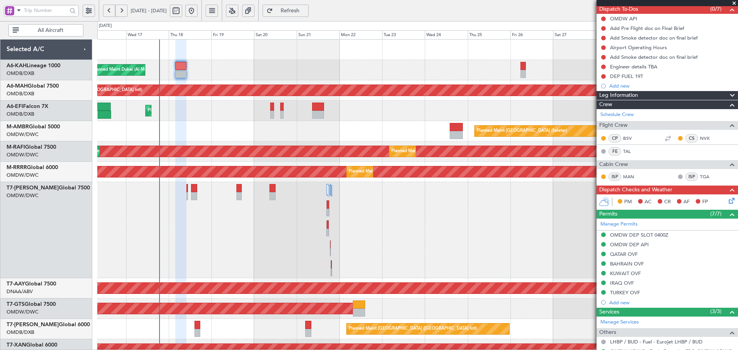
scroll to position [70, 0]
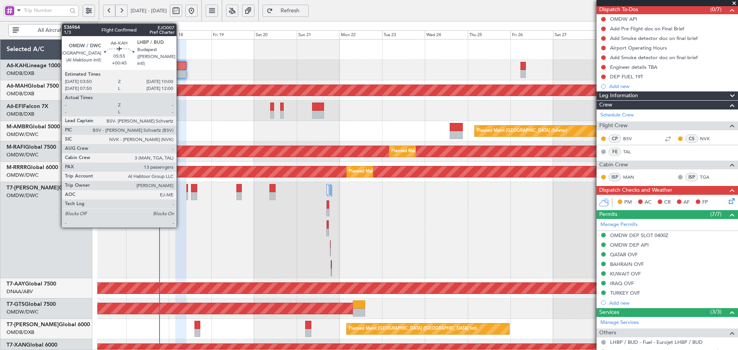
click at [180, 68] on div at bounding box center [180, 66] width 11 height 8
click at [182, 73] on div at bounding box center [180, 74] width 11 height 8
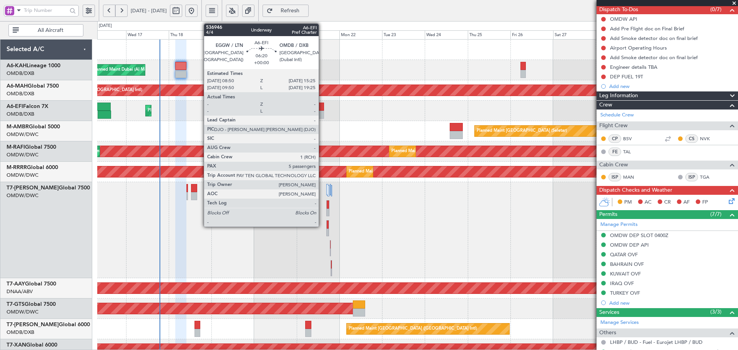
click at [322, 108] on div at bounding box center [318, 107] width 12 height 8
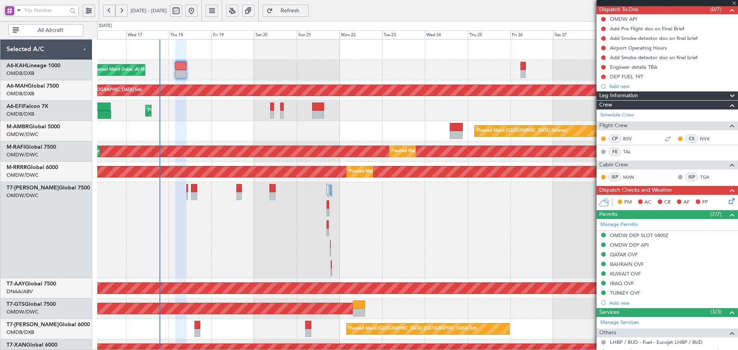
type input "5"
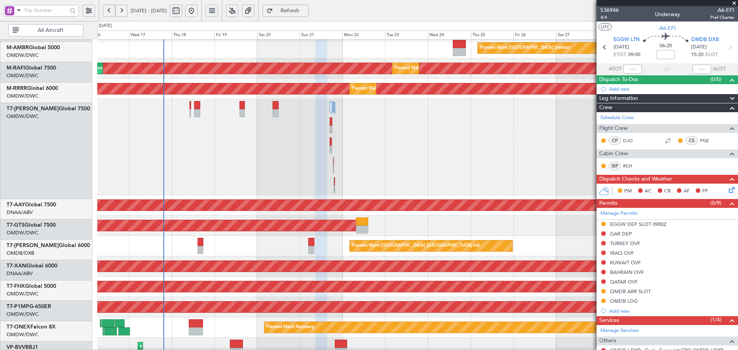
scroll to position [84, 0]
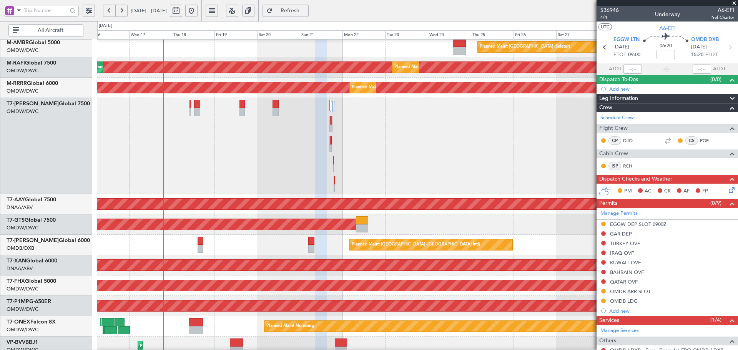
click at [296, 143] on div "Planned Maint Dubai (Al Maktoum Intl)" at bounding box center [417, 146] width 640 height 96
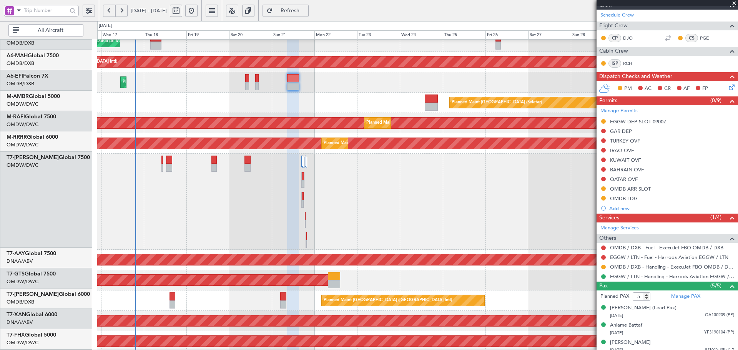
scroll to position [28, 0]
click at [381, 350] on html "17 Sep 2025 - 02 Oct 2025 Refresh Quick Links All Aircraft Planned Maint Dubai …" at bounding box center [369, 175] width 738 height 350
click at [603, 141] on button at bounding box center [603, 140] width 5 height 5
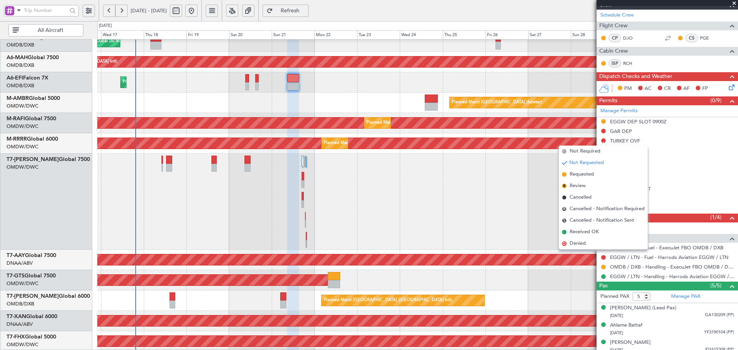
click at [592, 174] on span "Requested" at bounding box center [581, 175] width 24 height 8
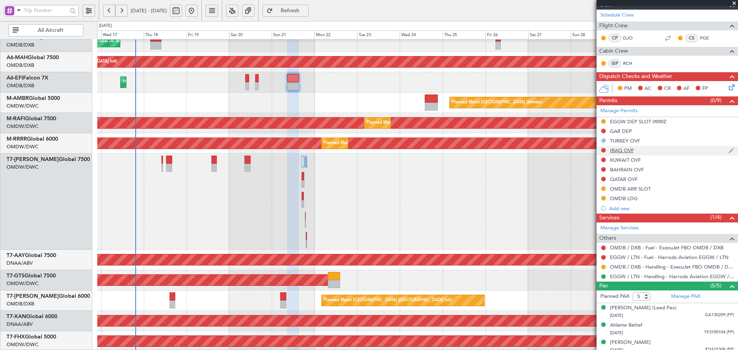
click at [604, 147] on div at bounding box center [603, 150] width 6 height 6
click at [604, 149] on button at bounding box center [603, 150] width 5 height 5
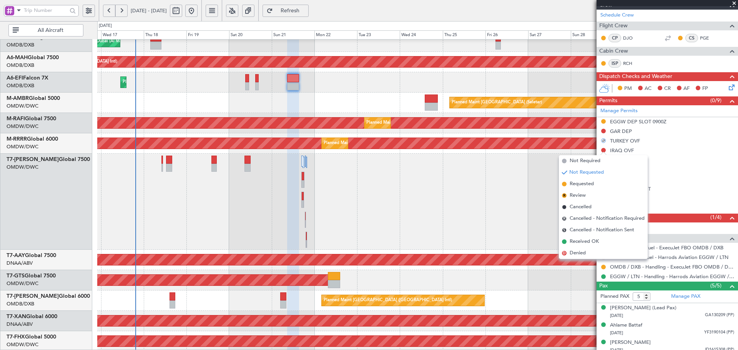
drag, startPoint x: 584, startPoint y: 187, endPoint x: 590, endPoint y: 183, distance: 6.6
click at [584, 186] on span "Requested" at bounding box center [581, 184] width 24 height 8
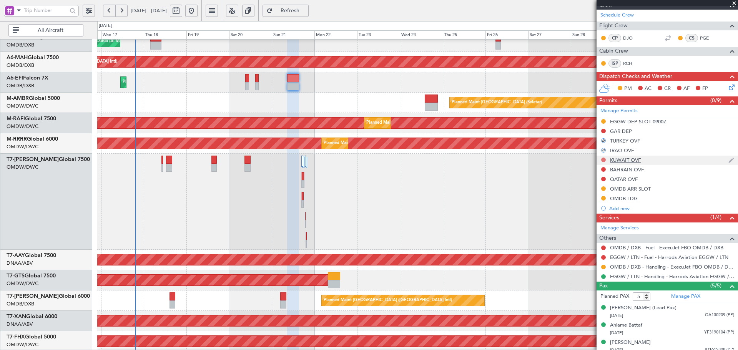
click at [602, 160] on button at bounding box center [603, 160] width 5 height 5
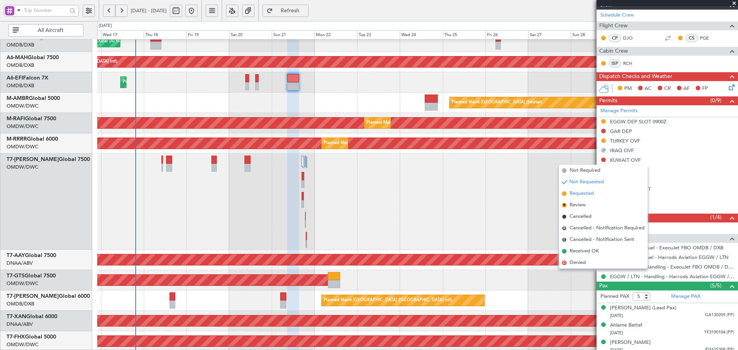
click at [589, 194] on span "Requested" at bounding box center [581, 194] width 24 height 8
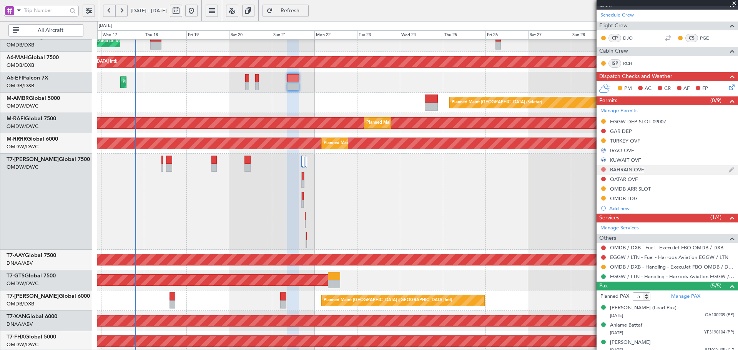
click at [603, 169] on button at bounding box center [603, 169] width 5 height 5
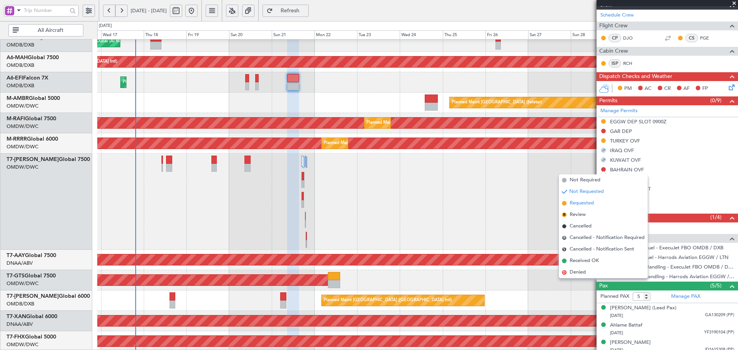
click at [583, 202] on span "Requested" at bounding box center [581, 203] width 24 height 8
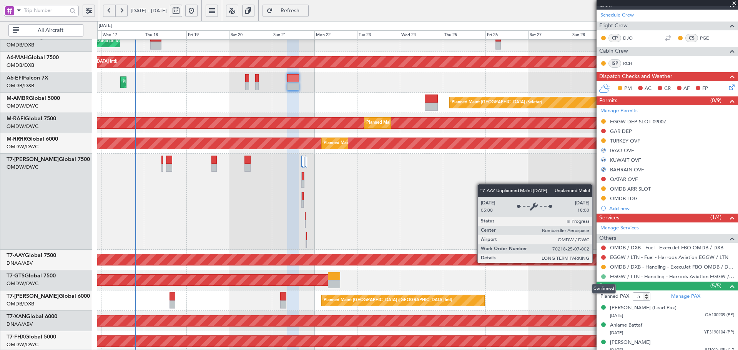
click at [601, 275] on button at bounding box center [603, 276] width 5 height 5
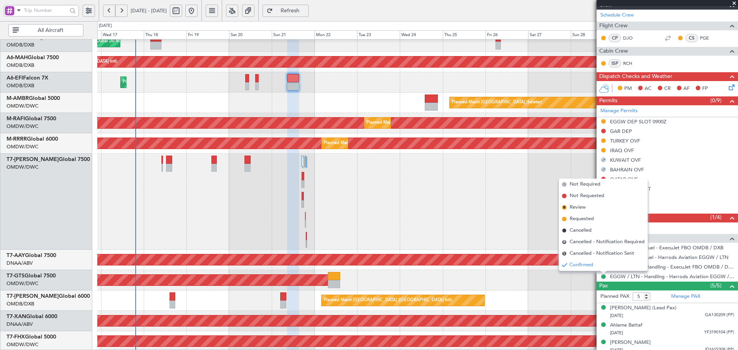
click at [314, 237] on div "Planned Maint Dubai (Al Maktoum Intl)" at bounding box center [417, 202] width 640 height 96
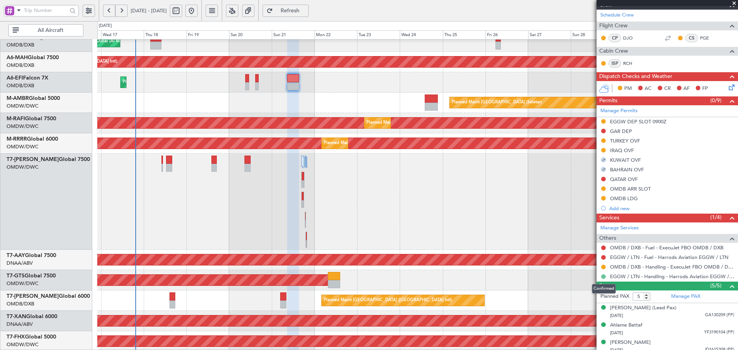
click at [602, 276] on button at bounding box center [603, 276] width 5 height 5
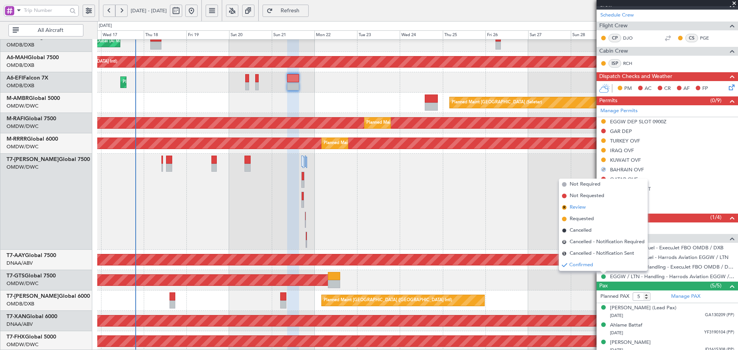
click at [580, 208] on span "Review" at bounding box center [577, 208] width 16 height 8
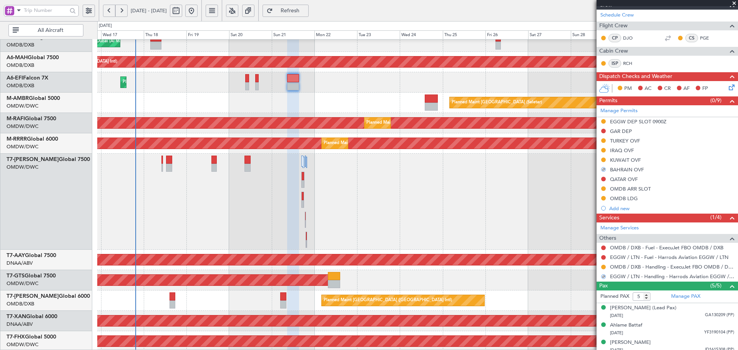
click at [522, 252] on div "Unplanned Maint [GEOGRAPHIC_DATA] (Al Maktoum Intl)" at bounding box center [417, 260] width 640 height 20
drag, startPoint x: 629, startPoint y: 198, endPoint x: 638, endPoint y: 213, distance: 17.4
click at [629, 198] on div "OMDB LDG" at bounding box center [624, 198] width 28 height 7
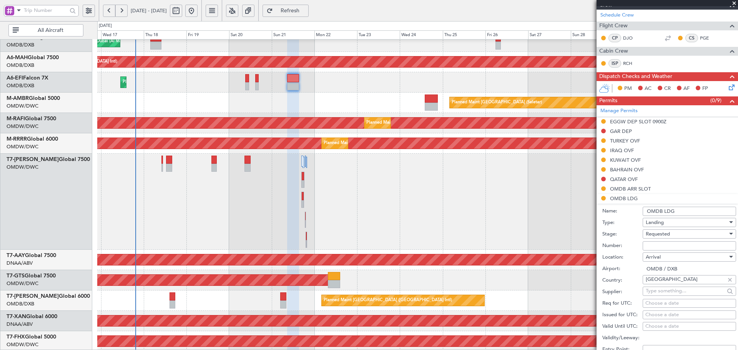
click at [661, 249] on input "Number:" at bounding box center [688, 245] width 93 height 9
paste input "LP/2025/12734"
type input "LP/2025/12734"
drag, startPoint x: 667, startPoint y: 232, endPoint x: 667, endPoint y: 237, distance: 5.0
click at [667, 232] on span "Requested" at bounding box center [657, 234] width 24 height 7
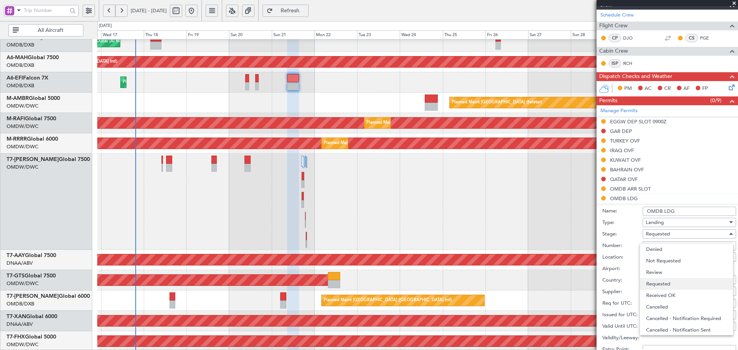
scroll to position [3, 0]
click at [662, 292] on span "Received OK" at bounding box center [686, 292] width 81 height 12
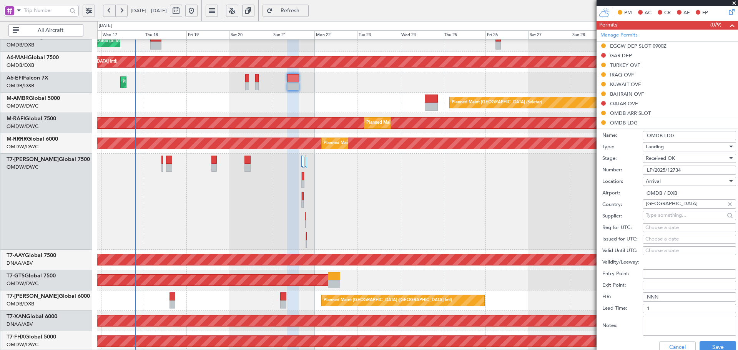
scroll to position [179, 0]
click at [707, 346] on button "Save" at bounding box center [717, 346] width 36 height 12
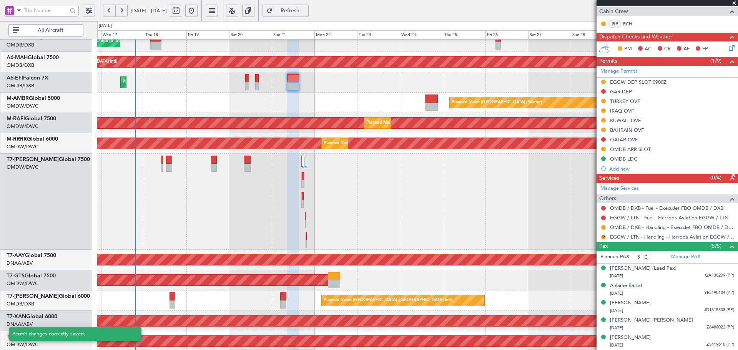
scroll to position [142, 0]
click at [641, 149] on div "OMDB ARR SLOT" at bounding box center [630, 149] width 41 height 7
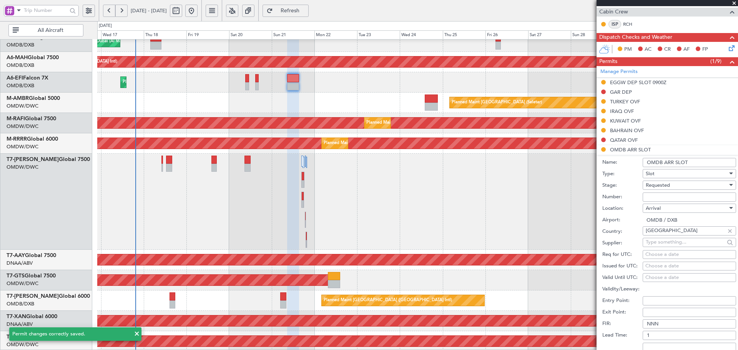
scroll to position [179, 0]
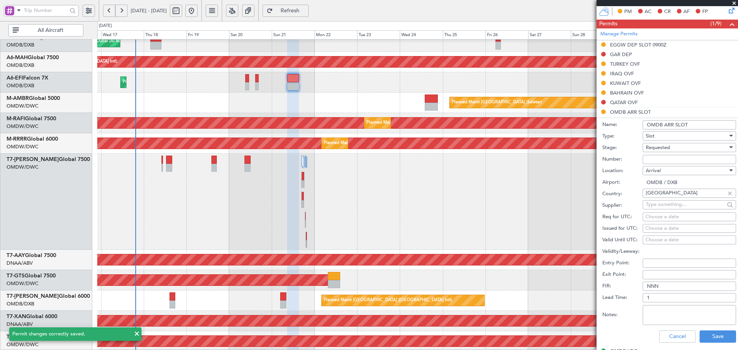
click at [672, 159] on input "Number:" at bounding box center [688, 159] width 93 height 9
paste input "KEJO100"
type input "KEJO100"
click at [673, 150] on div "Requested" at bounding box center [686, 148] width 82 height 12
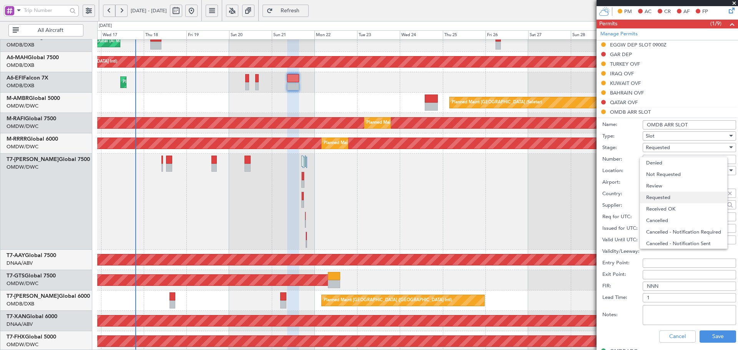
scroll to position [3, 0]
click at [667, 212] on span "Cancelled" at bounding box center [686, 217] width 81 height 12
click at [666, 147] on span "Cancelled" at bounding box center [656, 147] width 22 height 7
click at [668, 194] on span "Received OK" at bounding box center [686, 197] width 81 height 12
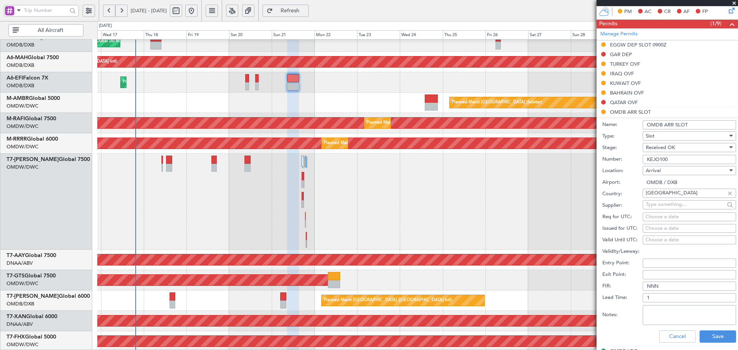
click at [662, 214] on div "Choose a date" at bounding box center [689, 217] width 88 height 8
select select "9"
select select "2025"
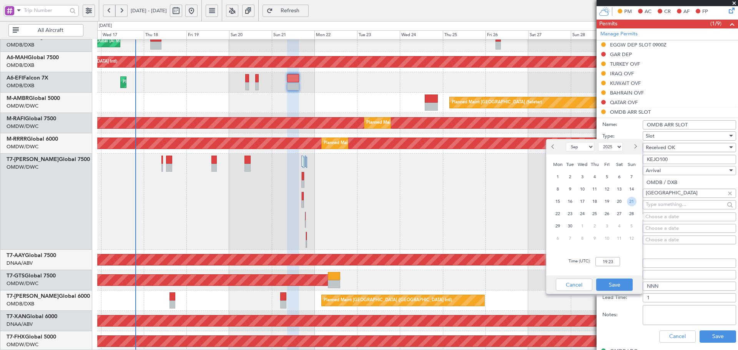
click at [630, 201] on span "21" at bounding box center [632, 202] width 10 height 10
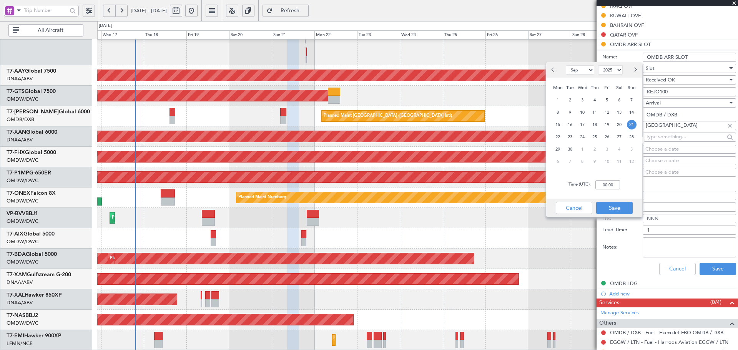
scroll to position [256, 0]
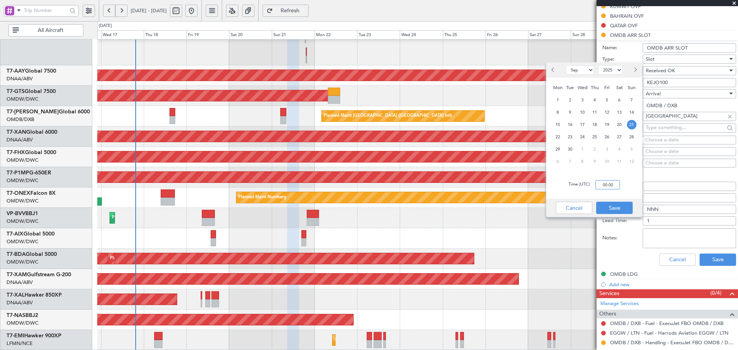
click at [604, 184] on input "00:00" at bounding box center [607, 184] width 25 height 9
type input "15:20"
click at [609, 205] on button "Save" at bounding box center [614, 208] width 36 height 12
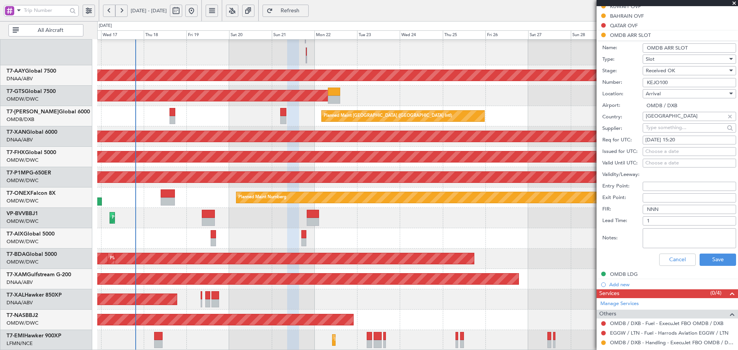
click at [660, 156] on div "Issued for UTC: Choose a date" at bounding box center [669, 152] width 134 height 12
click at [659, 153] on div "Choose a date" at bounding box center [689, 152] width 88 height 8
select select "9"
select select "2025"
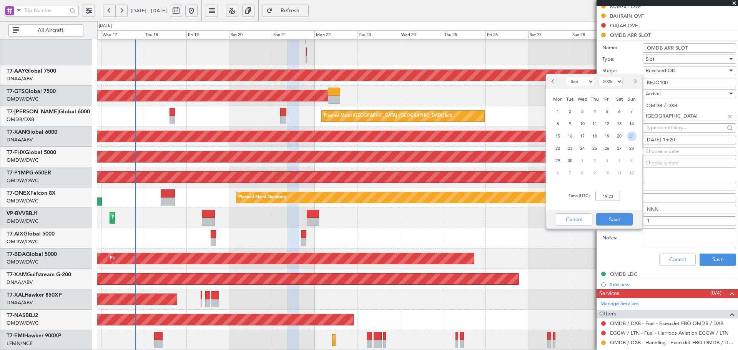
click at [633, 136] on span "21" at bounding box center [632, 136] width 10 height 10
click at [611, 197] on input "00:00" at bounding box center [607, 196] width 25 height 9
type input "15:20"
click at [620, 216] on button "Save" at bounding box center [614, 219] width 36 height 12
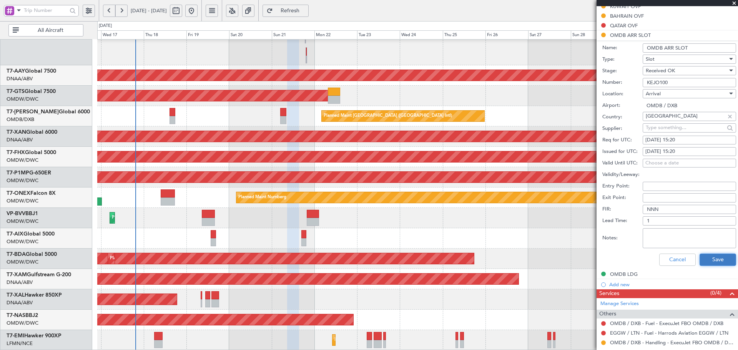
click at [704, 259] on button "Save" at bounding box center [717, 260] width 36 height 12
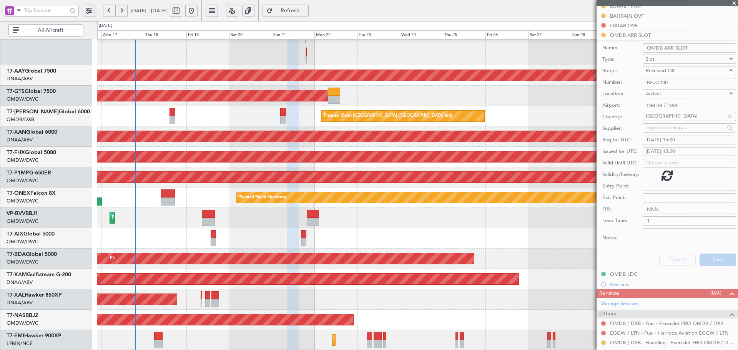
scroll to position [142, 0]
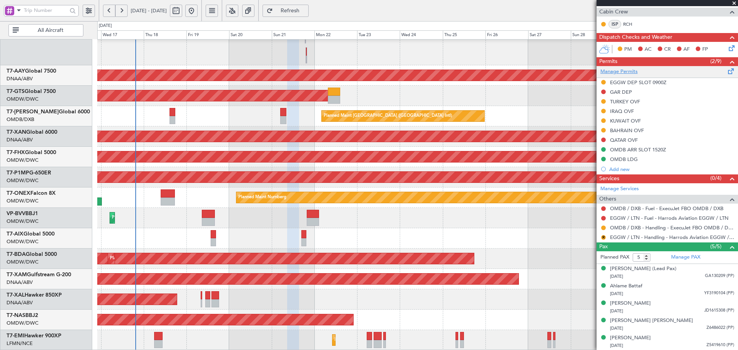
click at [618, 72] on link "Manage Permits" at bounding box center [618, 72] width 37 height 8
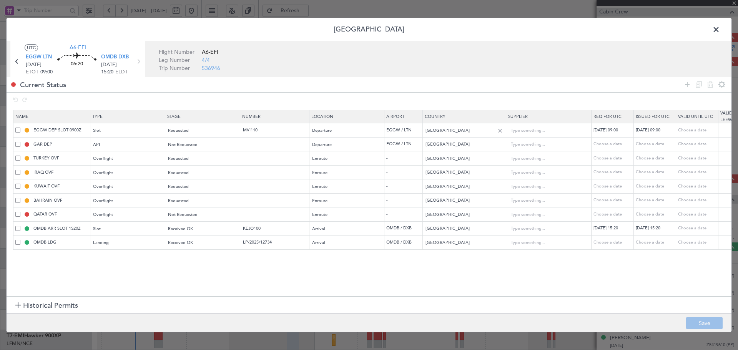
drag, startPoint x: 687, startPoint y: 86, endPoint x: 491, endPoint y: 126, distance: 200.9
click at [687, 86] on icon at bounding box center [686, 84] width 9 height 9
click at [98, 257] on span "Type" at bounding box center [98, 257] width 9 height 6
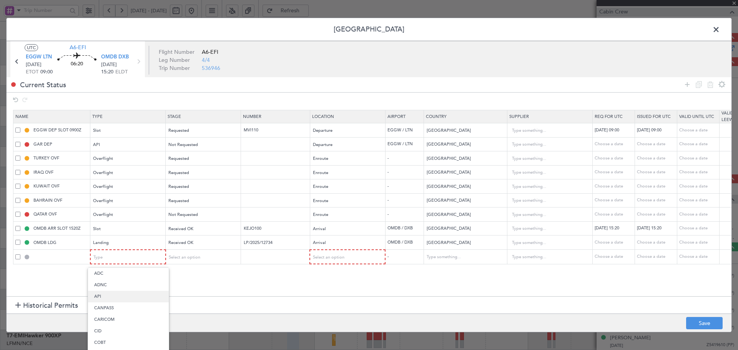
click at [103, 297] on span "API" at bounding box center [128, 297] width 68 height 12
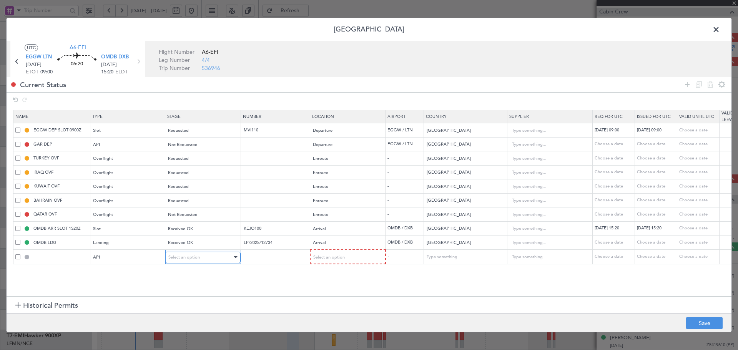
click at [210, 259] on div "Select an option" at bounding box center [200, 258] width 64 height 12
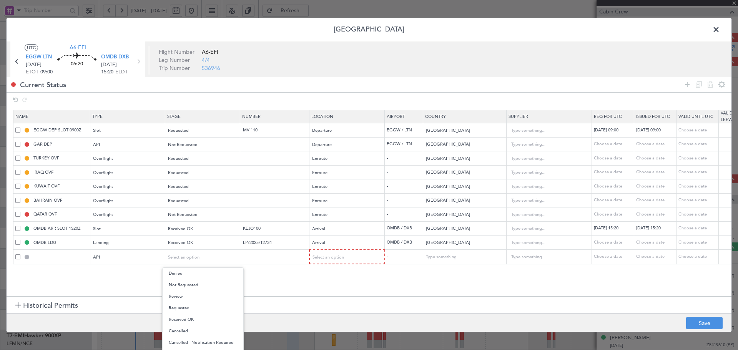
drag, startPoint x: 179, startPoint y: 306, endPoint x: 236, endPoint y: 300, distance: 57.2
click at [179, 306] on span "Requested" at bounding box center [203, 308] width 68 height 12
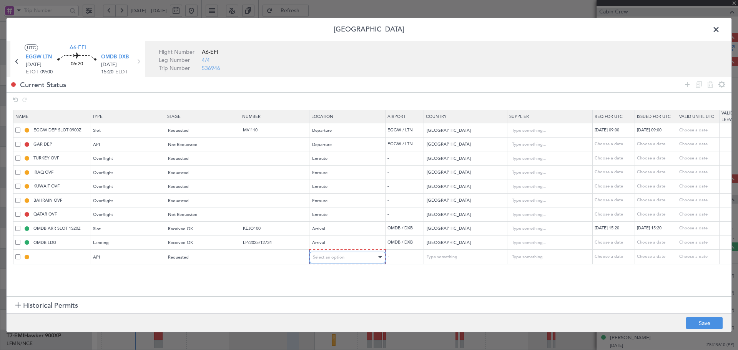
click at [342, 258] on span "Select an option" at bounding box center [329, 257] width 32 height 6
drag, startPoint x: 321, startPoint y: 300, endPoint x: 345, endPoint y: 304, distance: 24.2
click at [321, 300] on span "Arrival" at bounding box center [347, 297] width 68 height 12
click at [698, 320] on button "Save" at bounding box center [704, 323] width 36 height 12
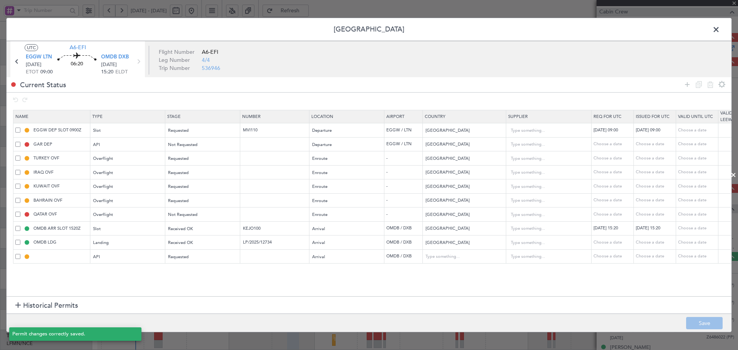
type input "OMDB ARR API"
type input "[GEOGRAPHIC_DATA]"
type input "NNN"
type input "1"
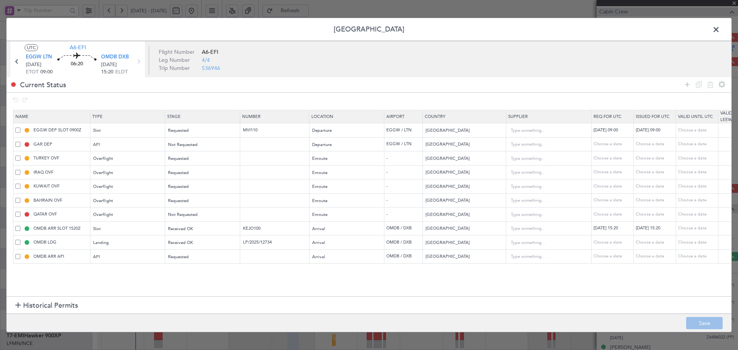
click at [720, 28] on span at bounding box center [720, 31] width 0 height 15
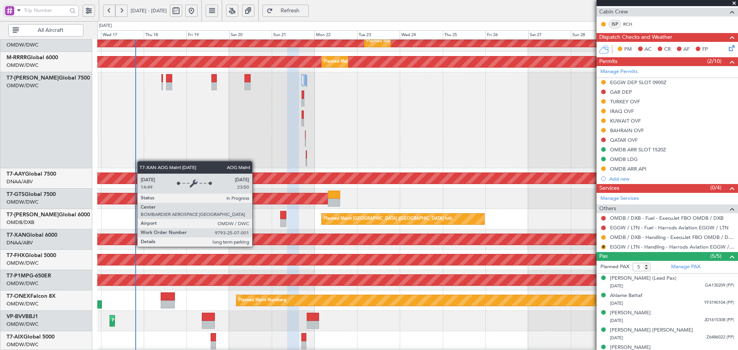
scroll to position [0, 0]
